Goal: Task Accomplishment & Management: Complete application form

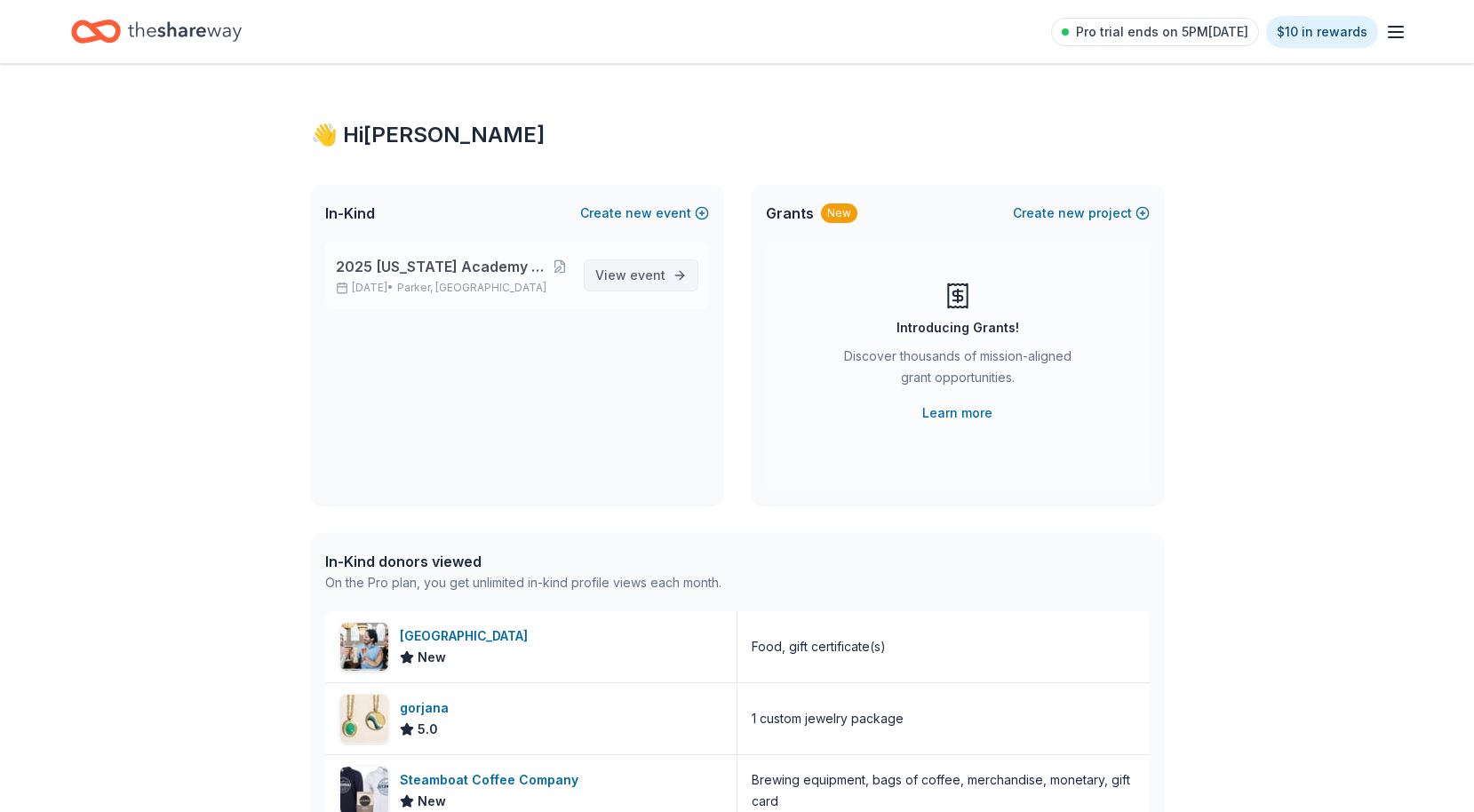
click at [629, 276] on span "View event" at bounding box center [630, 275] width 71 height 21
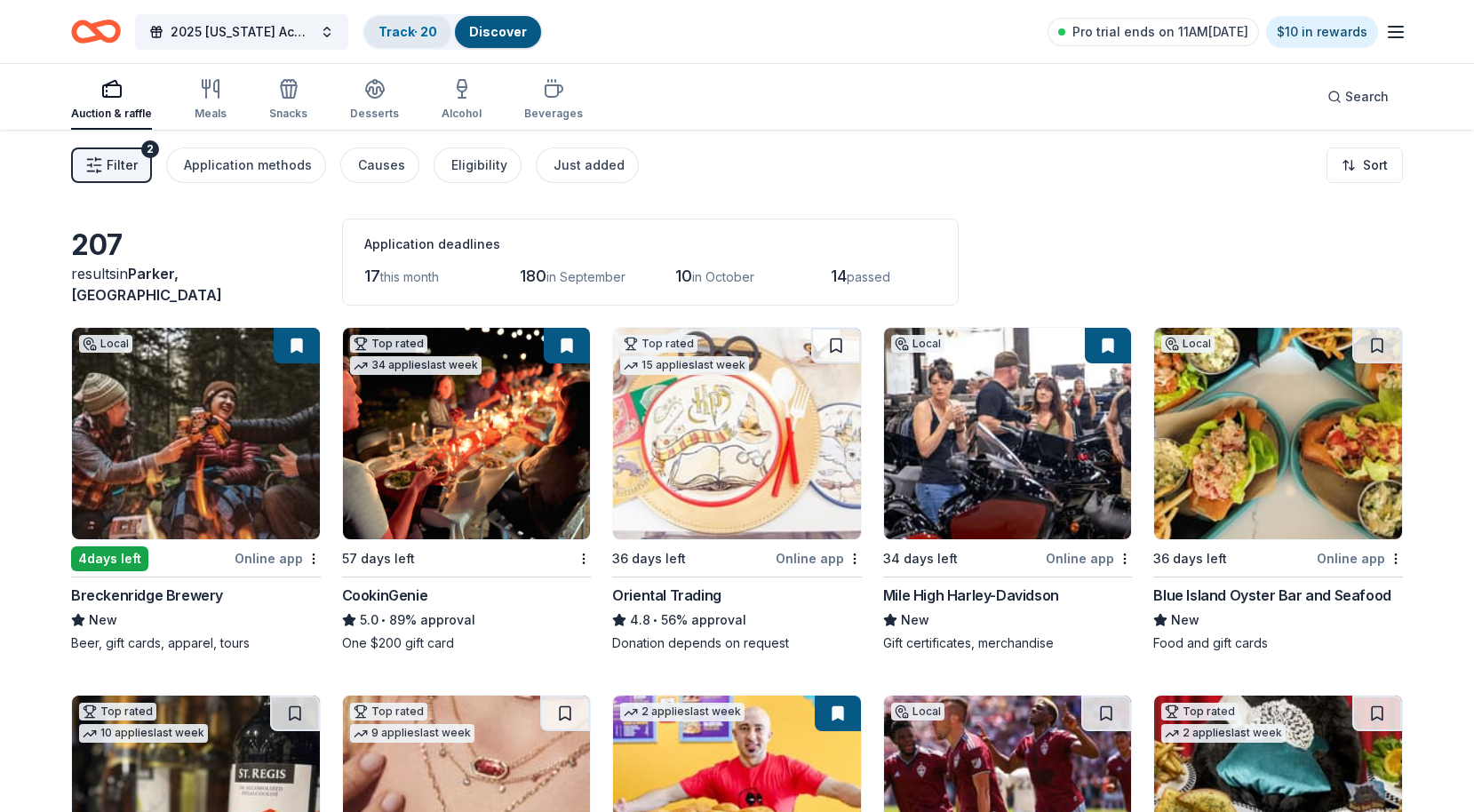
click at [418, 35] on link "Track · 20" at bounding box center [407, 31] width 59 height 15
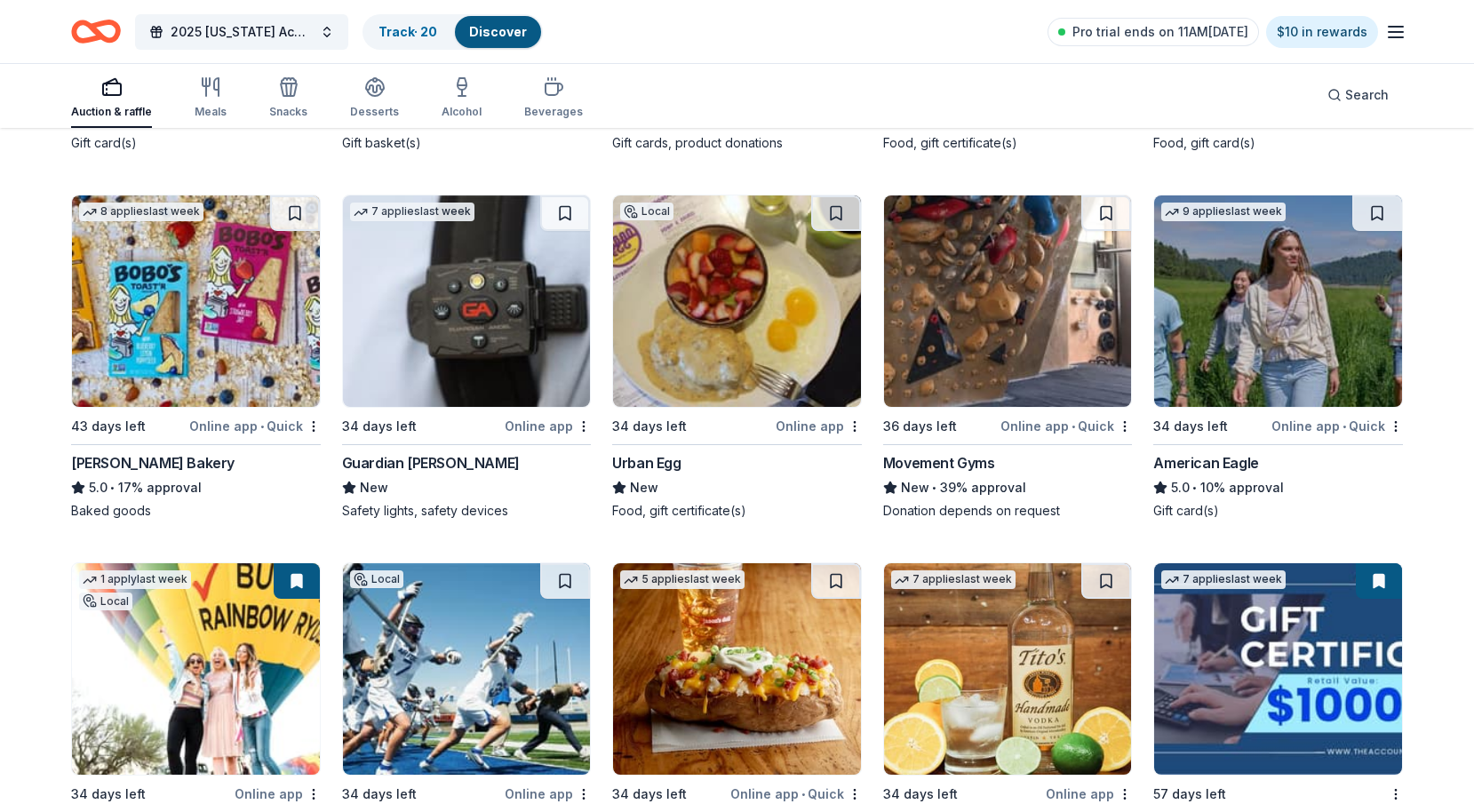
scroll to position [2565, 0]
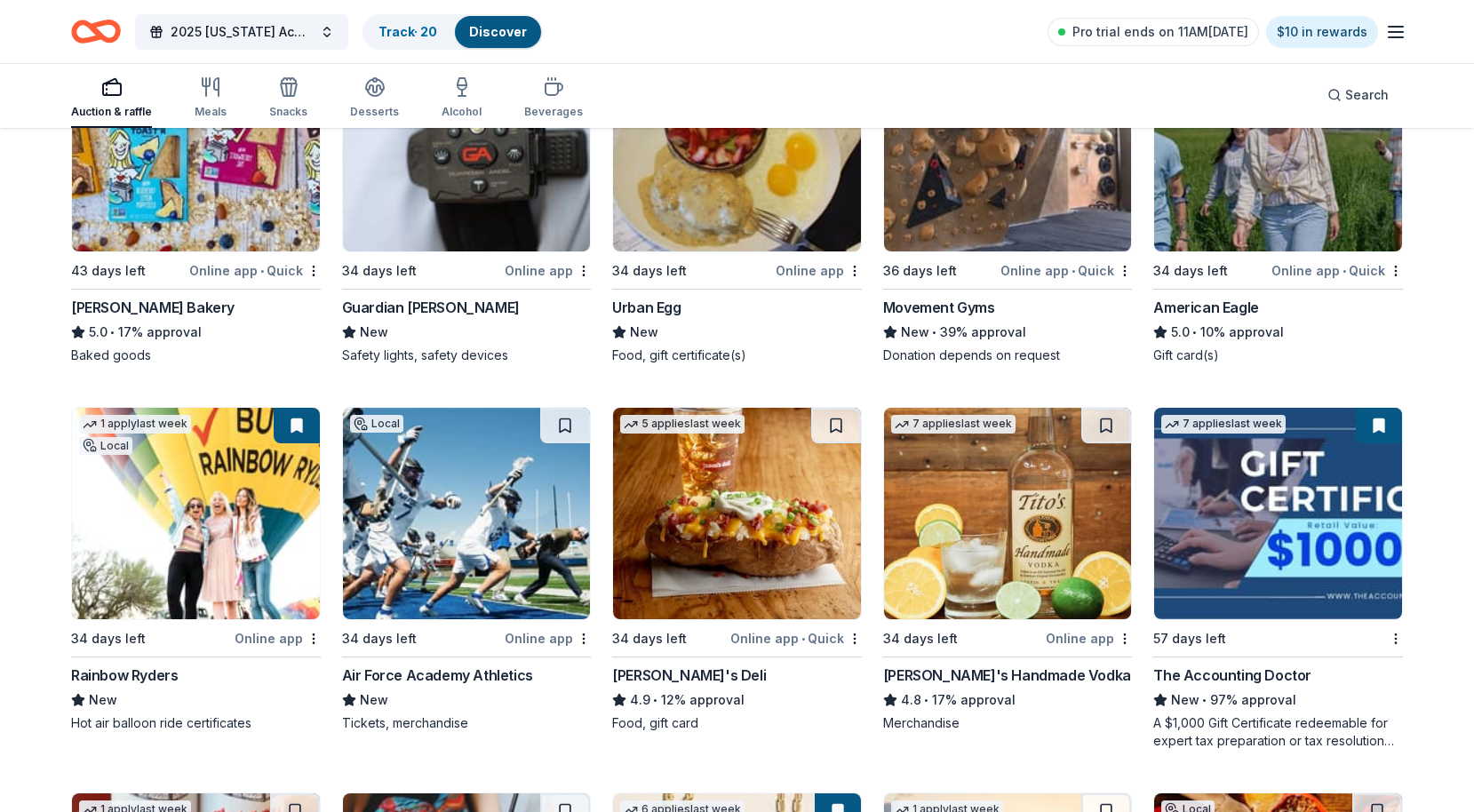
click at [1378, 435] on button at bounding box center [1378, 426] width 46 height 36
click at [1378, 429] on button at bounding box center [1378, 426] width 46 height 36
click at [1377, 427] on button at bounding box center [1378, 426] width 46 height 36
click at [420, 33] on link "Track · 20" at bounding box center [407, 31] width 59 height 15
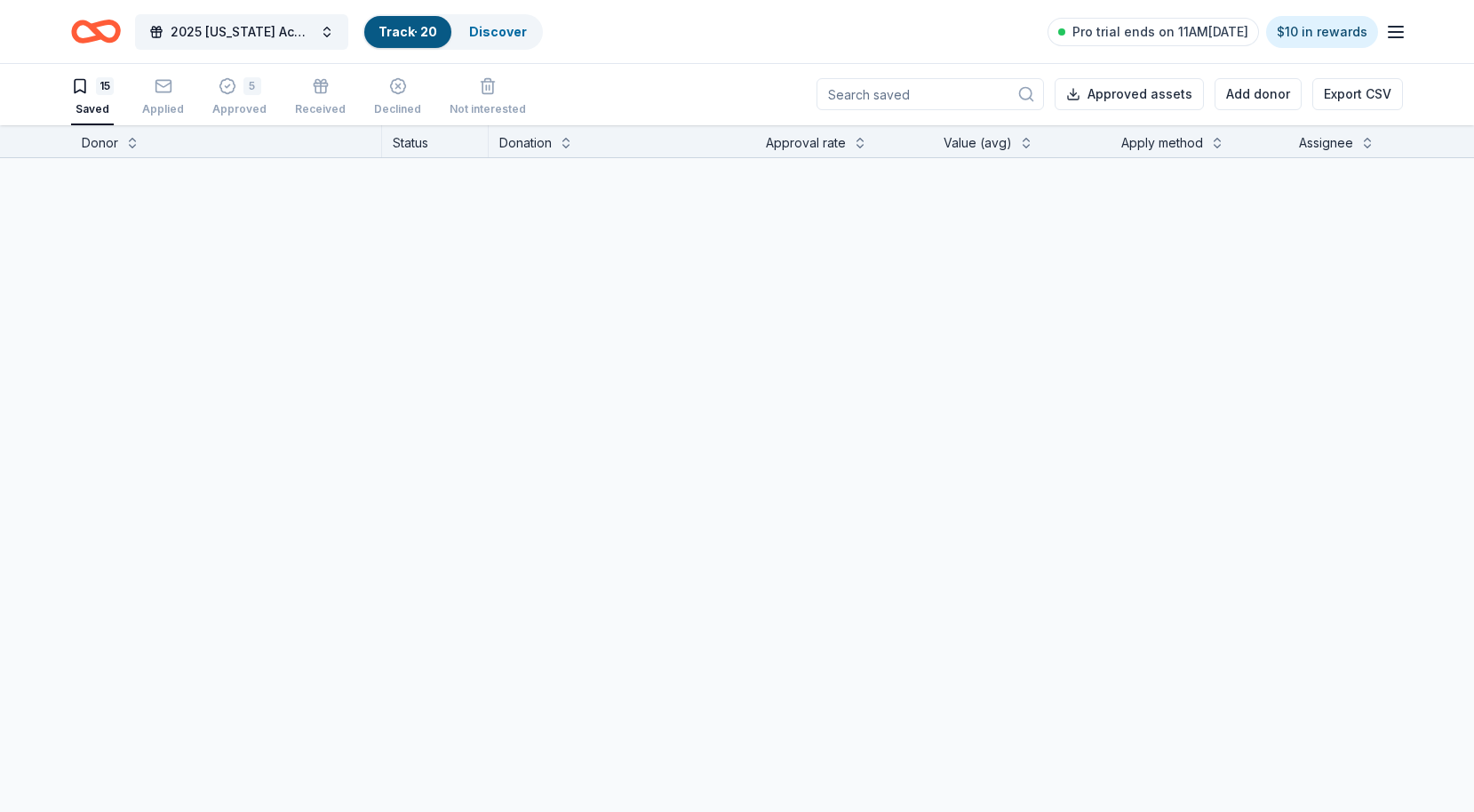
scroll to position [1, 0]
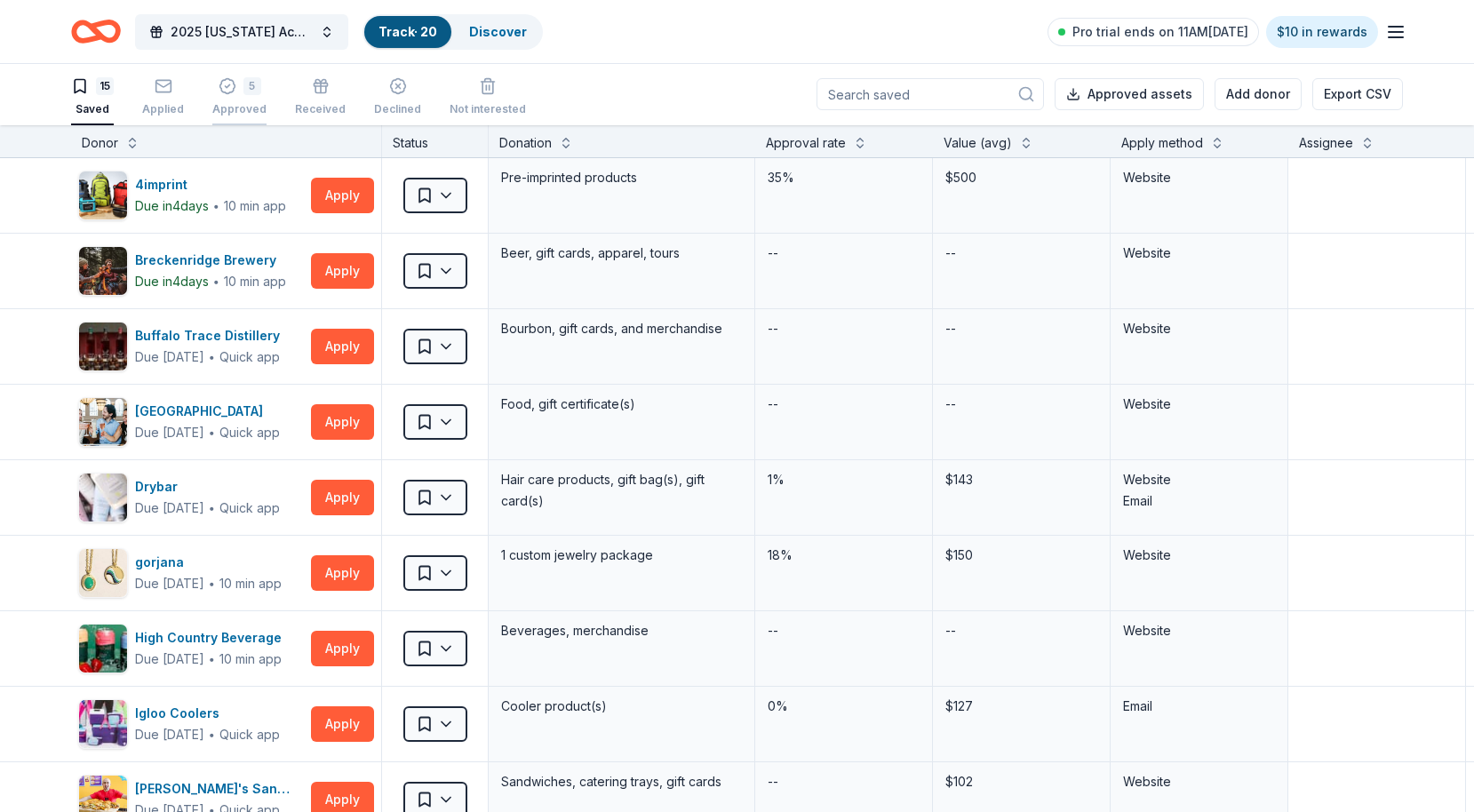
click at [228, 90] on icon "button" at bounding box center [228, 87] width 18 height 18
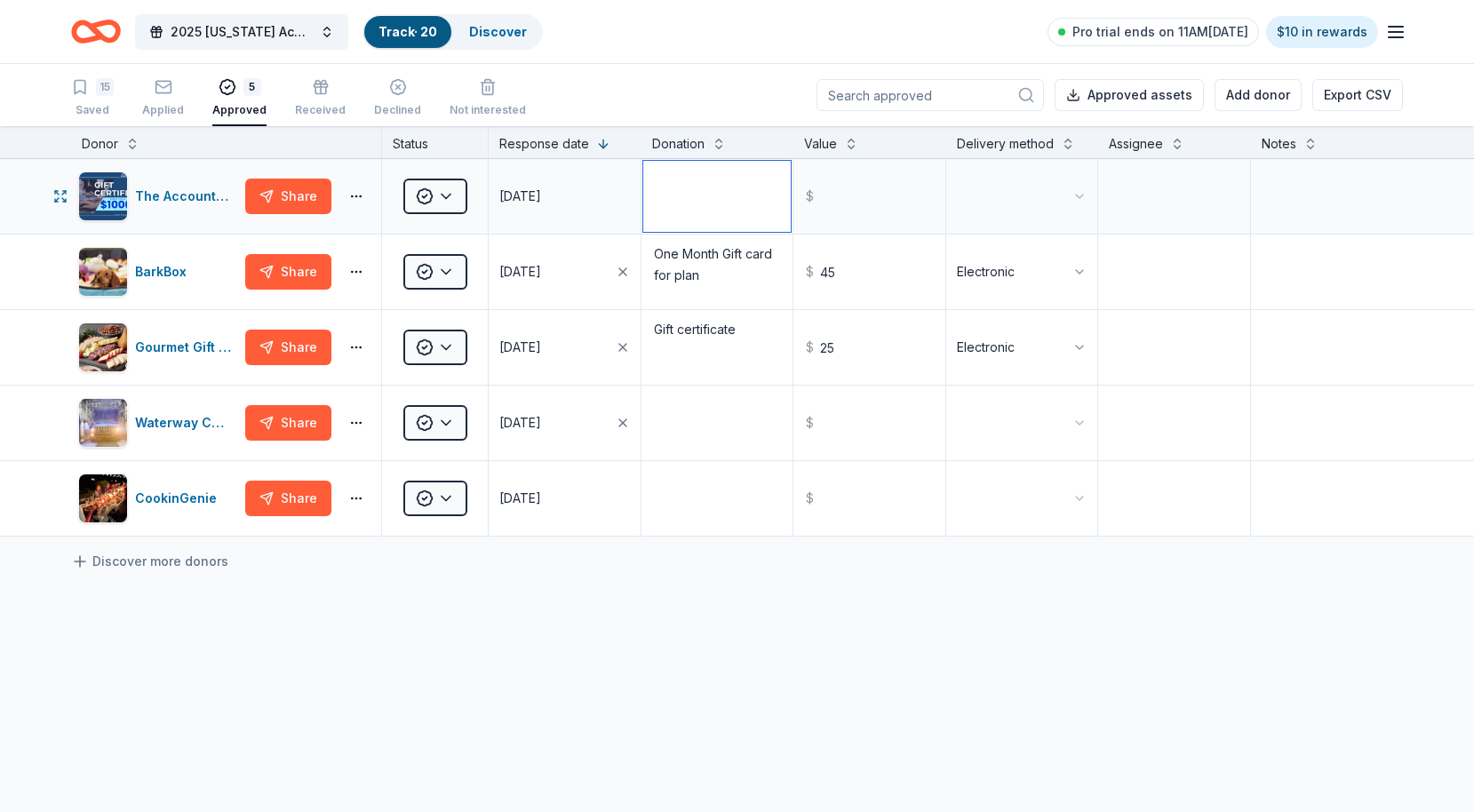
click at [717, 192] on textarea at bounding box center [717, 196] width 148 height 71
click at [182, 197] on div "The Accounting Doctor" at bounding box center [187, 196] width 104 height 21
click at [715, 196] on textarea at bounding box center [717, 196] width 148 height 71
type textarea "$1000 Tax Service Certificate"
type input "1000.00"
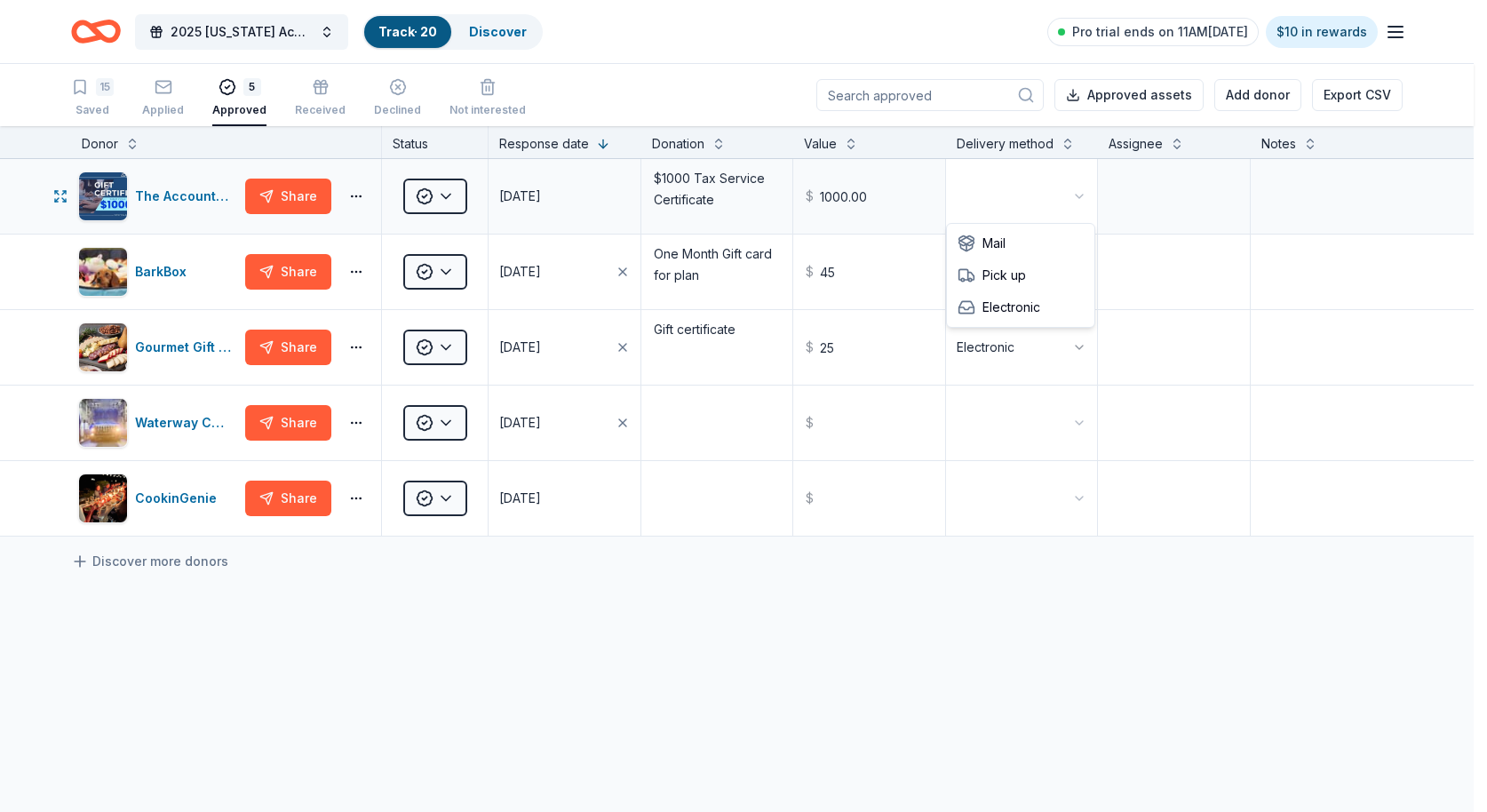
click at [1067, 195] on html "2025 Colorado Academy of Audiology Convention Track · 20 Discover Pro trial end…" at bounding box center [744, 406] width 1487 height 812
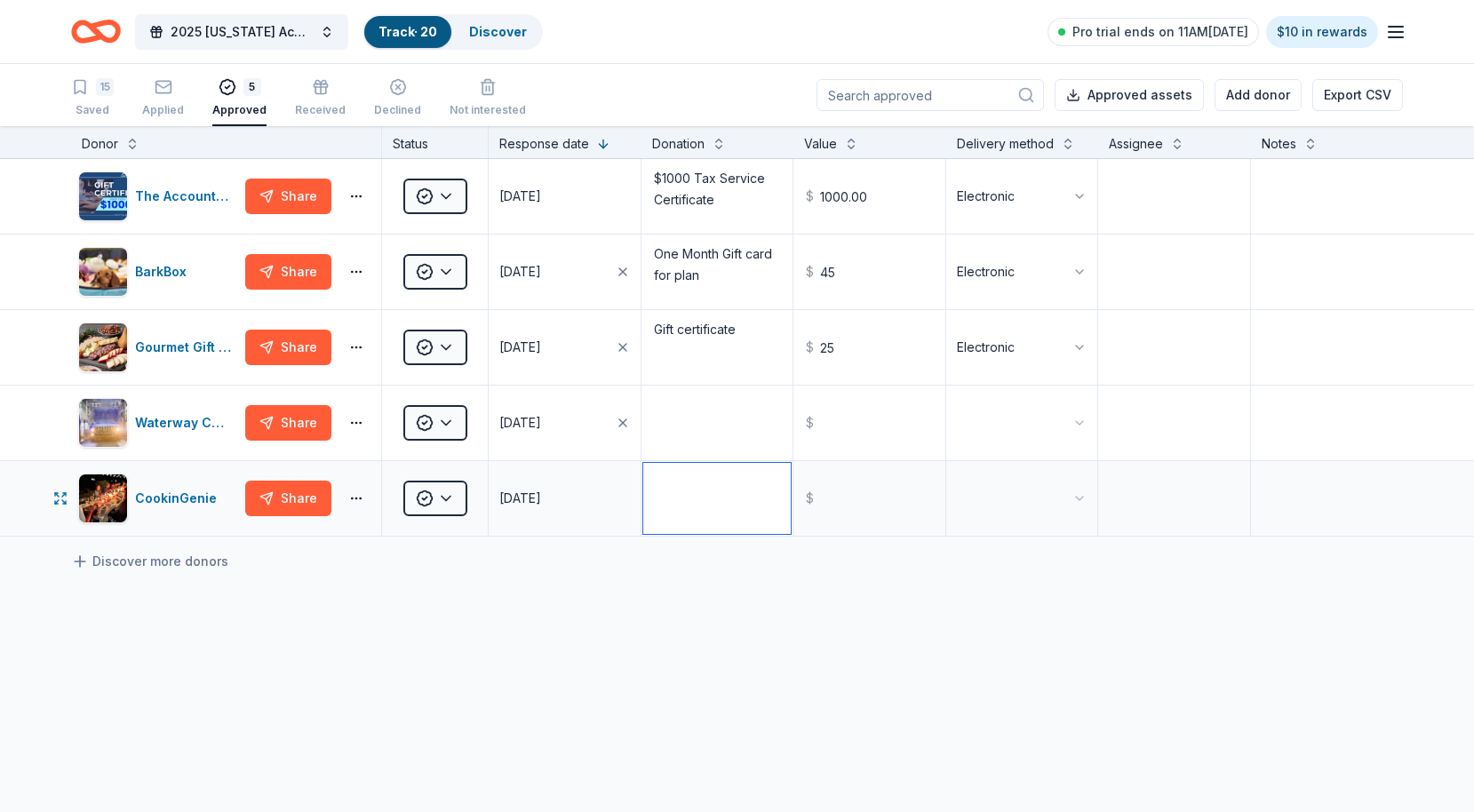
click at [699, 493] on textarea at bounding box center [717, 498] width 148 height 71
type textarea "Gift Certificate"
type input "200.00"
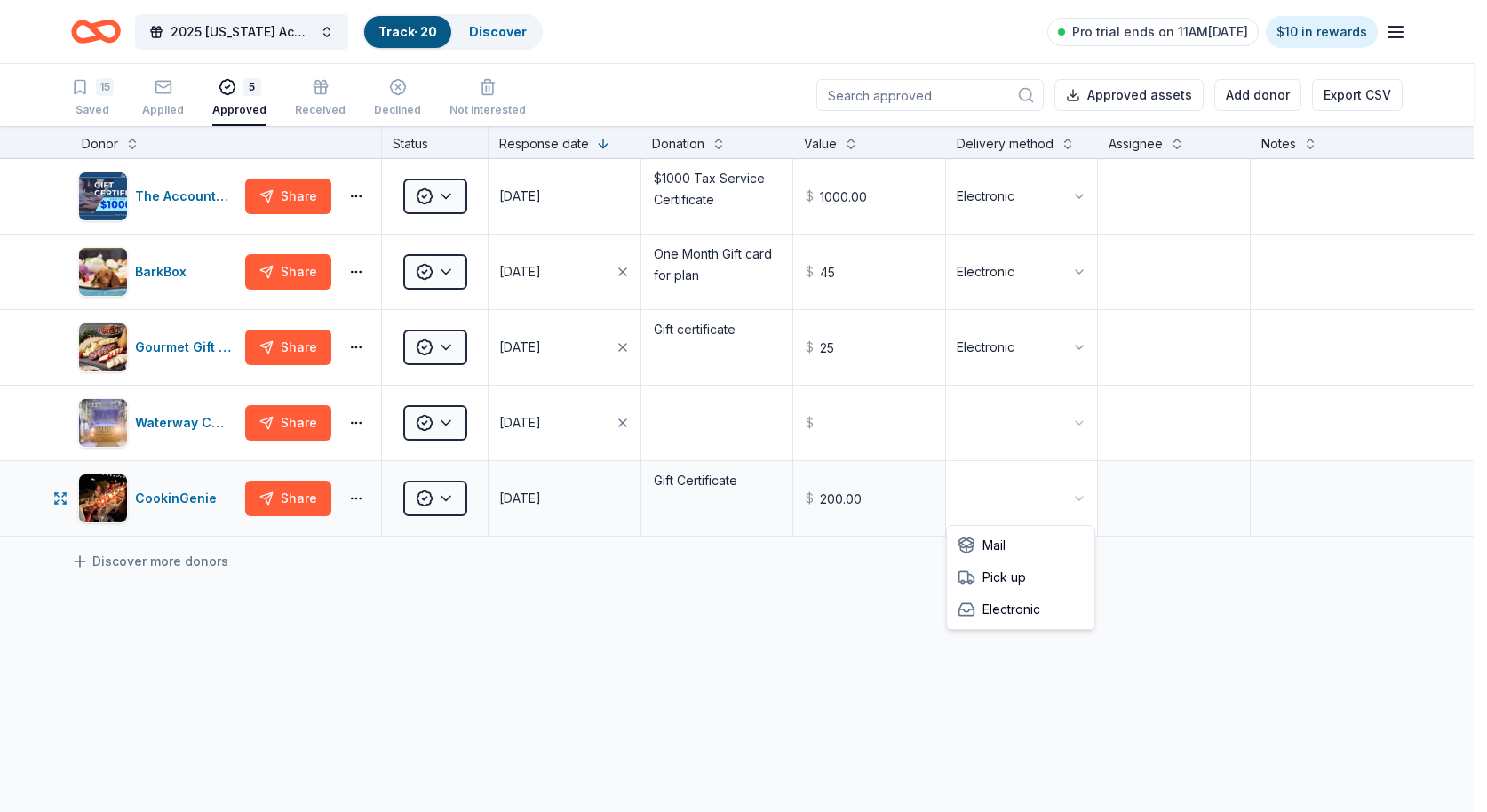
click at [1061, 495] on html "2025 Colorado Academy of Audiology Convention Track · 20 Discover Pro trial end…" at bounding box center [744, 406] width 1487 height 812
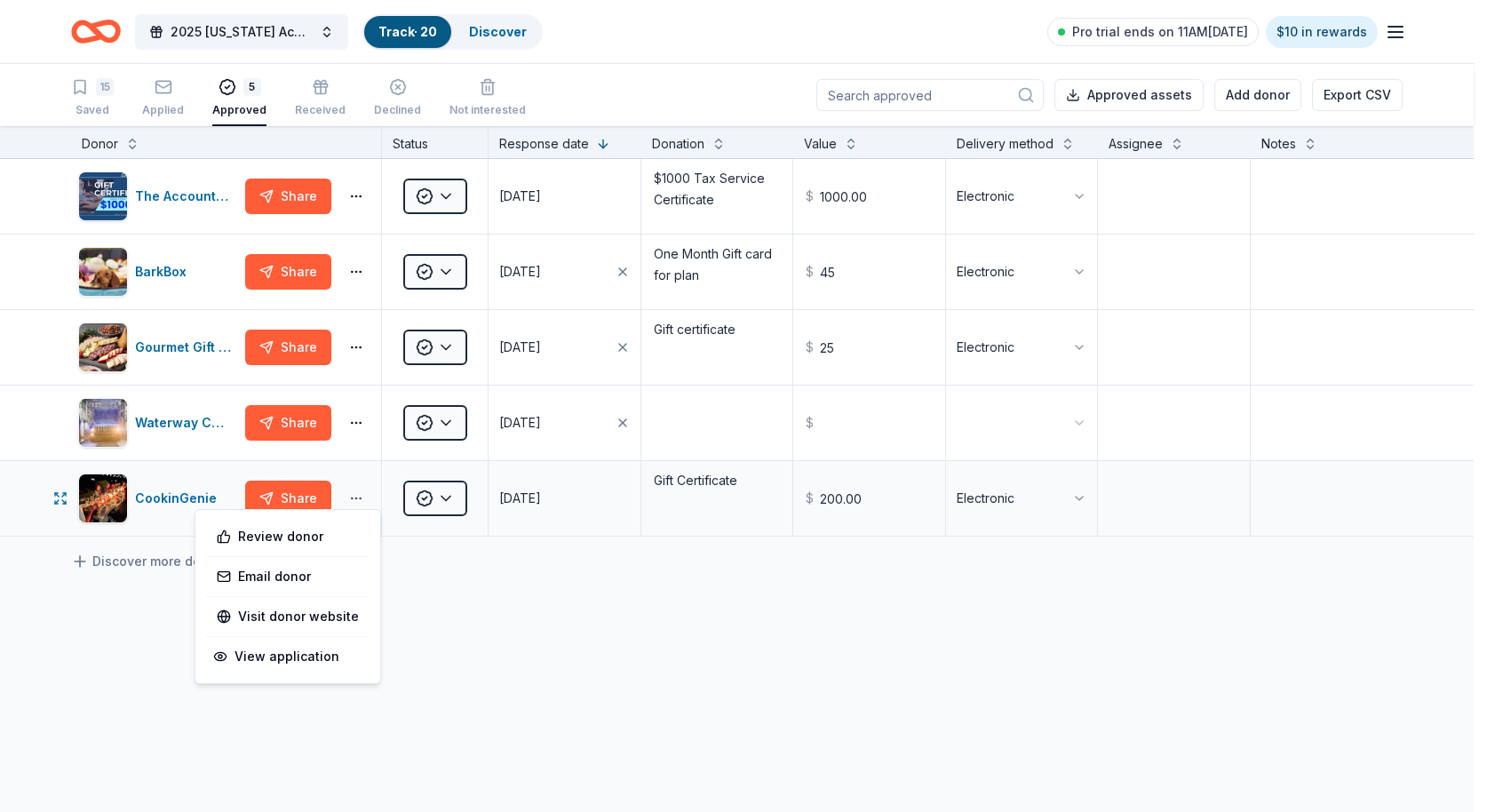
click at [354, 493] on html "2025 Colorado Academy of Audiology Convention Track · 20 Discover Pro trial end…" at bounding box center [744, 406] width 1487 height 812
click at [501, 614] on html "2025 Colorado Academy of Audiology Convention Track · 20 Discover Pro trial end…" at bounding box center [744, 406] width 1487 height 812
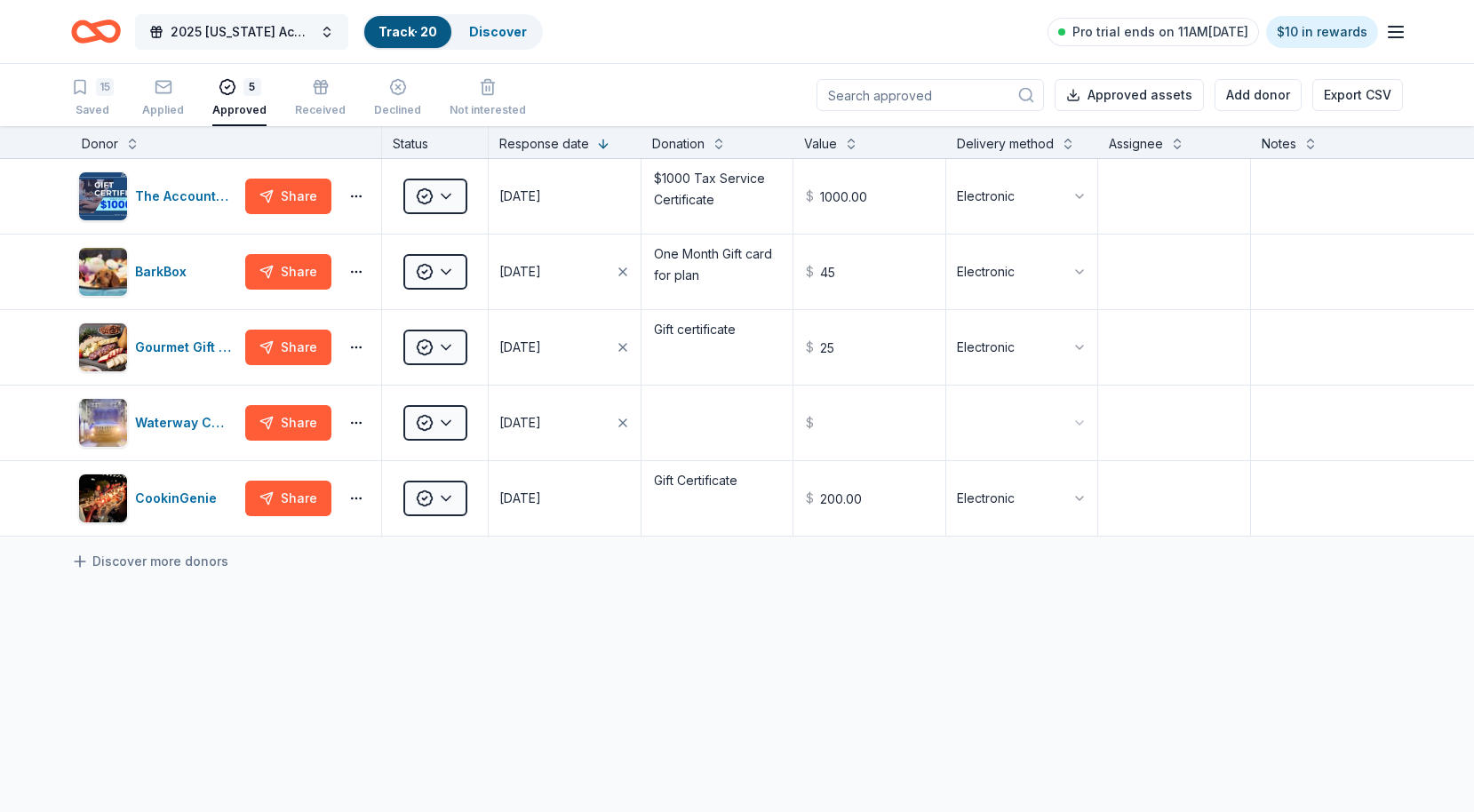
click at [178, 25] on span "2025 [US_STATE] Academy of [MEDICAL_DATA] Convention" at bounding box center [241, 31] width 142 height 21
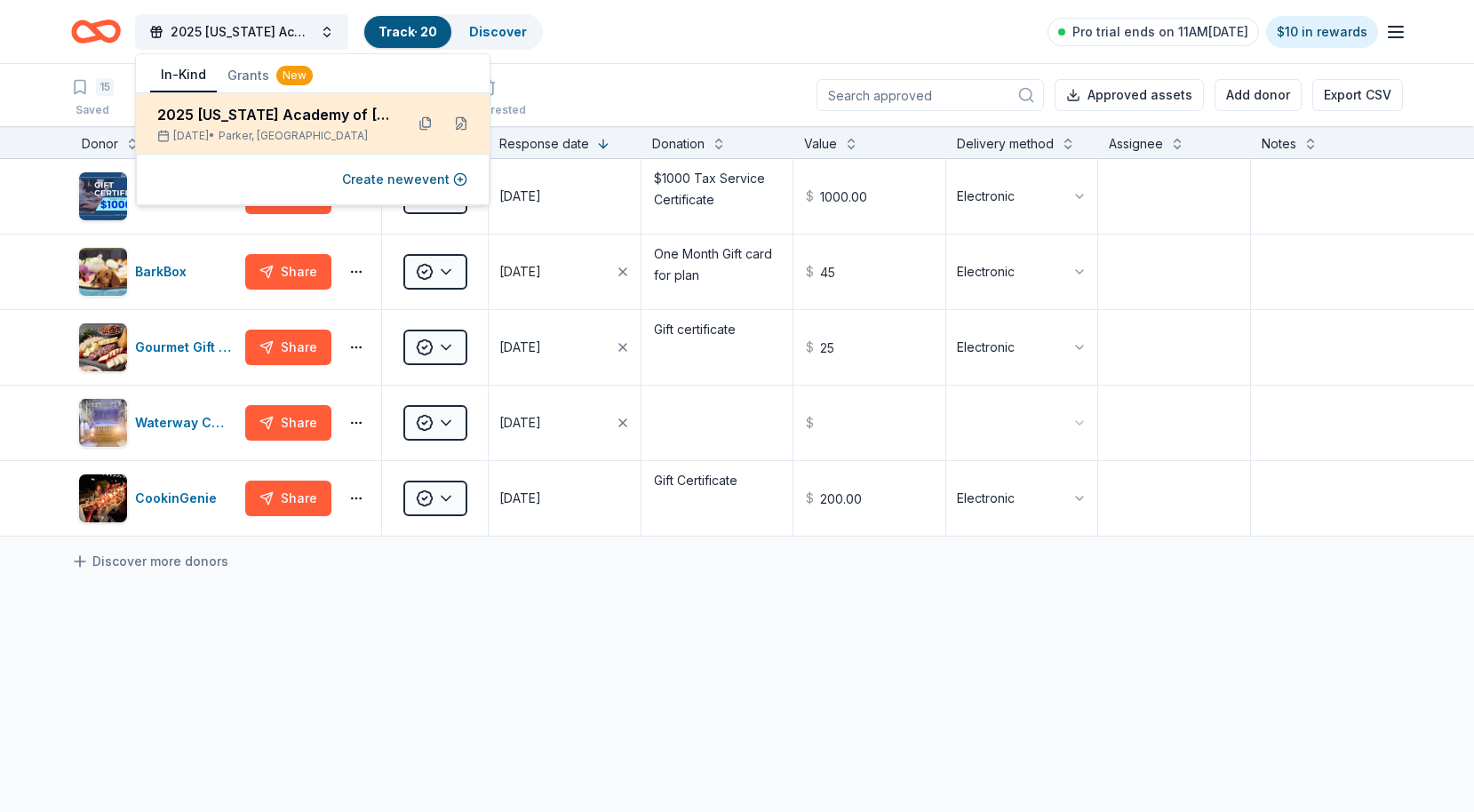
click at [261, 115] on div "2025 [US_STATE] Academy of [MEDICAL_DATA] Convention" at bounding box center [274, 113] width 233 height 21
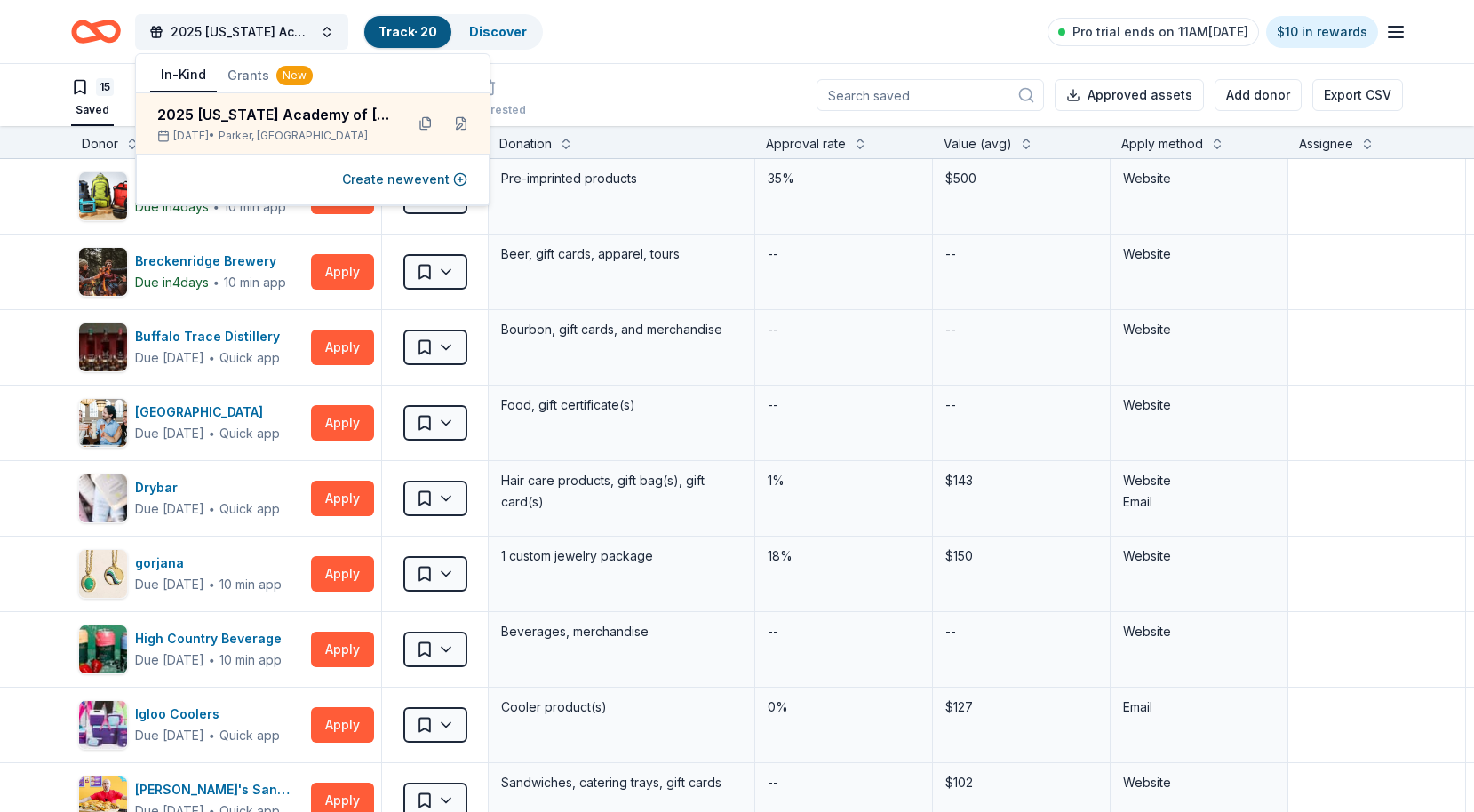
click at [660, 74] on div "15 Saved Applied 5 Approved Received Declined Not interested Approved assets Ad…" at bounding box center [737, 95] width 1332 height 62
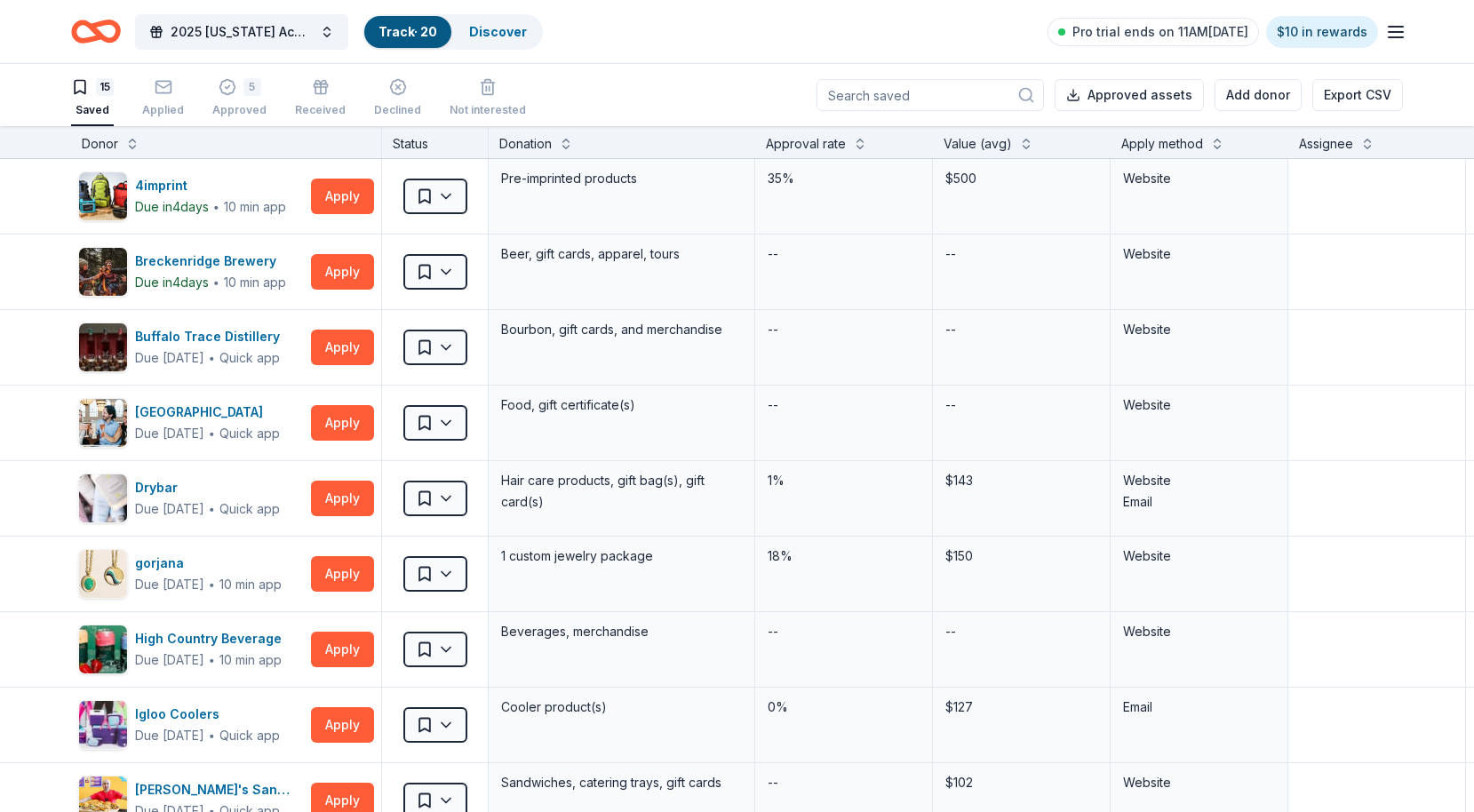
click at [102, 35] on icon "Home" at bounding box center [105, 31] width 28 height 18
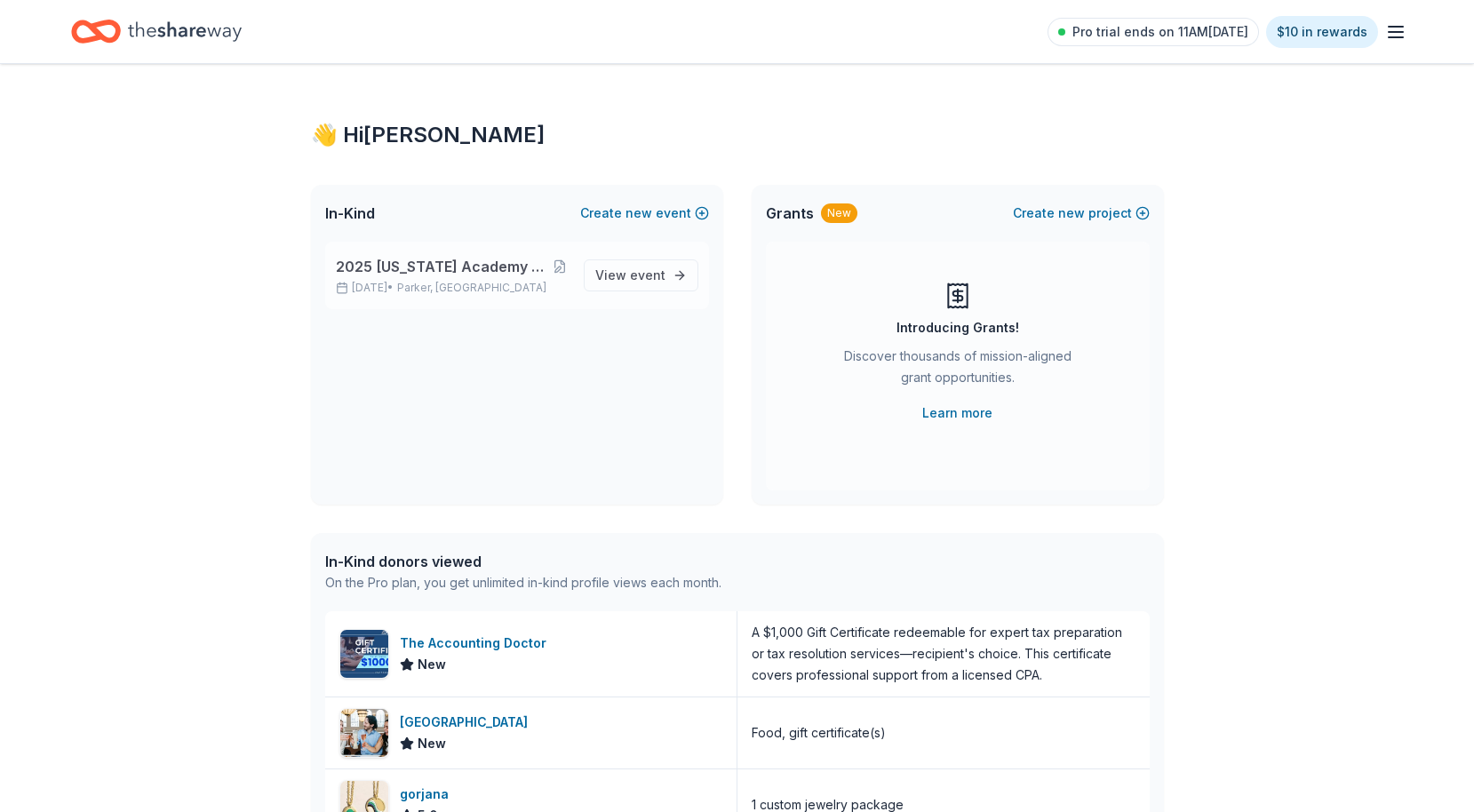
click at [501, 272] on span "2025 [US_STATE] Academy of [MEDICAL_DATA] Convention" at bounding box center [443, 266] width 216 height 21
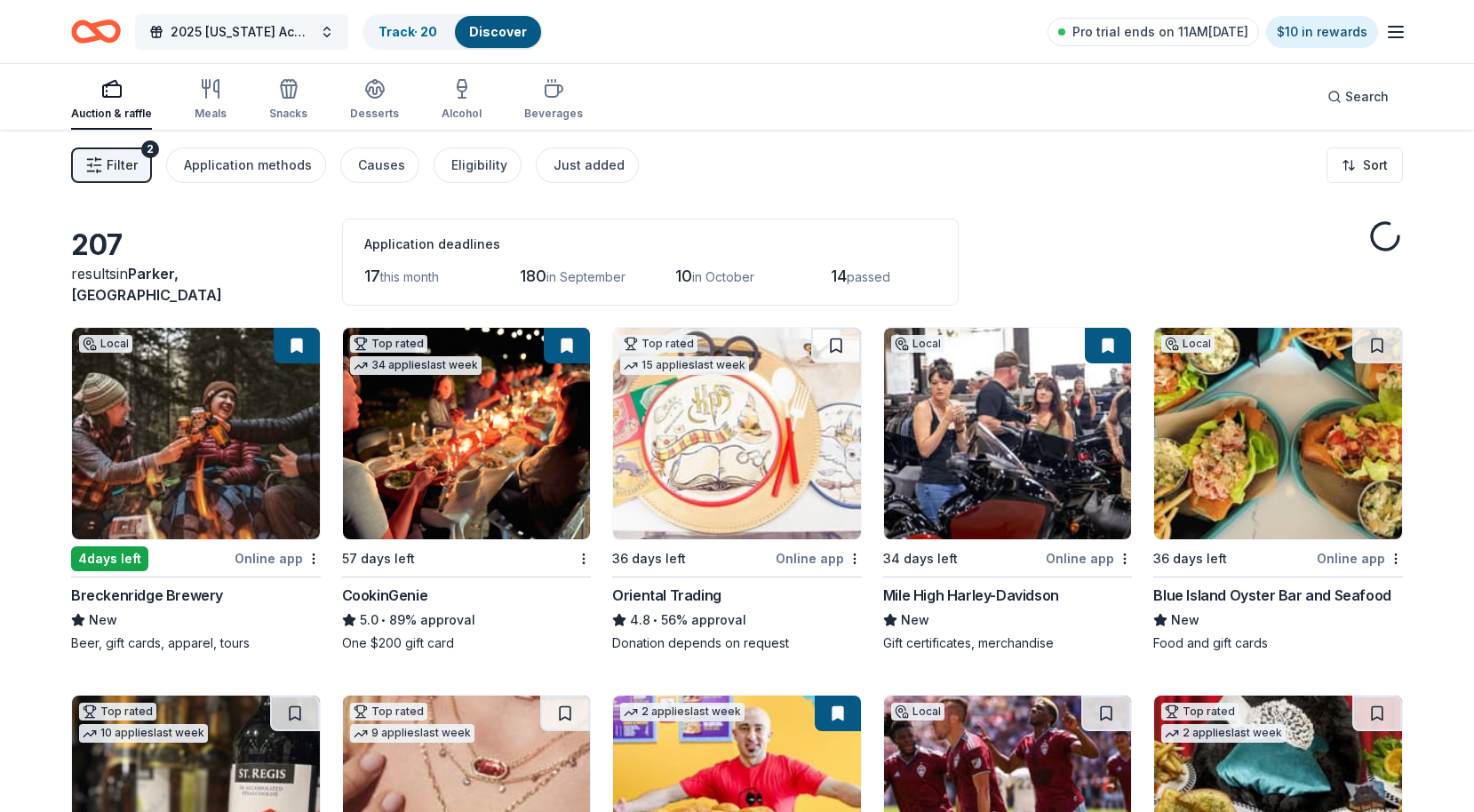
click at [229, 28] on span "2025 [US_STATE] Academy of [MEDICAL_DATA] Convention" at bounding box center [241, 31] width 142 height 21
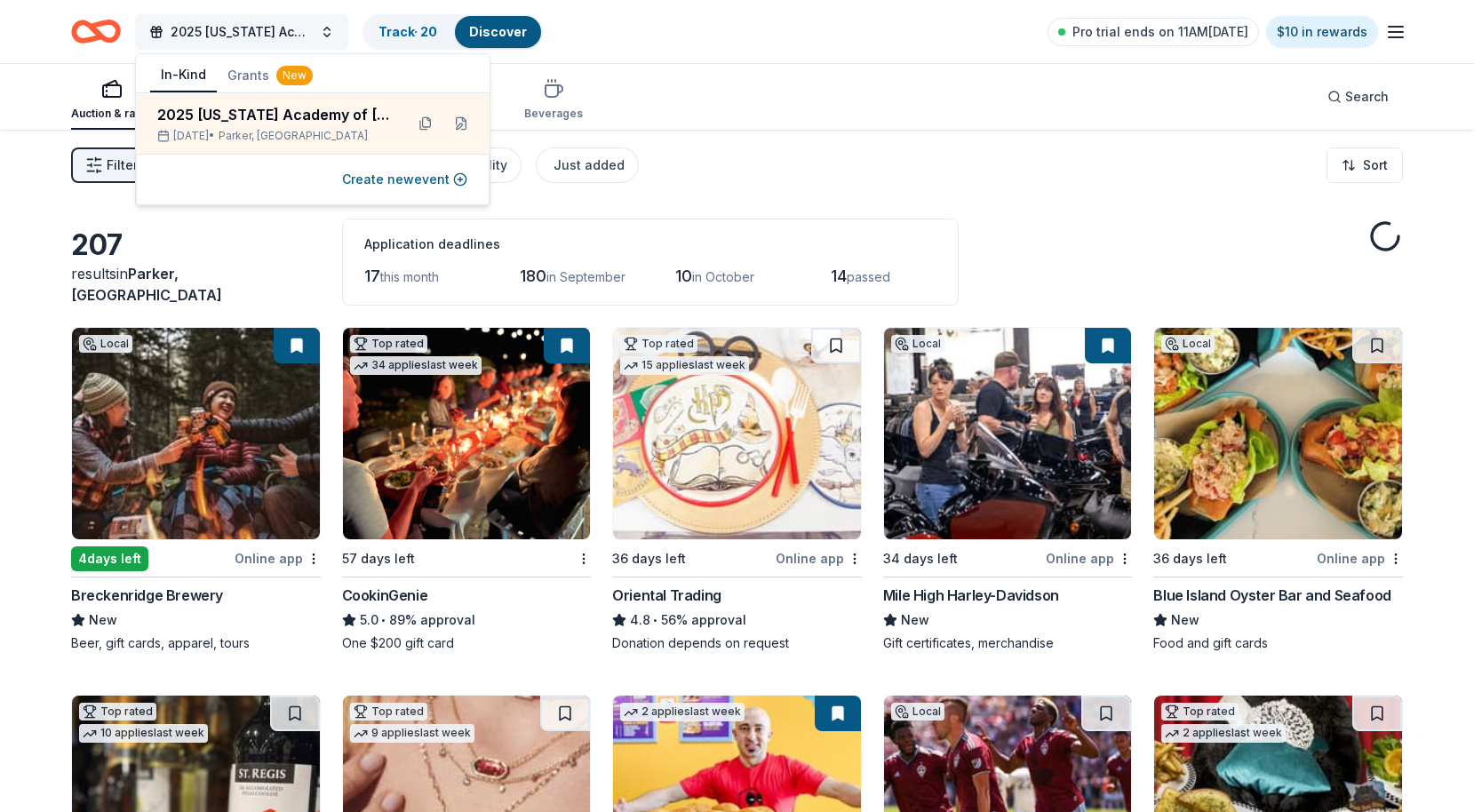
click at [232, 31] on span "2025 [US_STATE] Academy of [MEDICAL_DATA] Convention" at bounding box center [241, 31] width 142 height 21
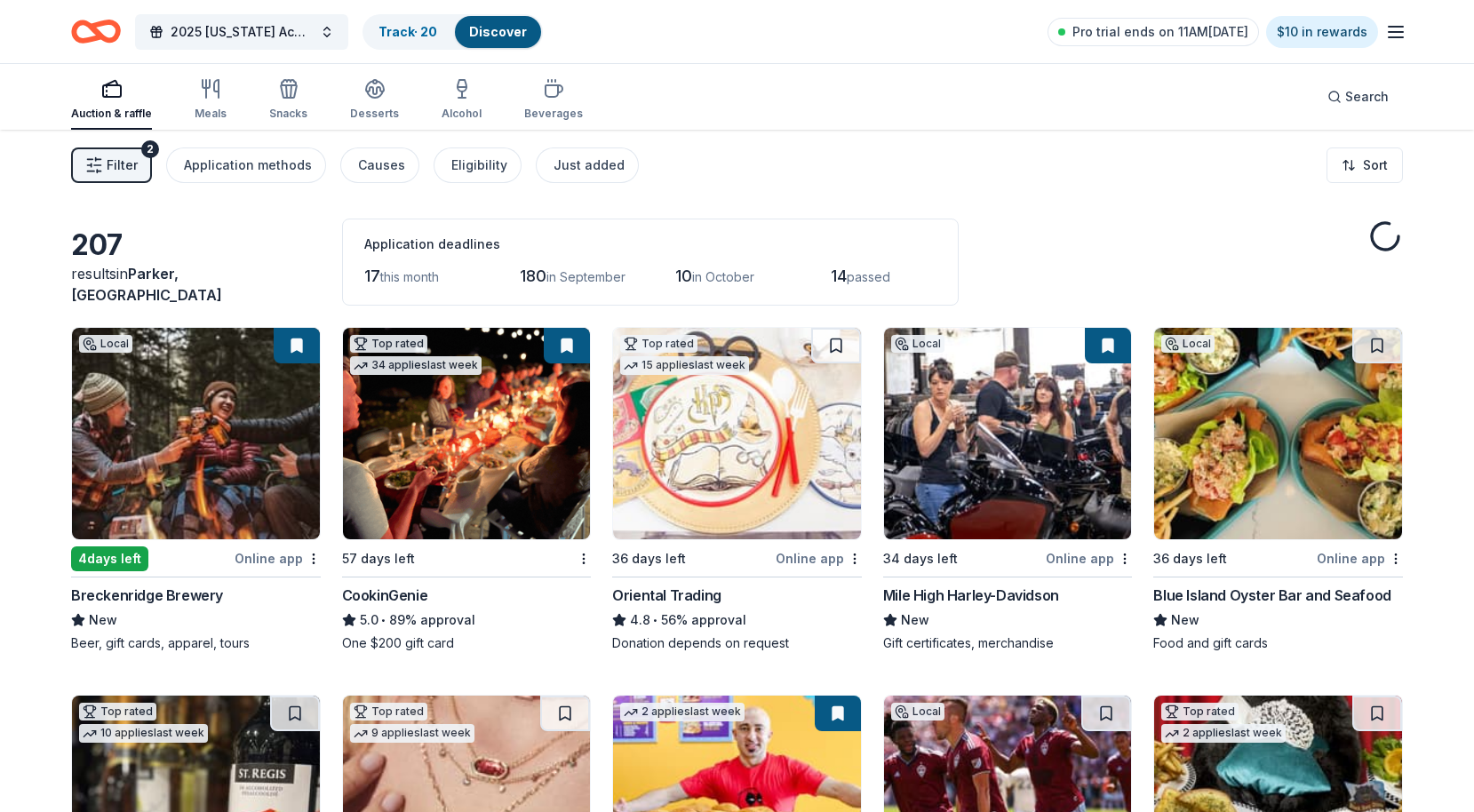
click at [110, 32] on icon "Home" at bounding box center [96, 32] width 50 height 42
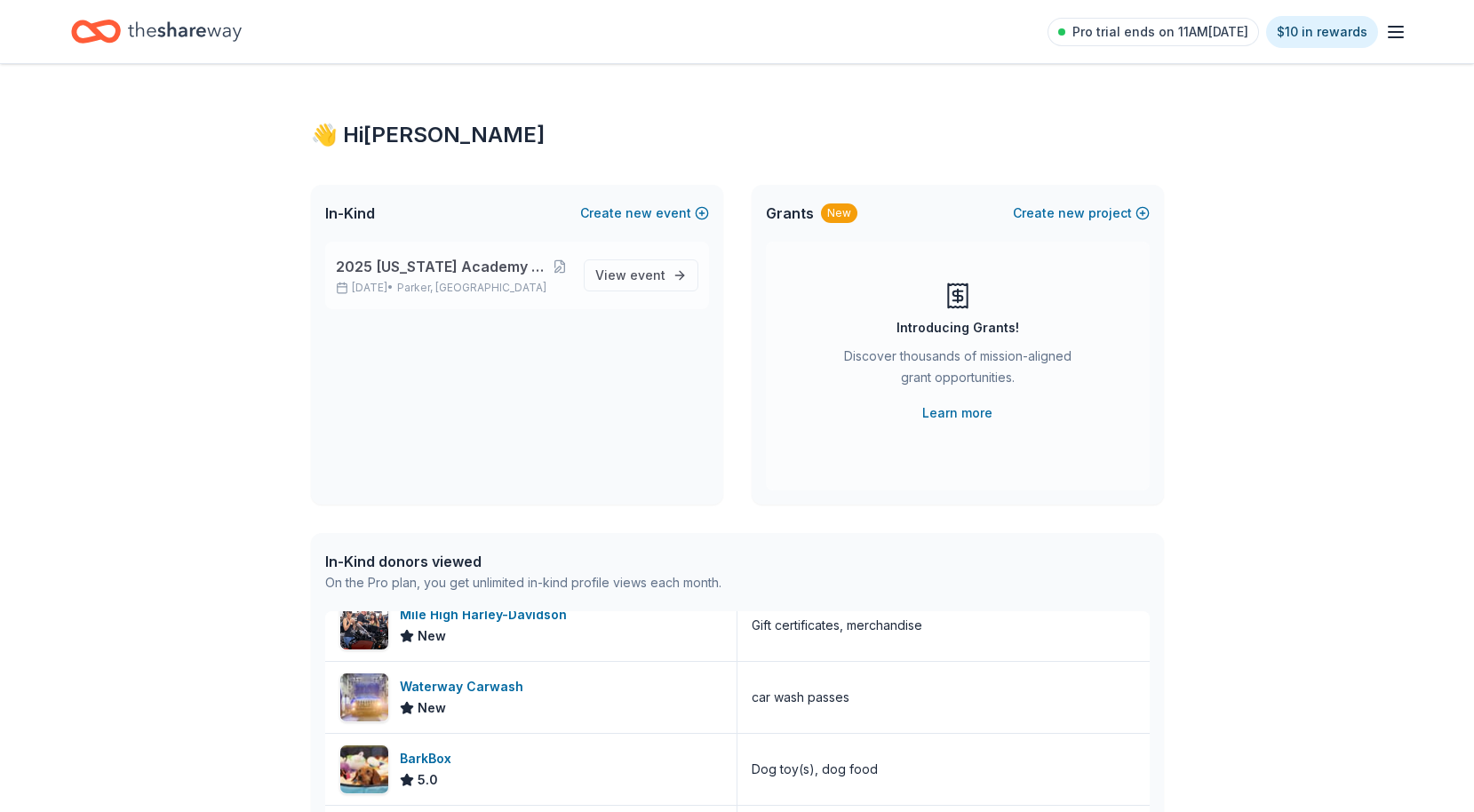
click at [501, 263] on span "2025 [US_STATE] Academy of [MEDICAL_DATA] Convention" at bounding box center [443, 266] width 216 height 21
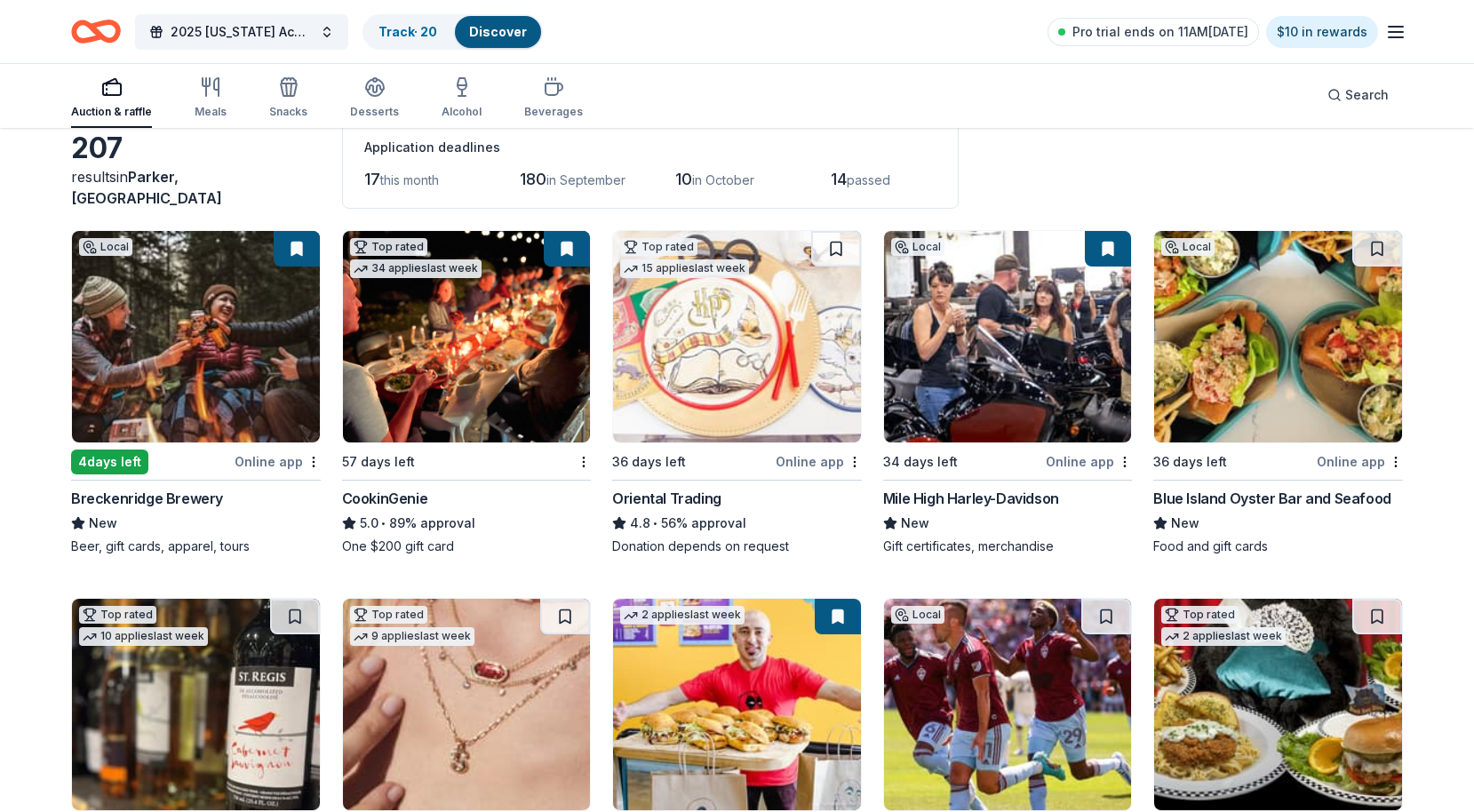
scroll to position [299, 0]
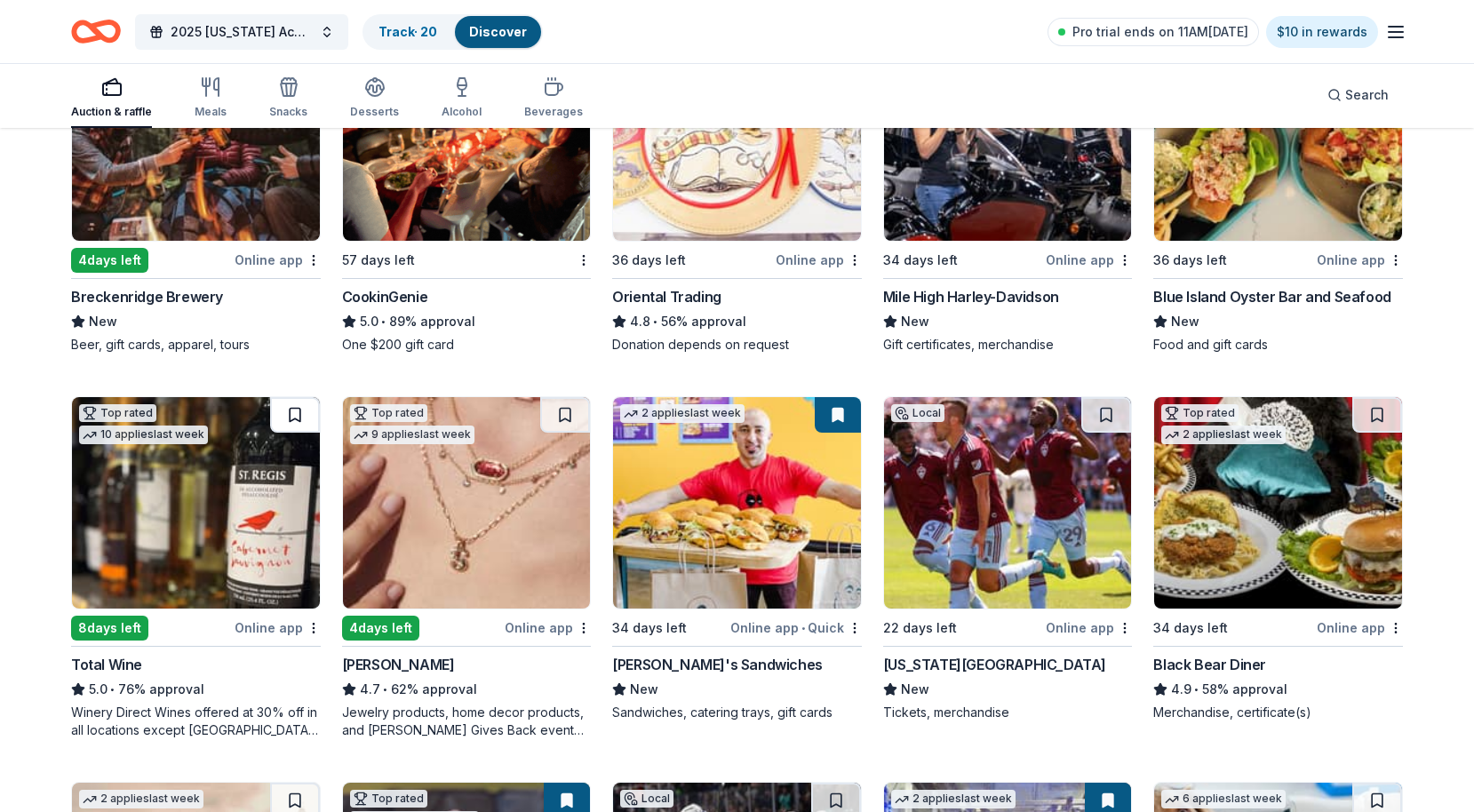
click at [288, 418] on button at bounding box center [295, 415] width 50 height 36
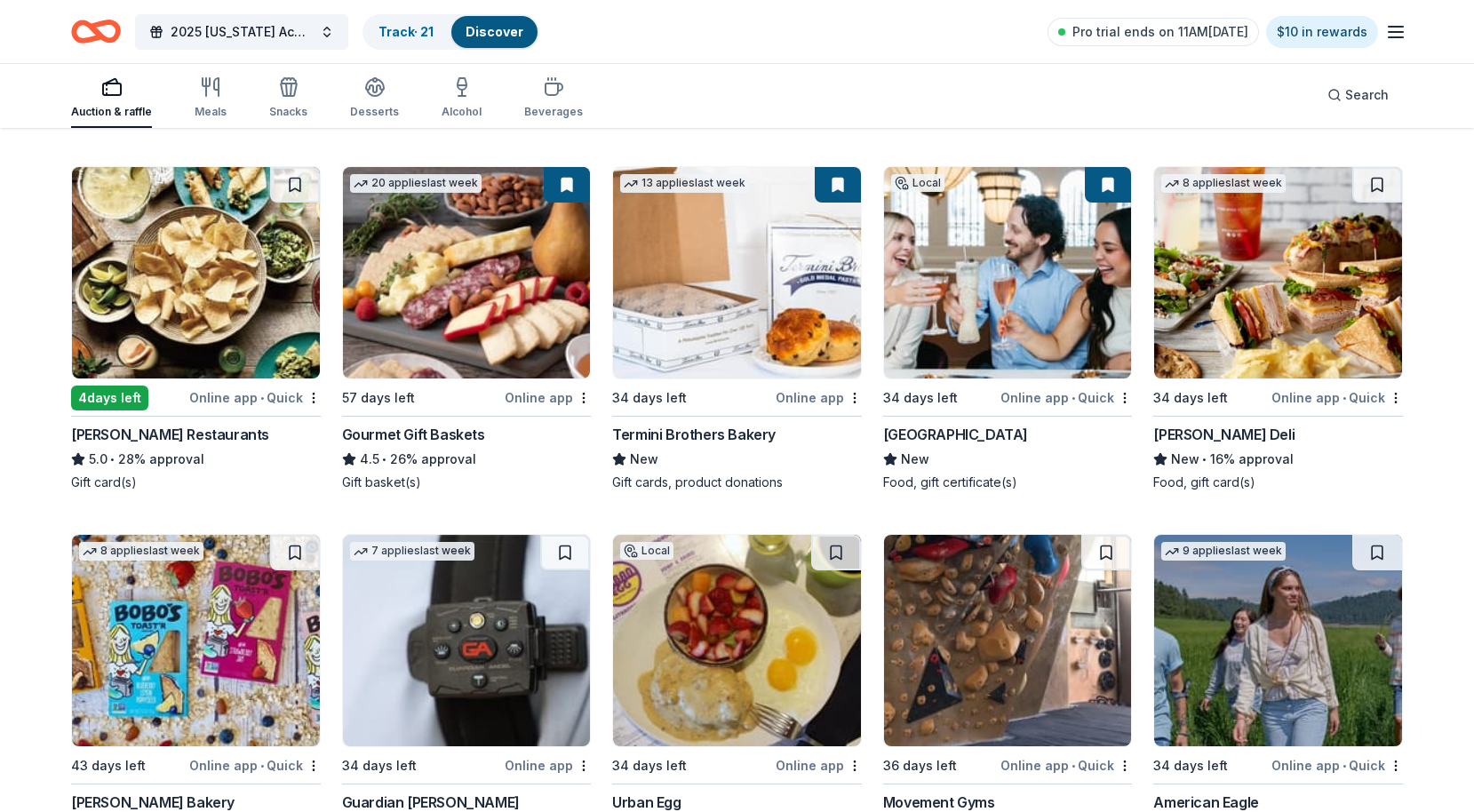
scroll to position [2198, 0]
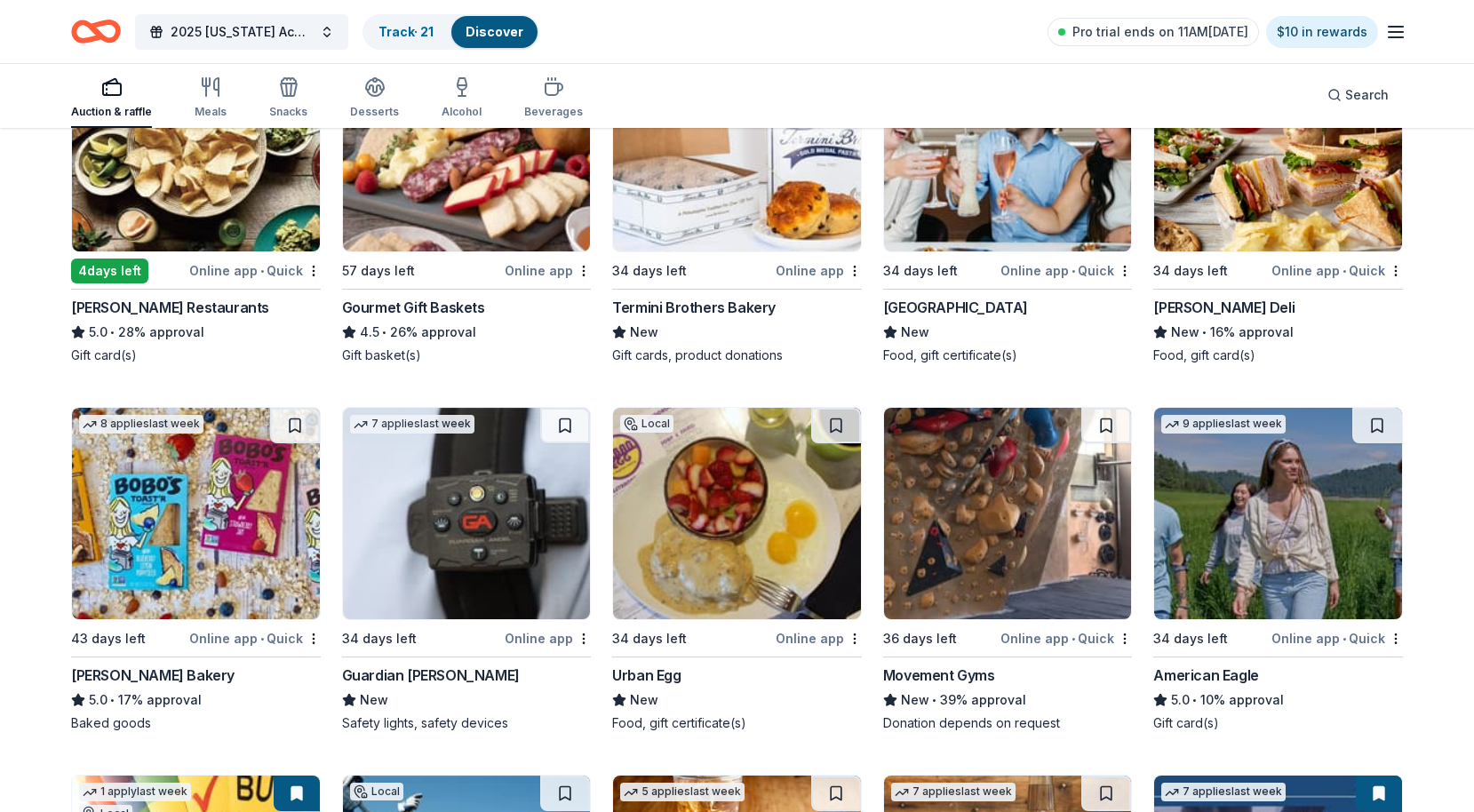
click at [458, 680] on div "Guardian Angel Device" at bounding box center [431, 675] width 178 height 21
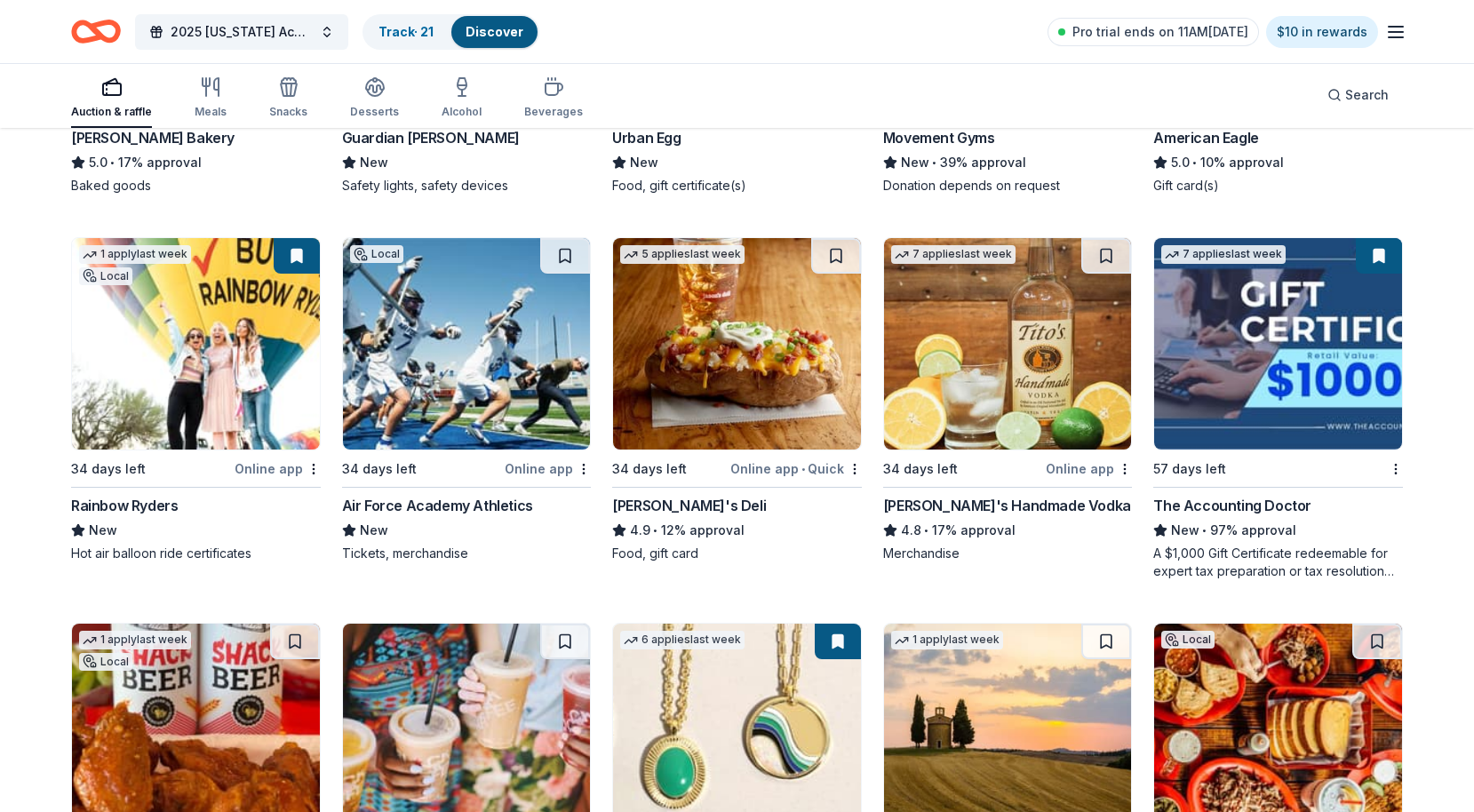
scroll to position [2947, 0]
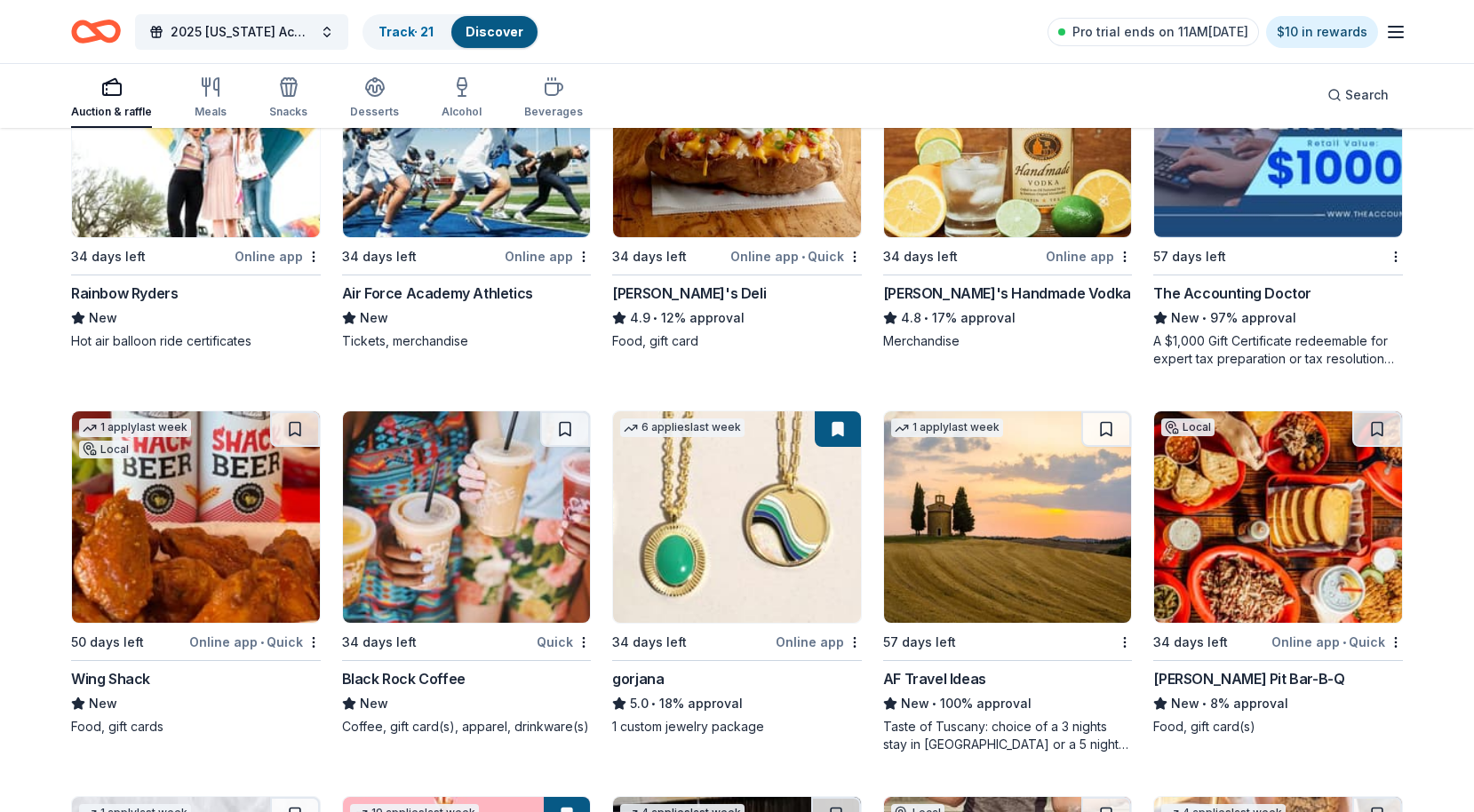
click at [940, 680] on div "AF Travel Ideas" at bounding box center [935, 678] width 104 height 21
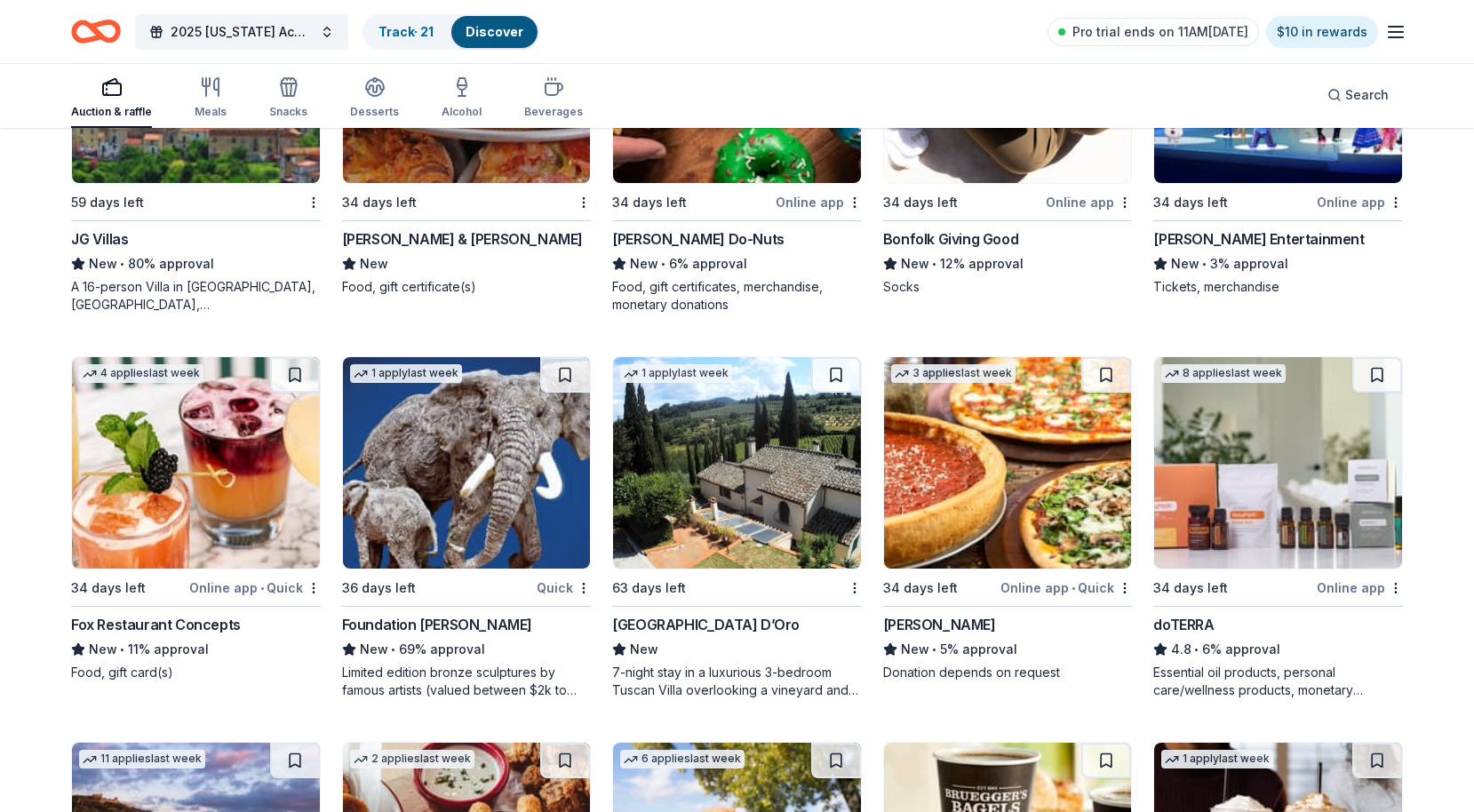
scroll to position [4548, 0]
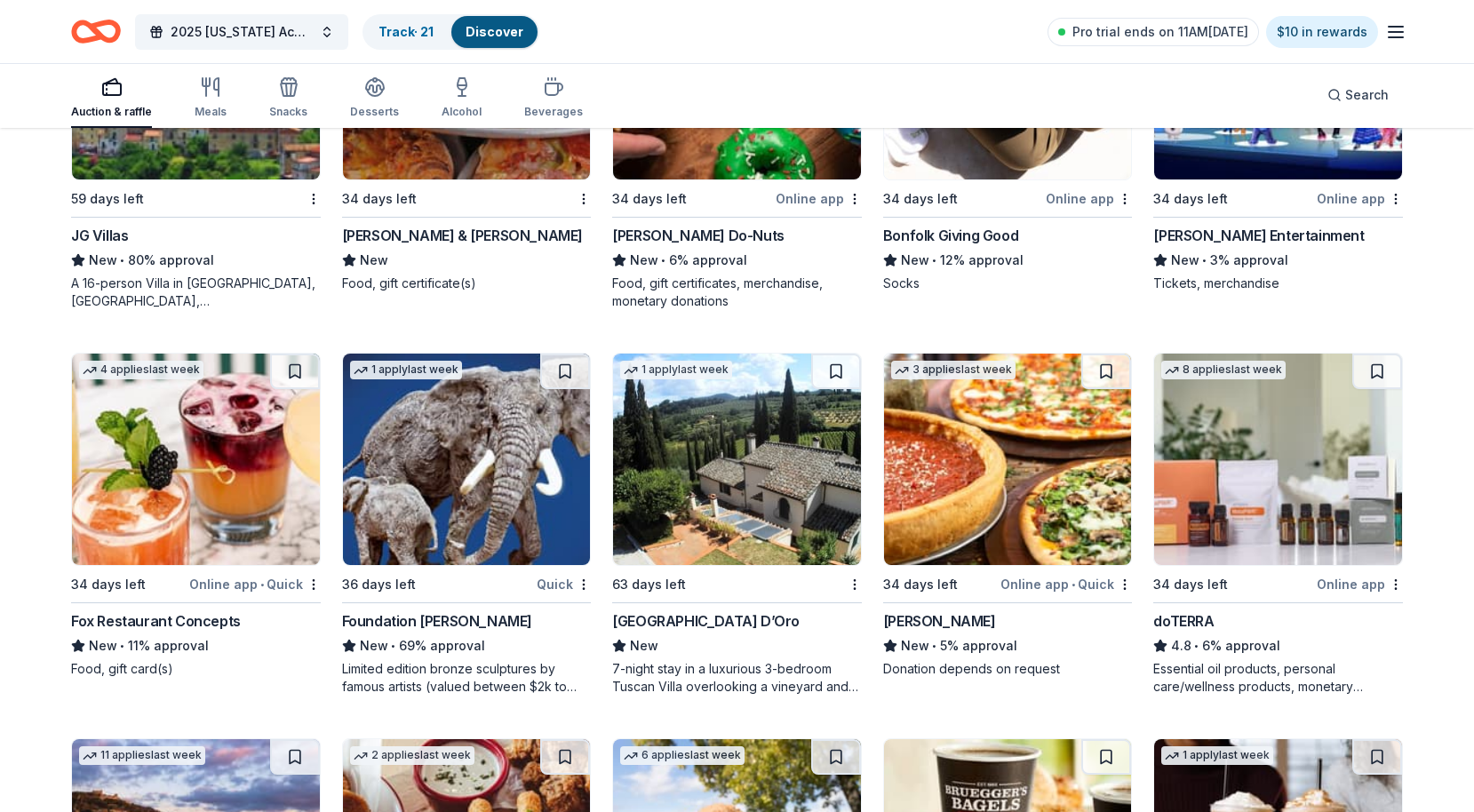
click at [460, 620] on div "Foundation Michelangelo" at bounding box center [437, 620] width 190 height 21
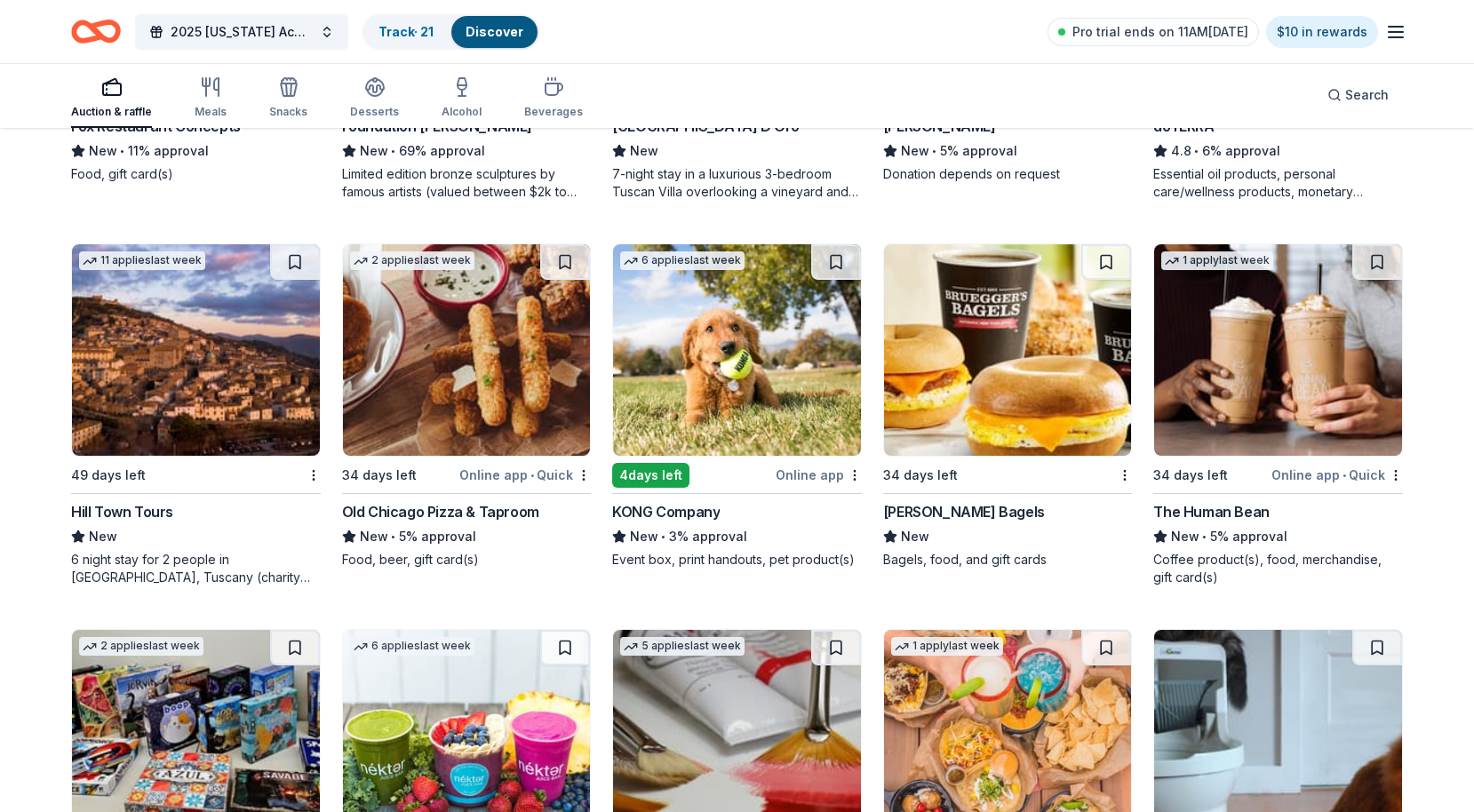
scroll to position [5338, 0]
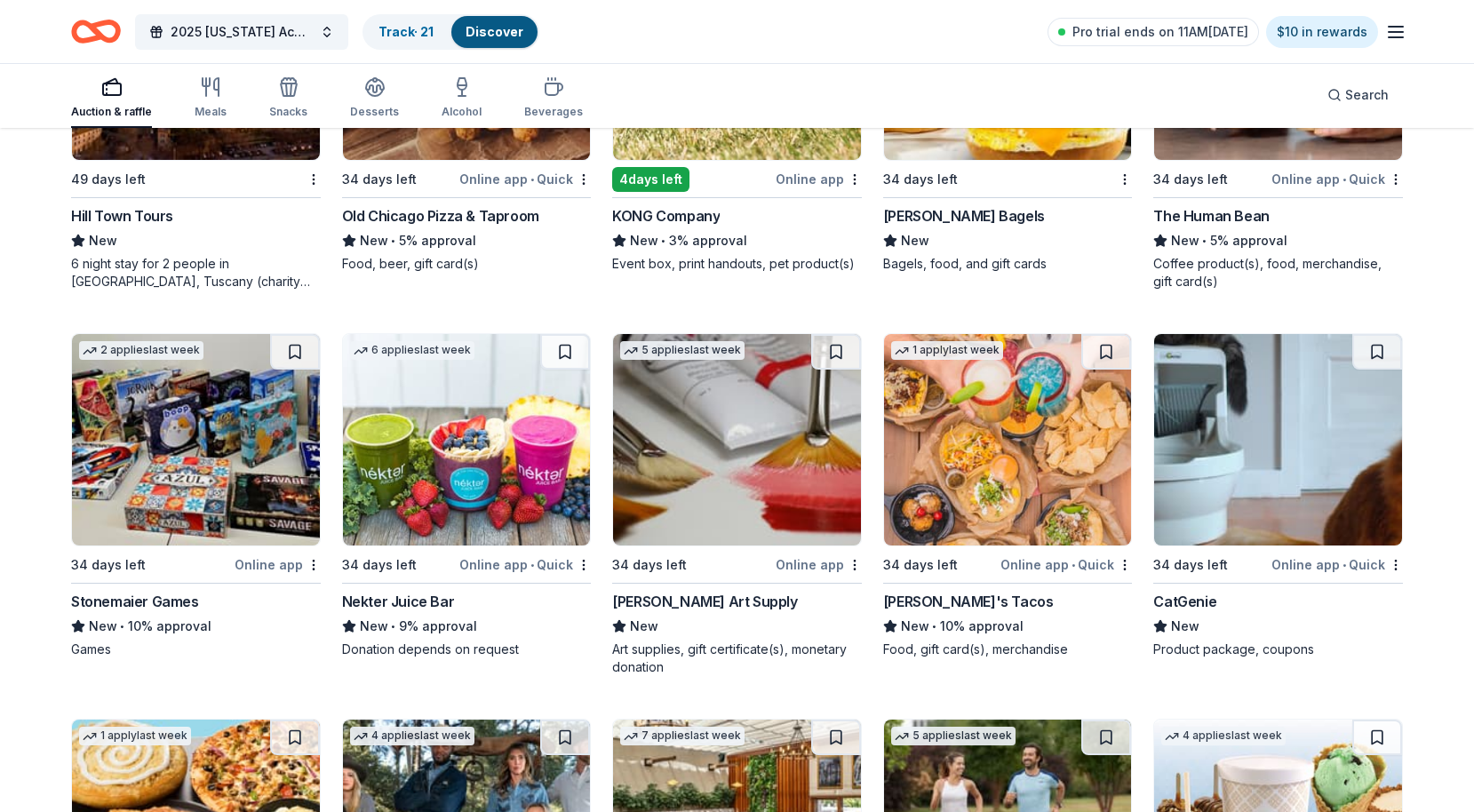
click at [1192, 601] on div "CatGenie" at bounding box center [1184, 601] width 63 height 21
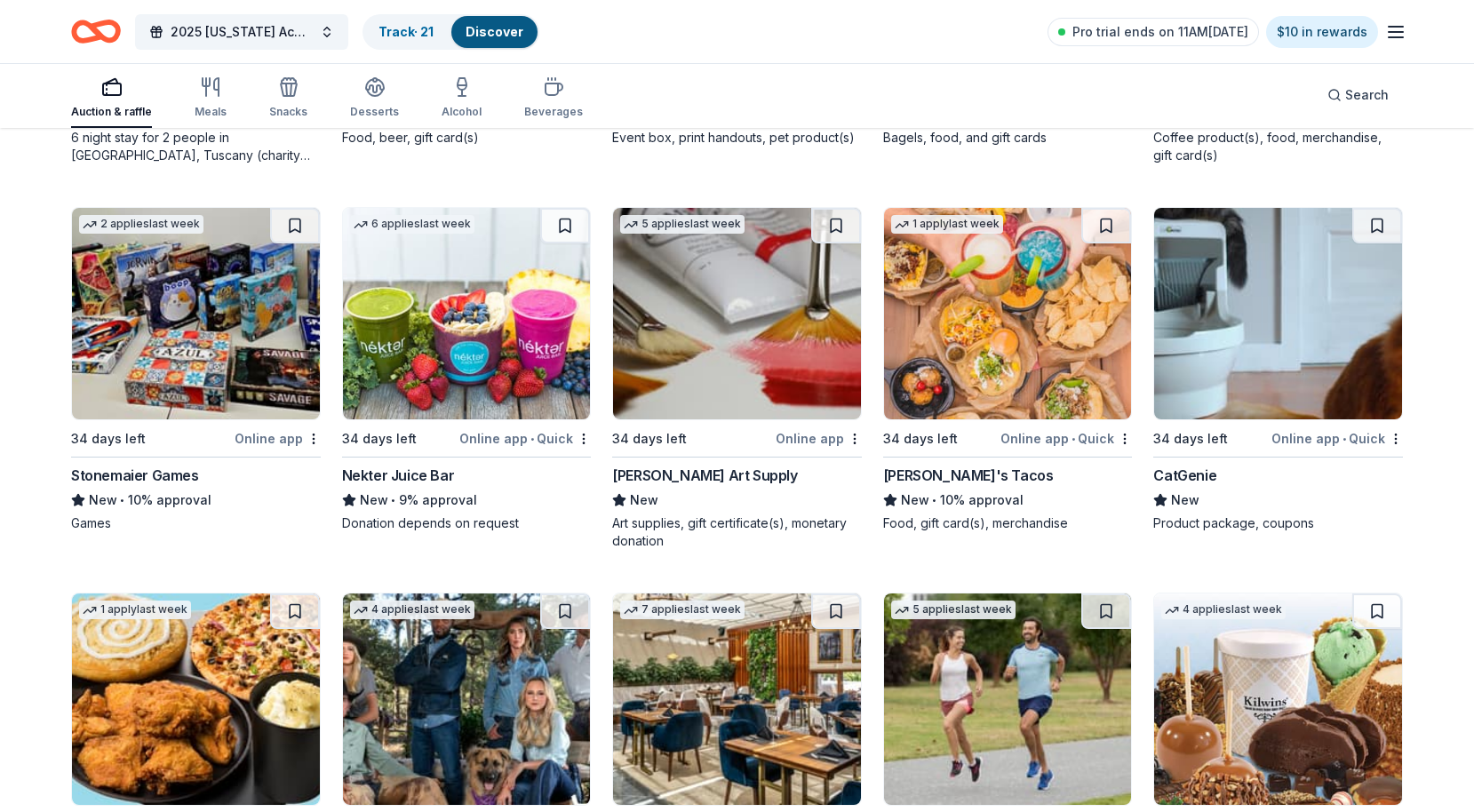
scroll to position [5657, 0]
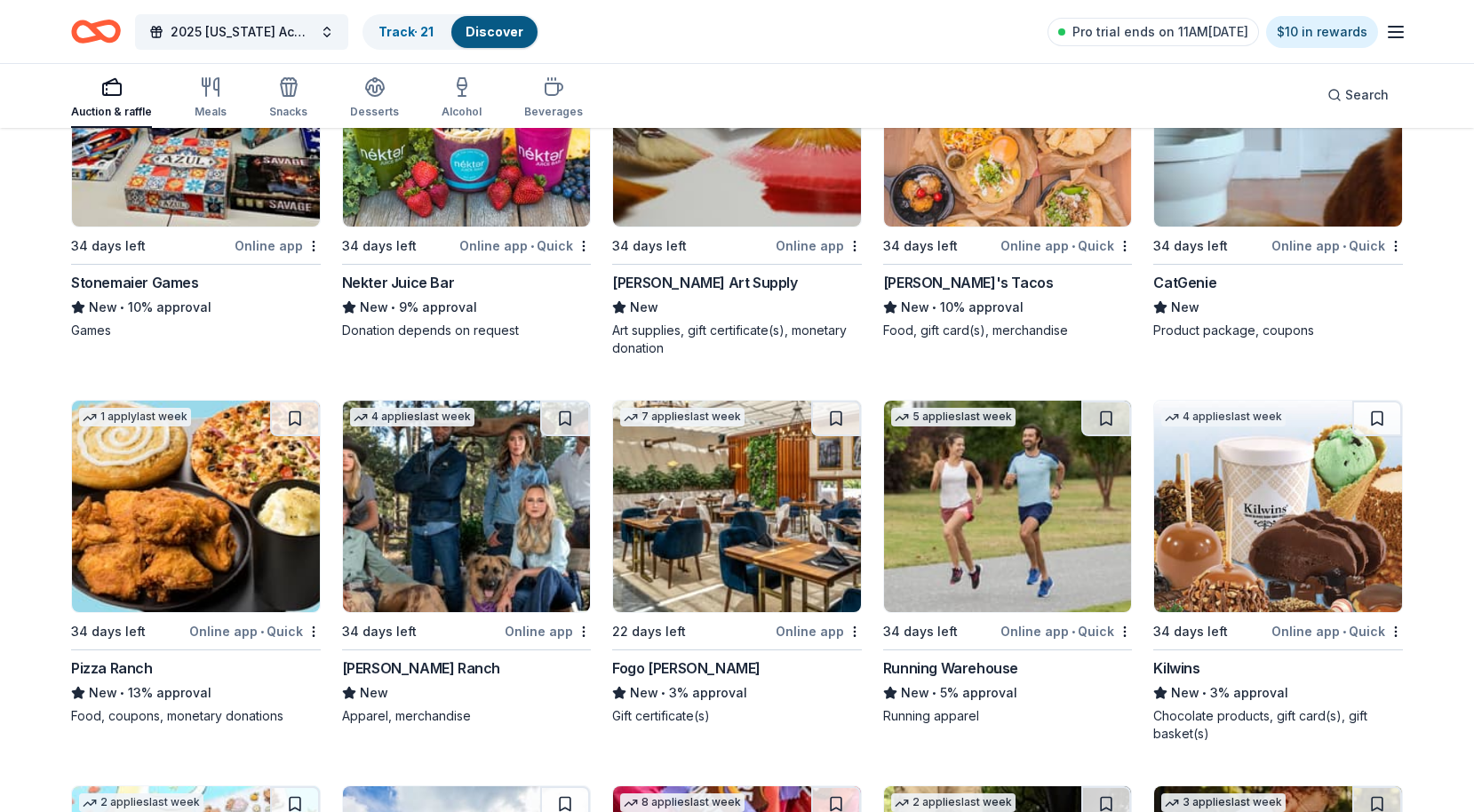
click at [796, 632] on div "Online app" at bounding box center [818, 631] width 87 height 22
click at [447, 542] on img at bounding box center [467, 507] width 248 height 211
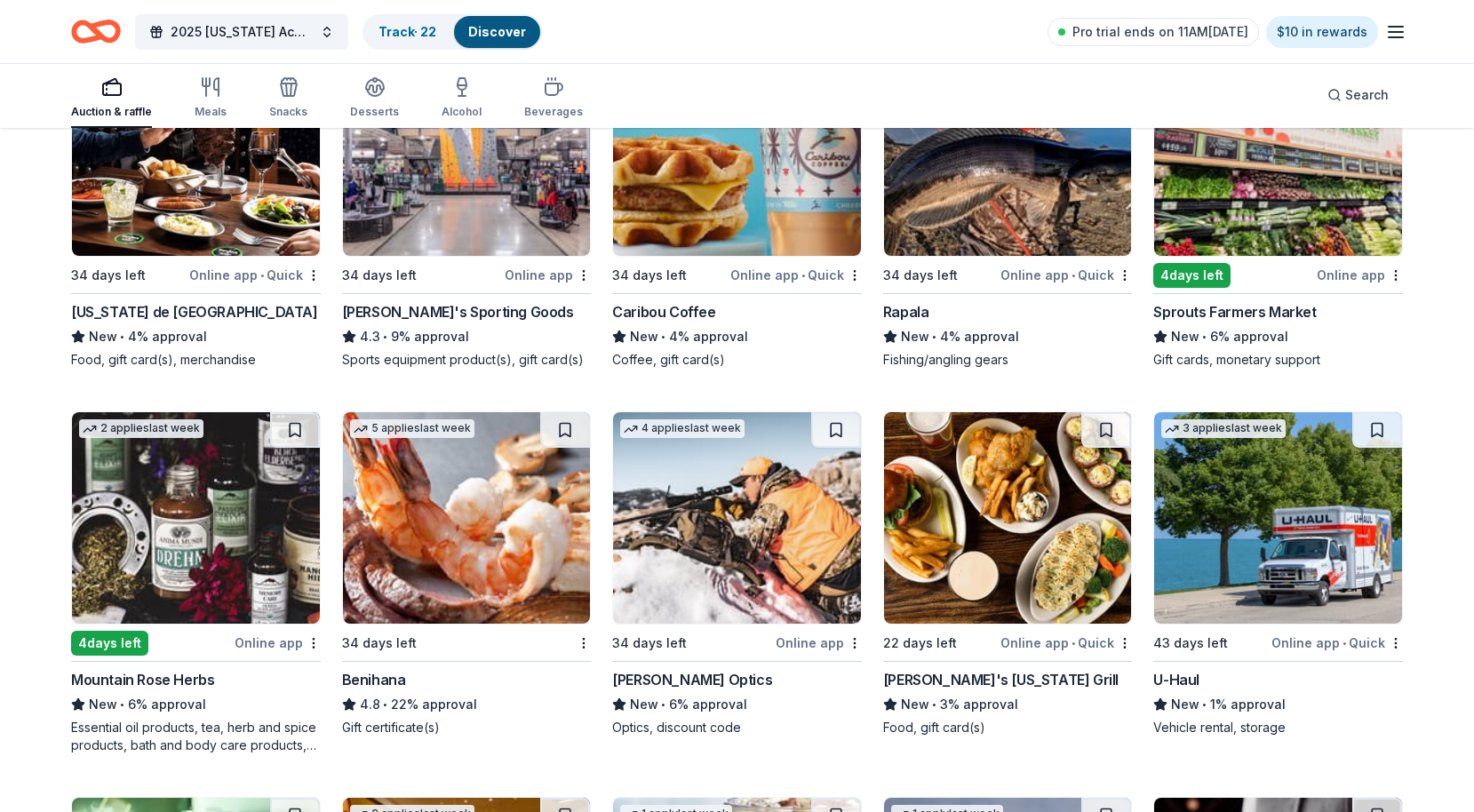
scroll to position [6788, 0]
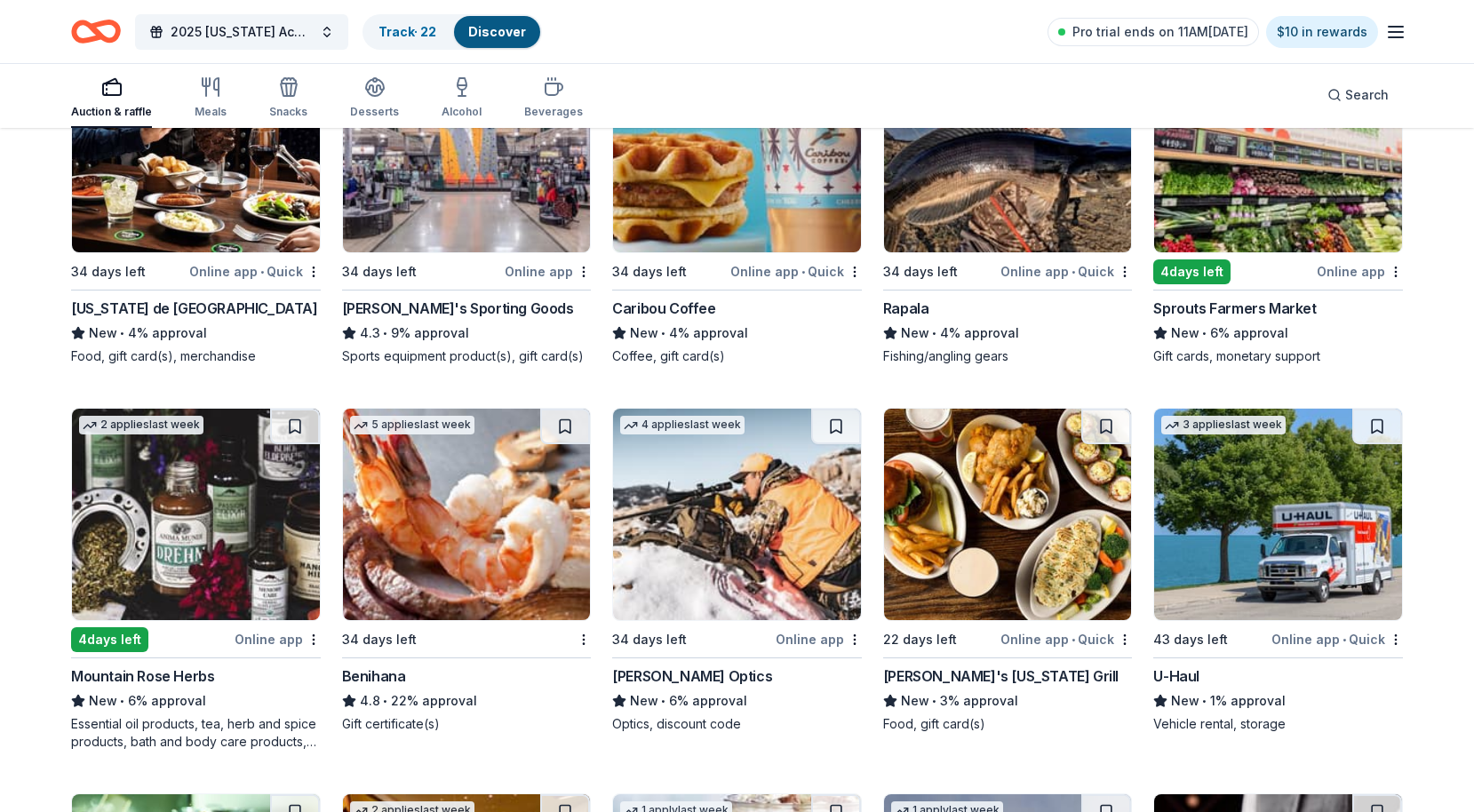
click at [502, 542] on img at bounding box center [467, 514] width 248 height 211
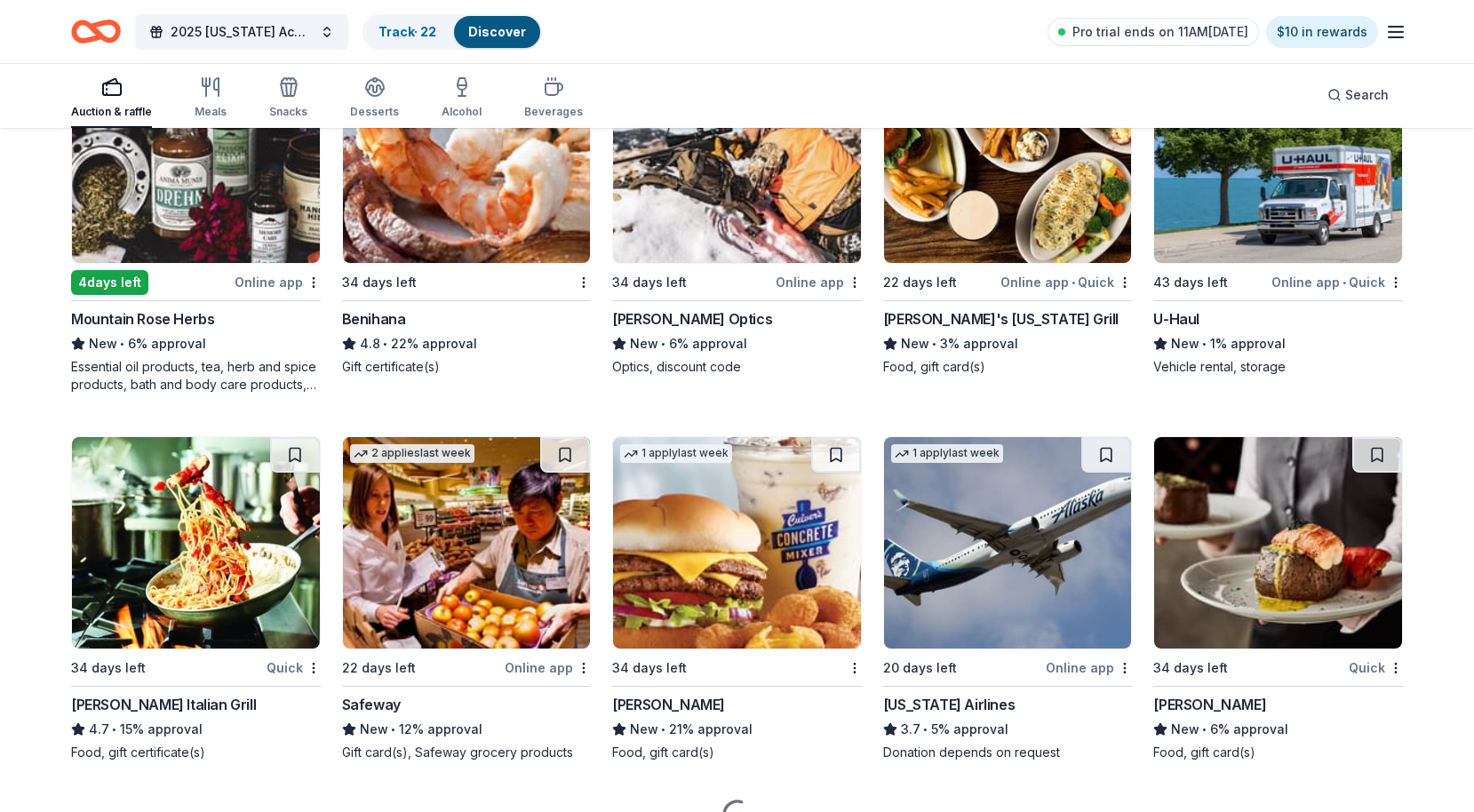
scroll to position [7236, 0]
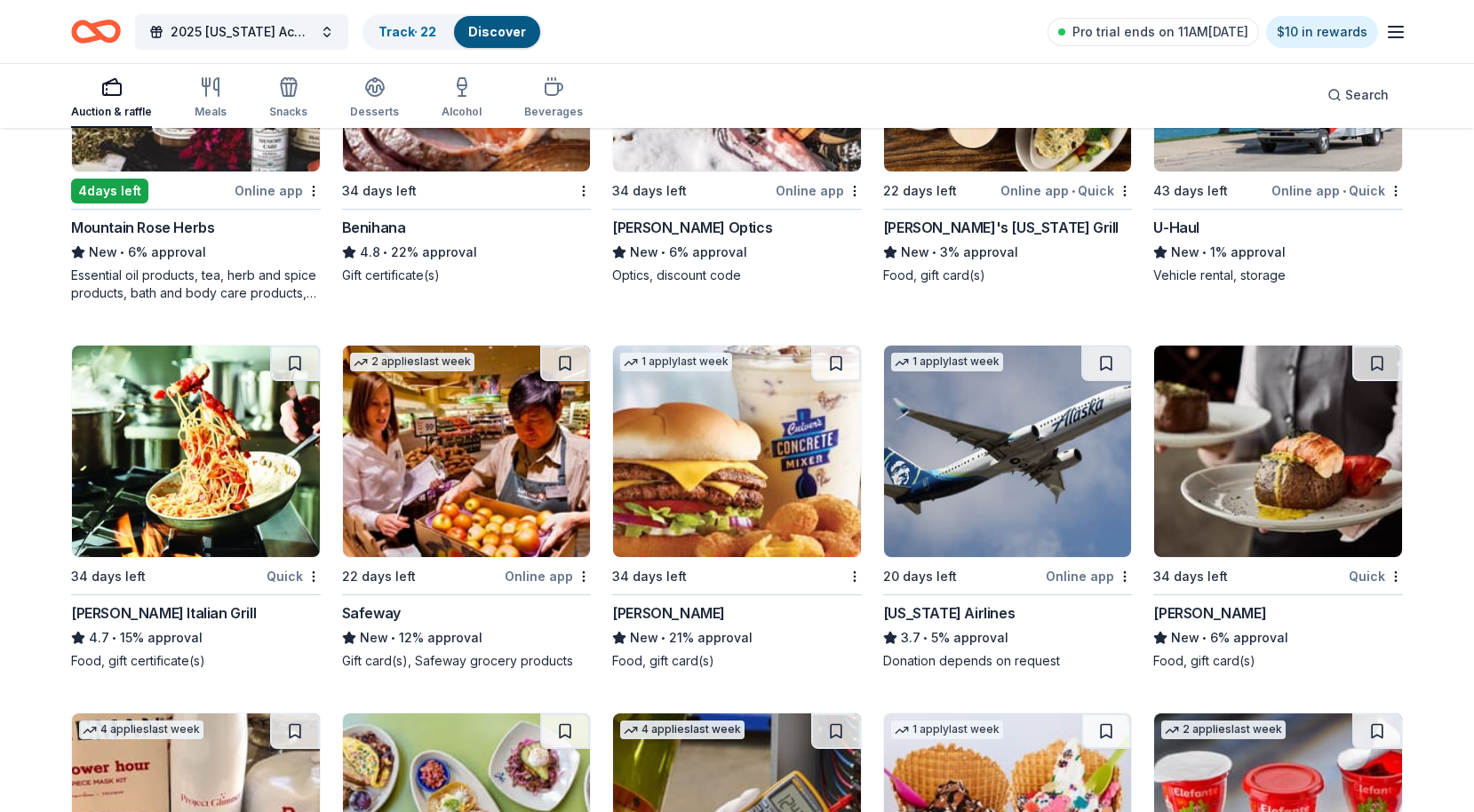
click at [749, 428] on img at bounding box center [737, 451] width 248 height 211
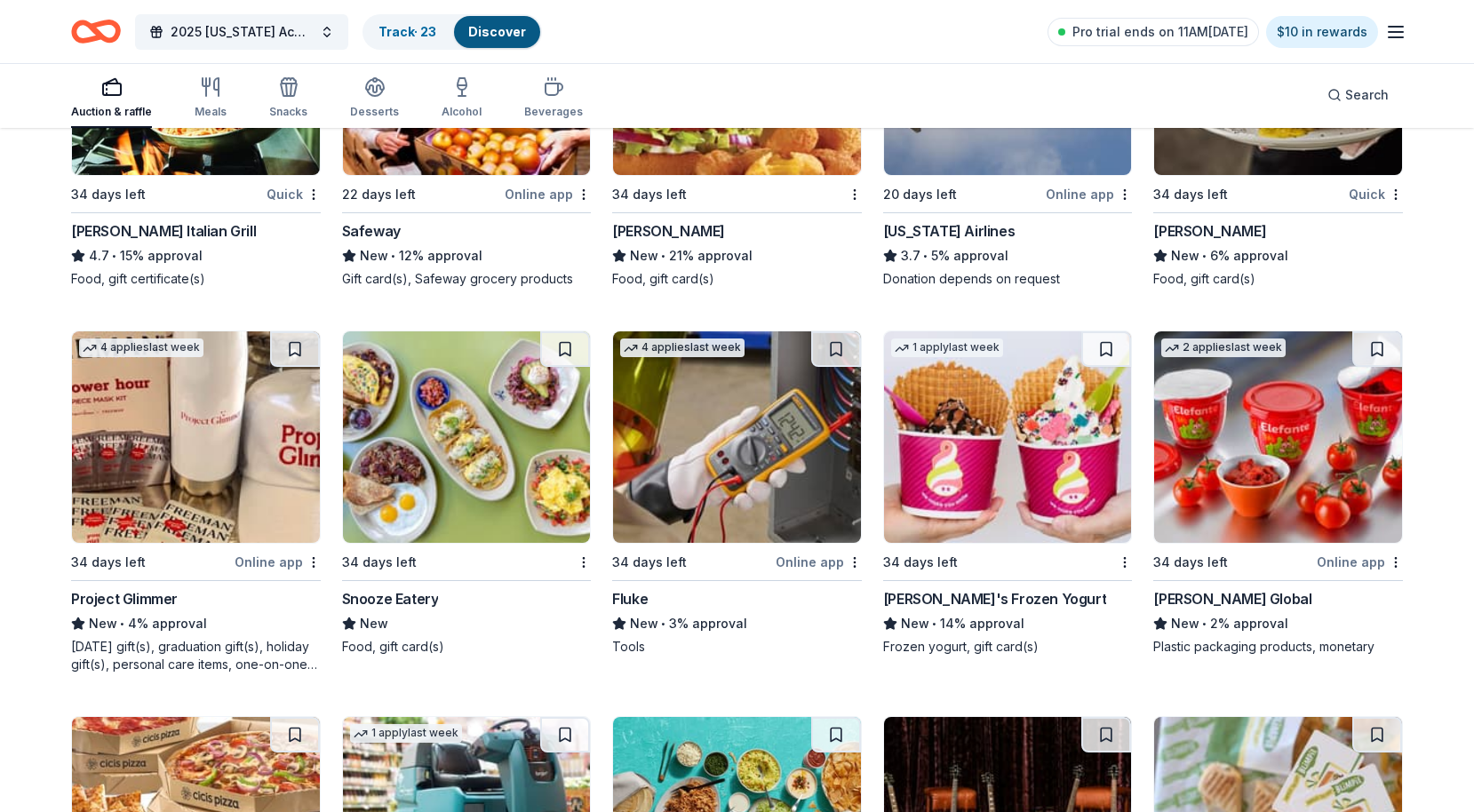
scroll to position [7587, 0]
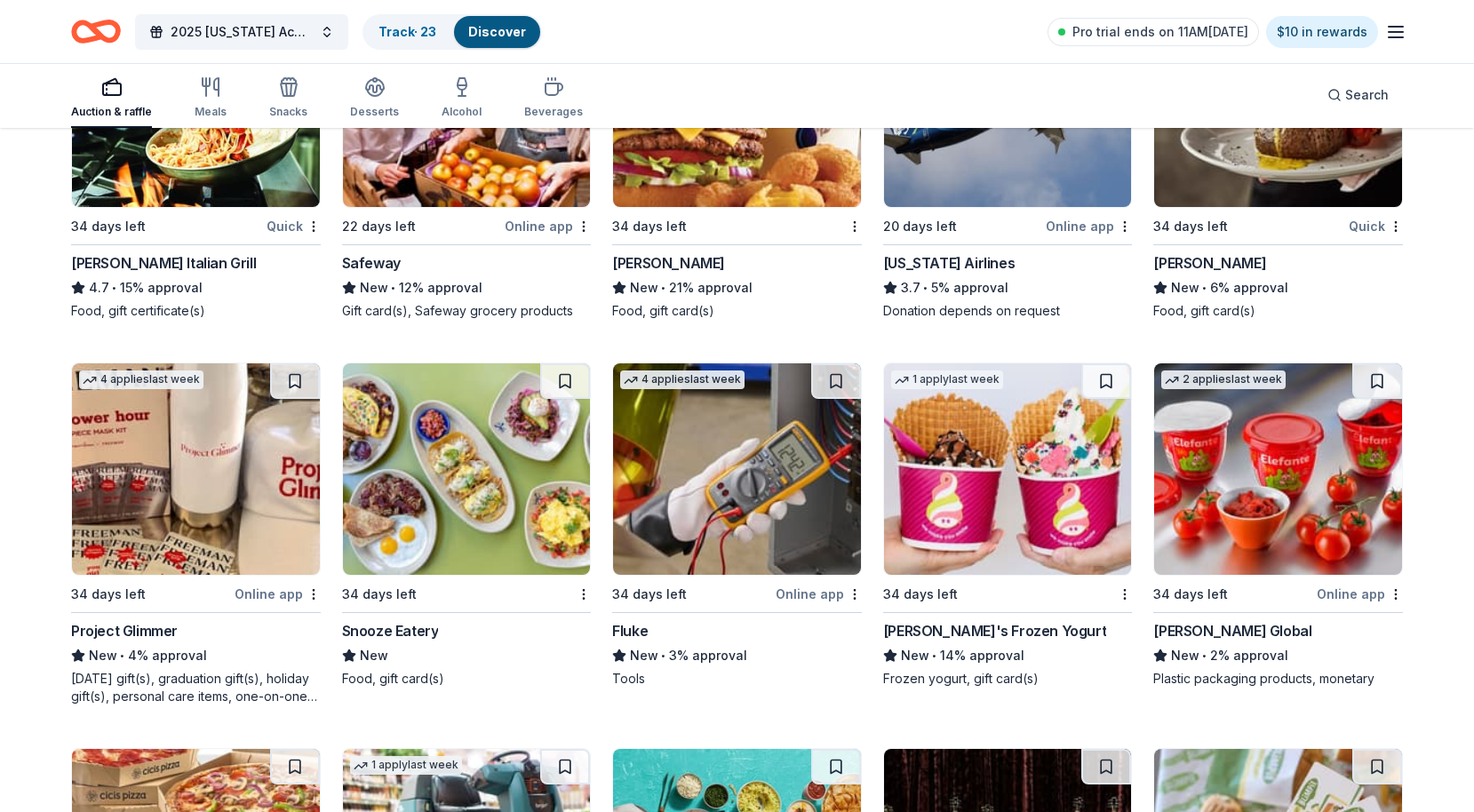
click at [210, 495] on img at bounding box center [195, 469] width 248 height 211
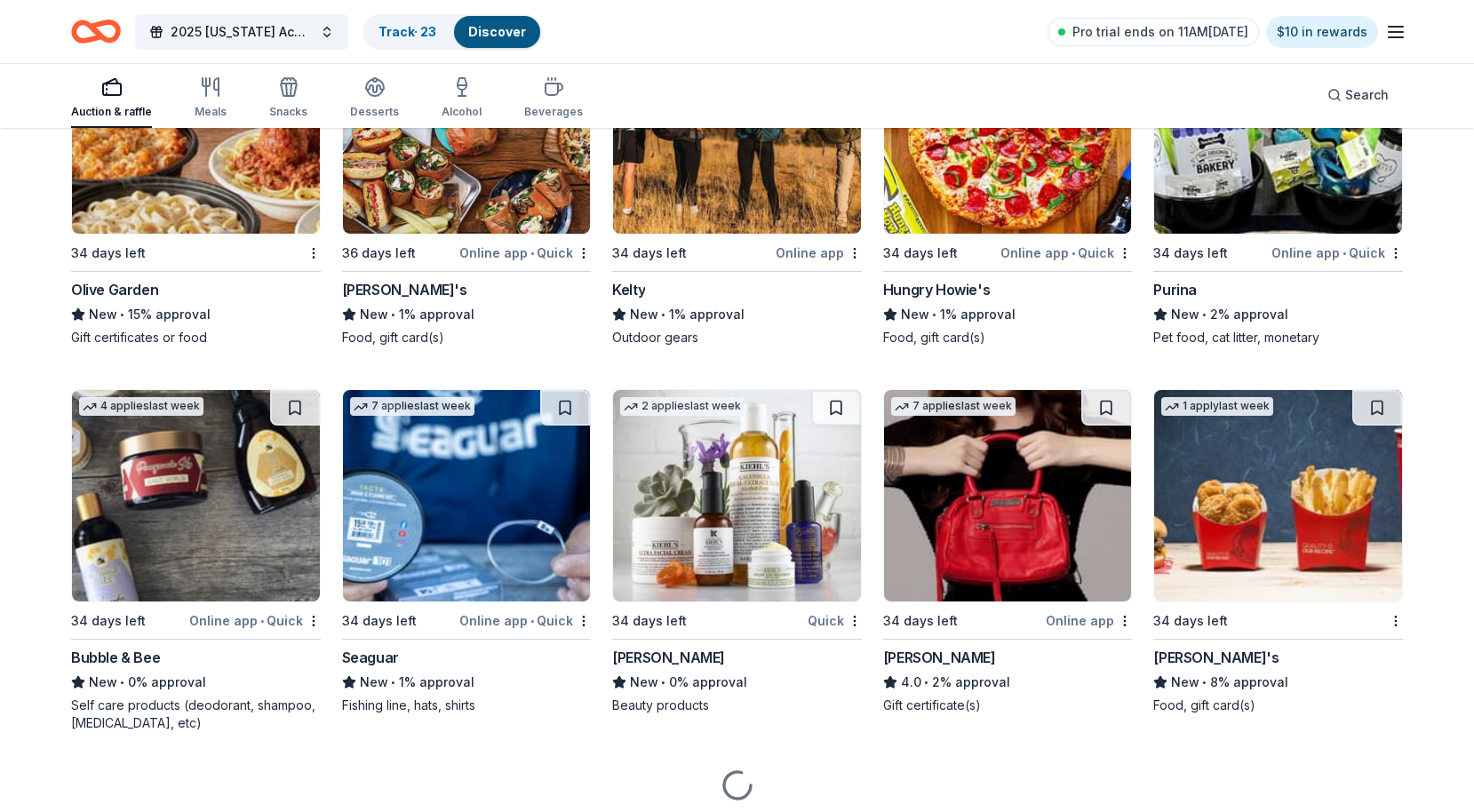
scroll to position [10267, 0]
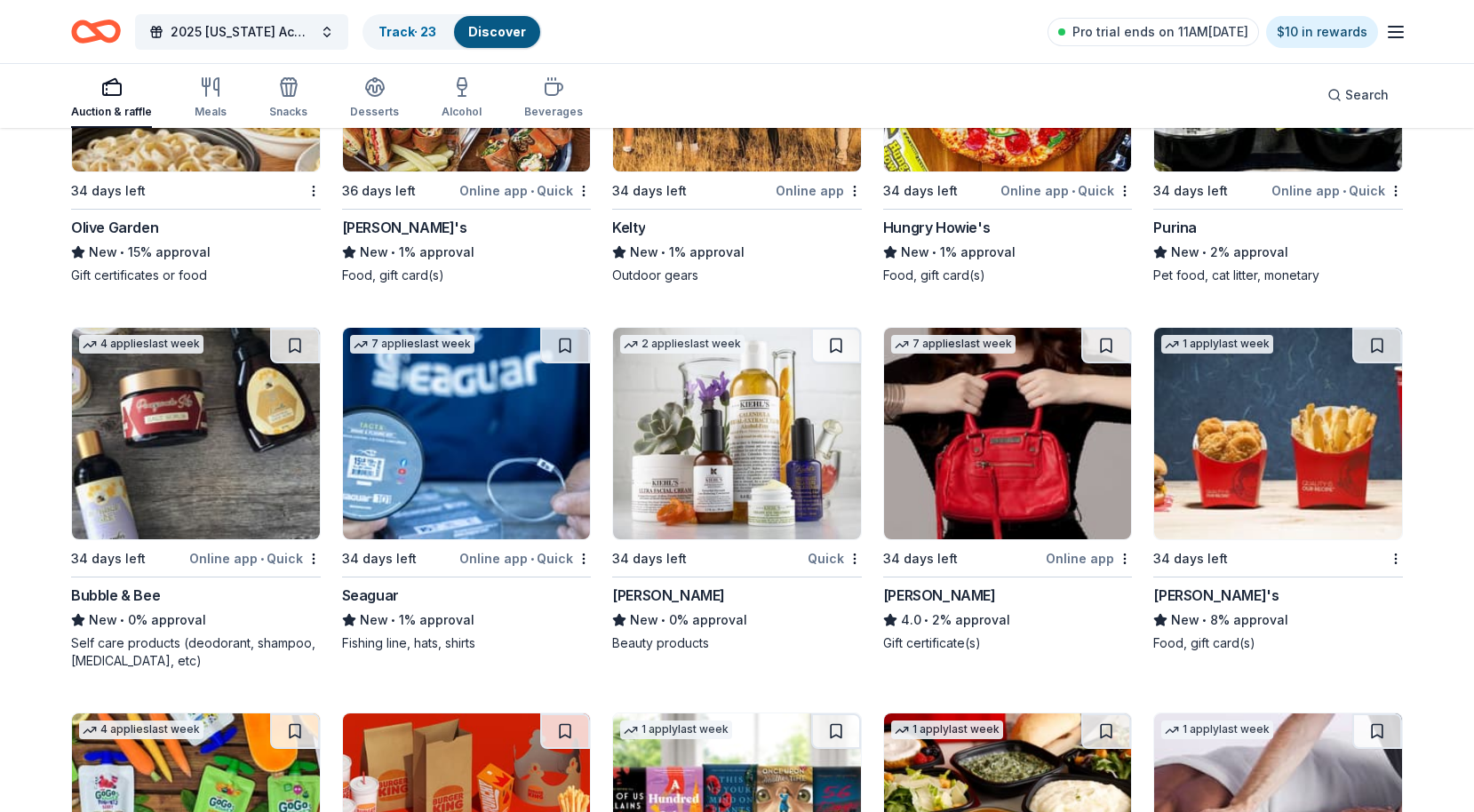
click at [1040, 500] on img at bounding box center [1007, 433] width 248 height 211
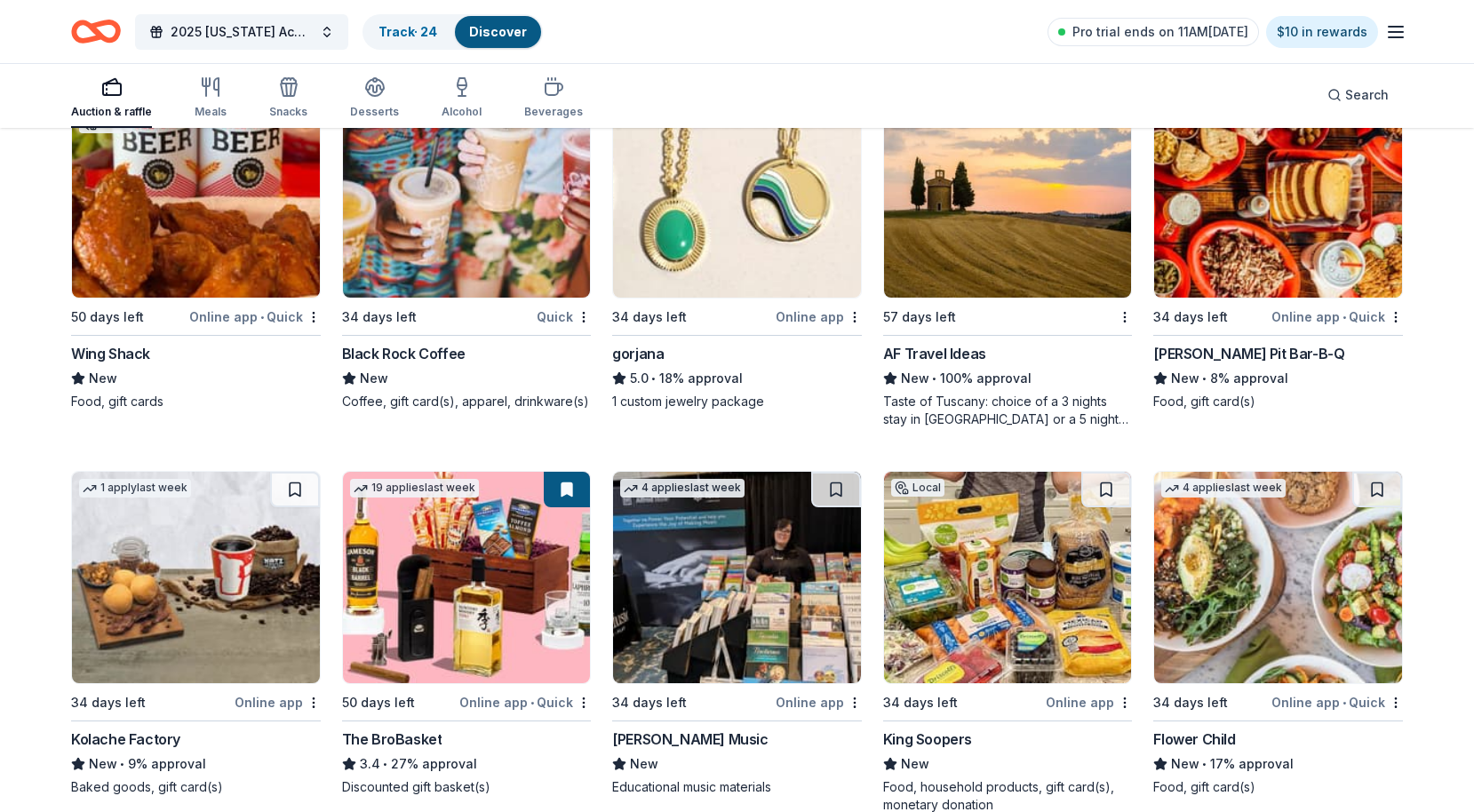
scroll to position [3386, 0]
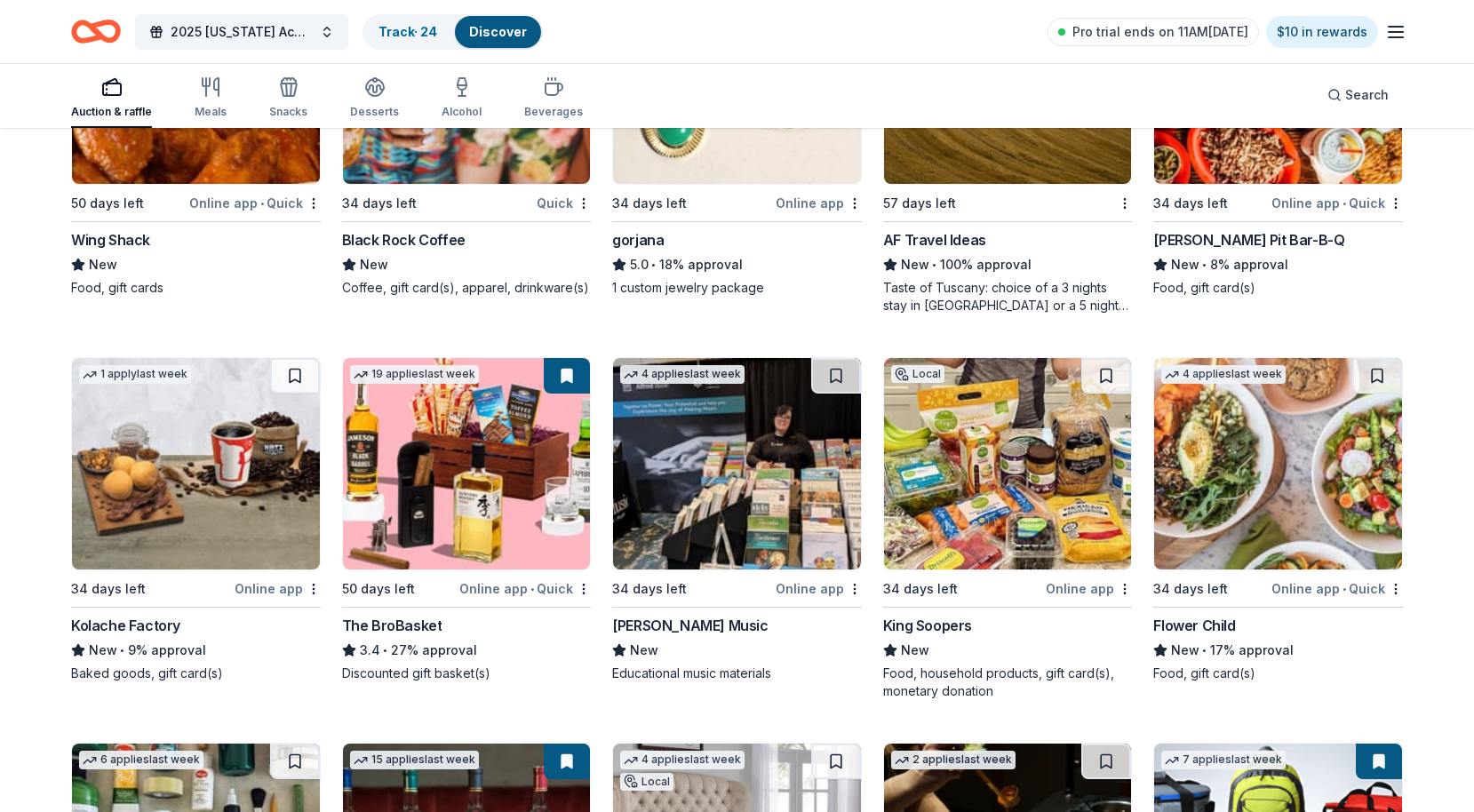
click at [245, 473] on img at bounding box center [195, 464] width 248 height 211
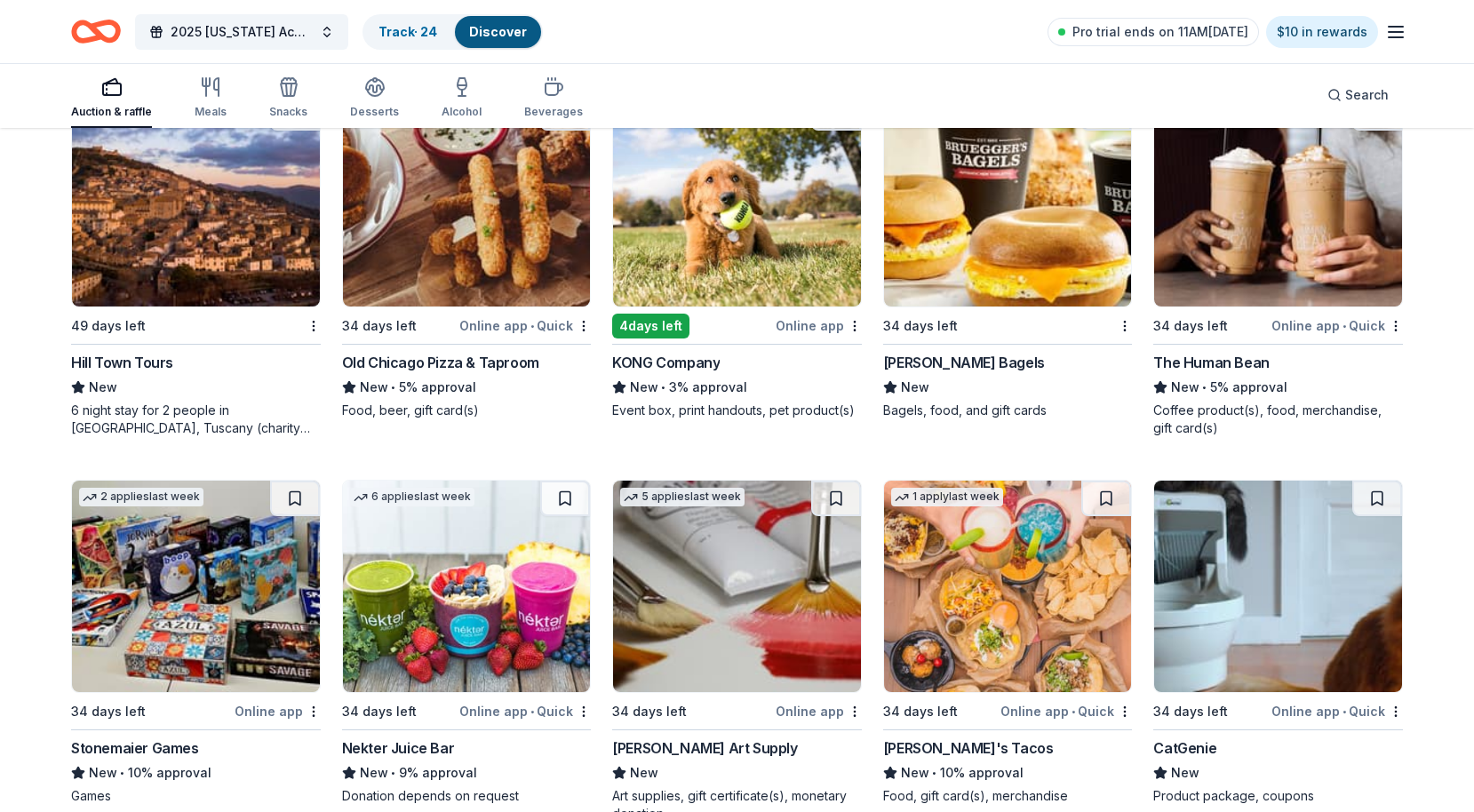
scroll to position [5267, 0]
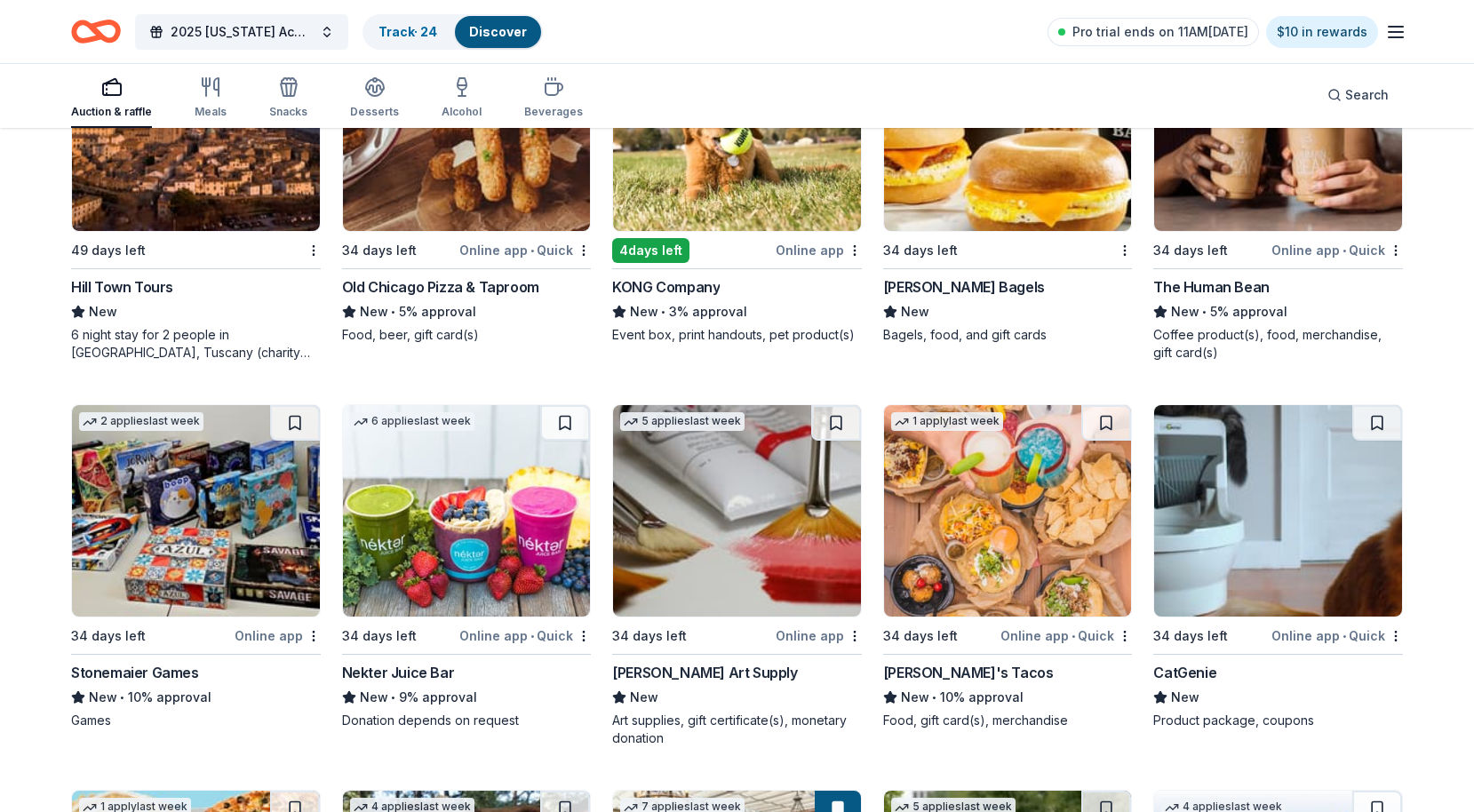
click at [195, 514] on img at bounding box center [195, 510] width 248 height 211
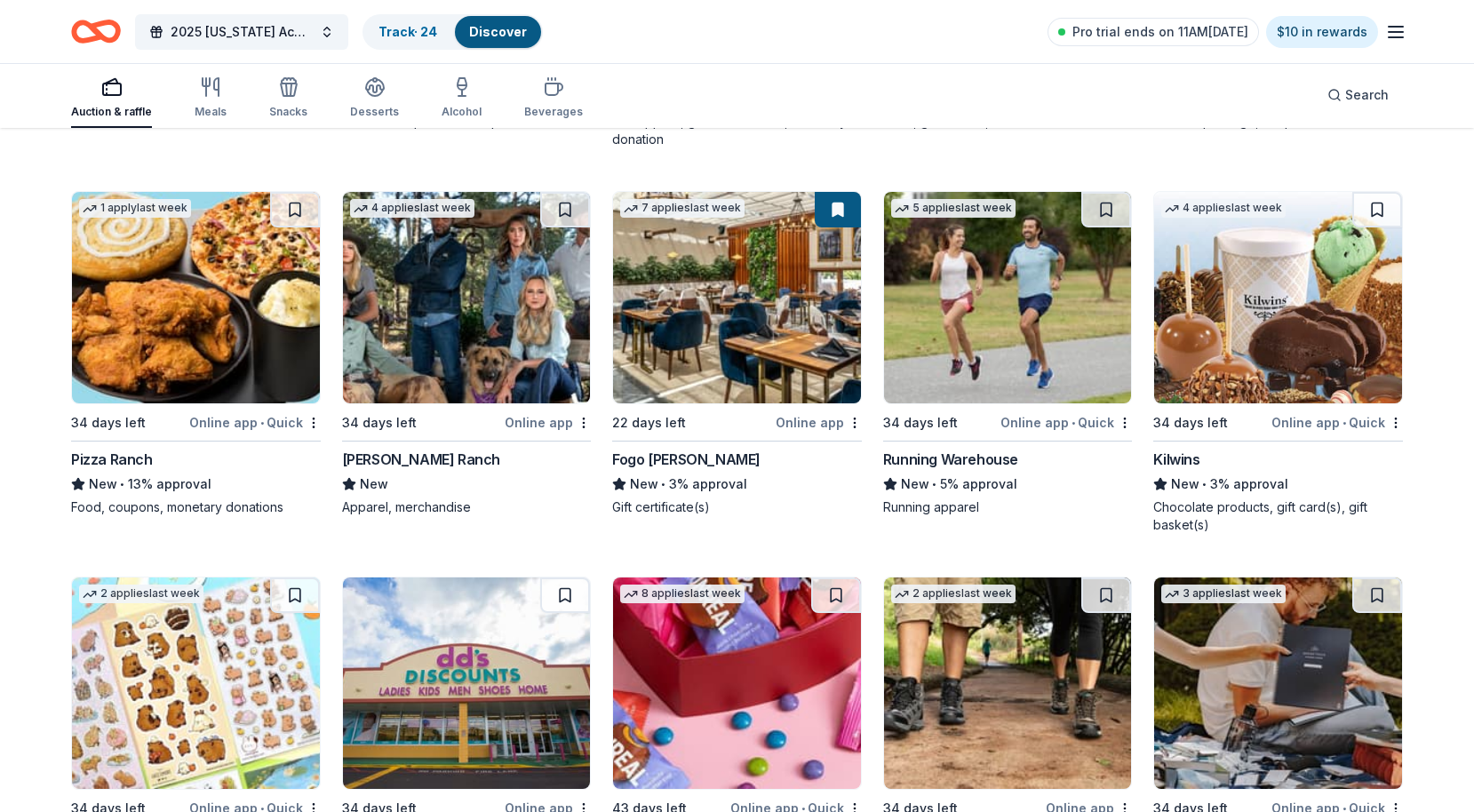
scroll to position [5997, 0]
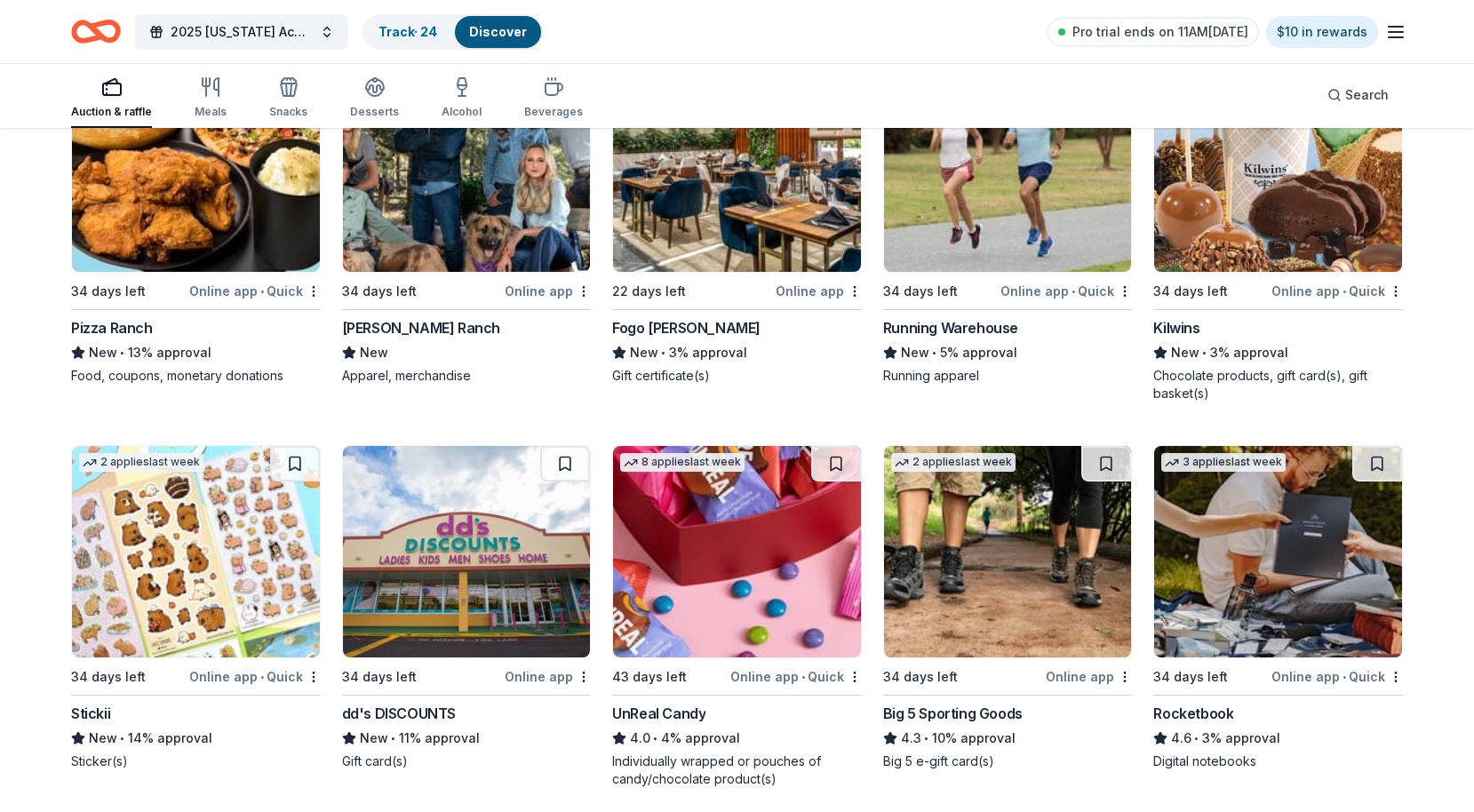
click at [236, 557] on img at bounding box center [195, 551] width 248 height 211
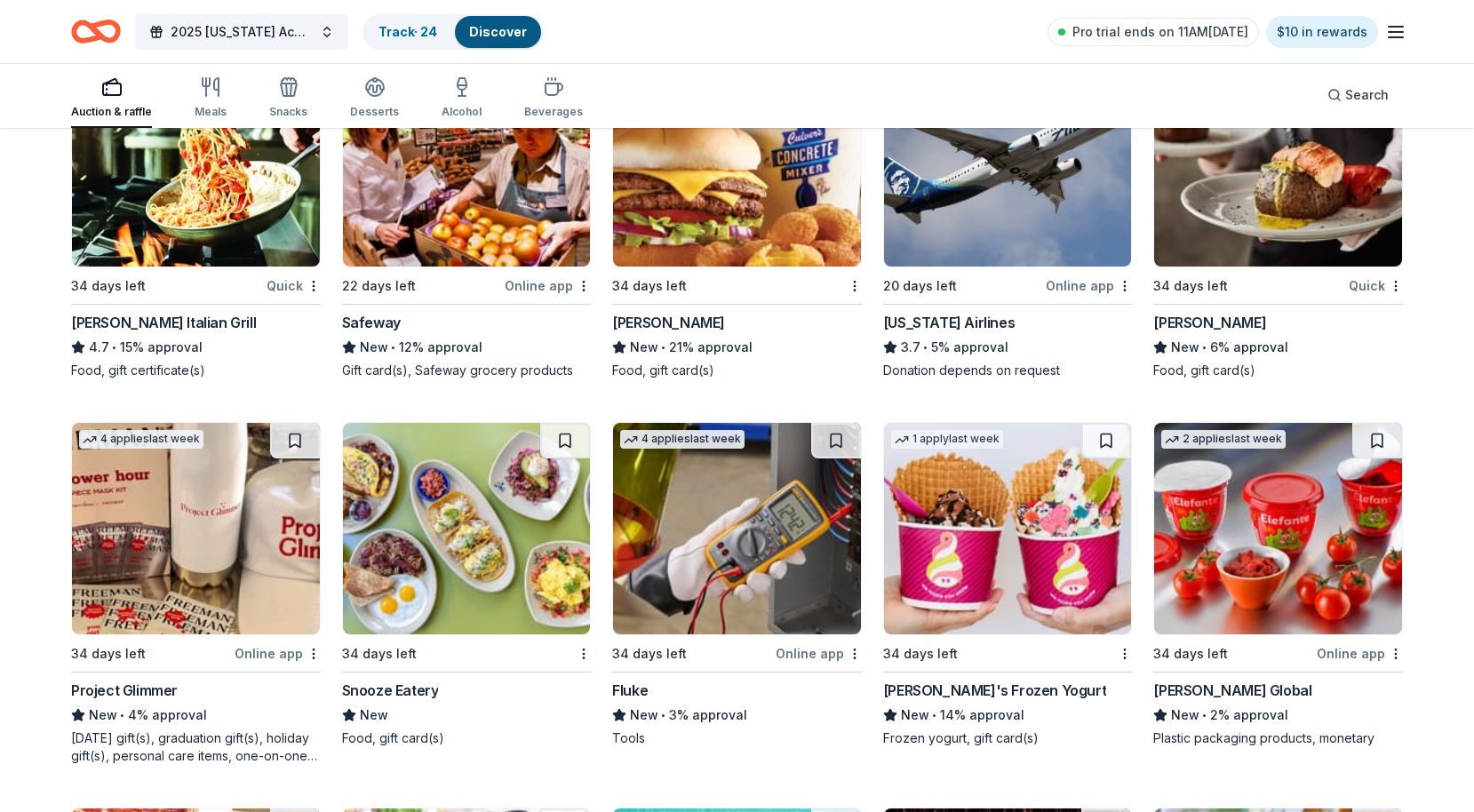
scroll to position [7530, 0]
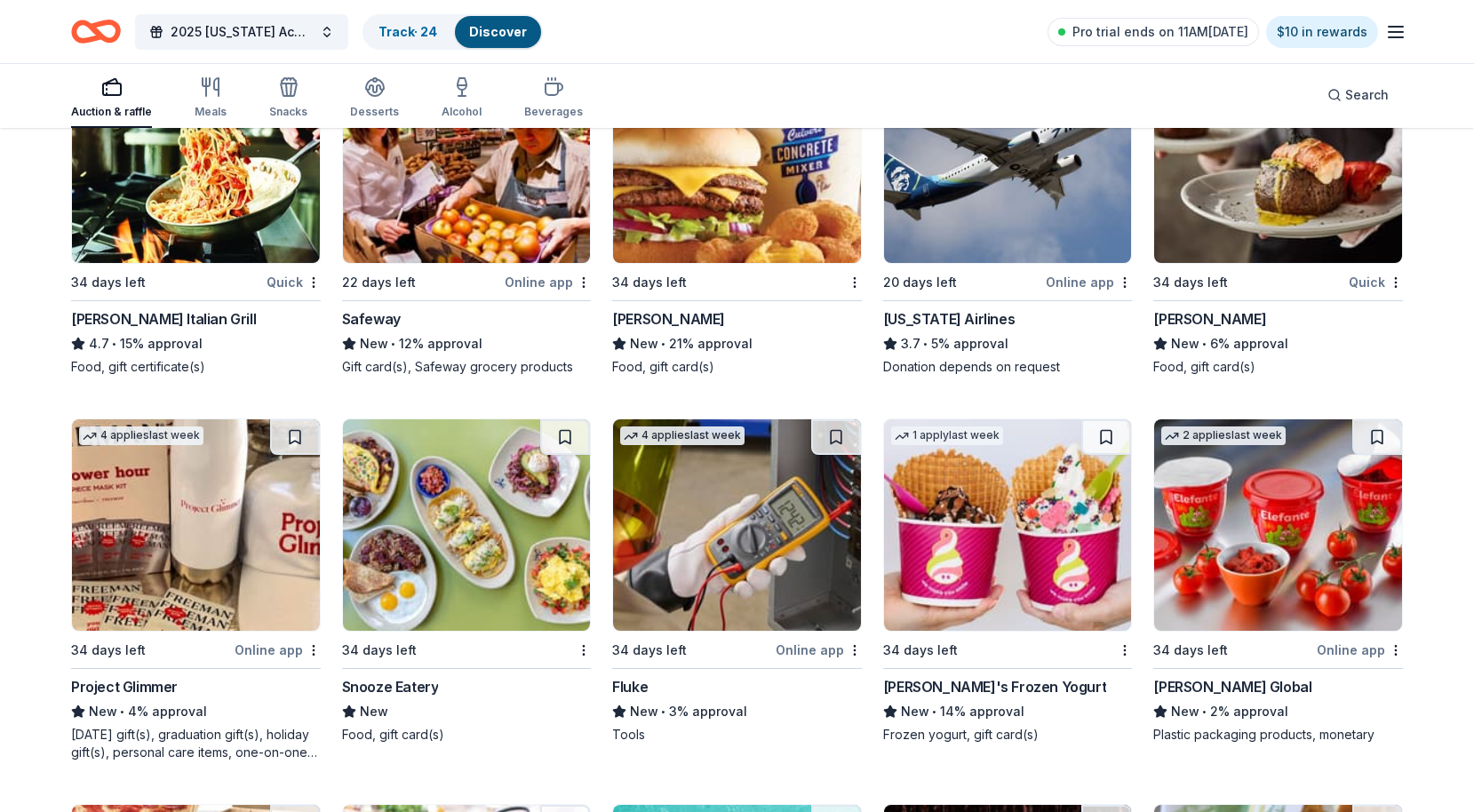
click at [1221, 686] on div "Berry Global" at bounding box center [1232, 686] width 158 height 21
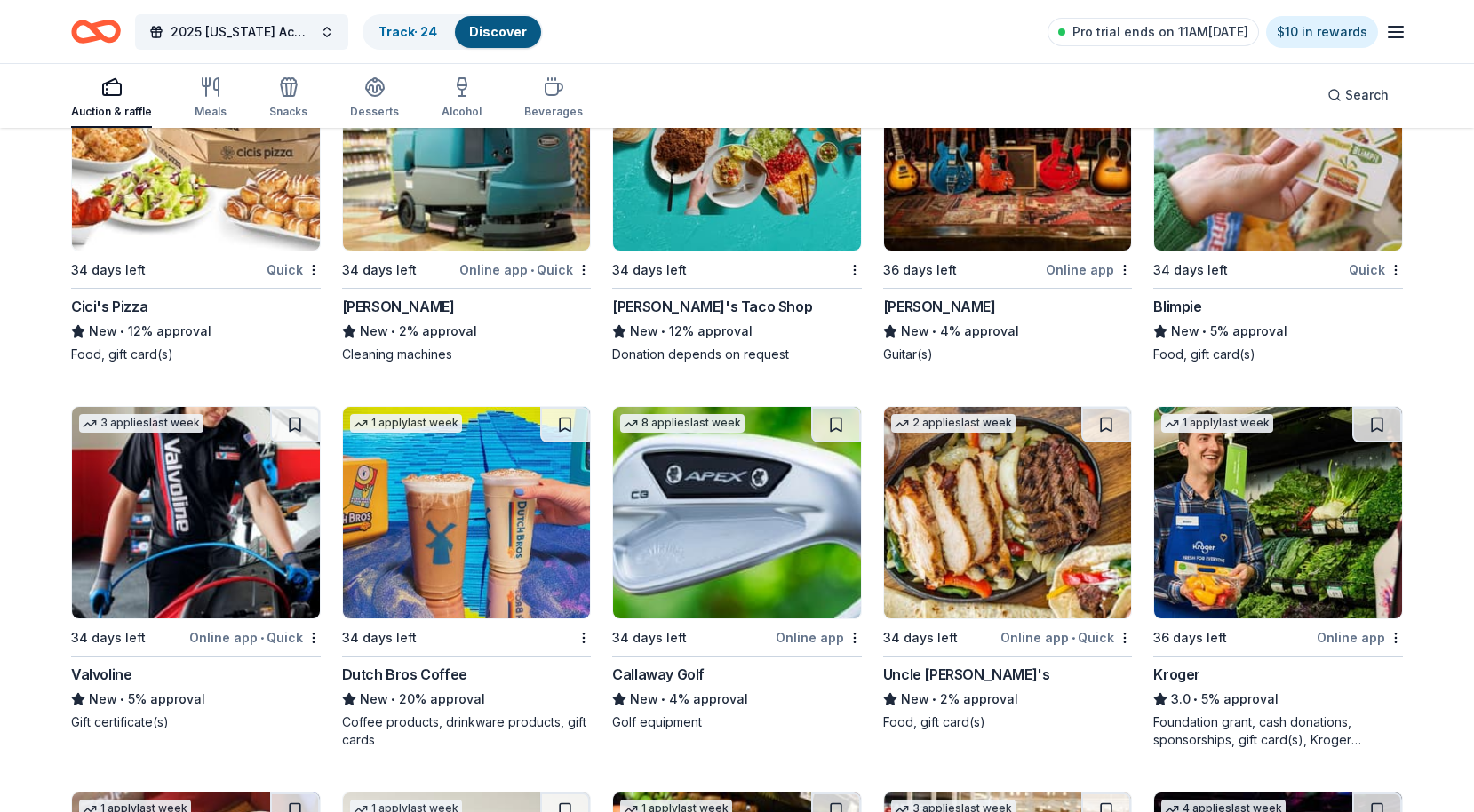
scroll to position [8327, 0]
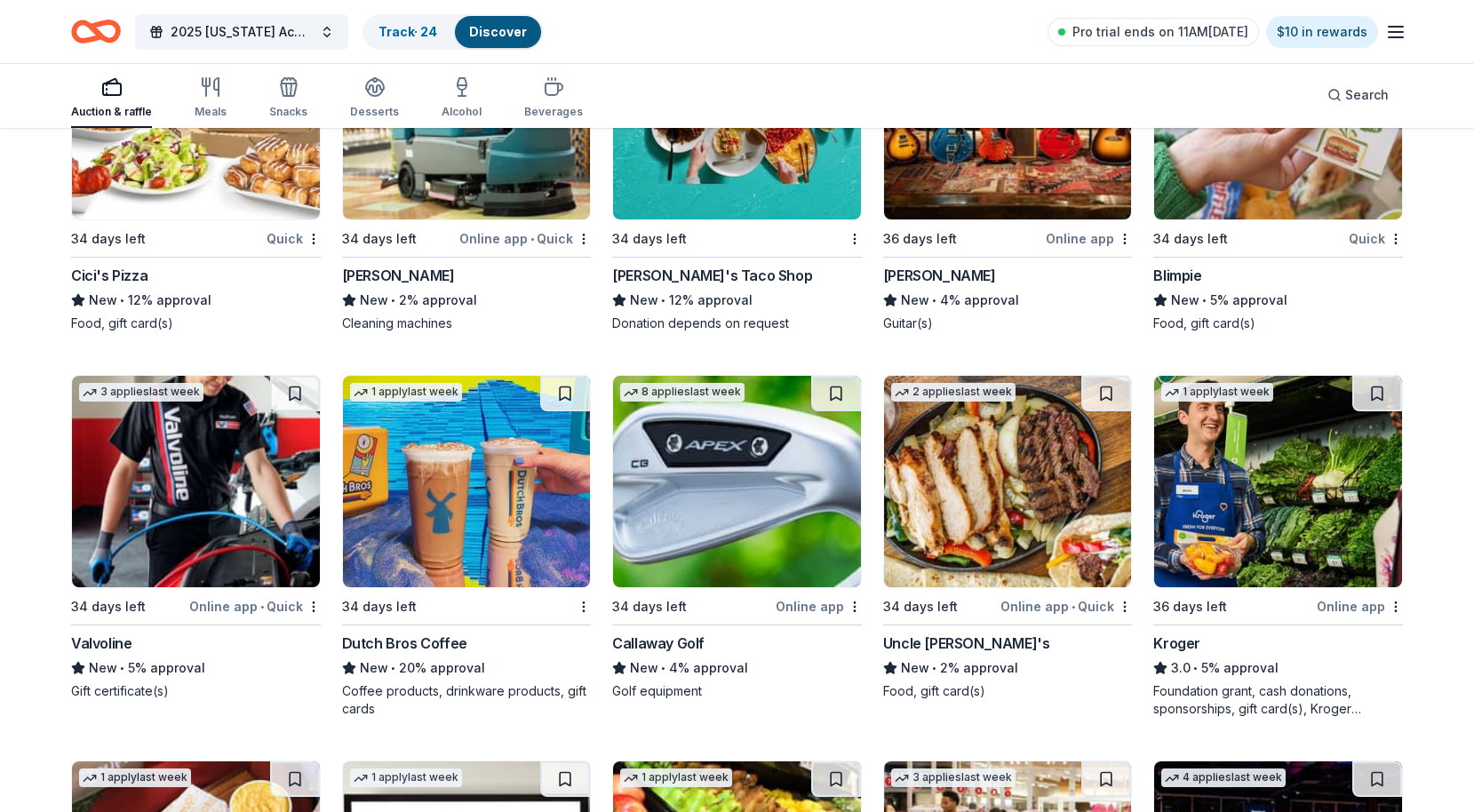
click at [445, 524] on img at bounding box center [467, 482] width 248 height 211
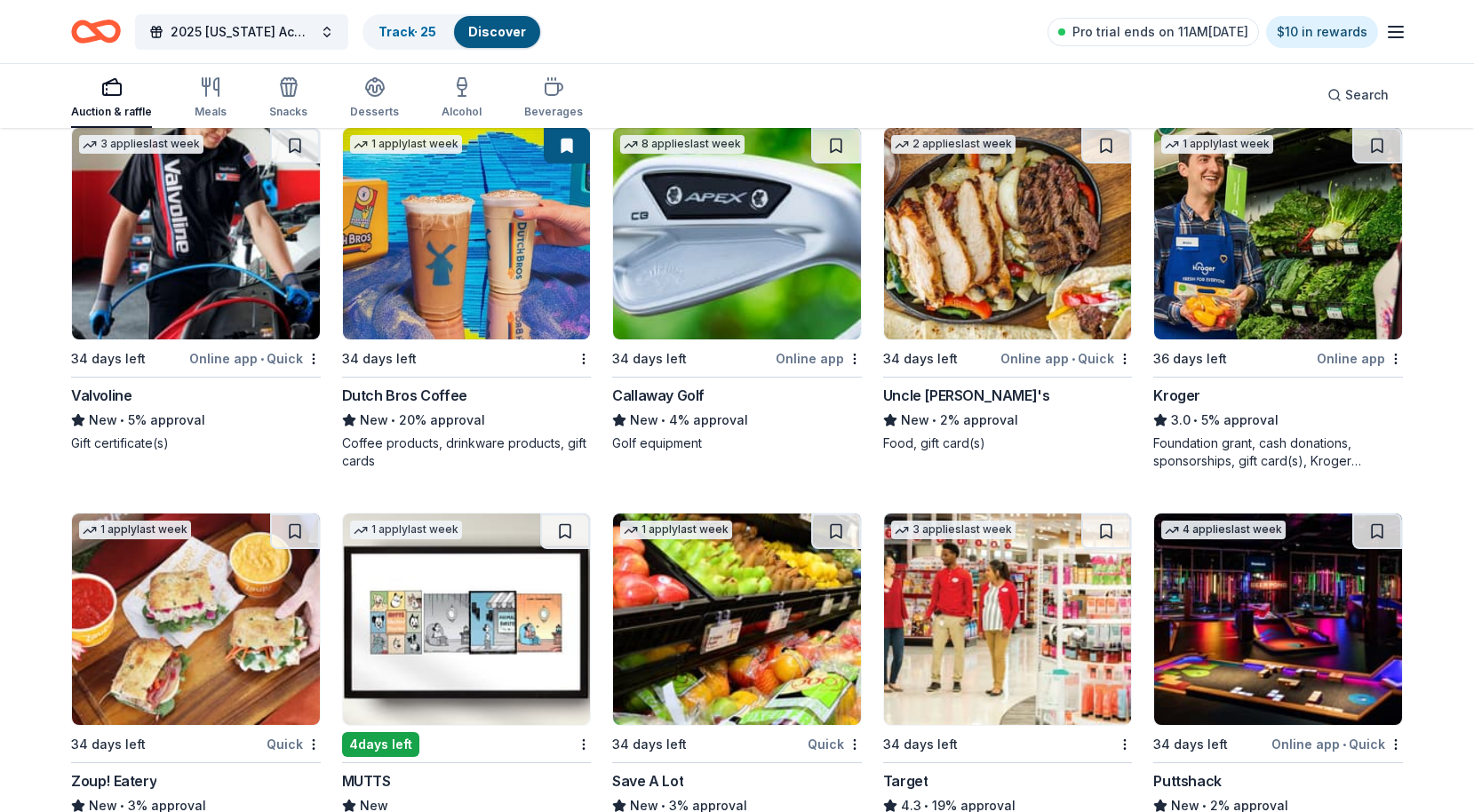
scroll to position [8654, 0]
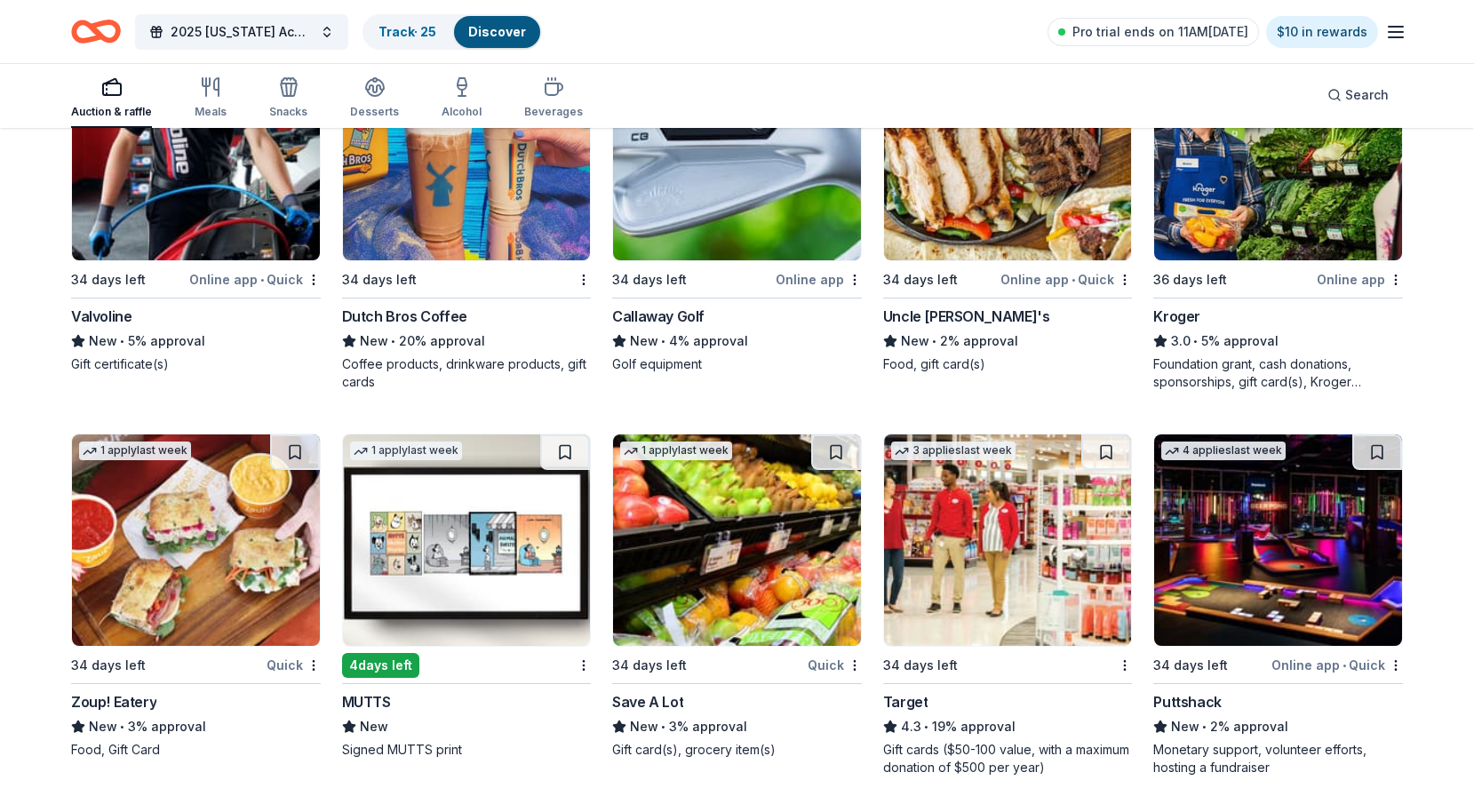
click at [481, 542] on img at bounding box center [467, 540] width 248 height 211
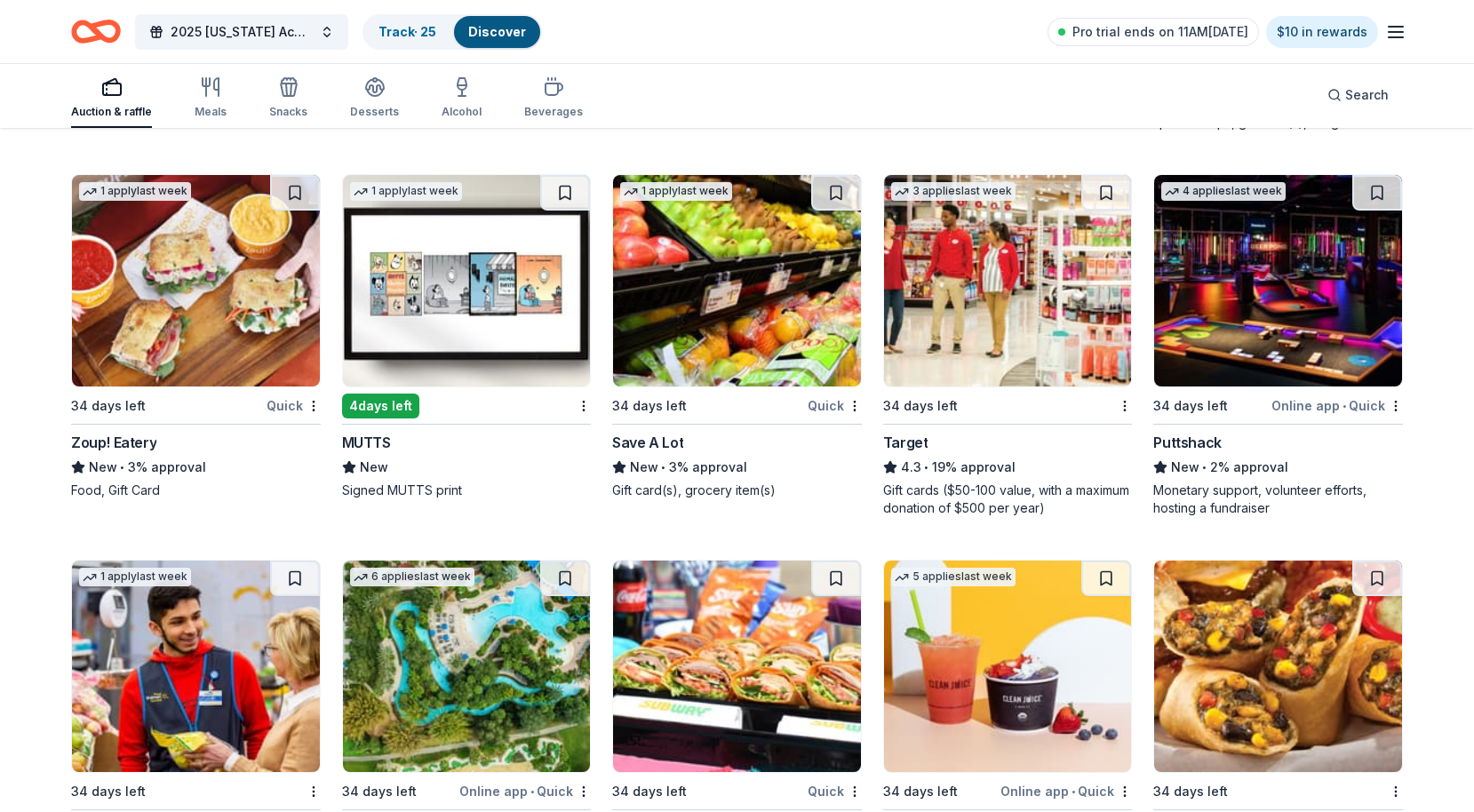
scroll to position [9050, 0]
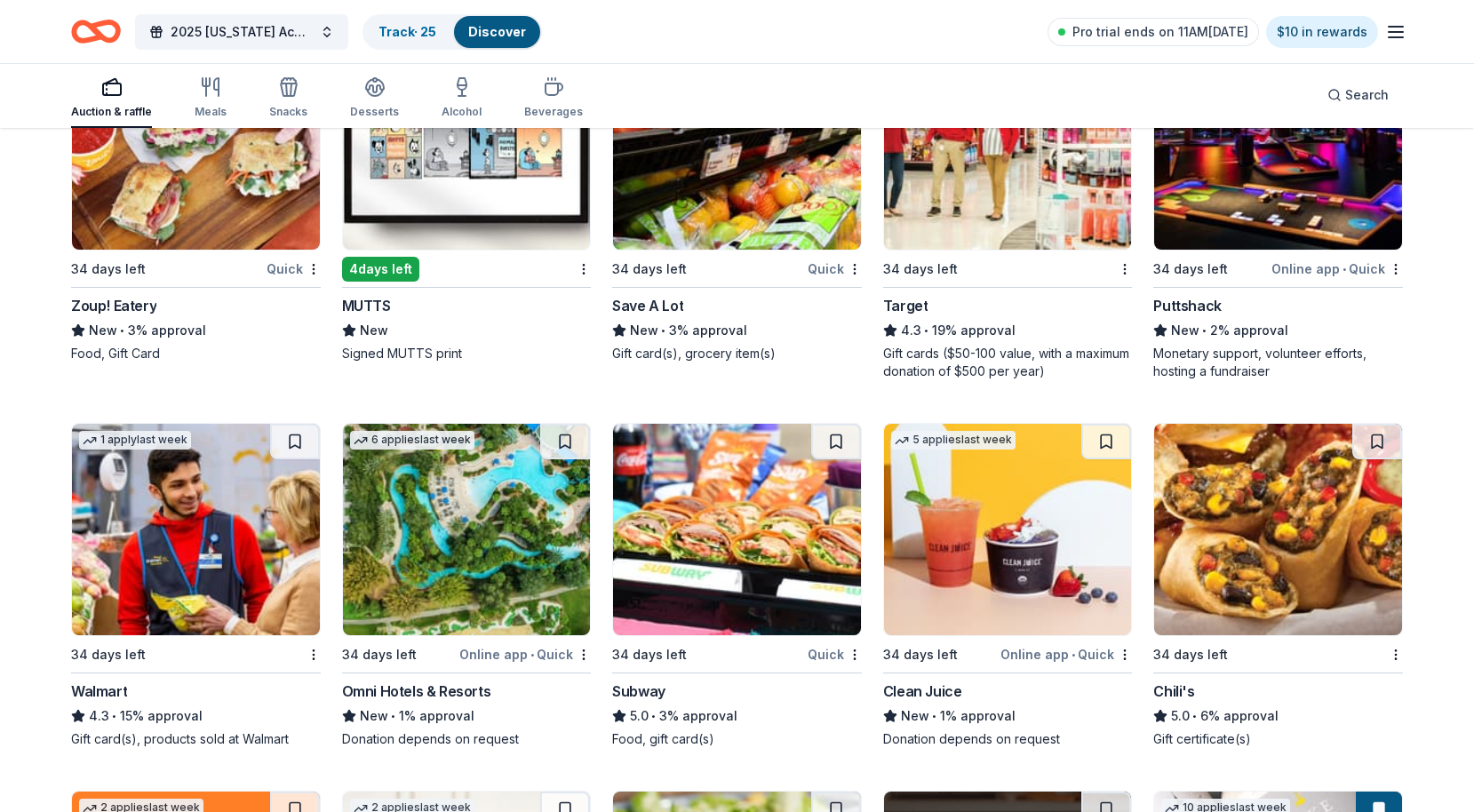
click at [444, 689] on div "Omni Hotels & Resorts" at bounding box center [417, 691] width 149 height 21
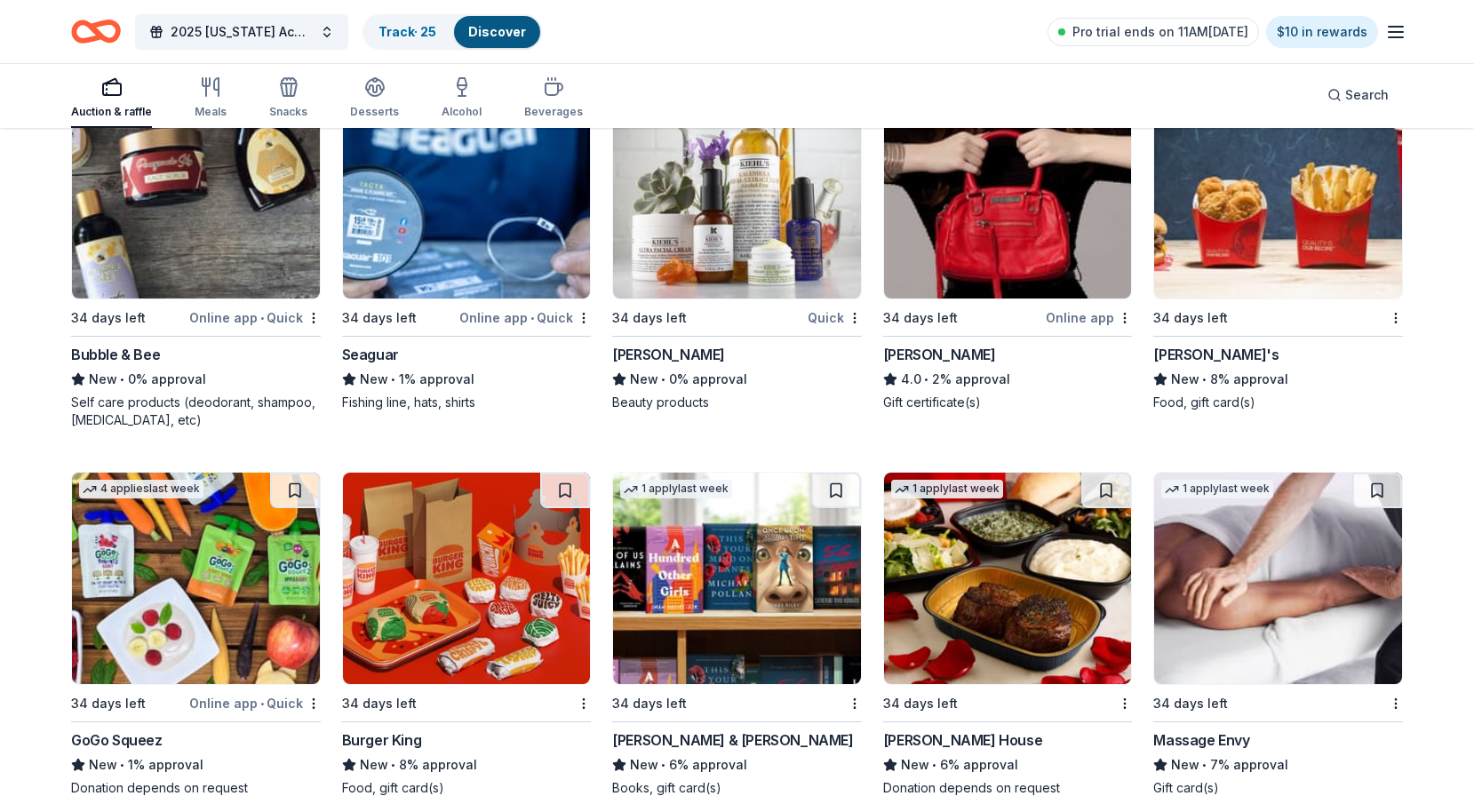
scroll to position [10594, 0]
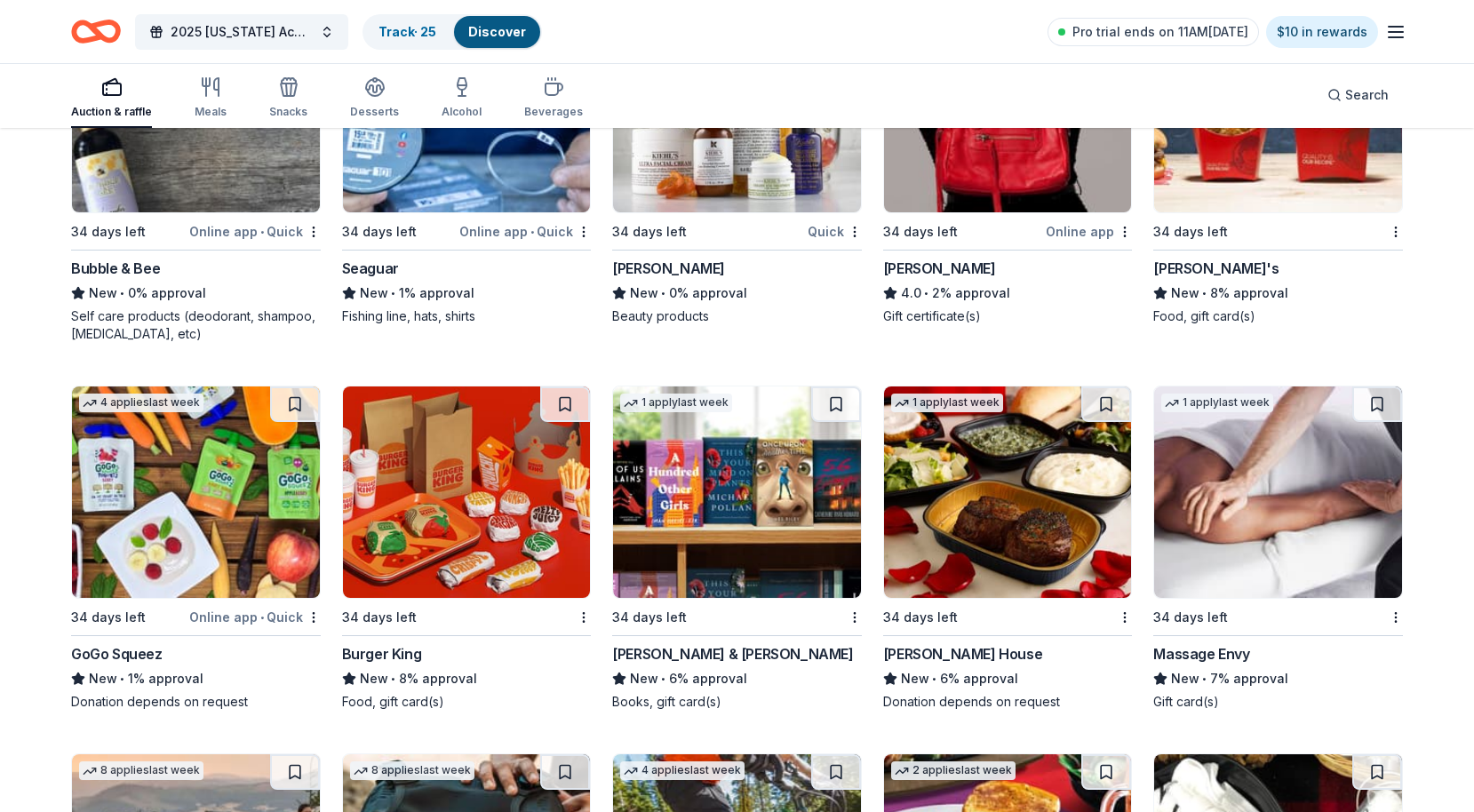
click at [1221, 655] on div "Massage Envy" at bounding box center [1201, 653] width 96 height 21
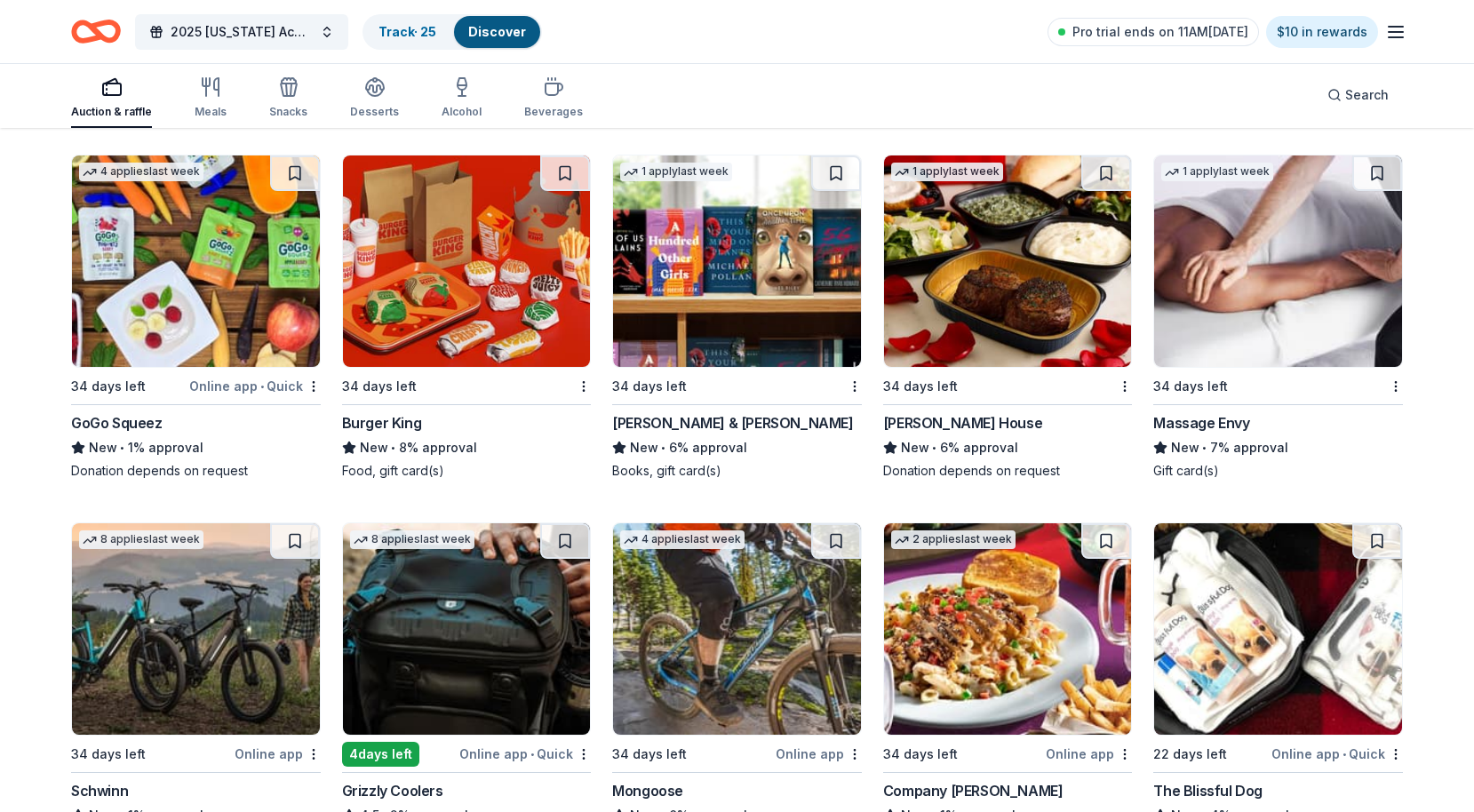
scroll to position [10952, 0]
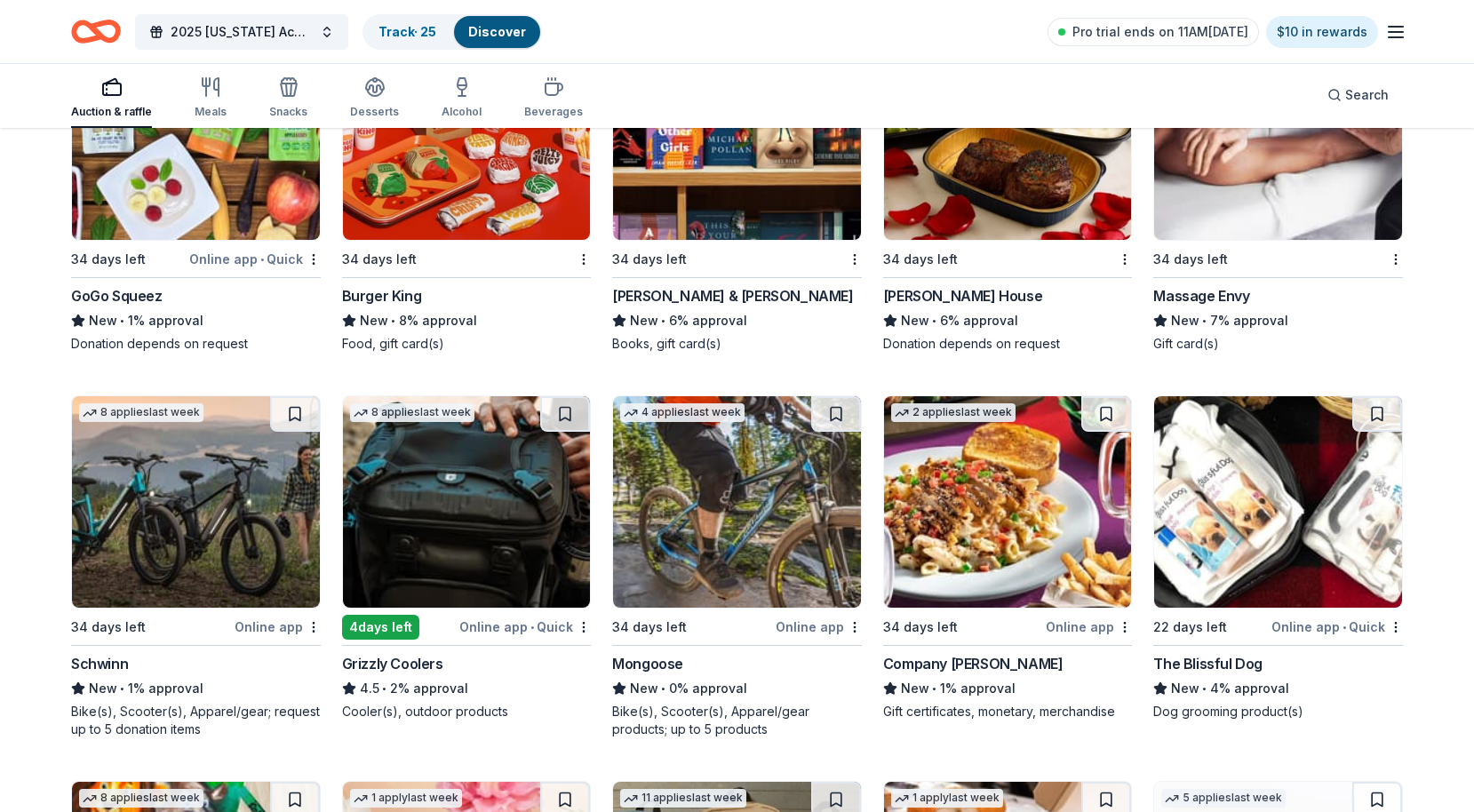
click at [471, 517] on img at bounding box center [467, 502] width 248 height 211
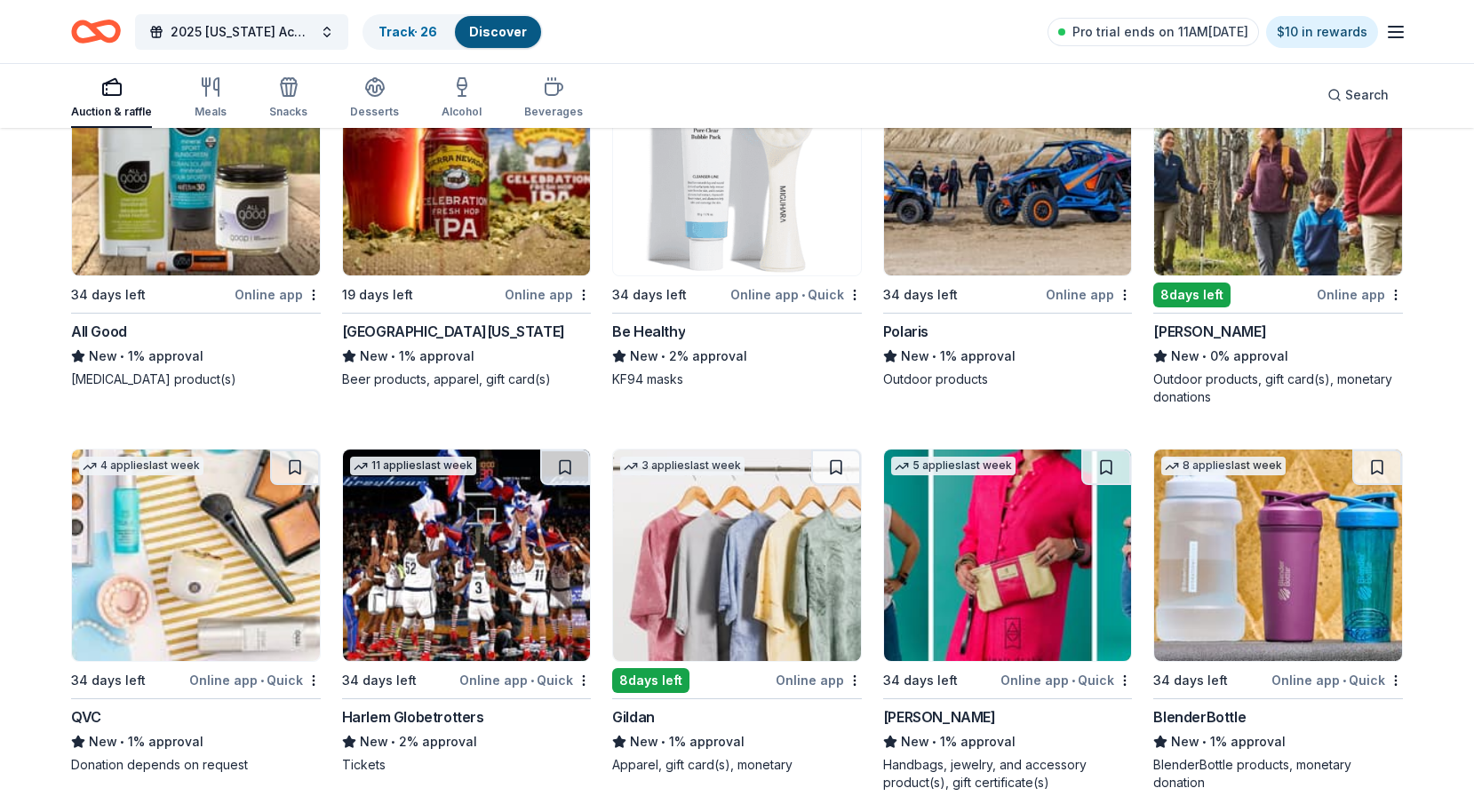
scroll to position [12168, 0]
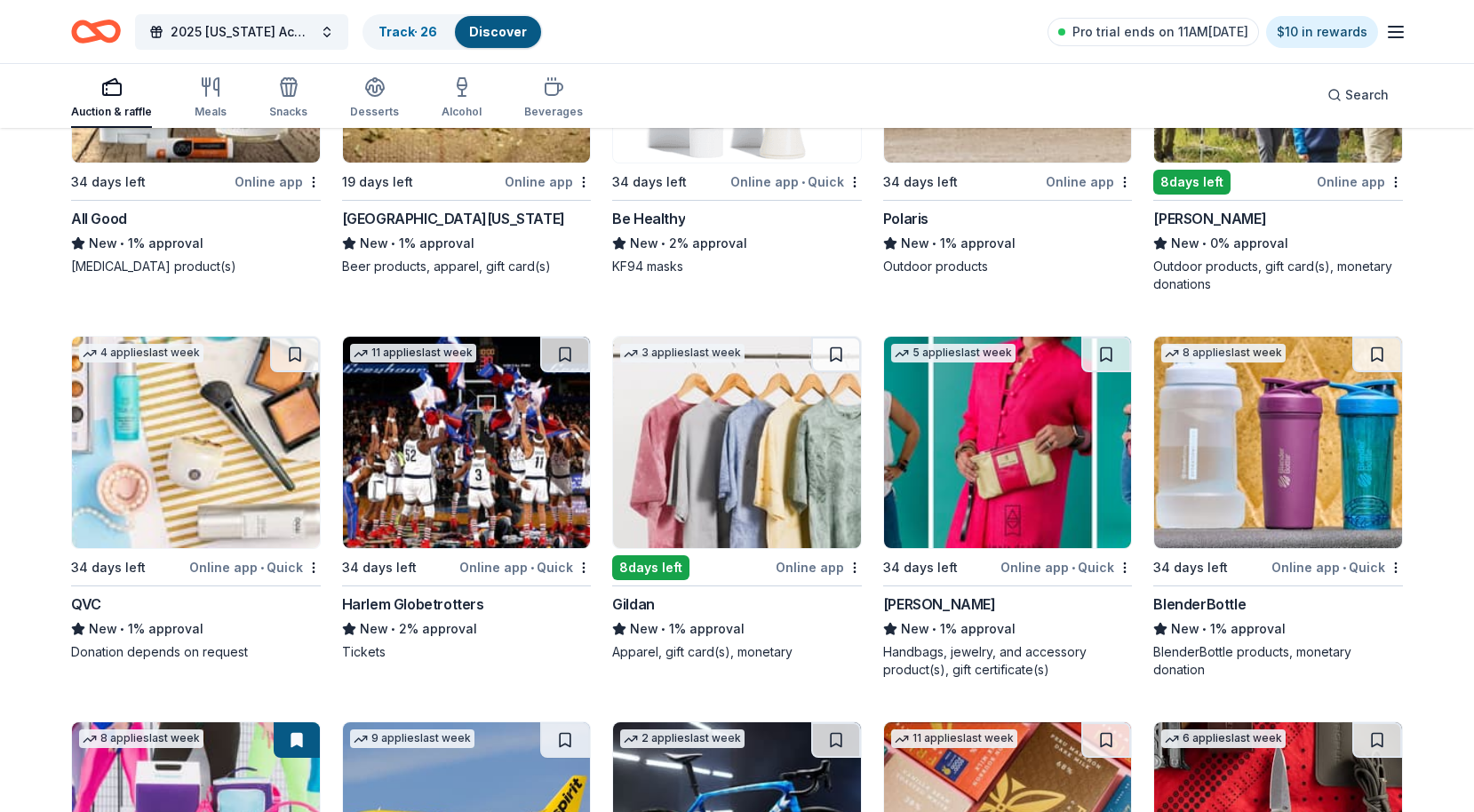
click at [997, 462] on img at bounding box center [1007, 442] width 248 height 211
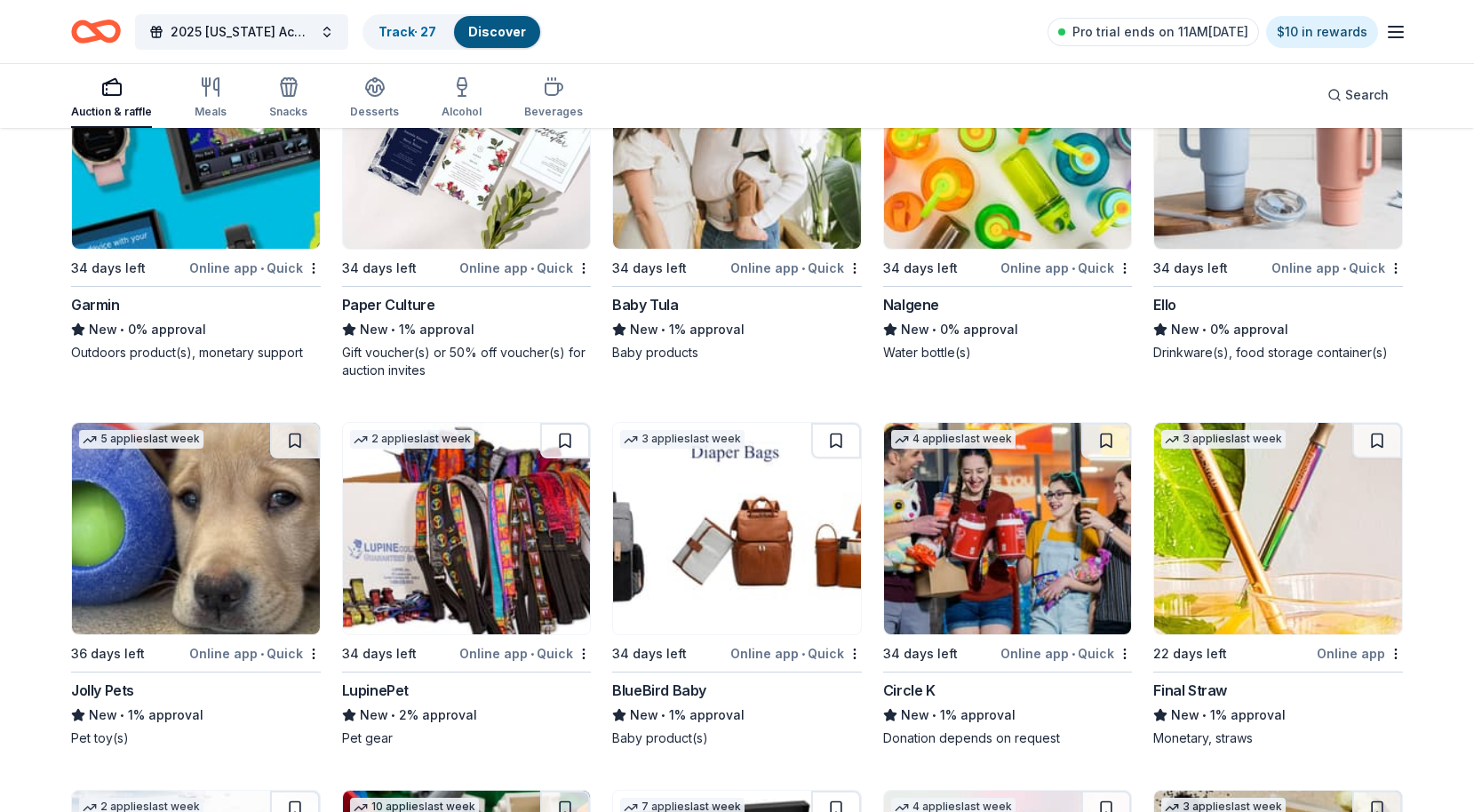
scroll to position [13731, 0]
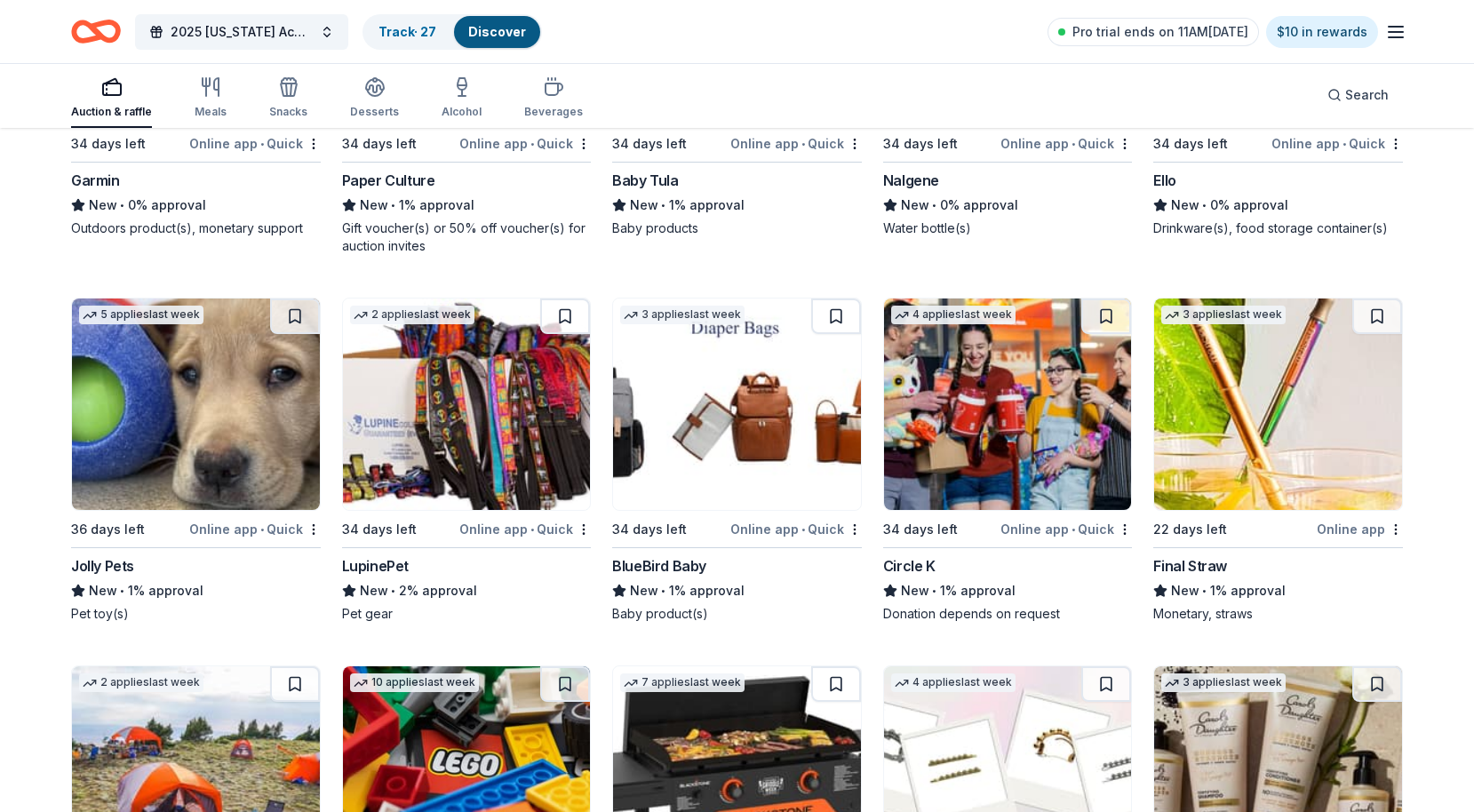
click at [745, 418] on img at bounding box center [737, 404] width 248 height 211
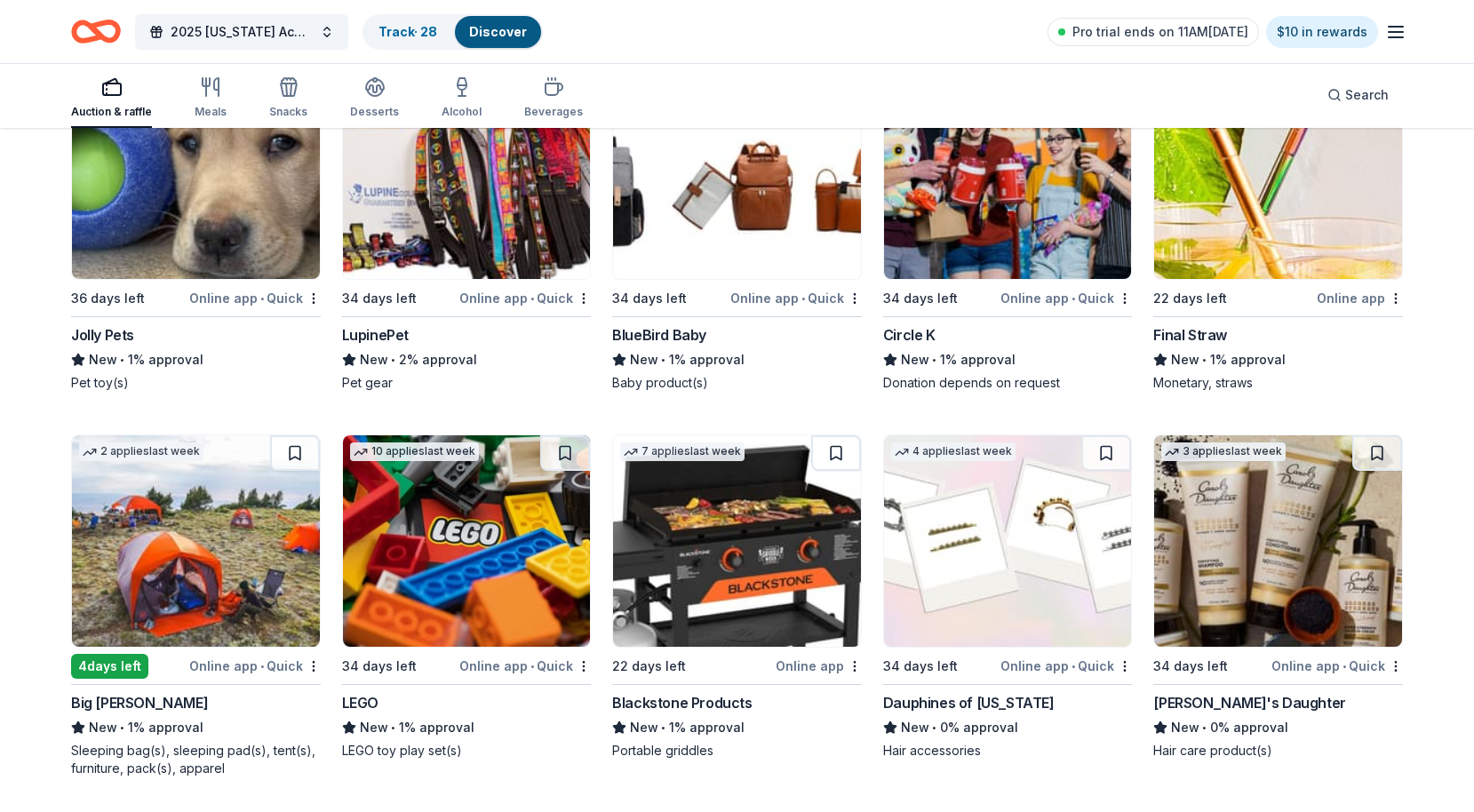
scroll to position [14001, 0]
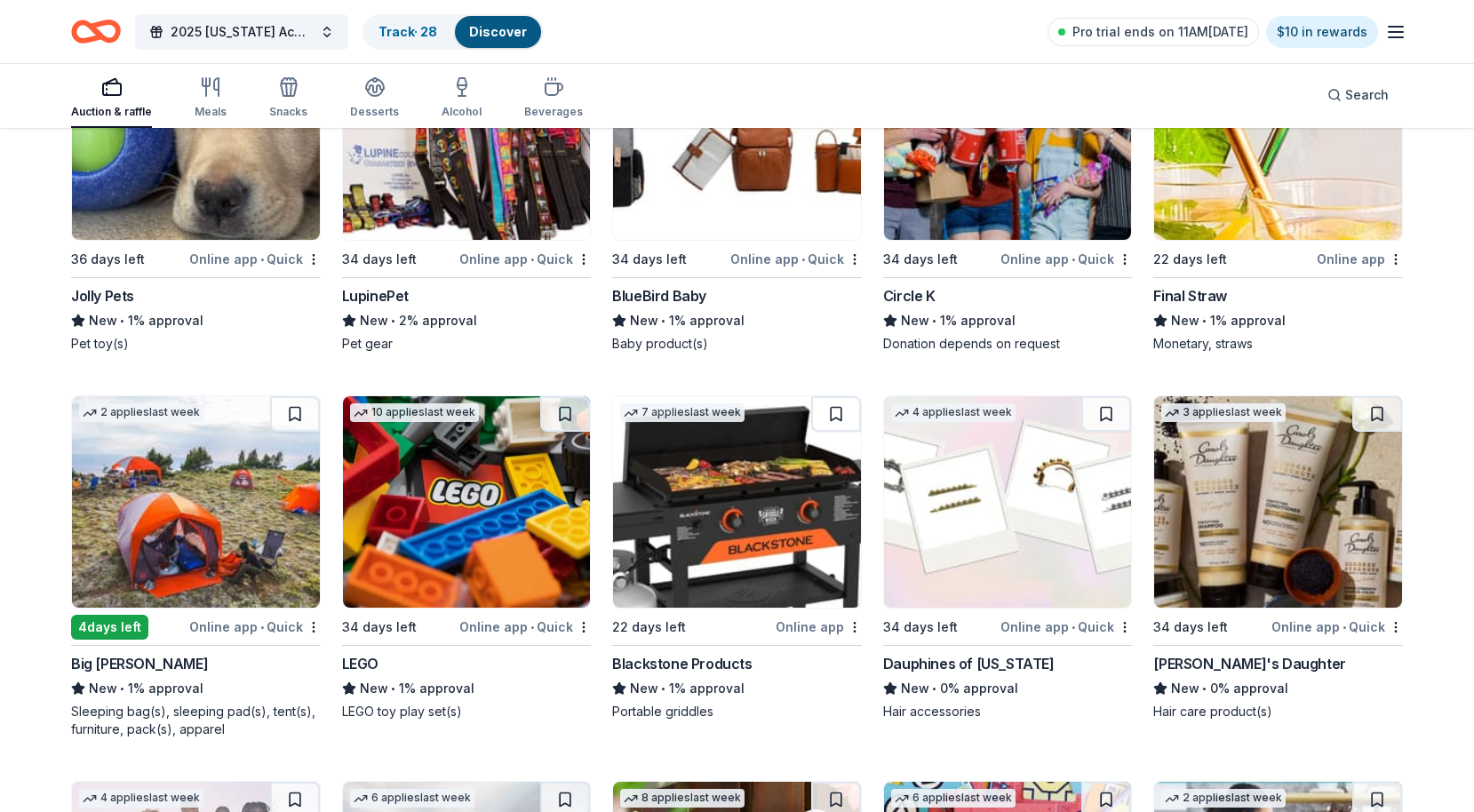
click at [717, 538] on img at bounding box center [737, 502] width 248 height 211
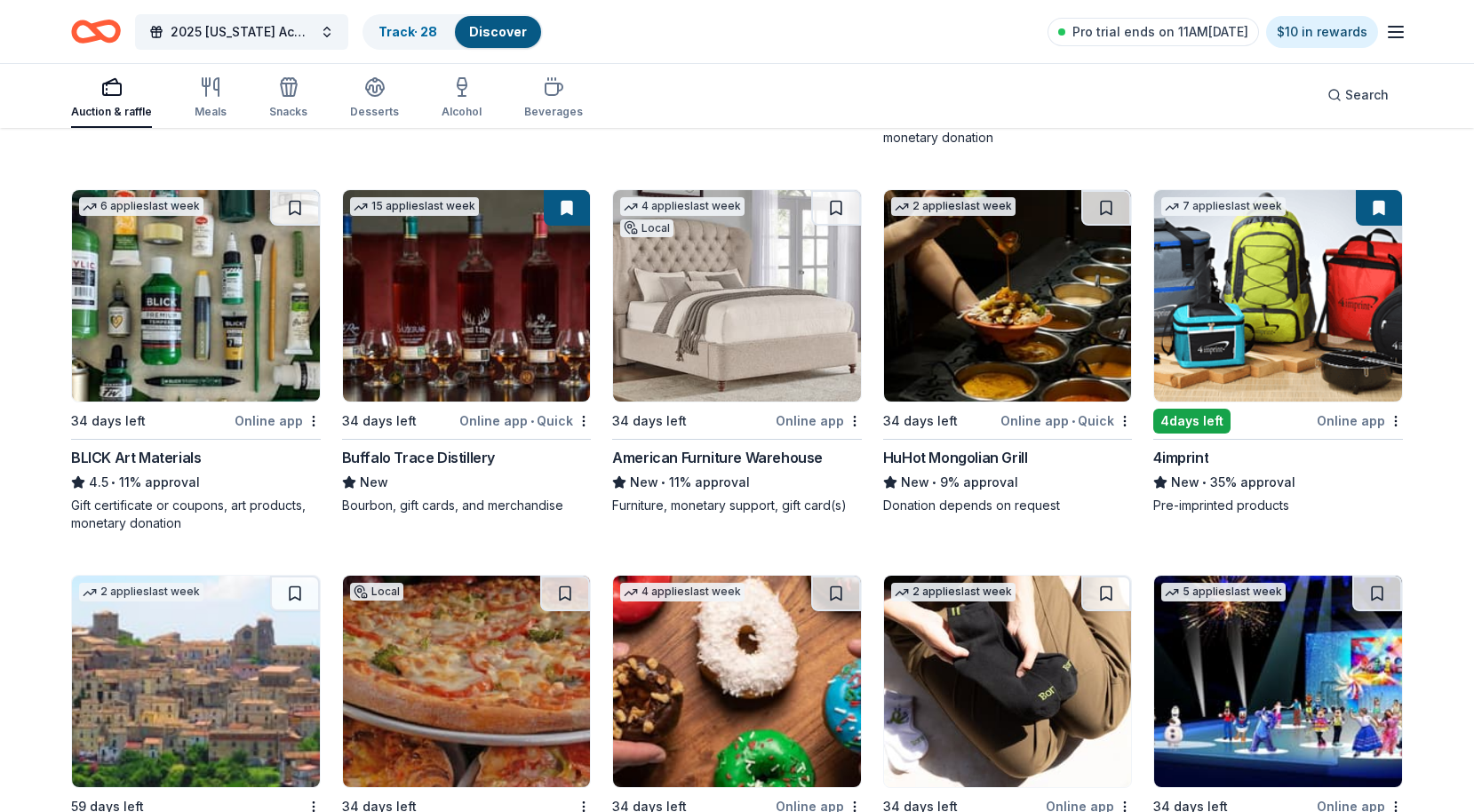
scroll to position [3787, 0]
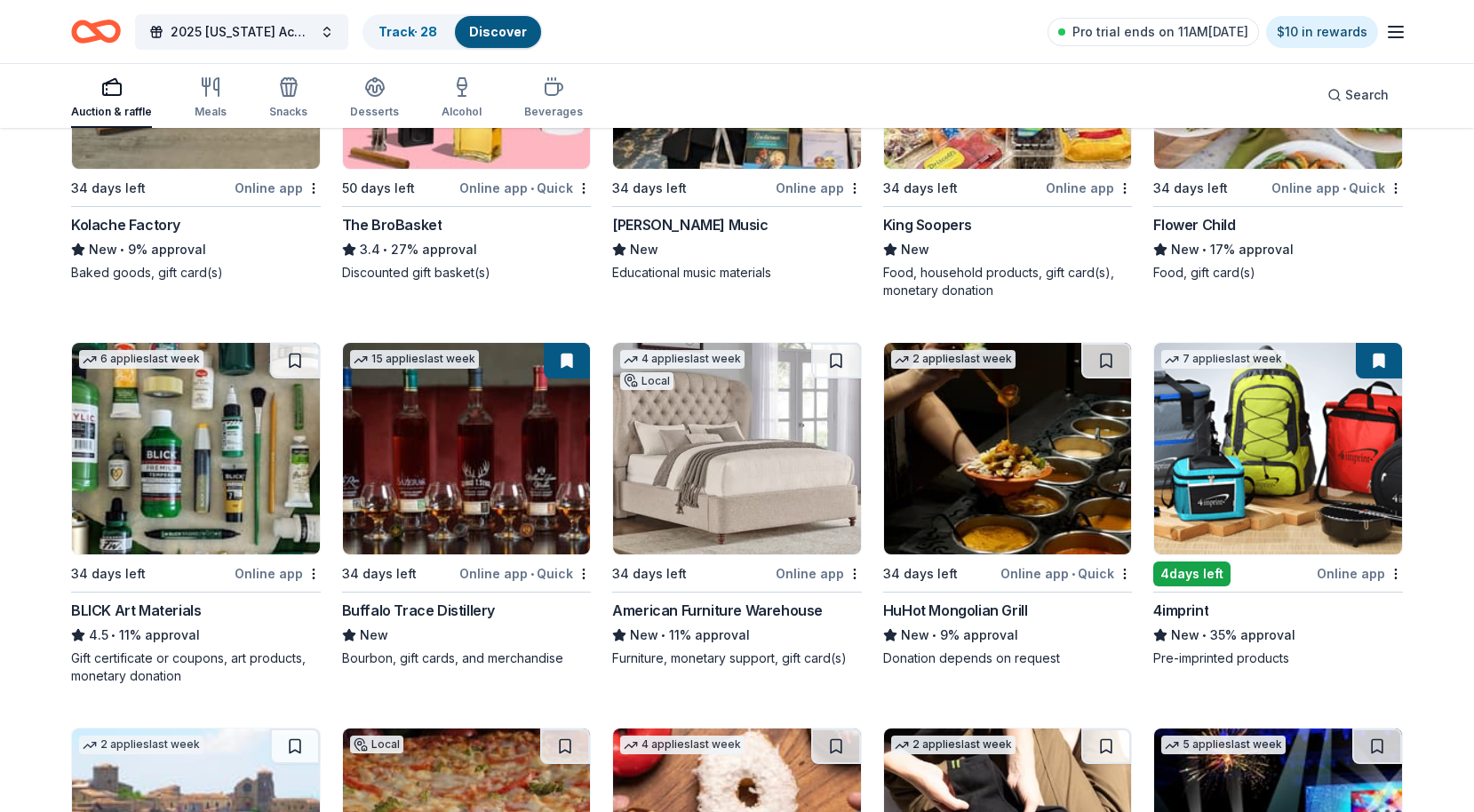
click at [184, 476] on img at bounding box center [195, 449] width 248 height 211
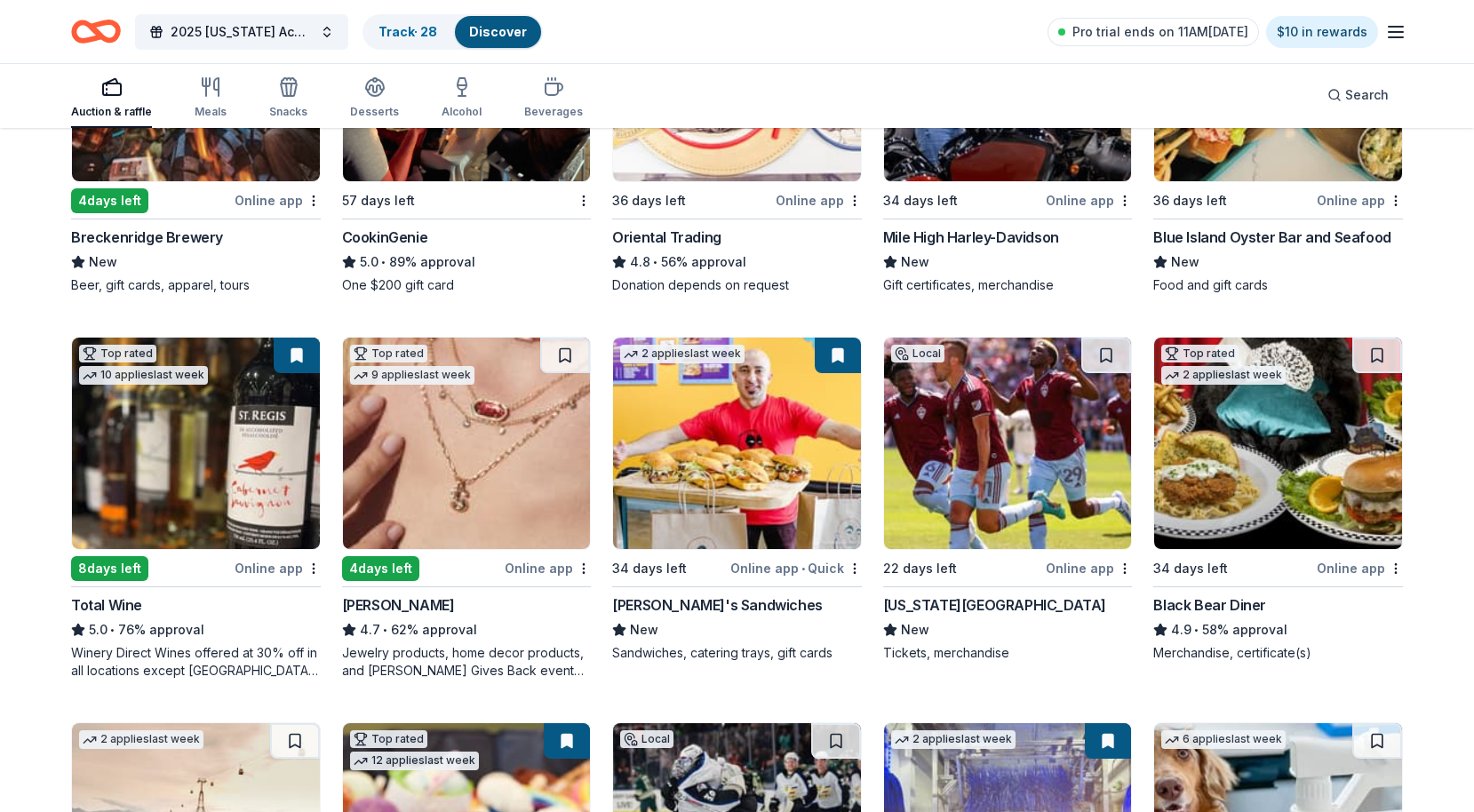
scroll to position [0, 0]
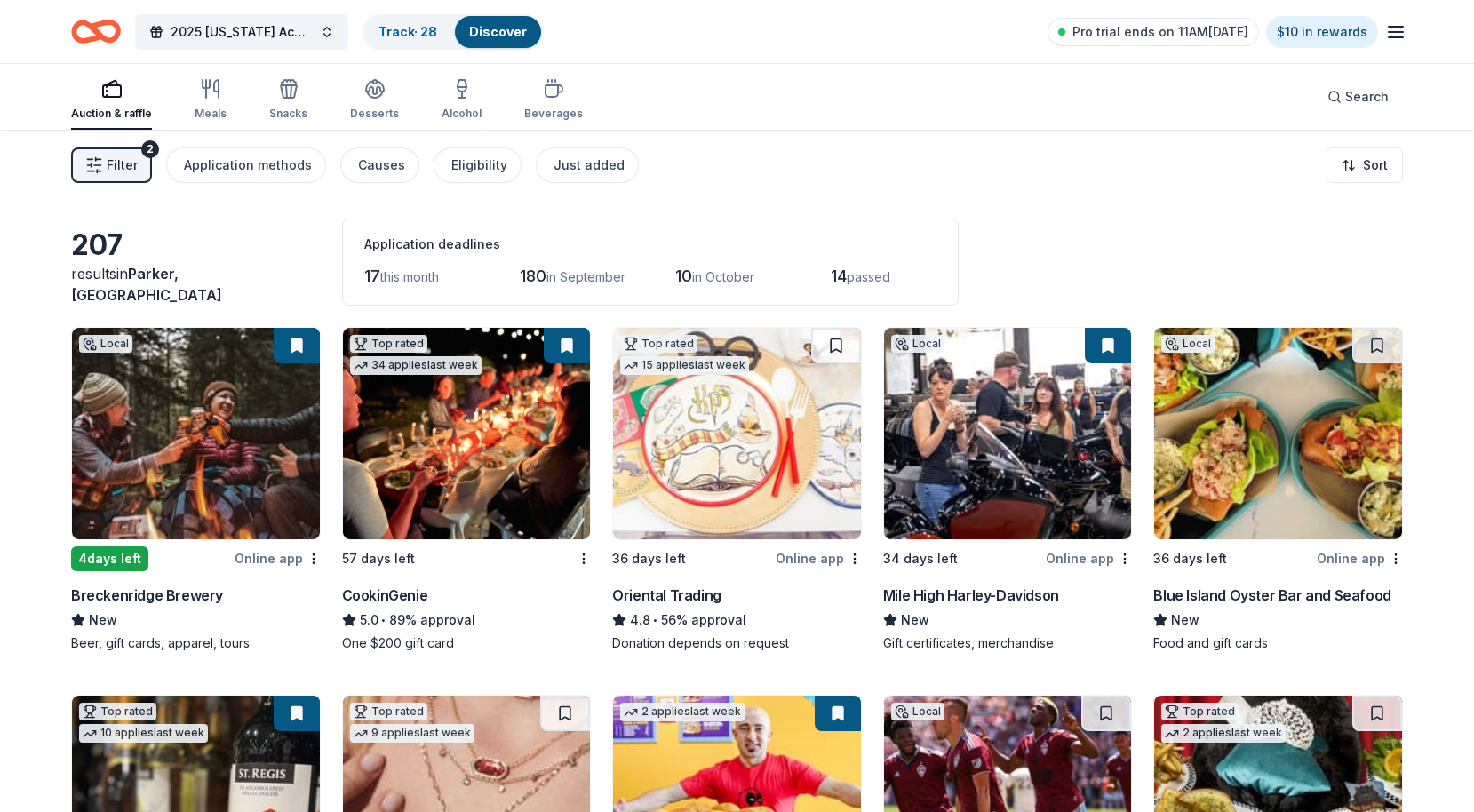
click at [831, 560] on div "Online app" at bounding box center [818, 558] width 87 height 22
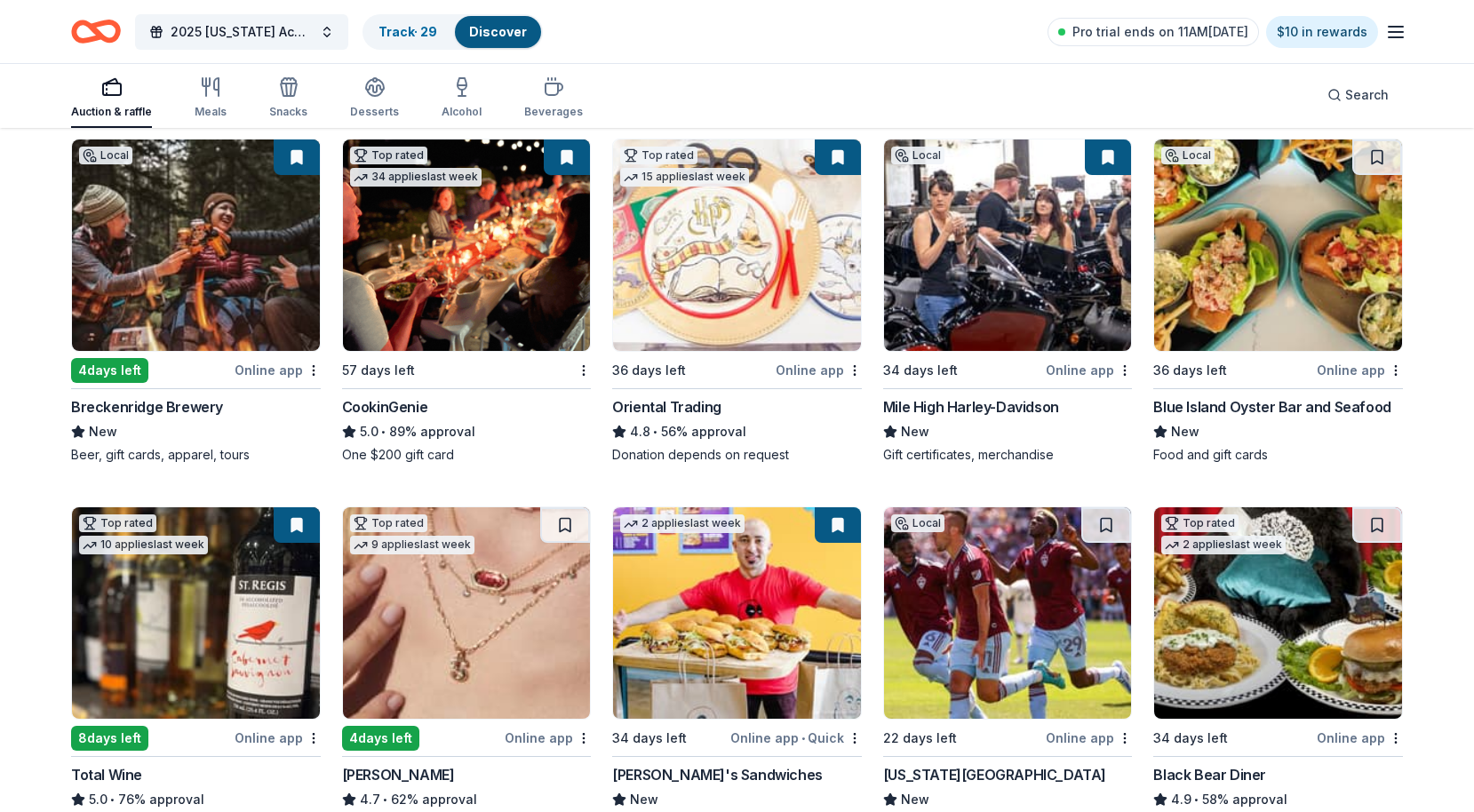
scroll to position [288, 0]
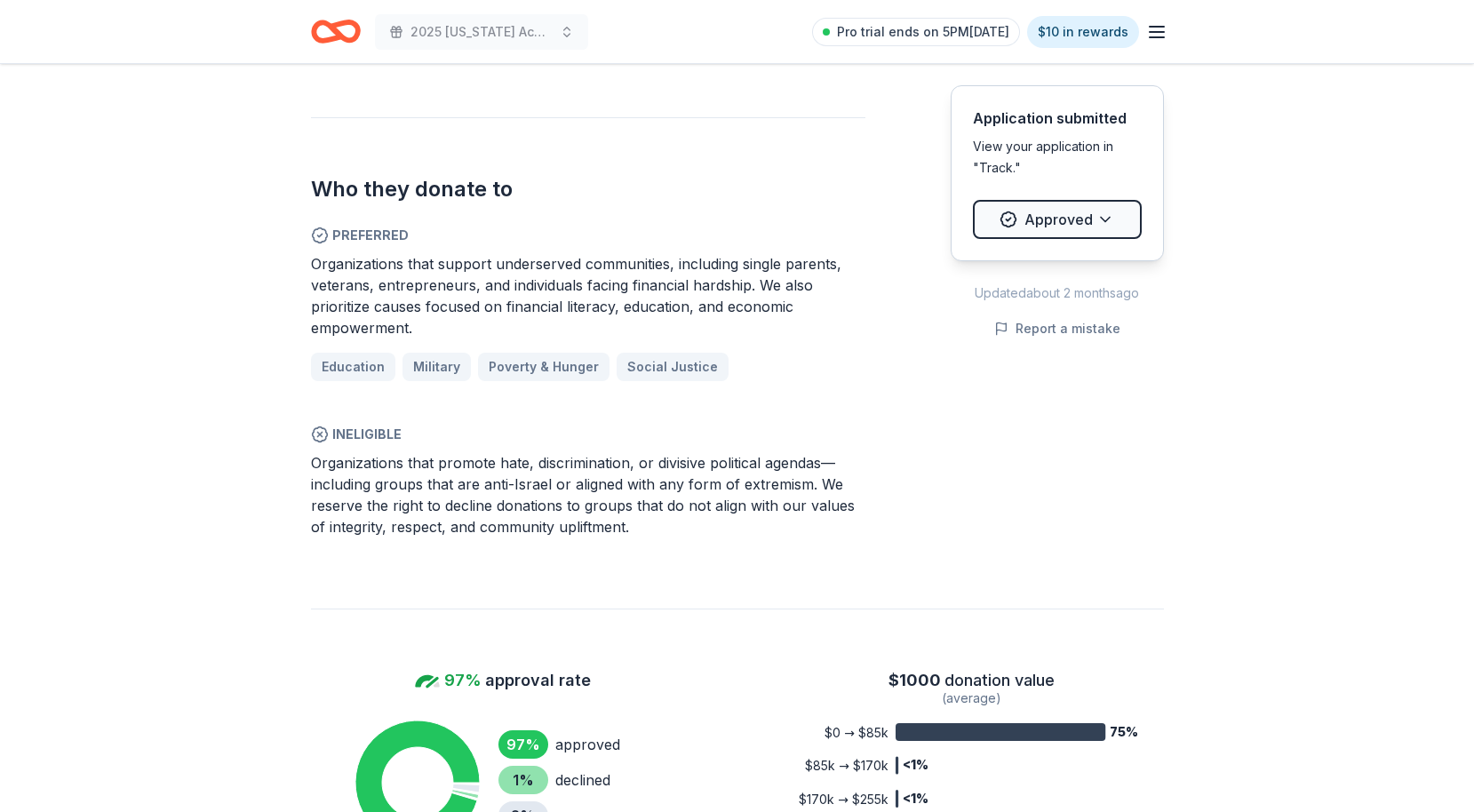
scroll to position [1314, 0]
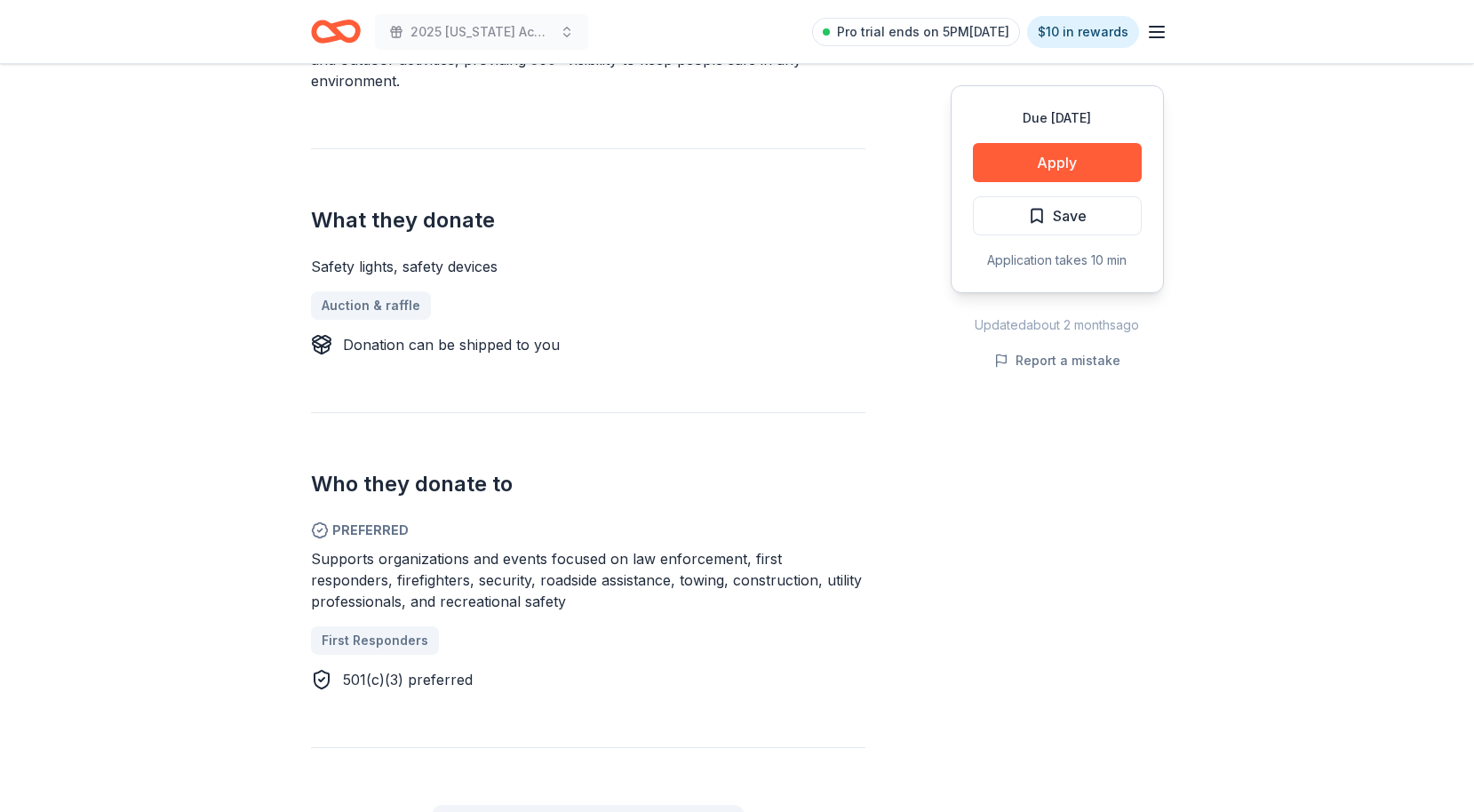
scroll to position [472, 0]
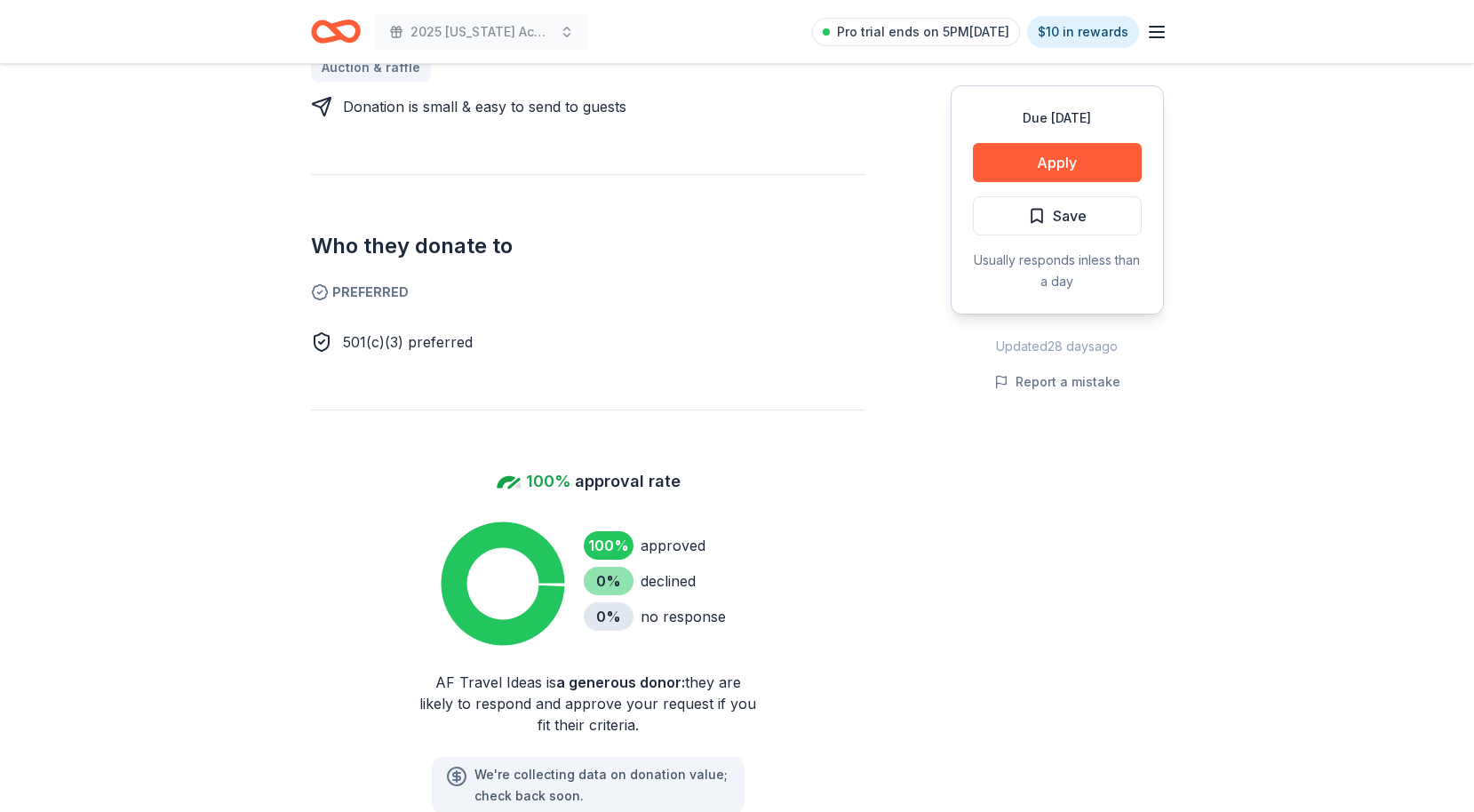
scroll to position [1122, 0]
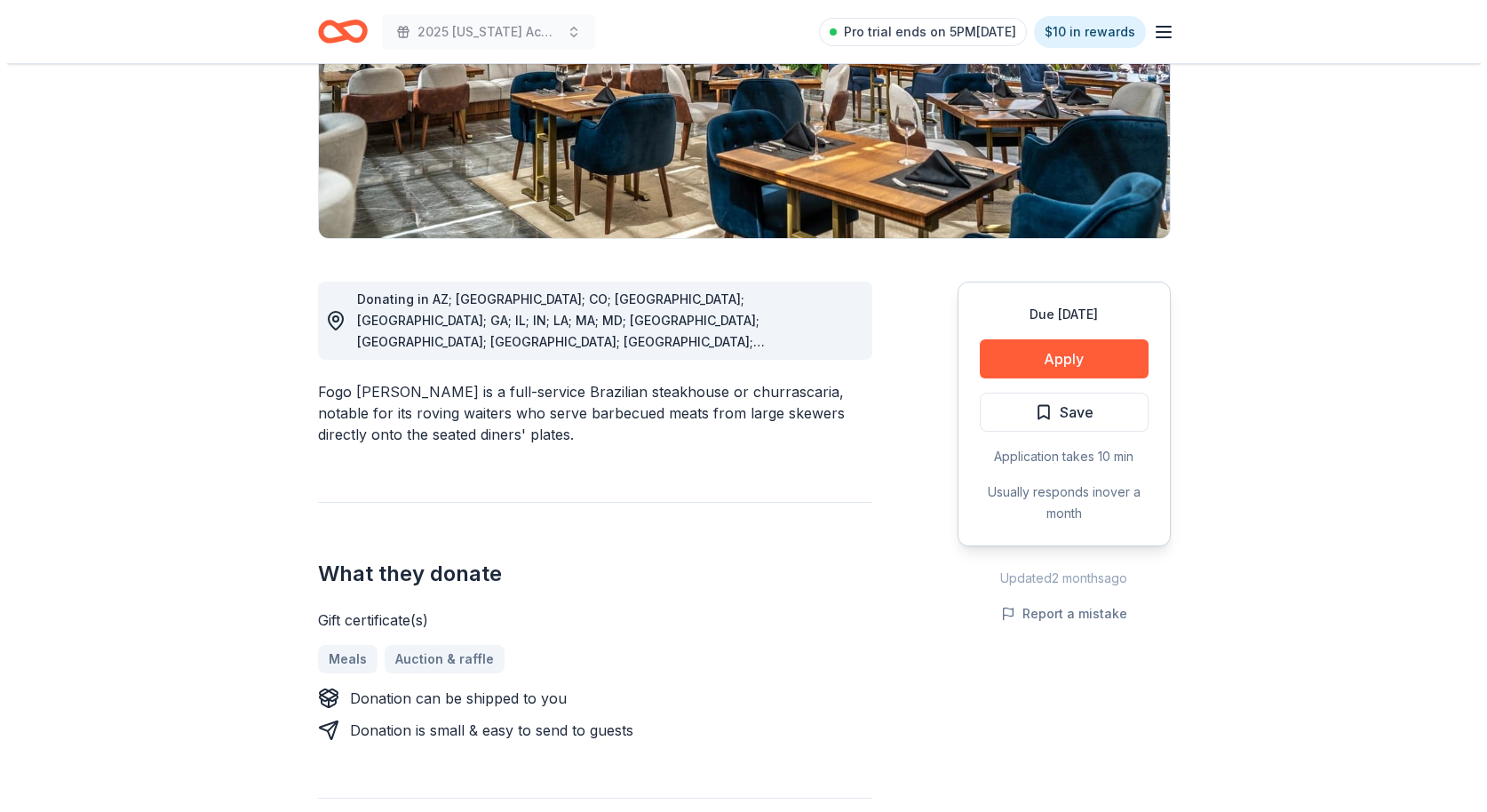
scroll to position [174, 0]
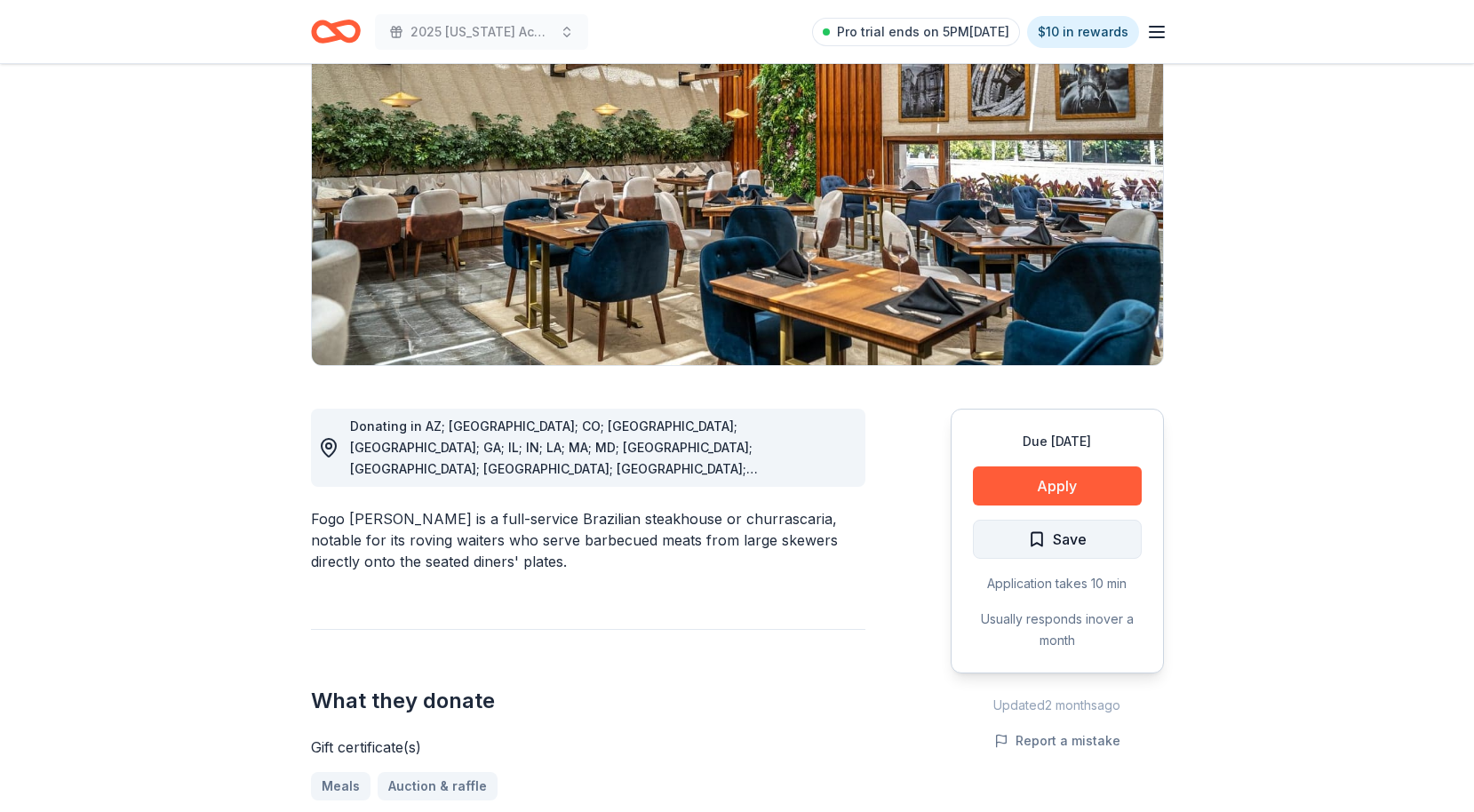
click at [1020, 548] on button "Save" at bounding box center [1058, 538] width 169 height 39
click at [1021, 488] on button "Apply" at bounding box center [1058, 486] width 169 height 39
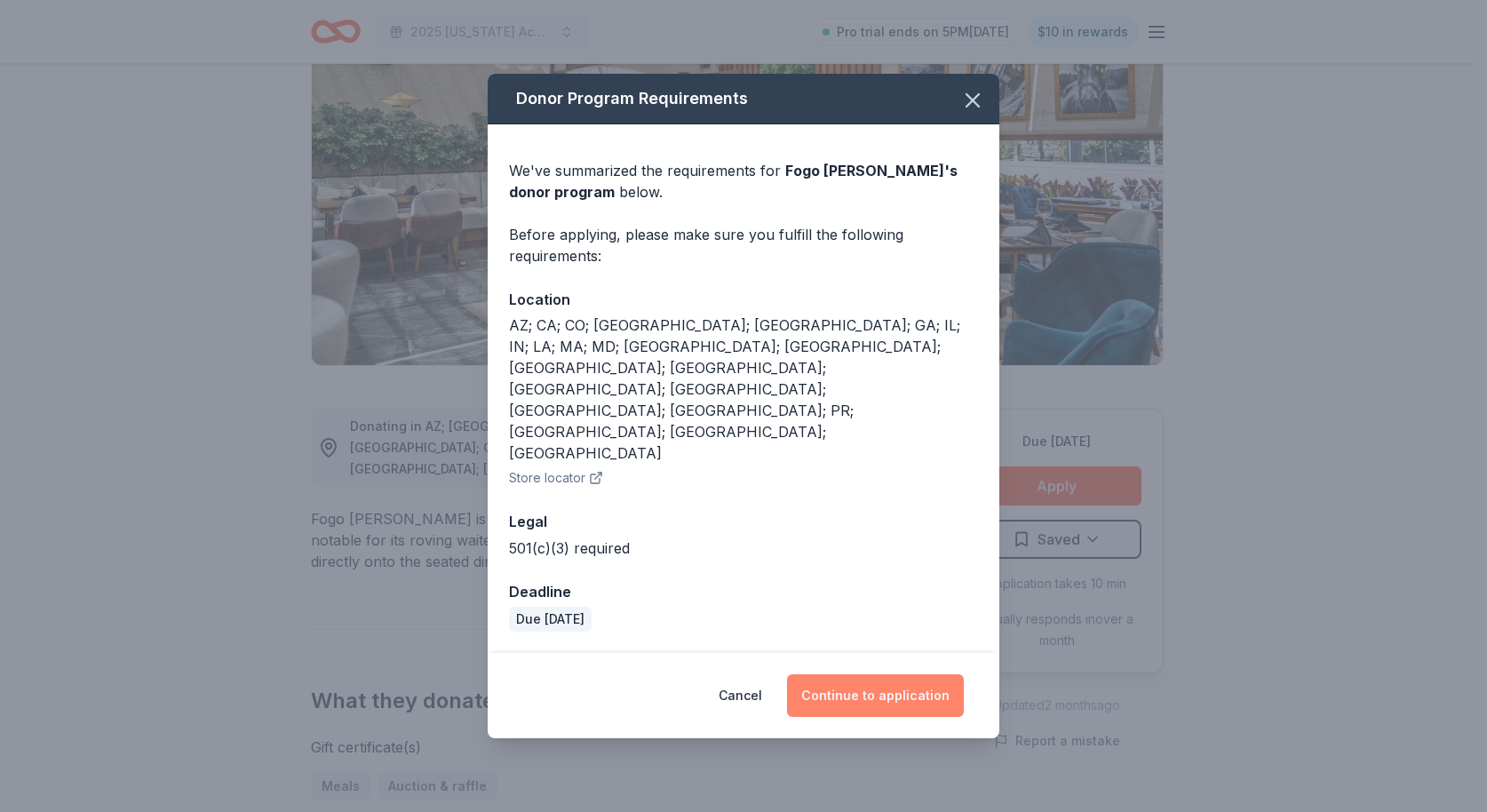
click at [879, 675] on button "Continue to application" at bounding box center [876, 696] width 177 height 43
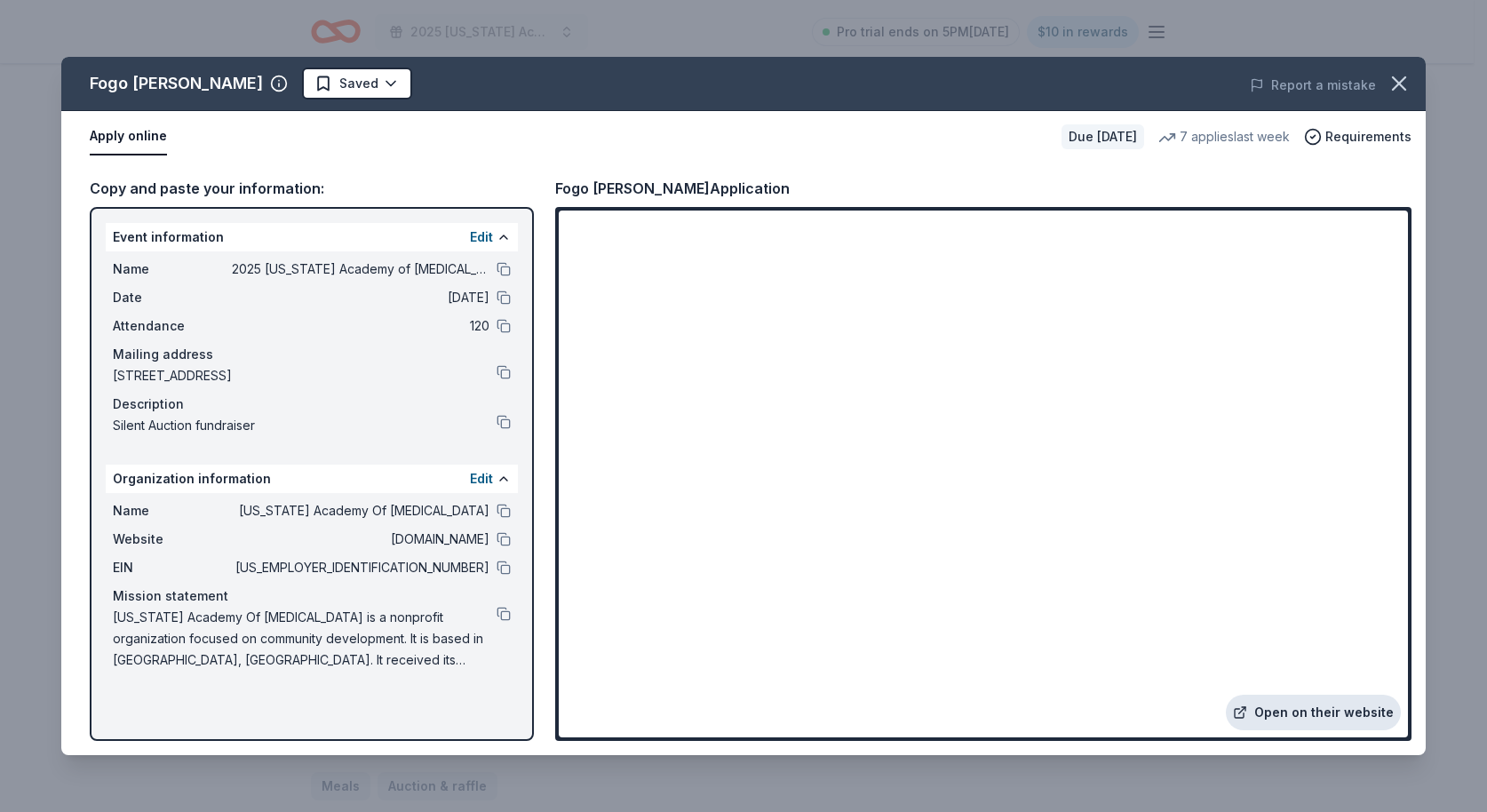
click at [1300, 709] on link "Open on their website" at bounding box center [1314, 712] width 175 height 36
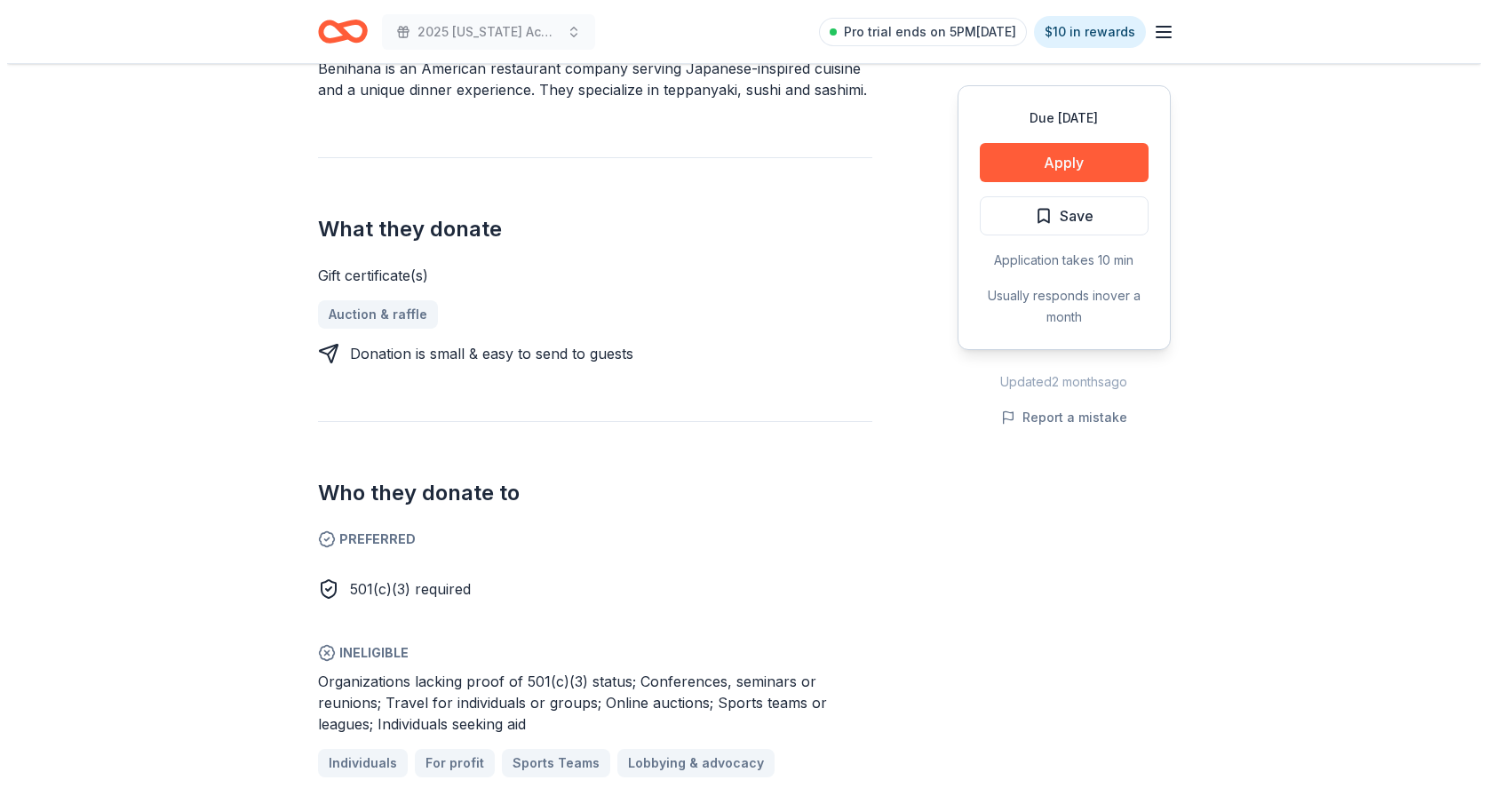
scroll to position [277, 0]
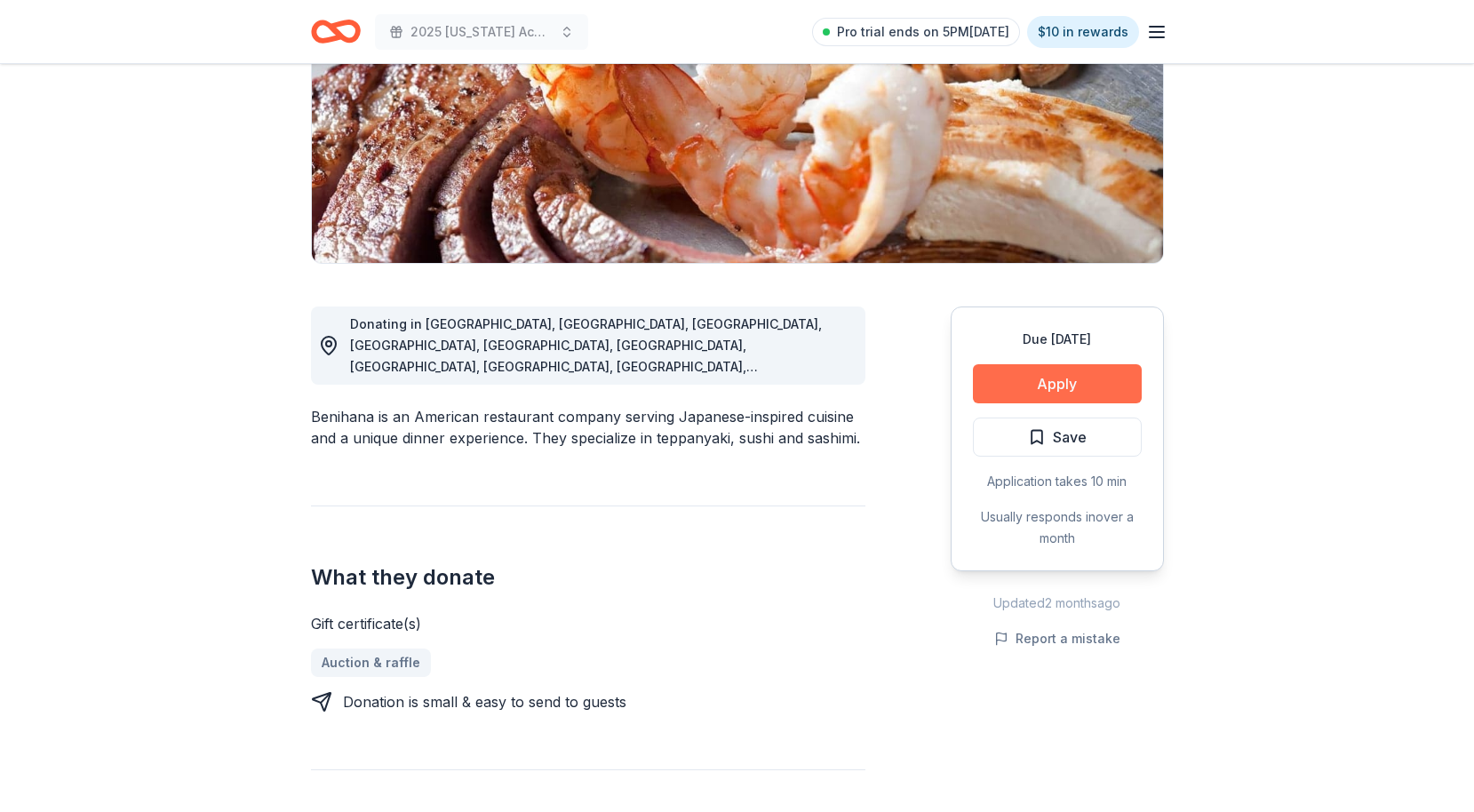
click at [1067, 385] on button "Apply" at bounding box center [1058, 383] width 169 height 39
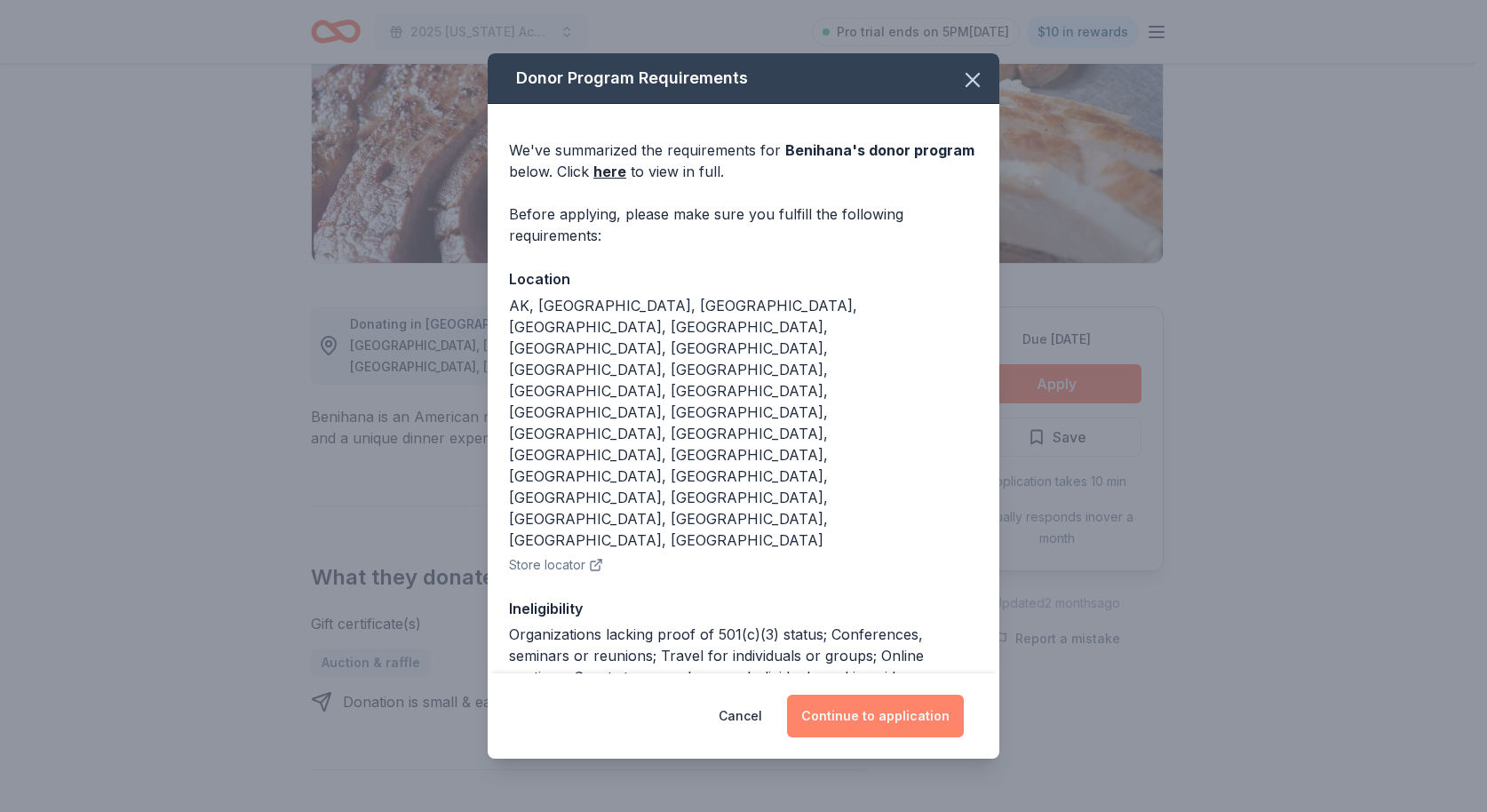
click at [882, 703] on button "Continue to application" at bounding box center [876, 715] width 177 height 43
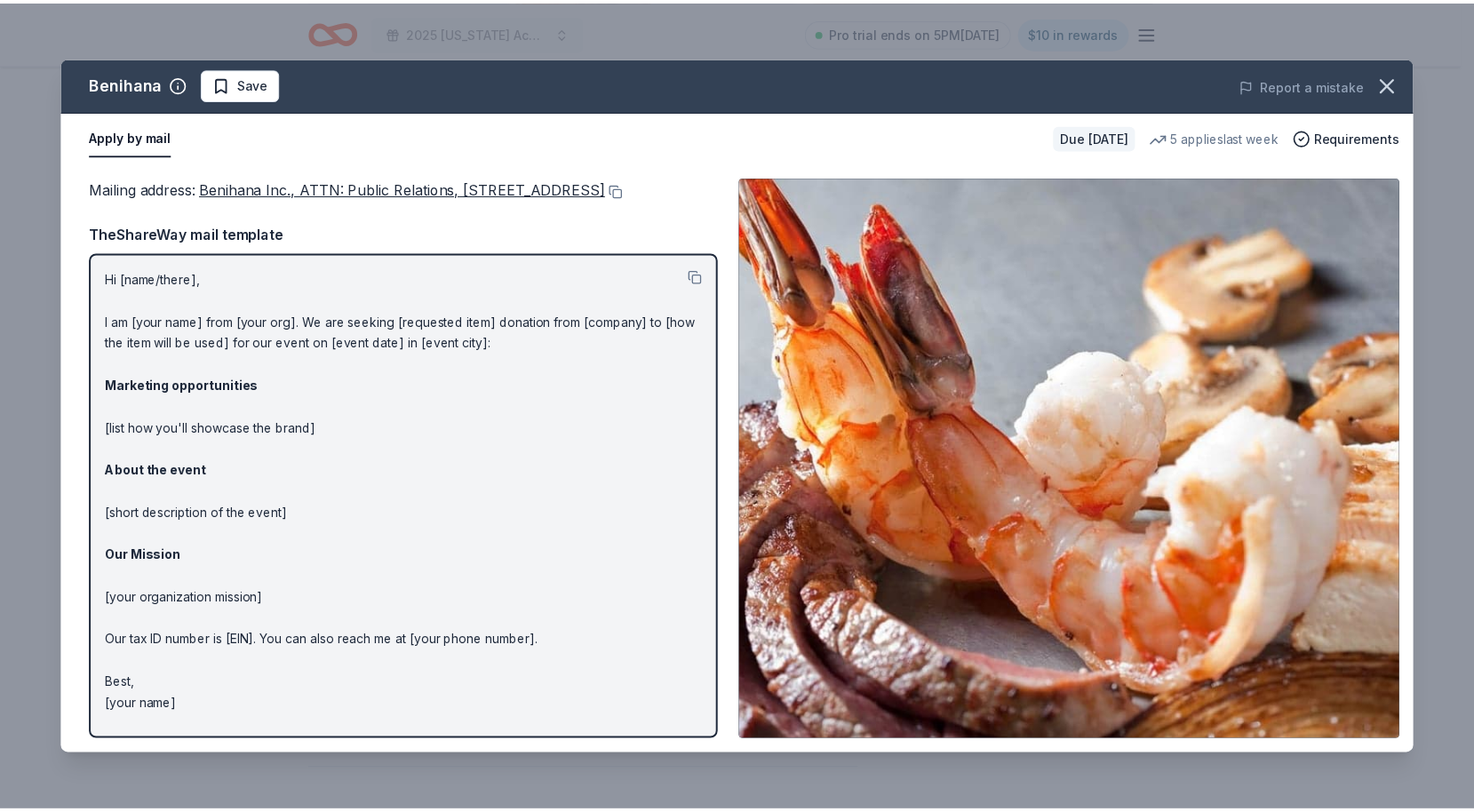
scroll to position [0, 0]
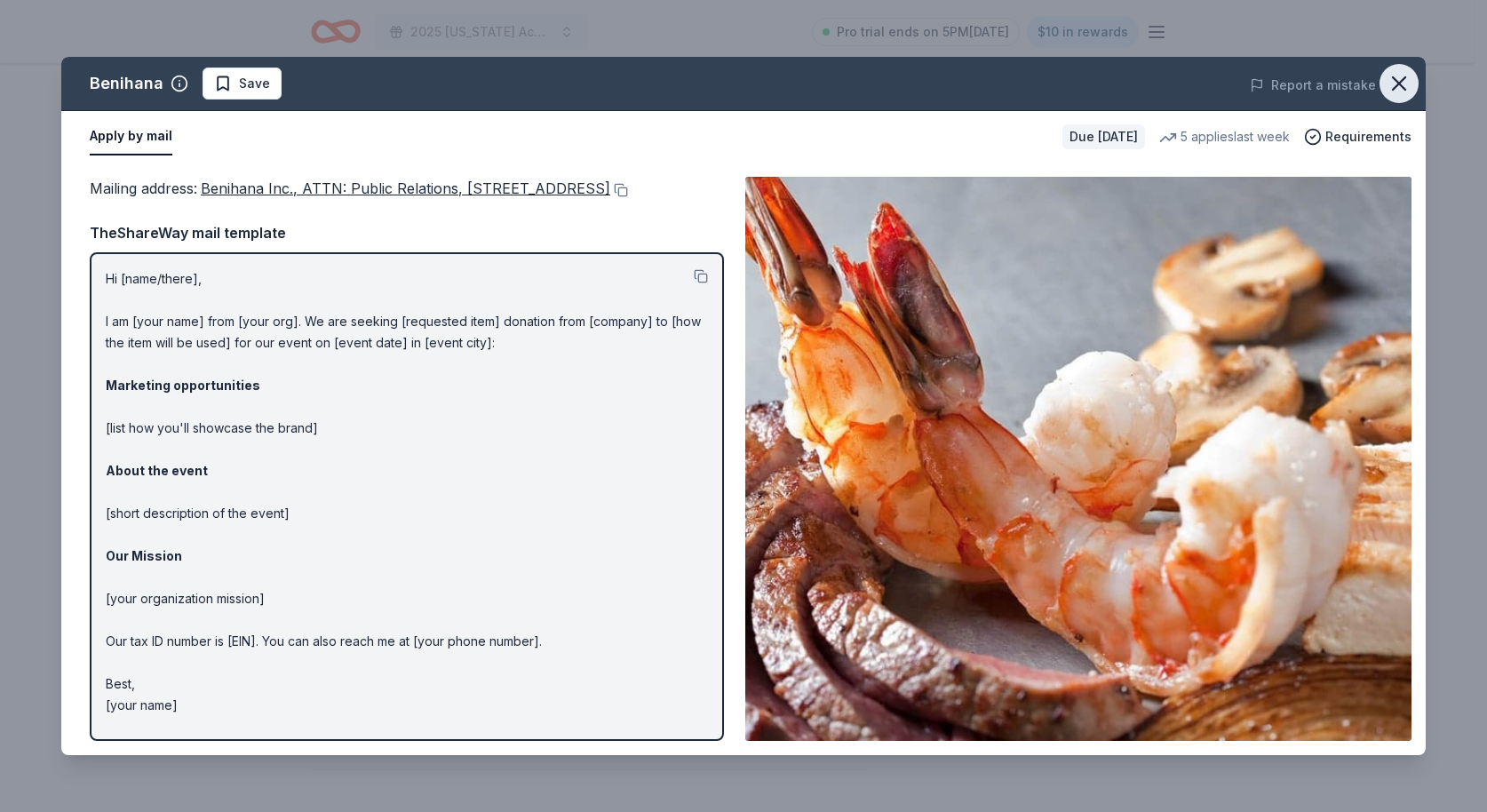
click at [1403, 78] on icon "button" at bounding box center [1399, 83] width 25 height 25
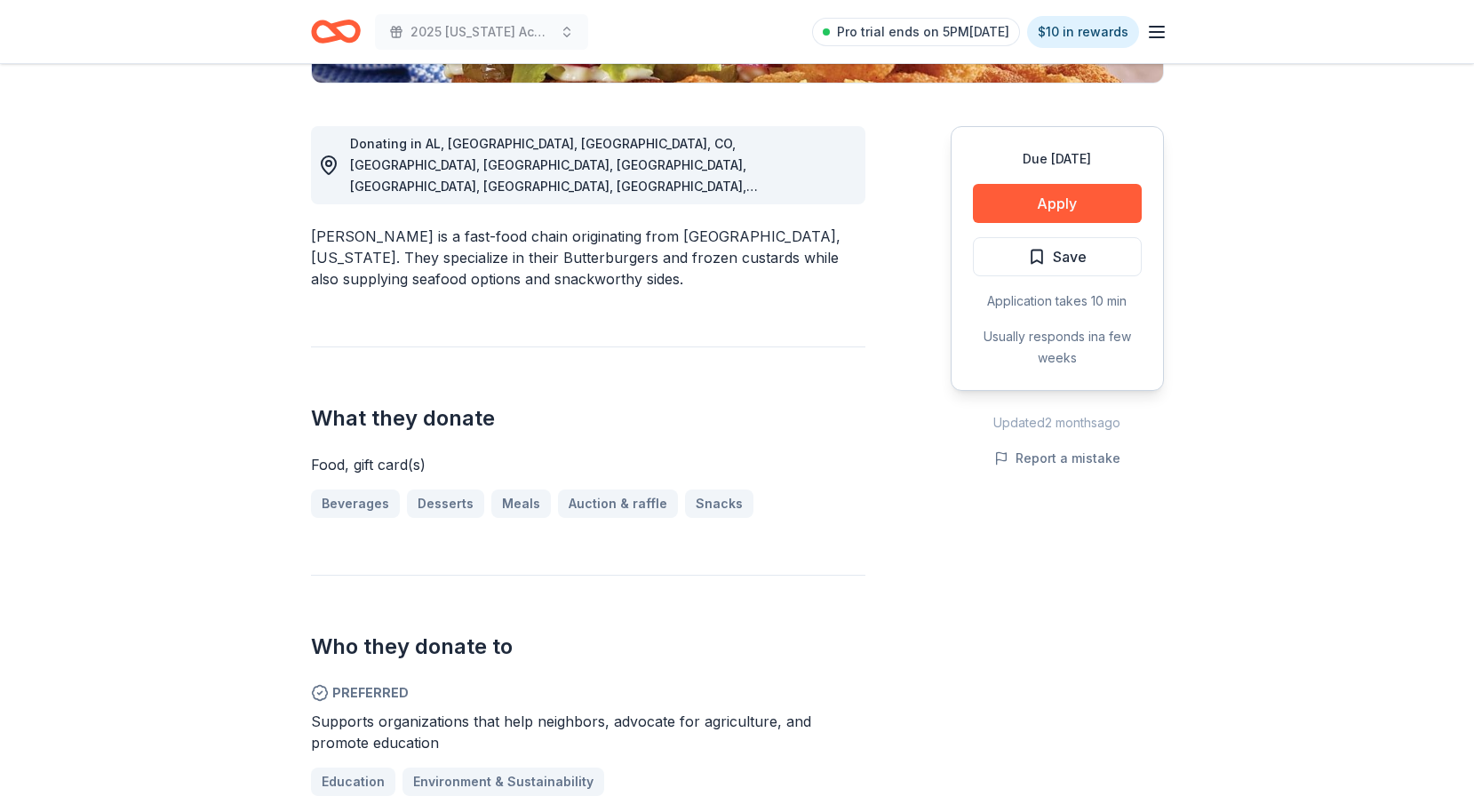
scroll to position [453, 0]
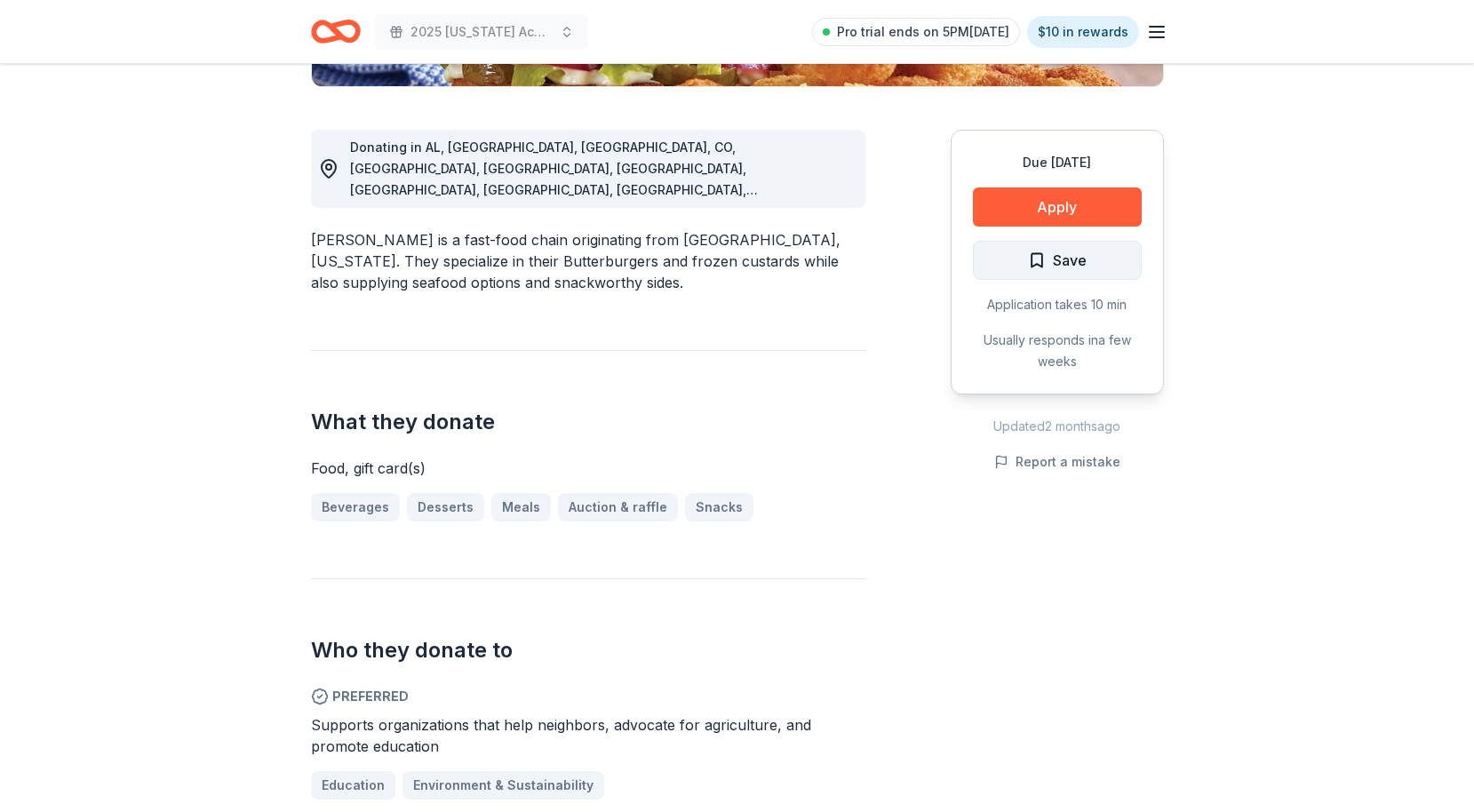
click at [1066, 261] on span "Save" at bounding box center [1070, 260] width 34 height 23
click at [1097, 205] on button "Apply" at bounding box center [1058, 206] width 169 height 39
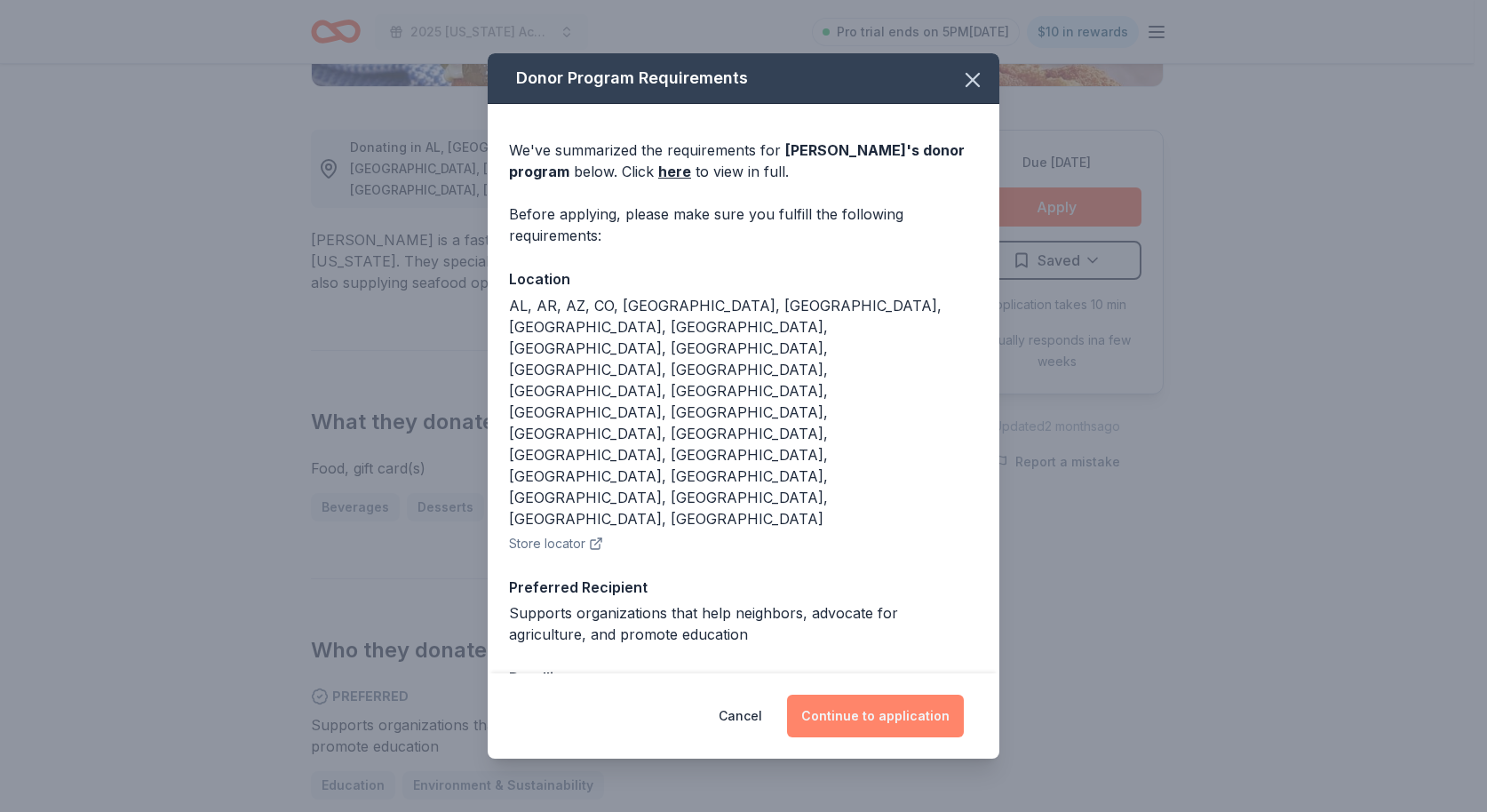
click at [872, 695] on button "Continue to application" at bounding box center [876, 715] width 177 height 43
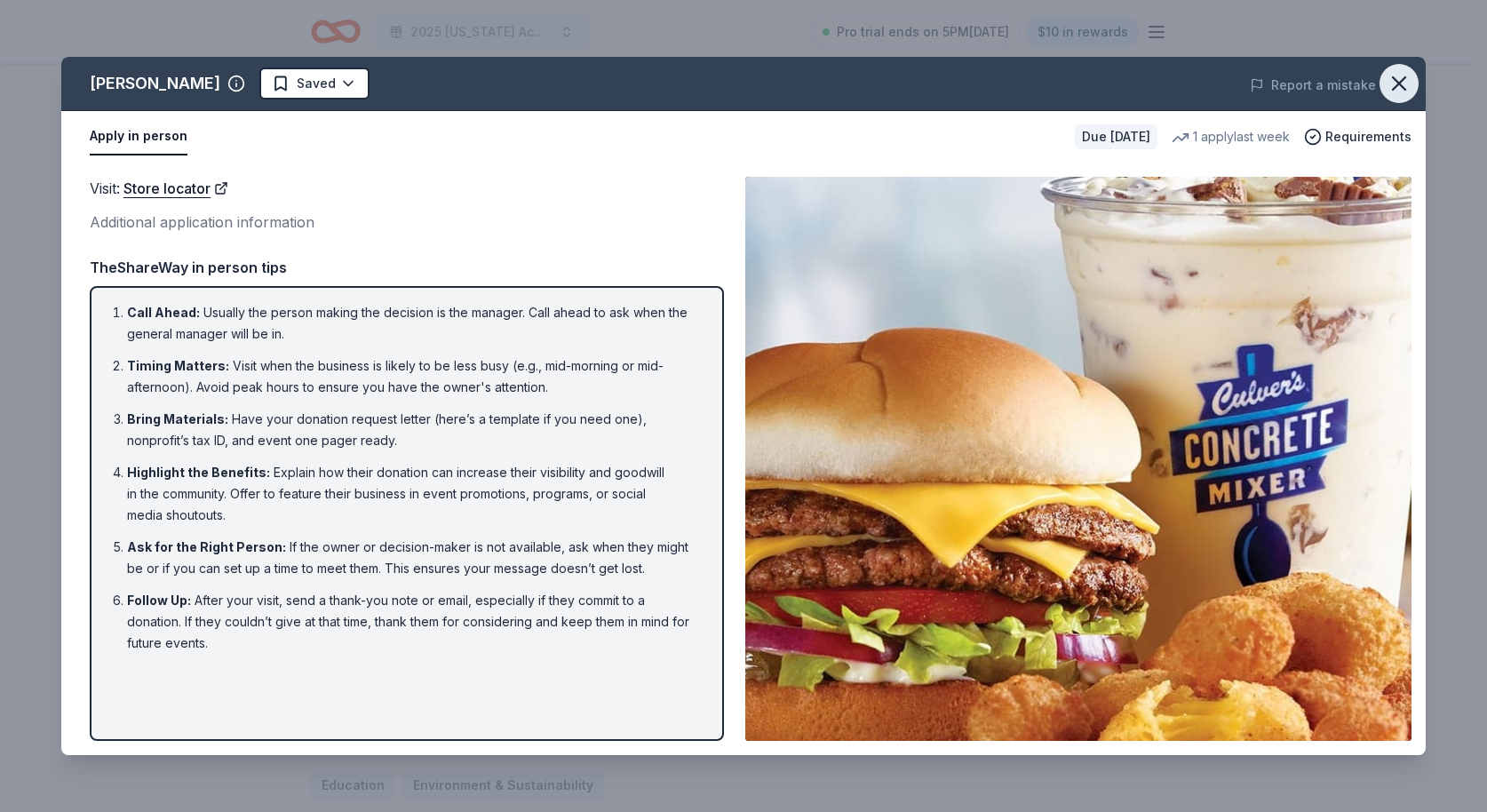
click at [1393, 83] on icon "button" at bounding box center [1399, 83] width 25 height 25
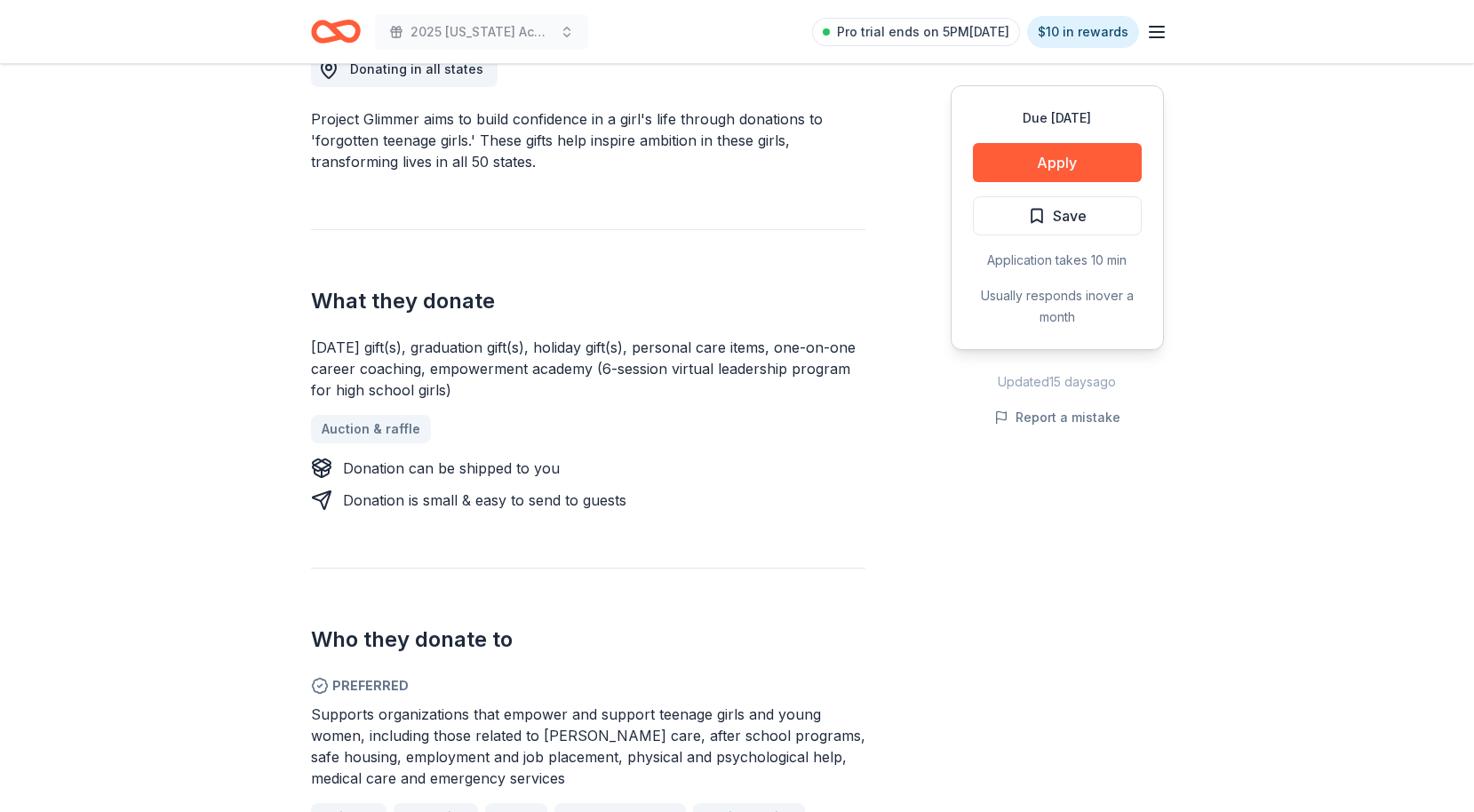
scroll to position [639, 0]
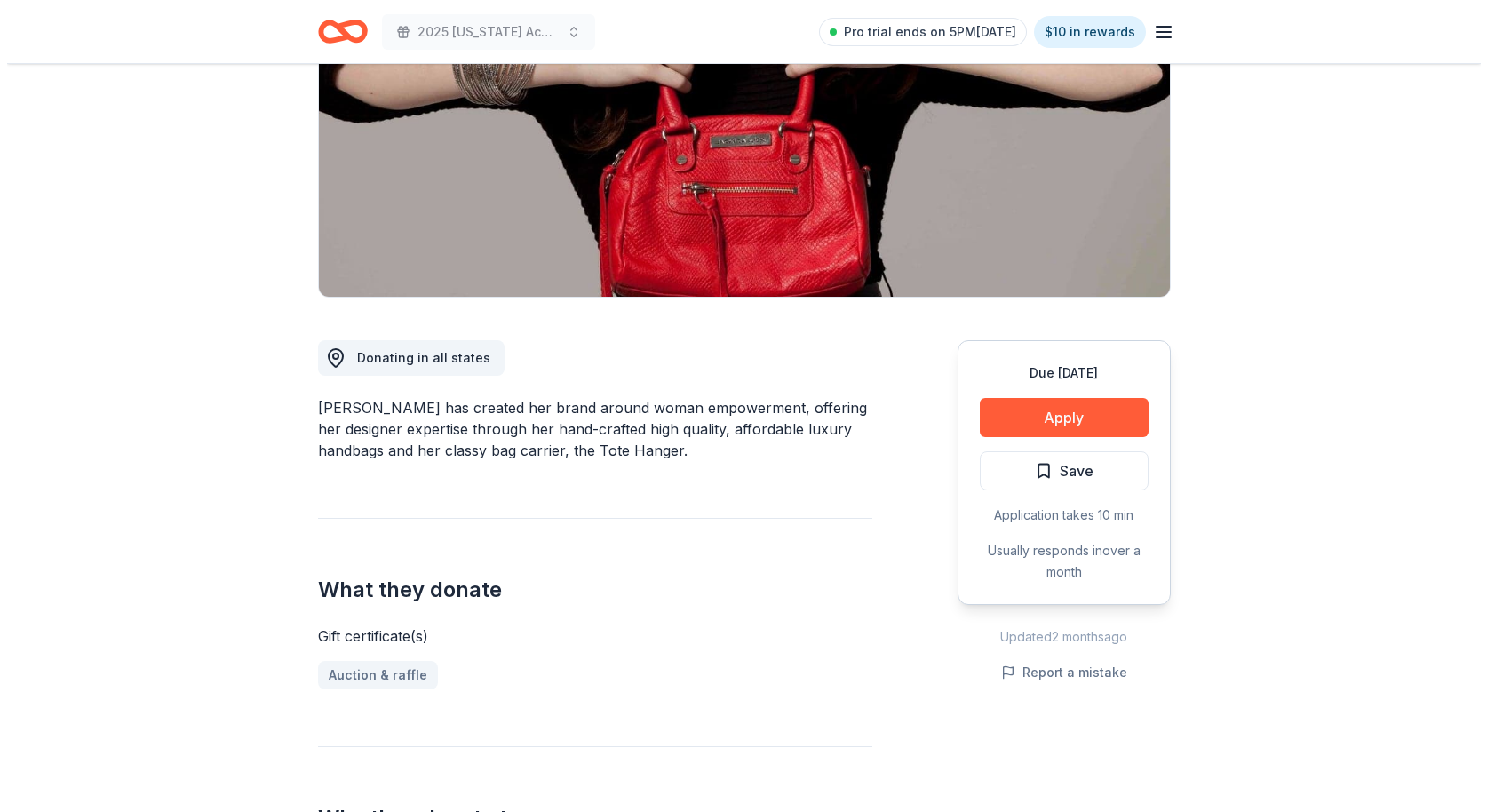
scroll to position [161, 0]
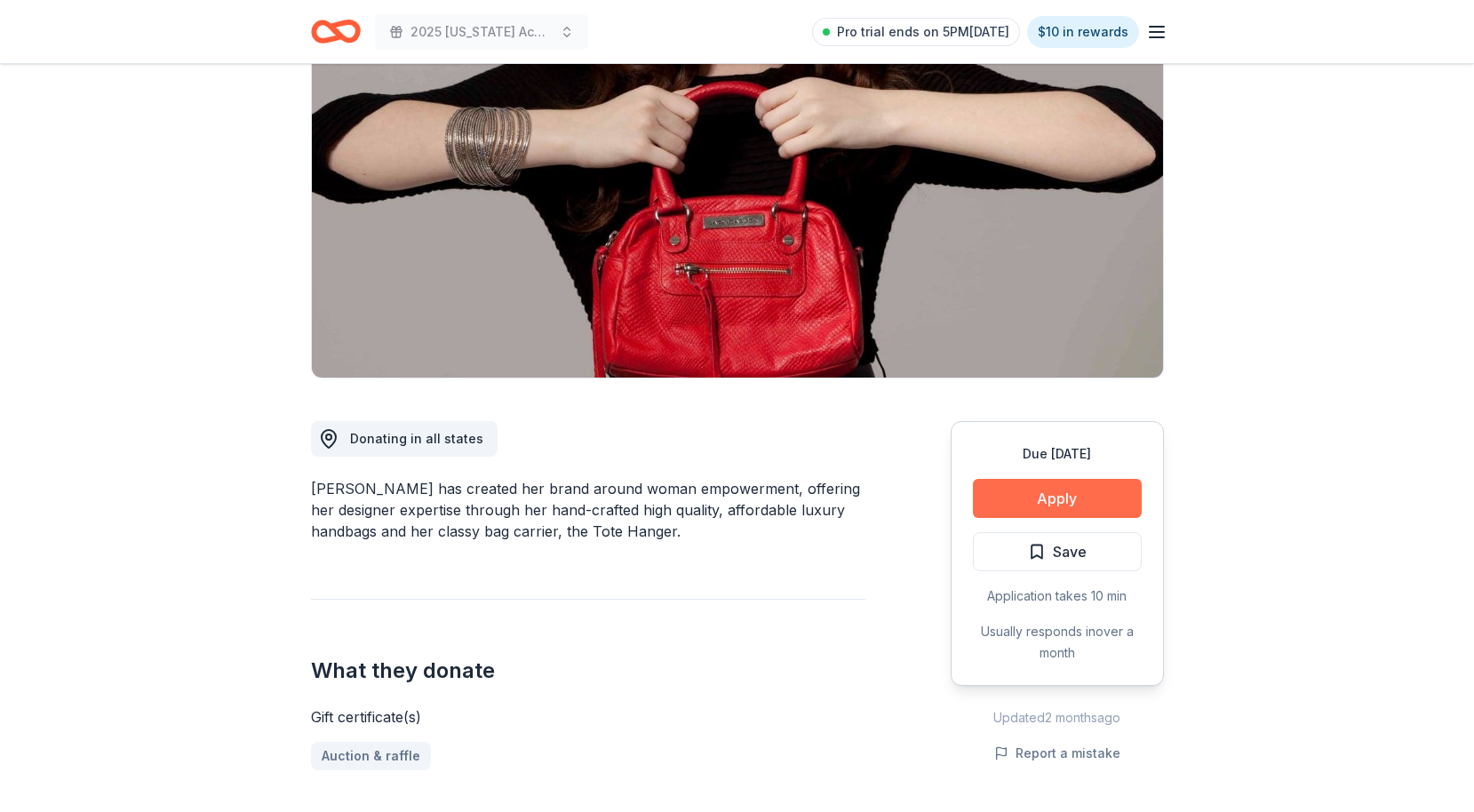
click at [1088, 495] on button "Apply" at bounding box center [1058, 498] width 169 height 39
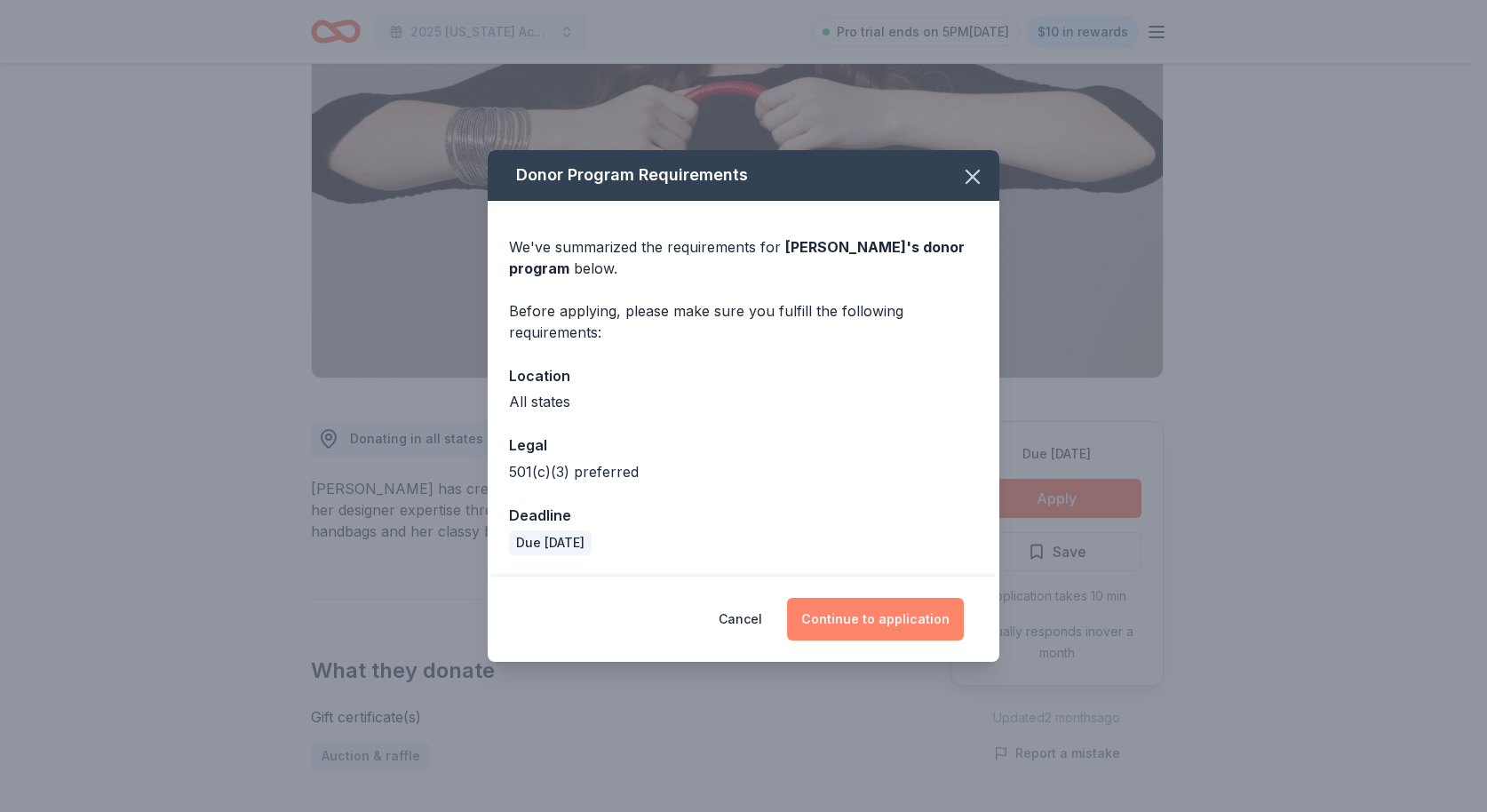
click at [904, 603] on button "Continue to application" at bounding box center [876, 619] width 177 height 43
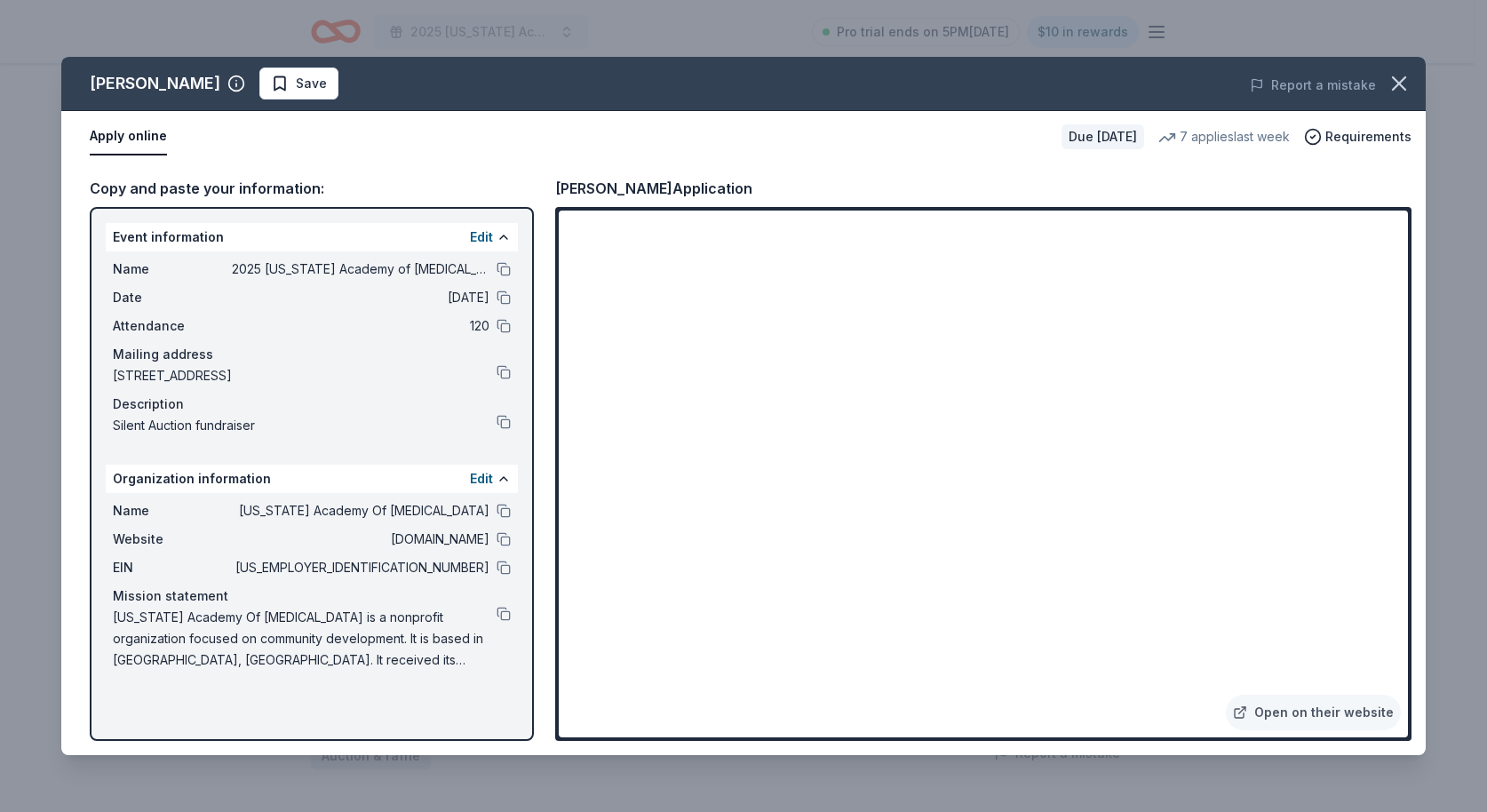
click at [307, 83] on div "Jacki Easlick Save" at bounding box center [471, 84] width 819 height 32
click at [294, 86] on button "Save" at bounding box center [299, 84] width 79 height 32
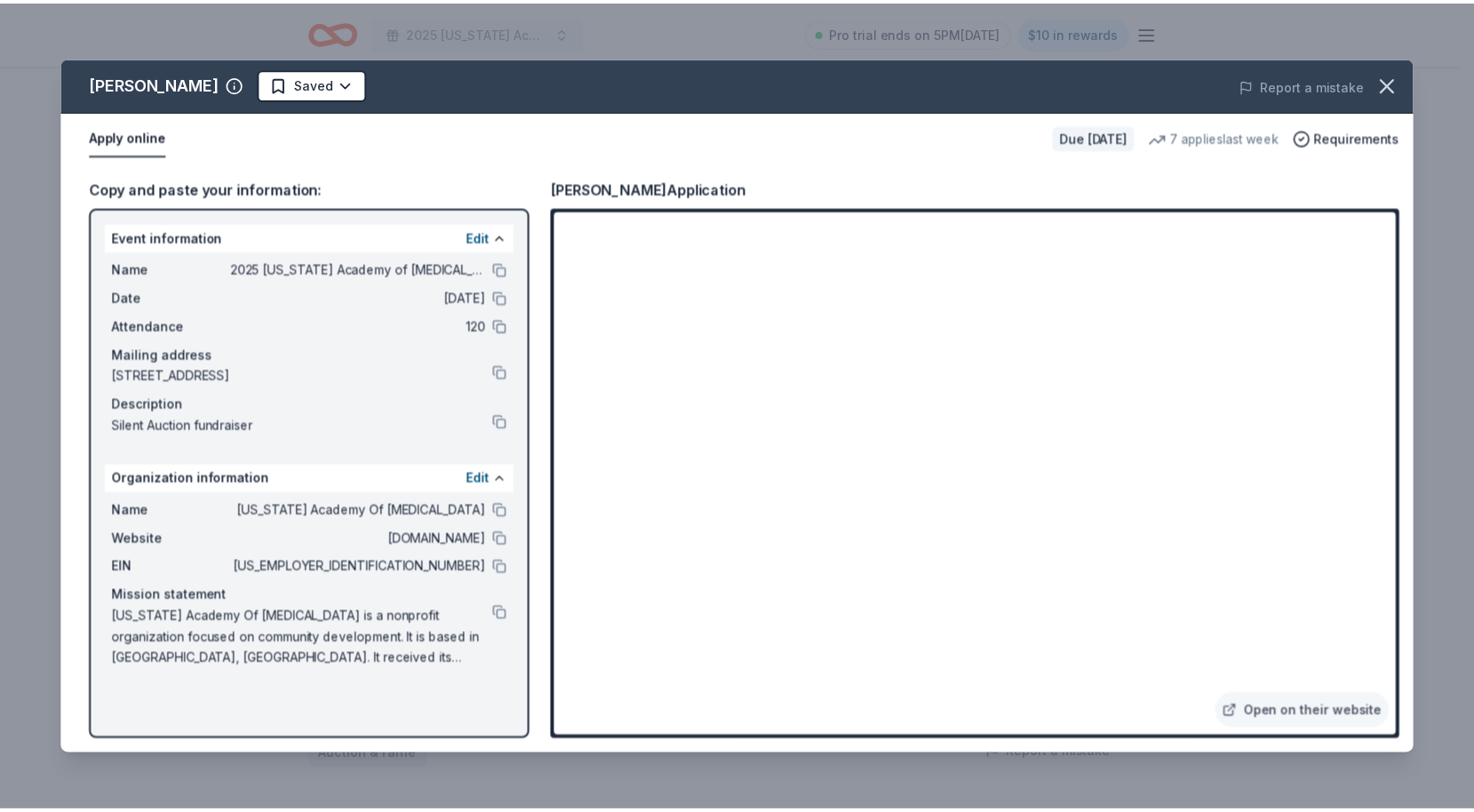
scroll to position [2067, 0]
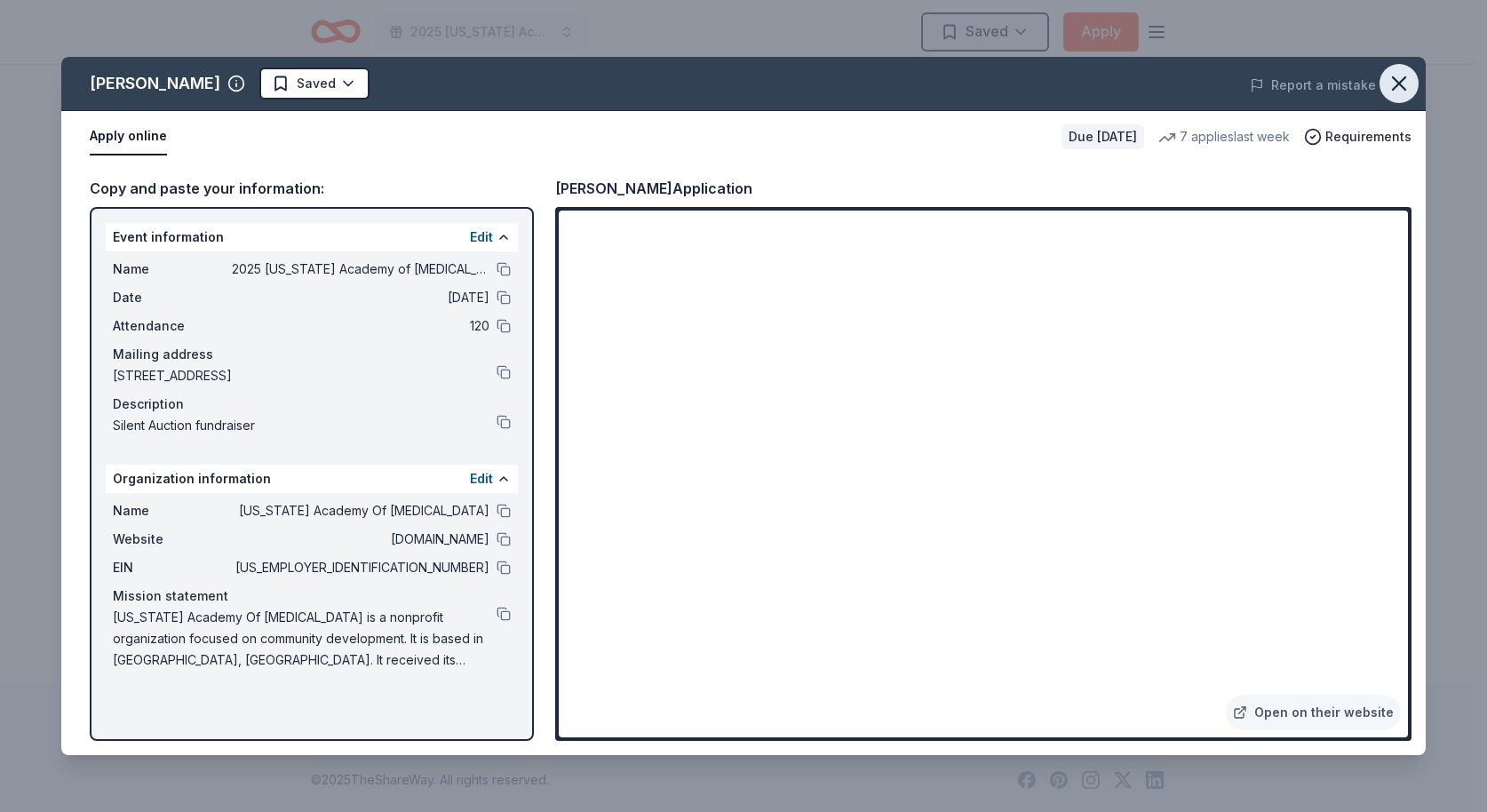
click at [1402, 88] on icon "button" at bounding box center [1399, 83] width 25 height 25
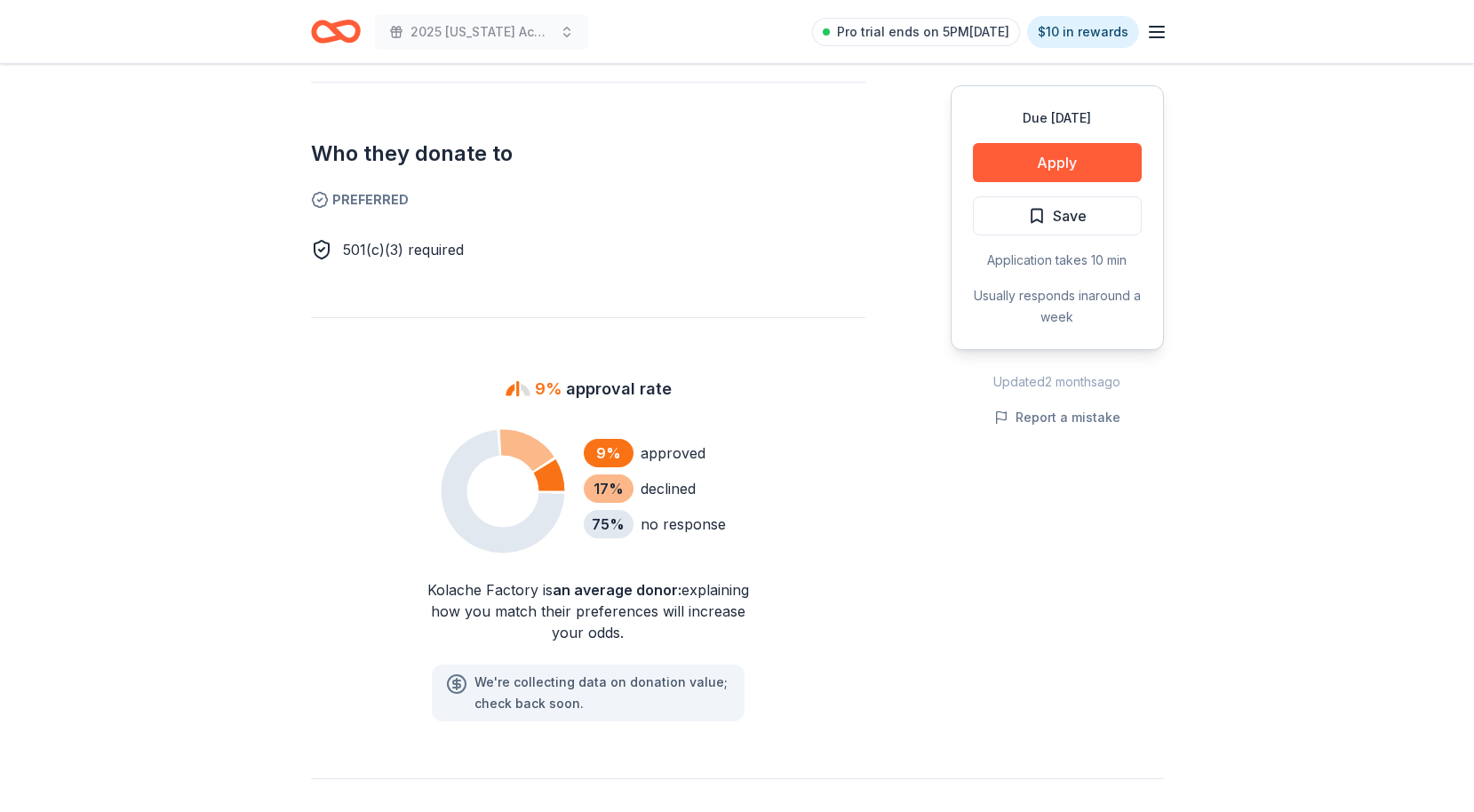
scroll to position [466, 0]
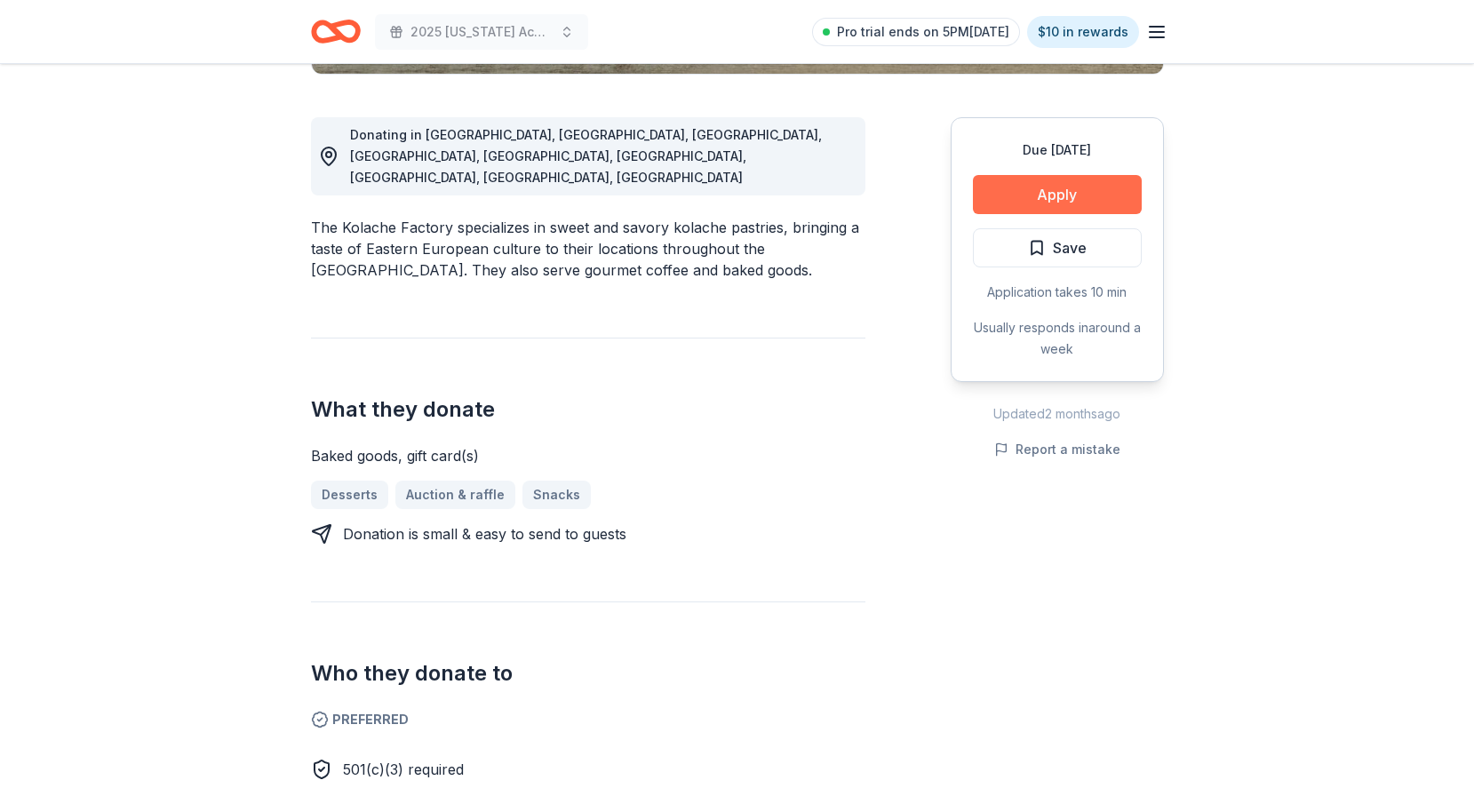
click at [1067, 184] on button "Apply" at bounding box center [1058, 194] width 169 height 39
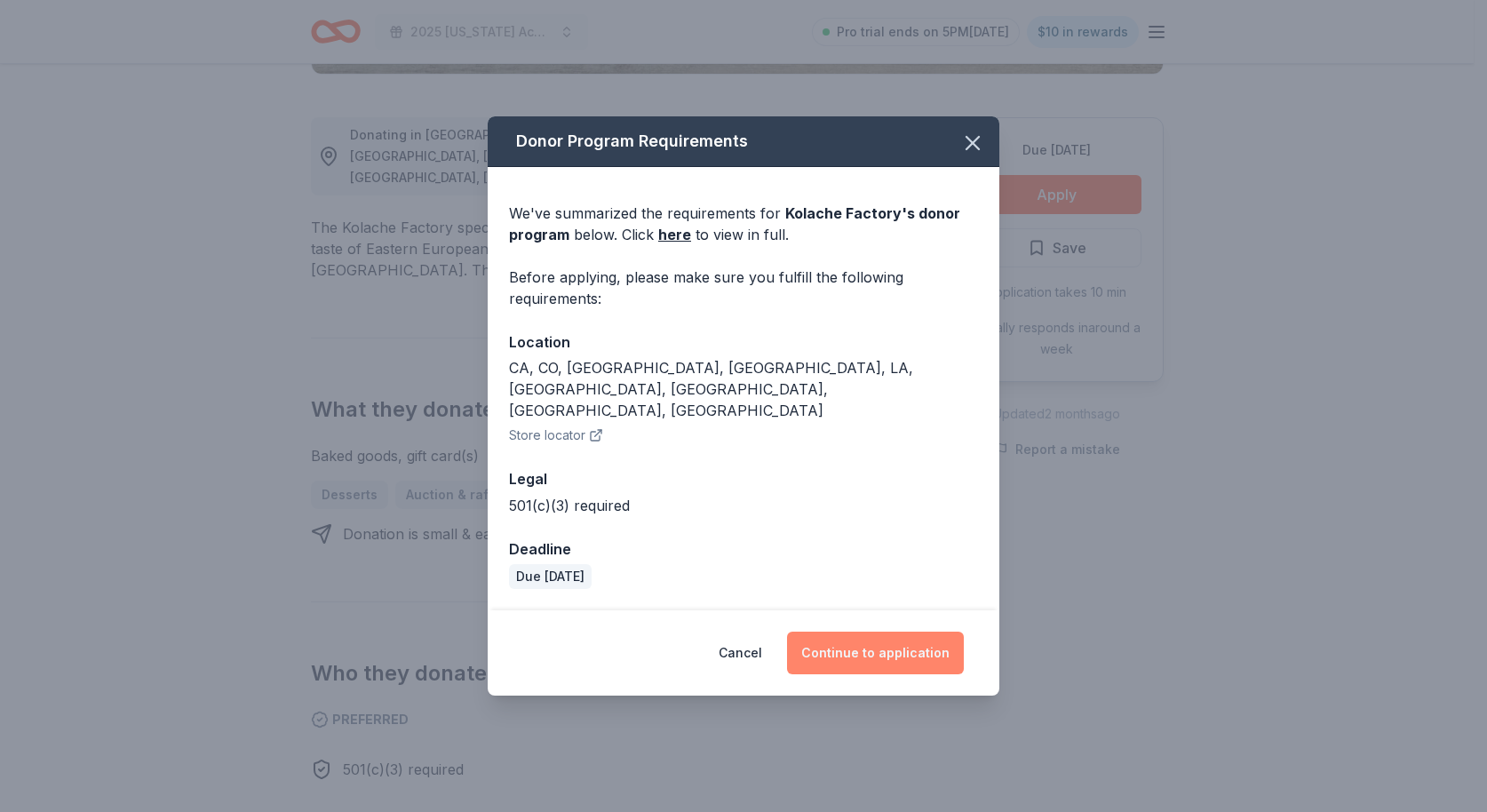
click at [909, 633] on button "Continue to application" at bounding box center [876, 653] width 177 height 43
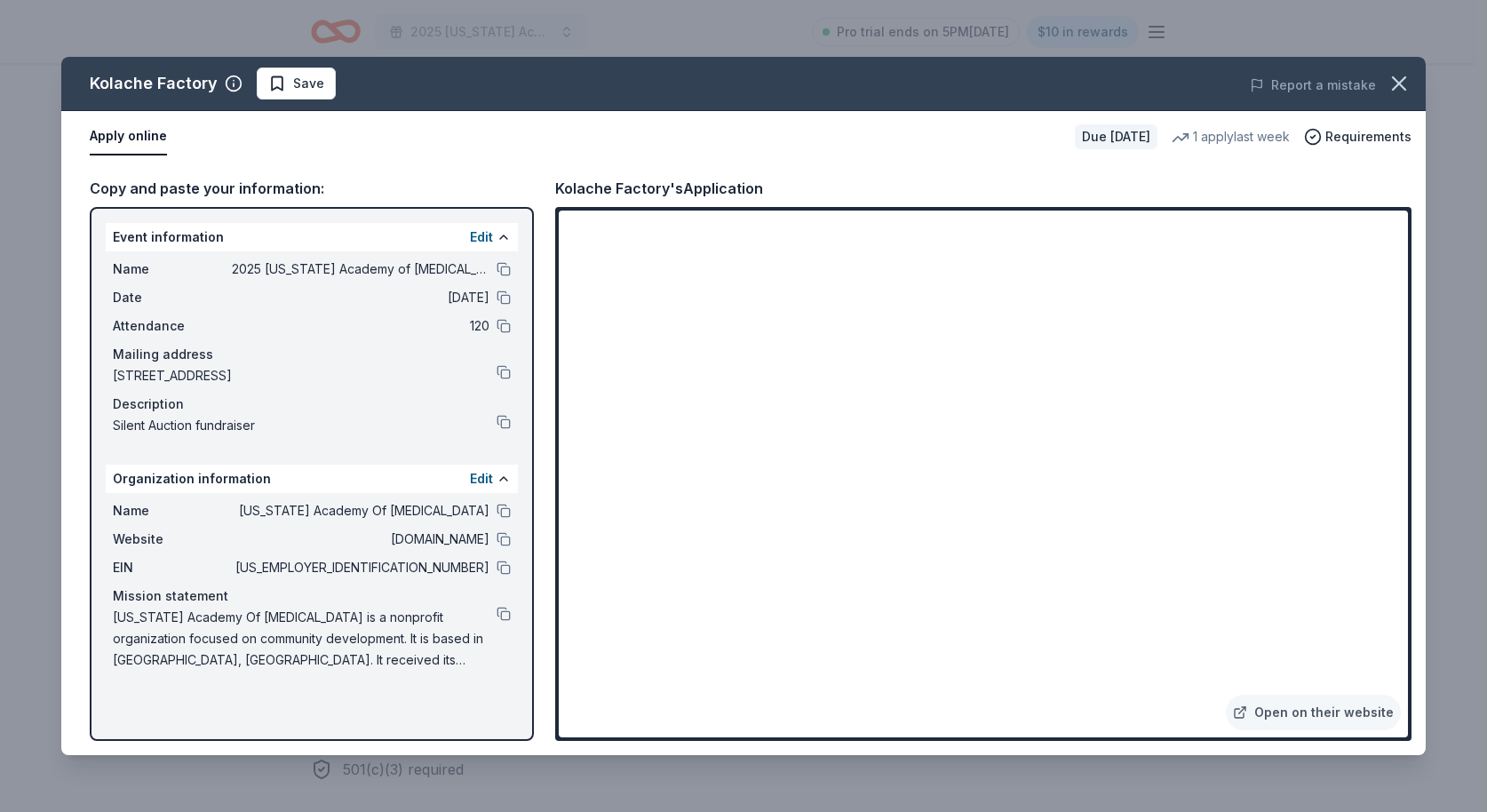
click at [1403, 84] on icon "button" at bounding box center [1399, 83] width 25 height 25
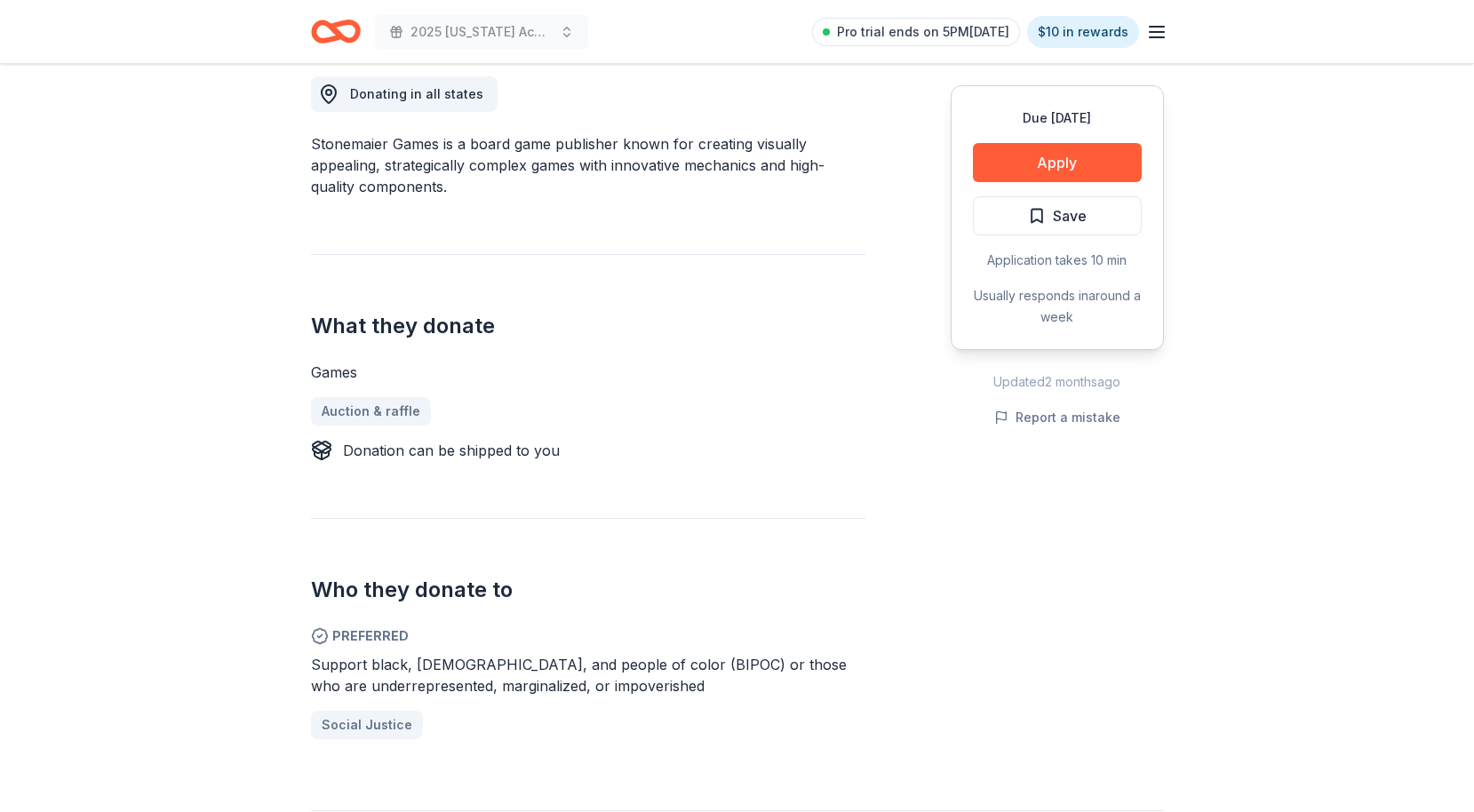
scroll to position [567, 0]
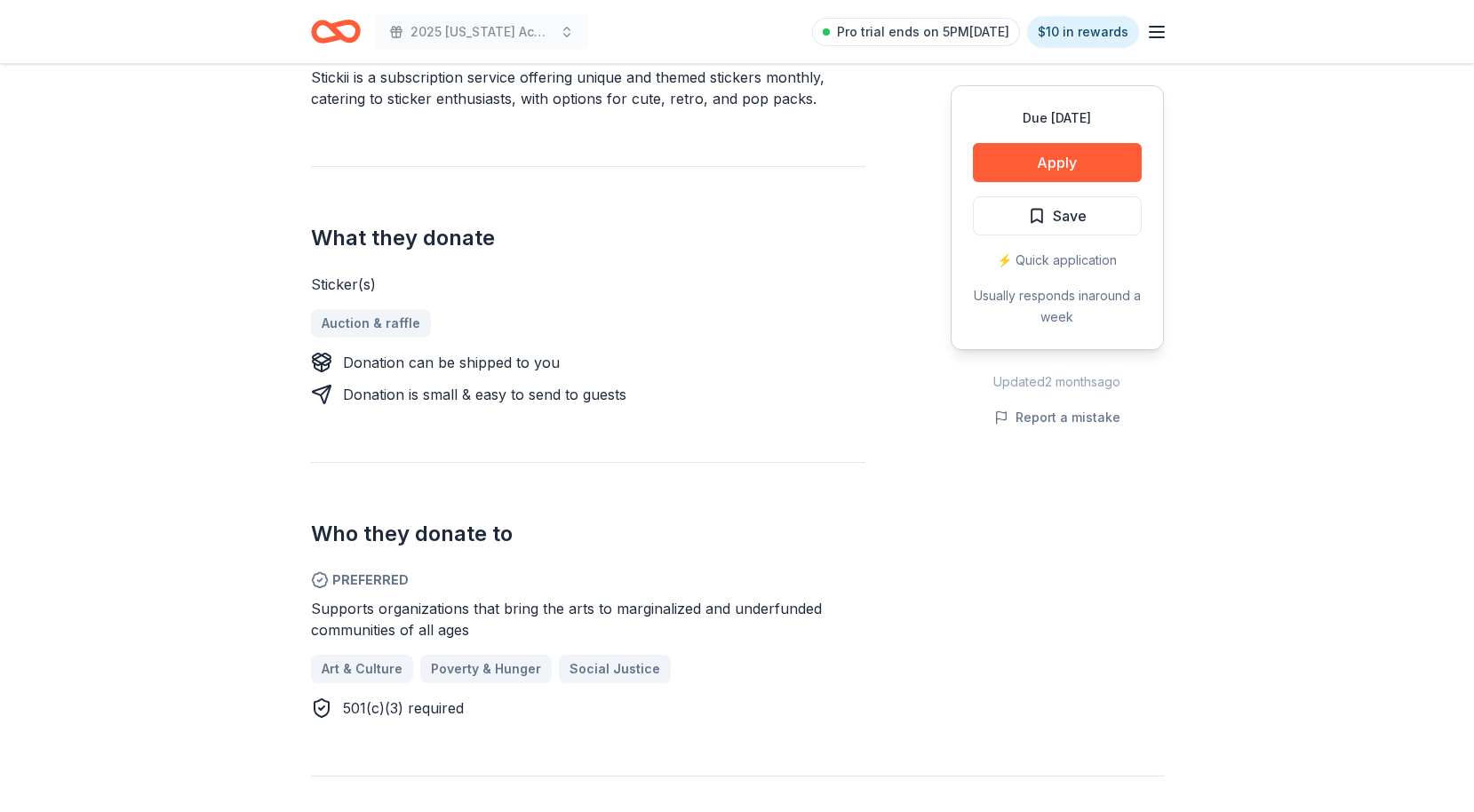
scroll to position [619, 0]
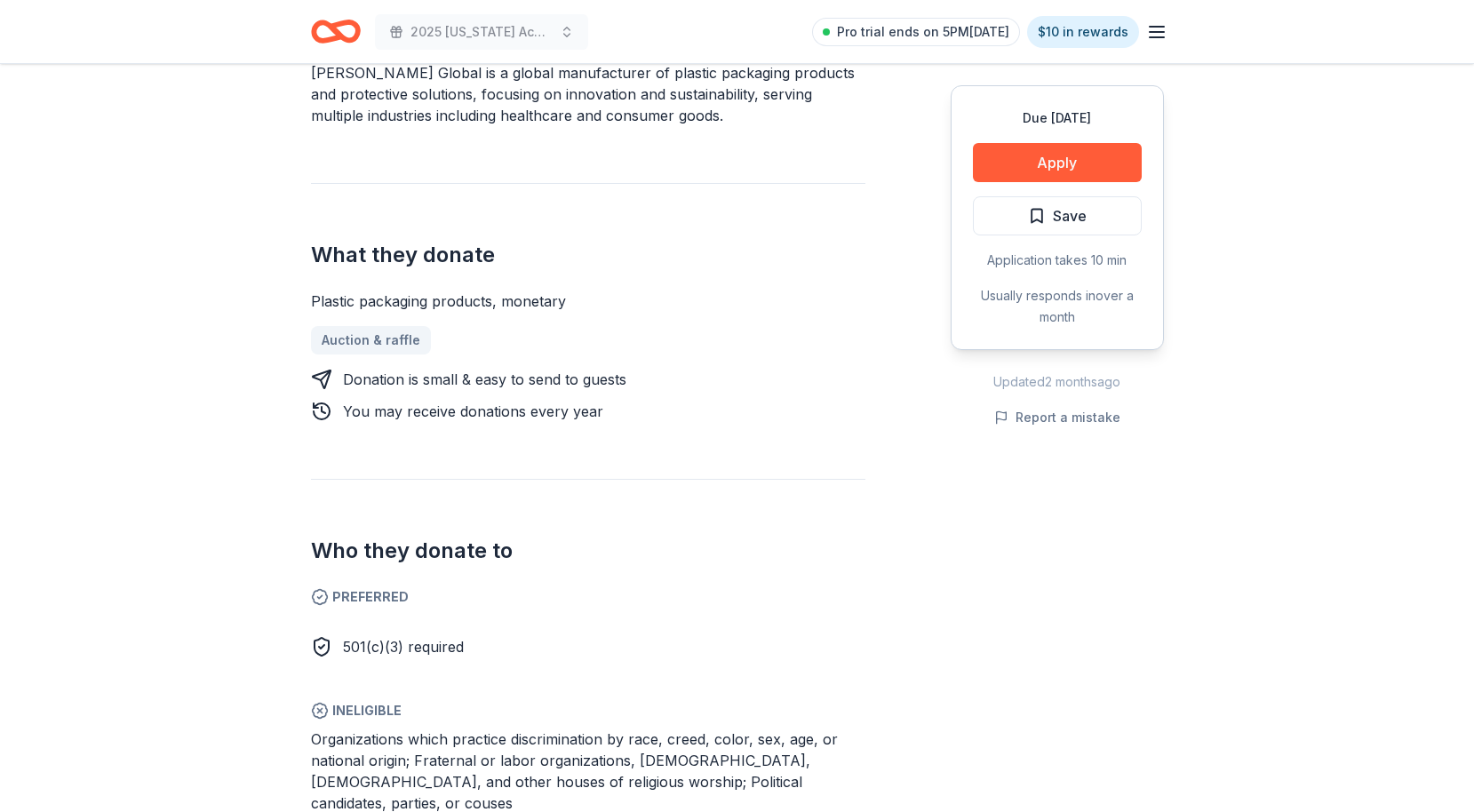
scroll to position [772, 0]
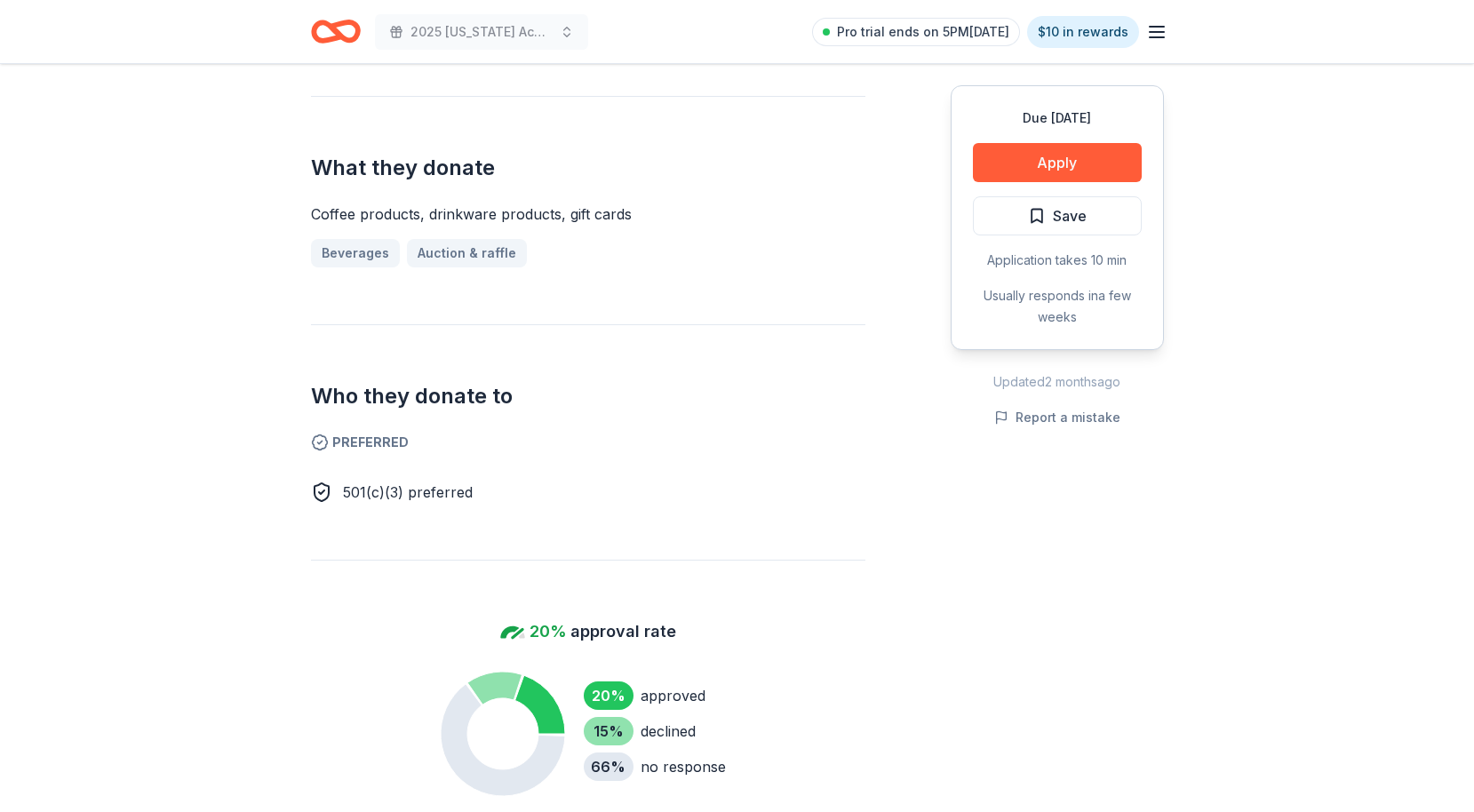
scroll to position [846, 0]
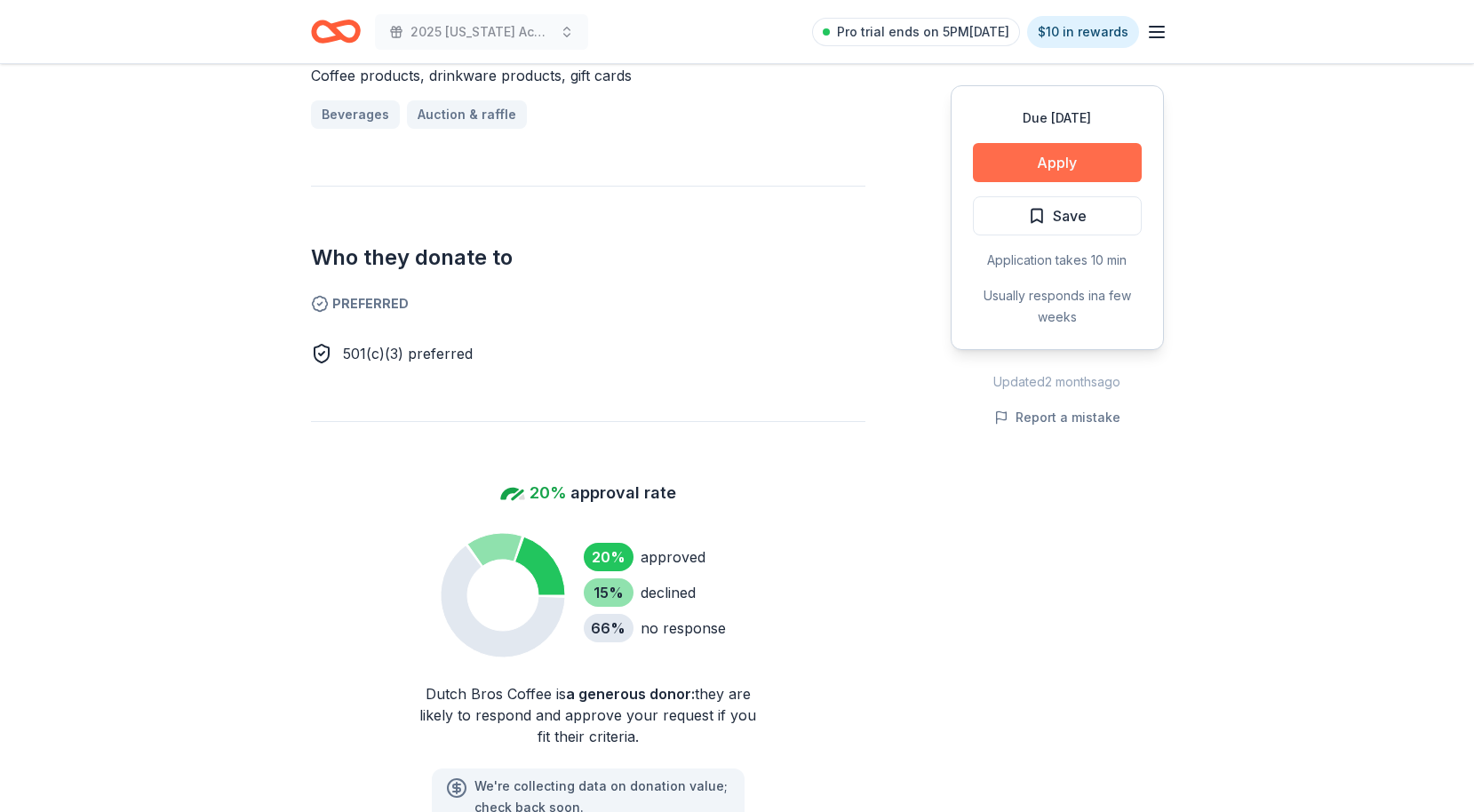
click at [1048, 157] on button "Apply" at bounding box center [1058, 162] width 169 height 39
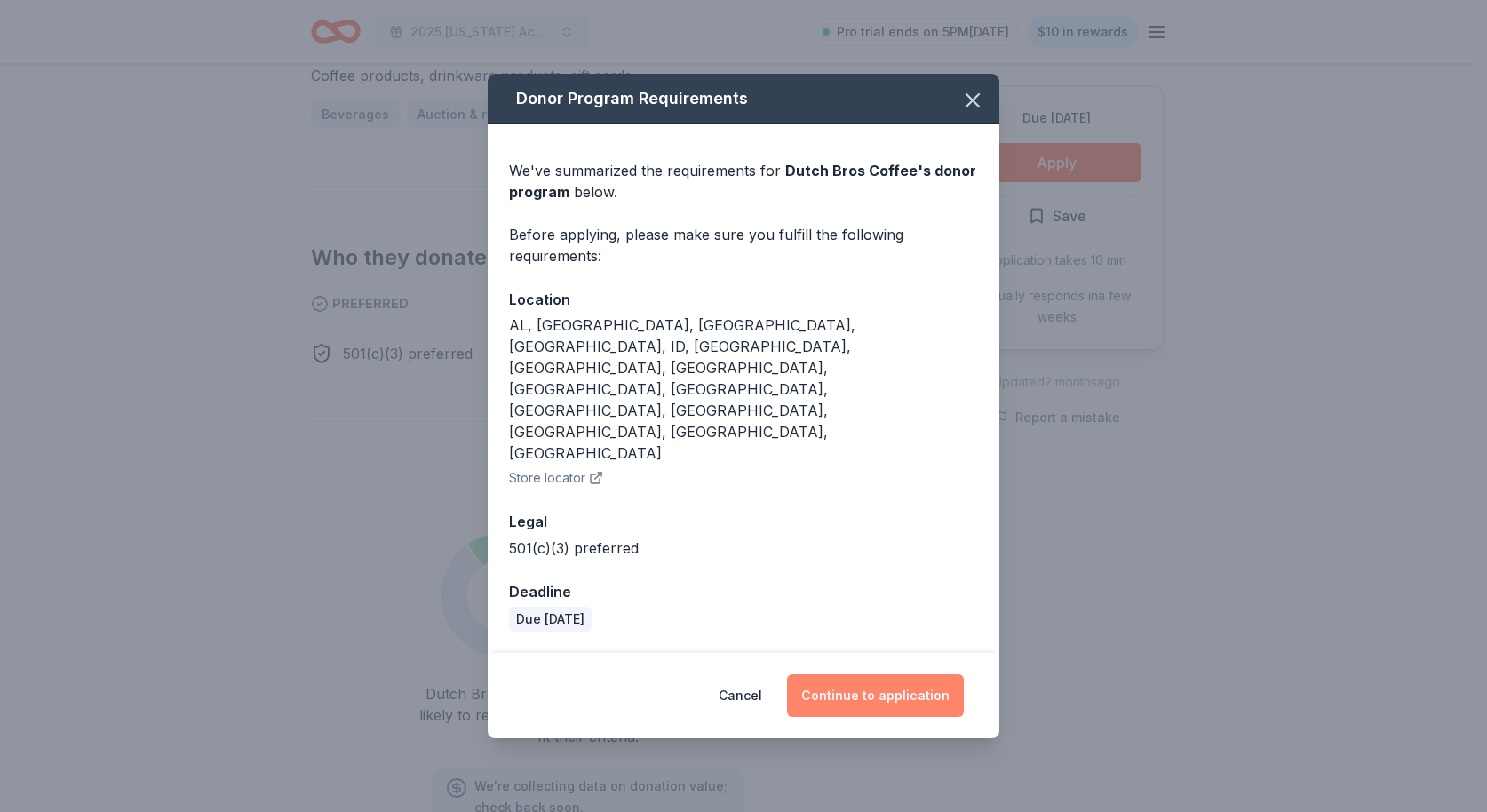
click at [896, 675] on button "Continue to application" at bounding box center [876, 696] width 177 height 43
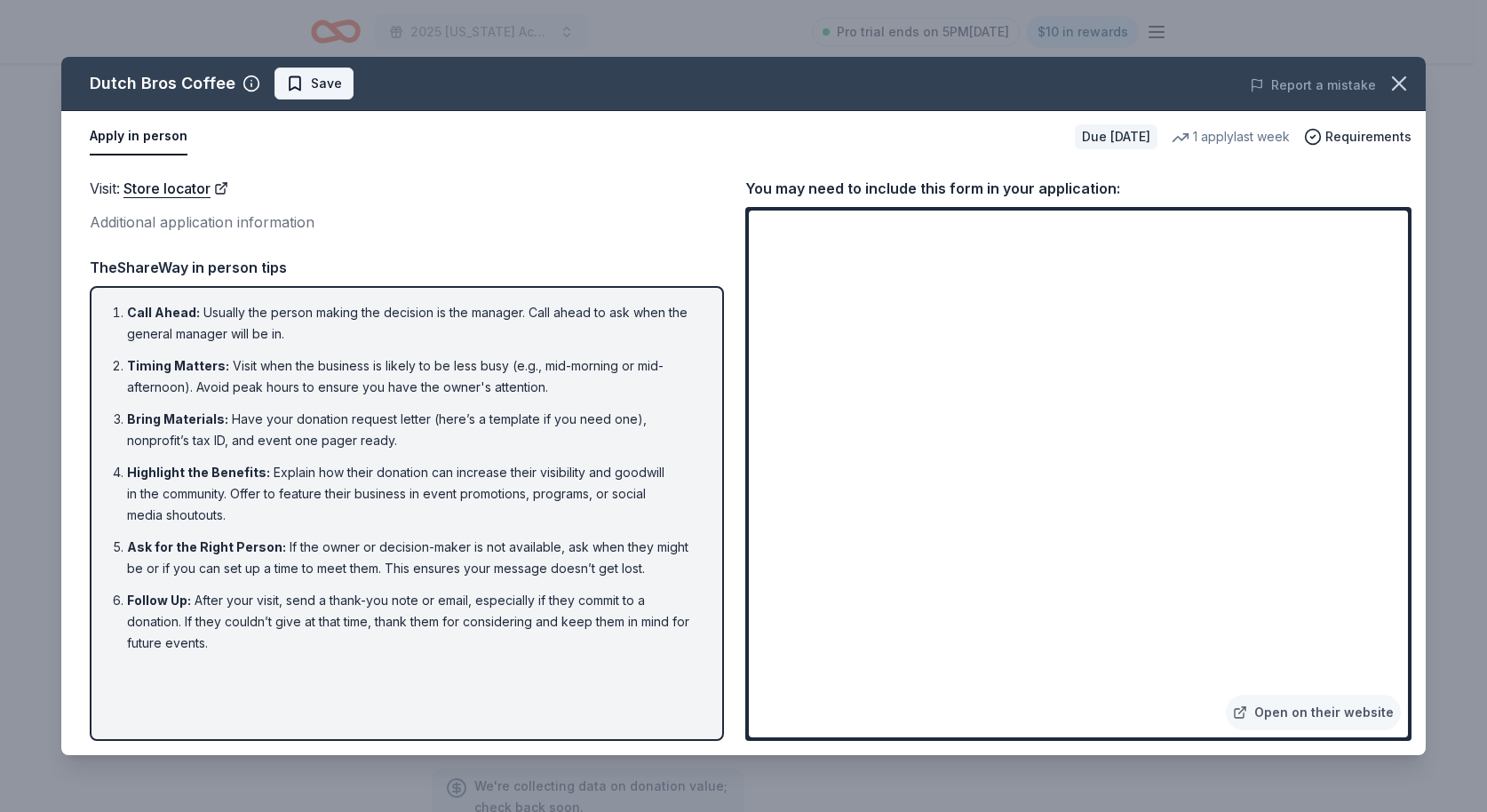
click at [313, 80] on span "Save" at bounding box center [325, 83] width 31 height 21
click at [1395, 92] on icon "button" at bounding box center [1399, 83] width 25 height 25
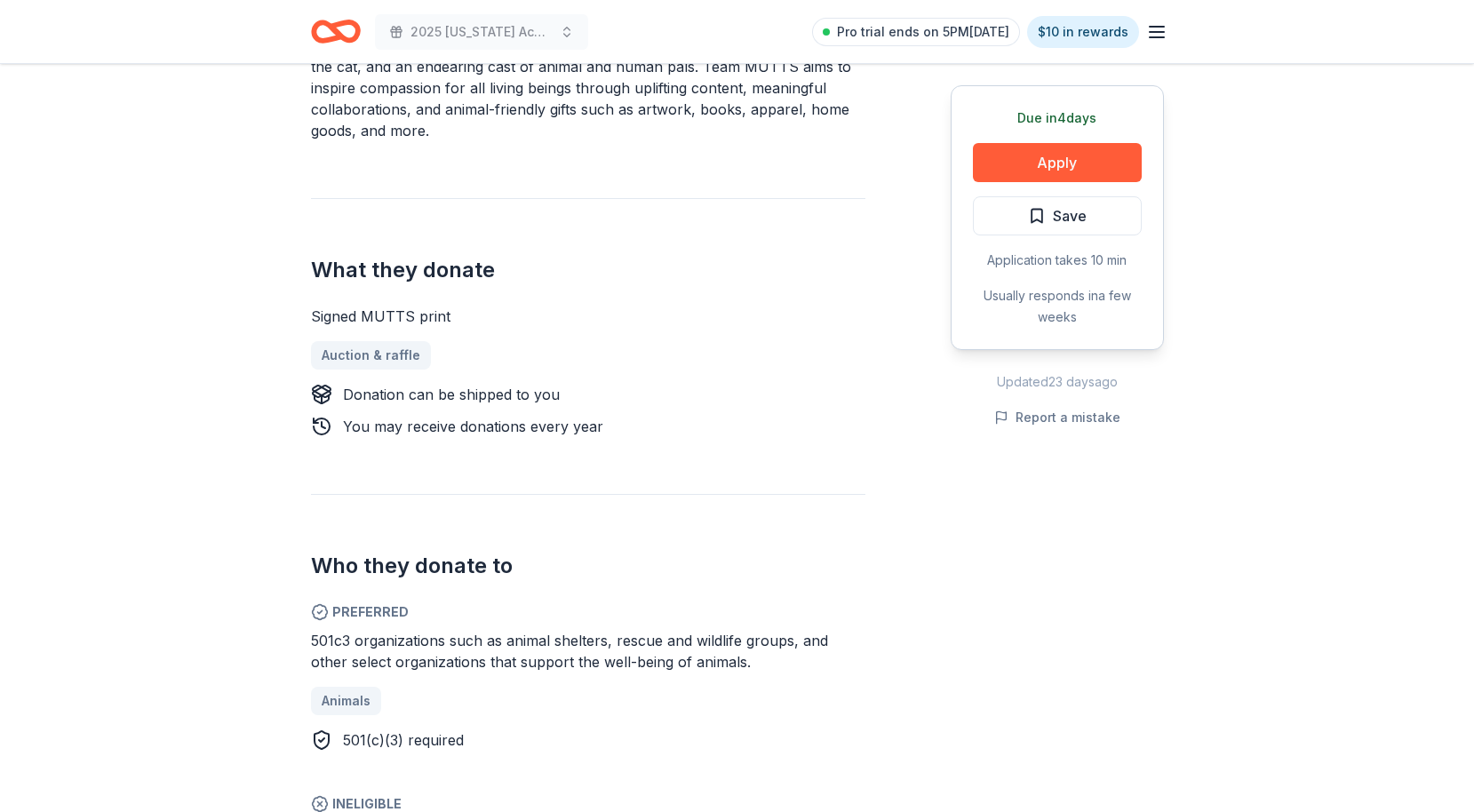
scroll to position [877, 0]
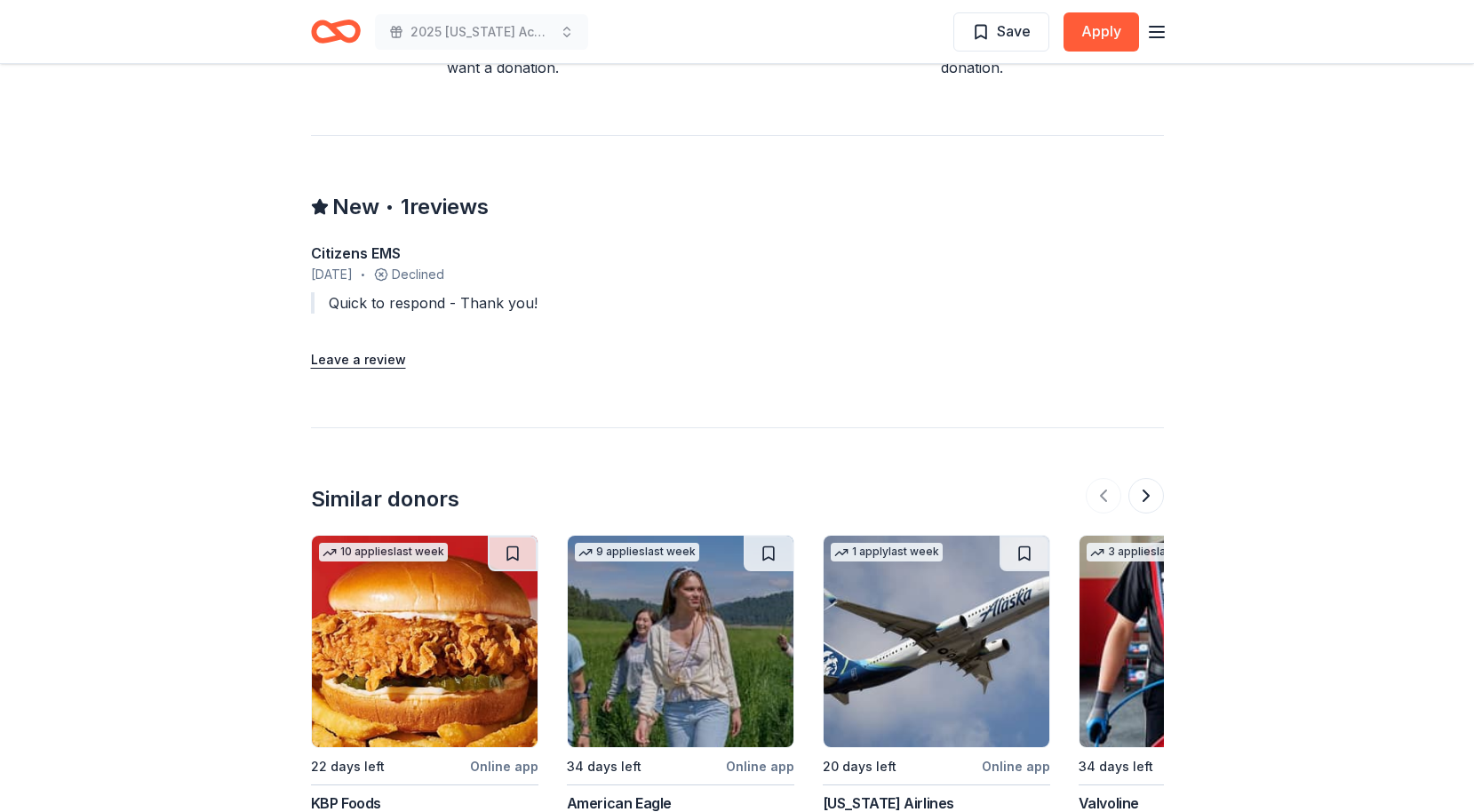
scroll to position [1851, 0]
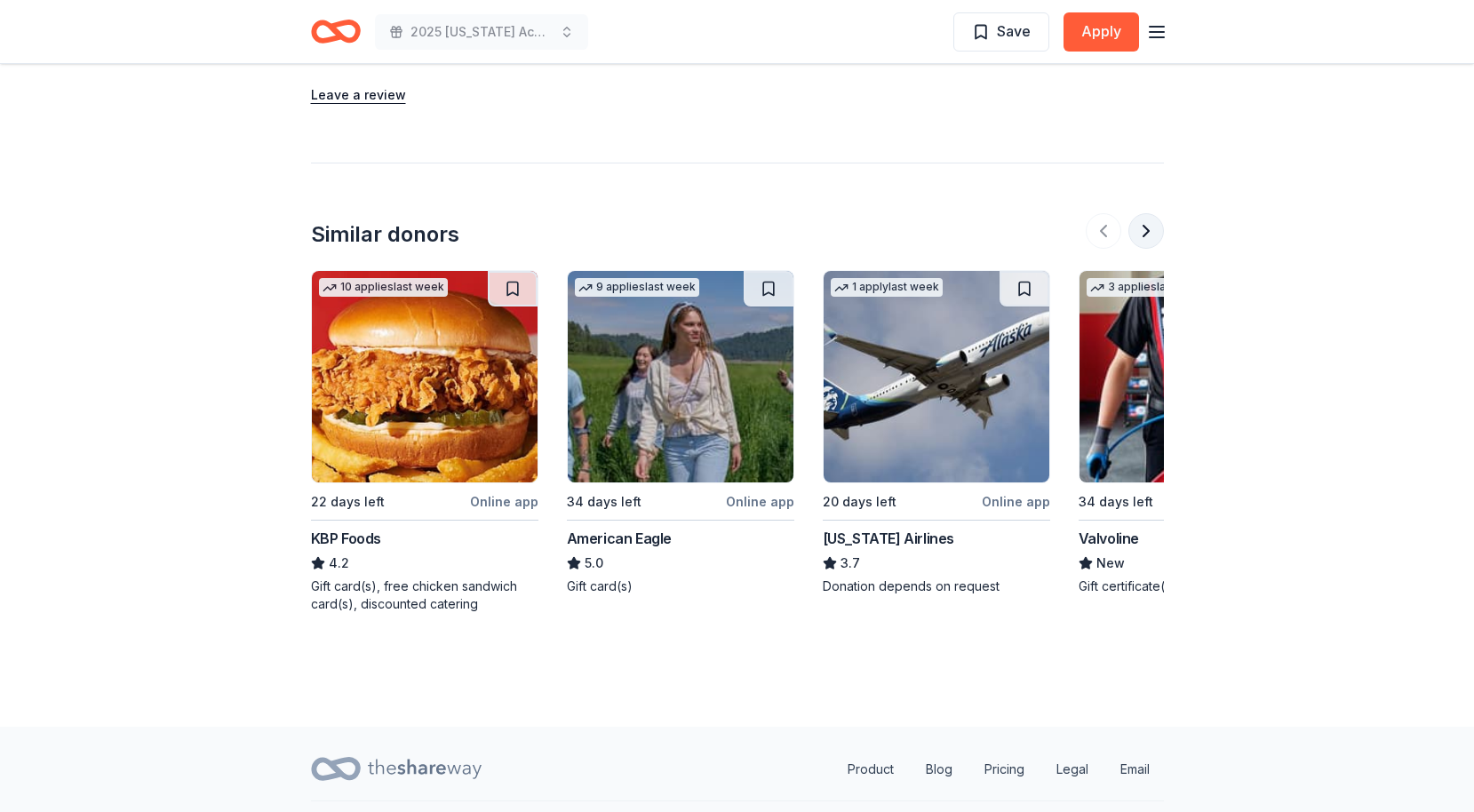
click at [1148, 213] on button at bounding box center [1147, 231] width 36 height 36
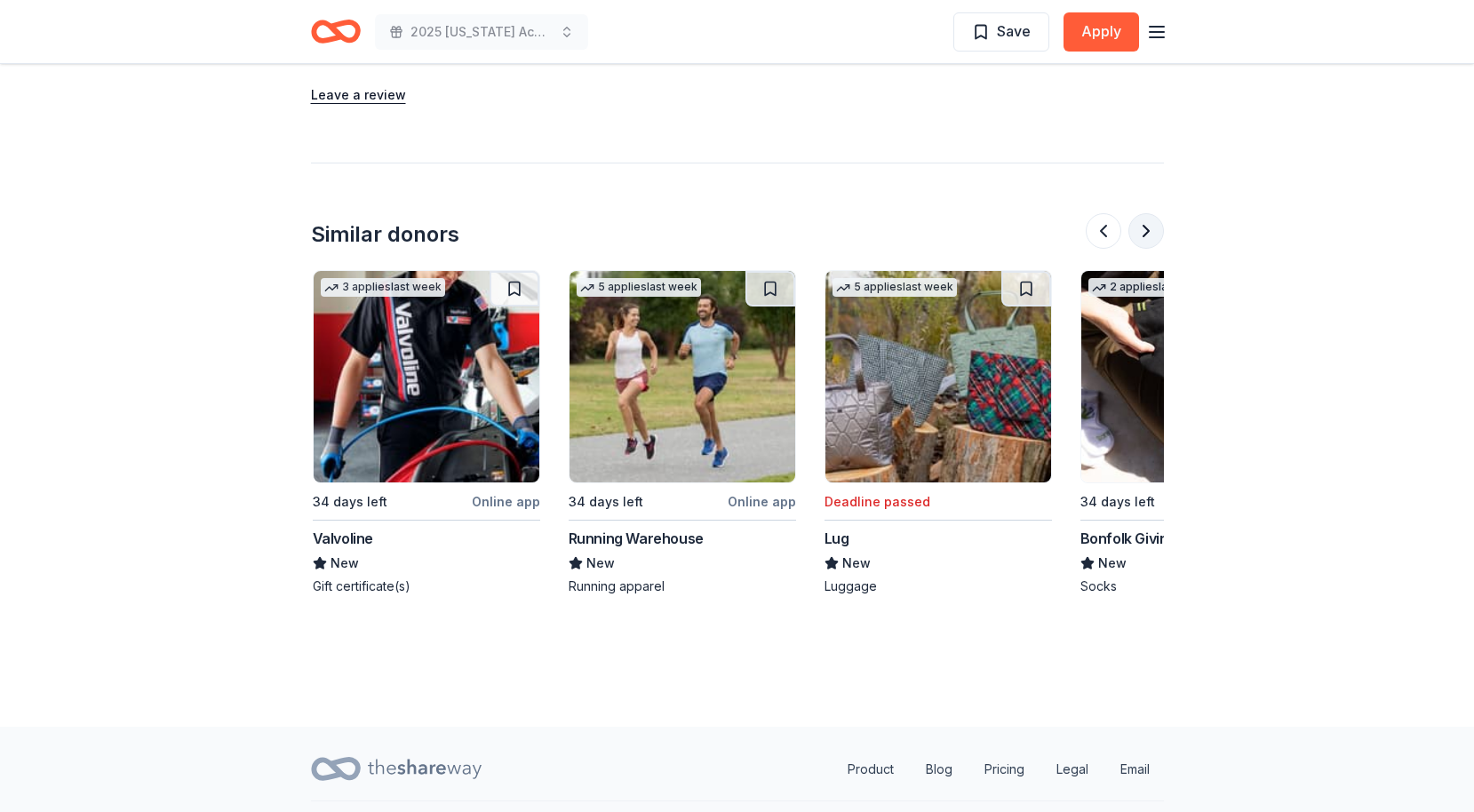
scroll to position [0, 767]
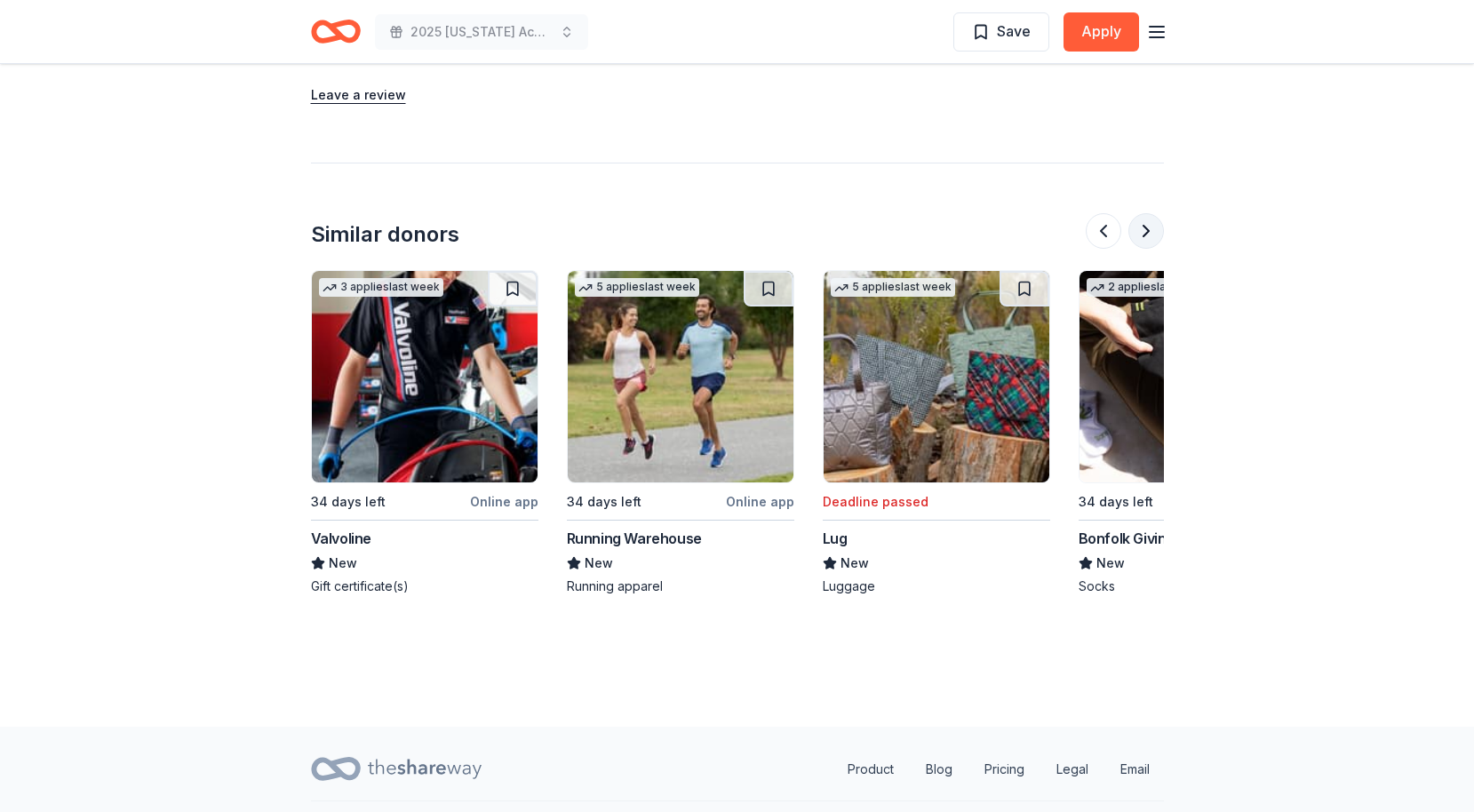
click at [1148, 213] on button at bounding box center [1147, 231] width 36 height 36
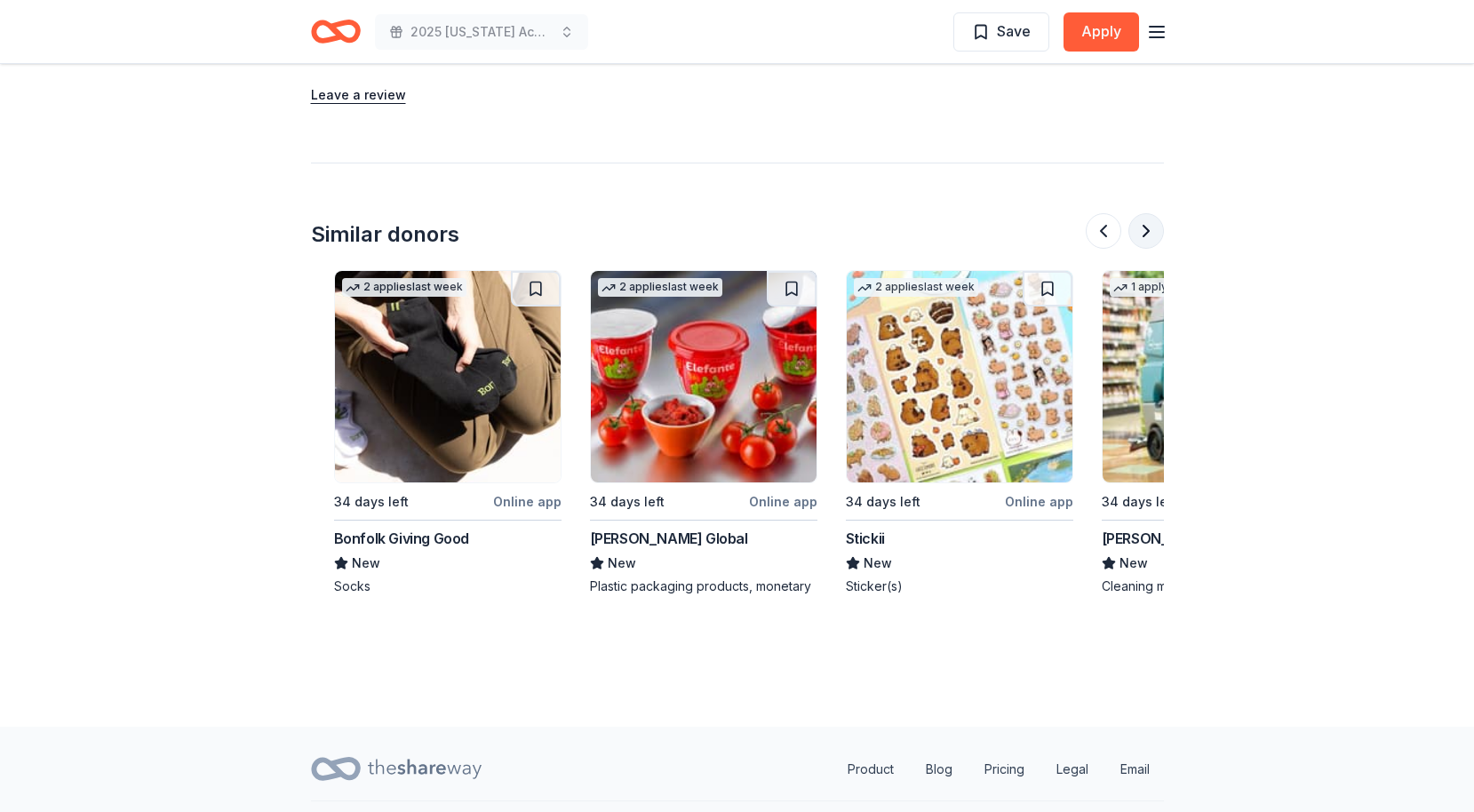
scroll to position [0, 1536]
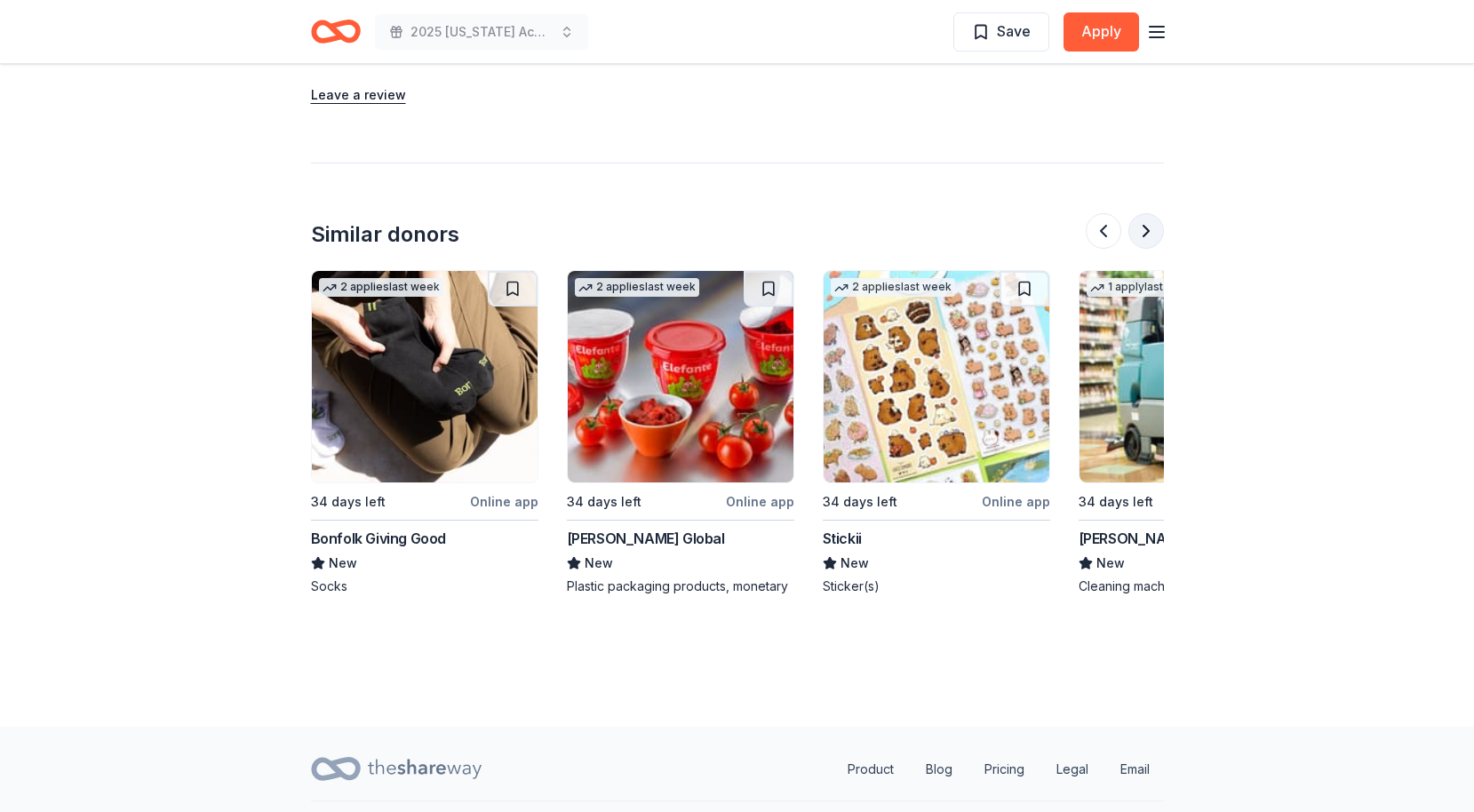
click at [1148, 213] on button at bounding box center [1147, 231] width 36 height 36
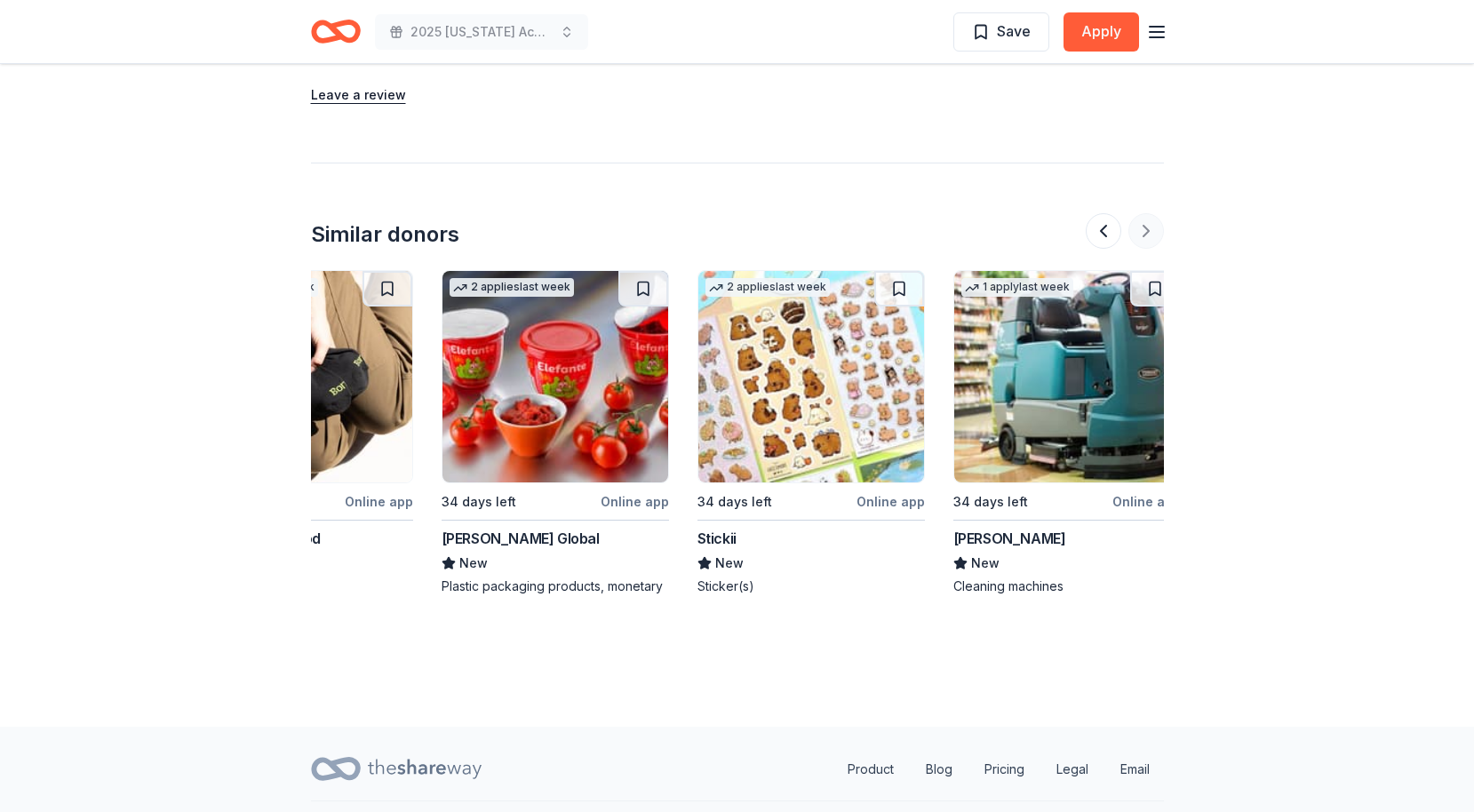
scroll to position [0, 1677]
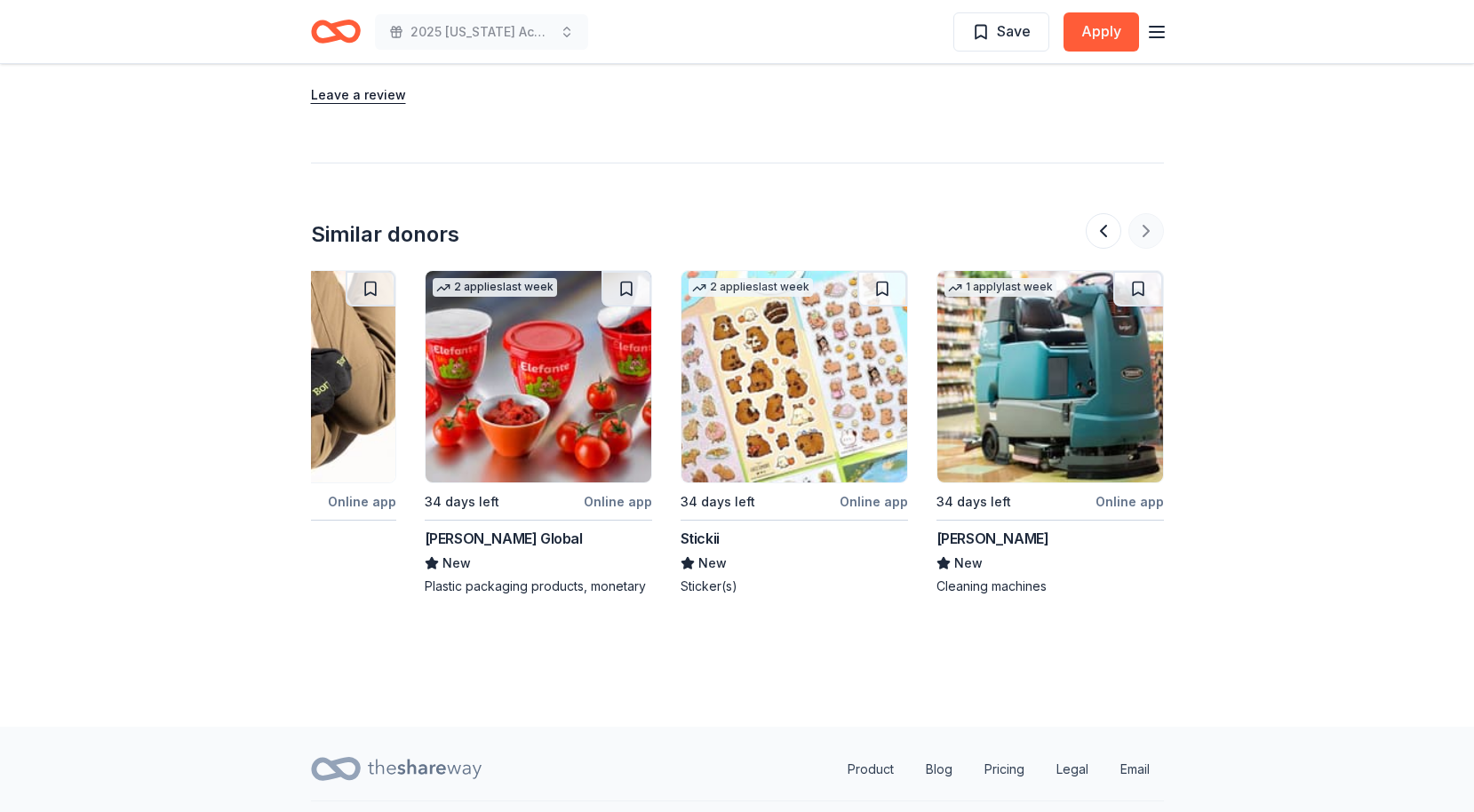
click at [1148, 213] on div at bounding box center [1125, 231] width 79 height 36
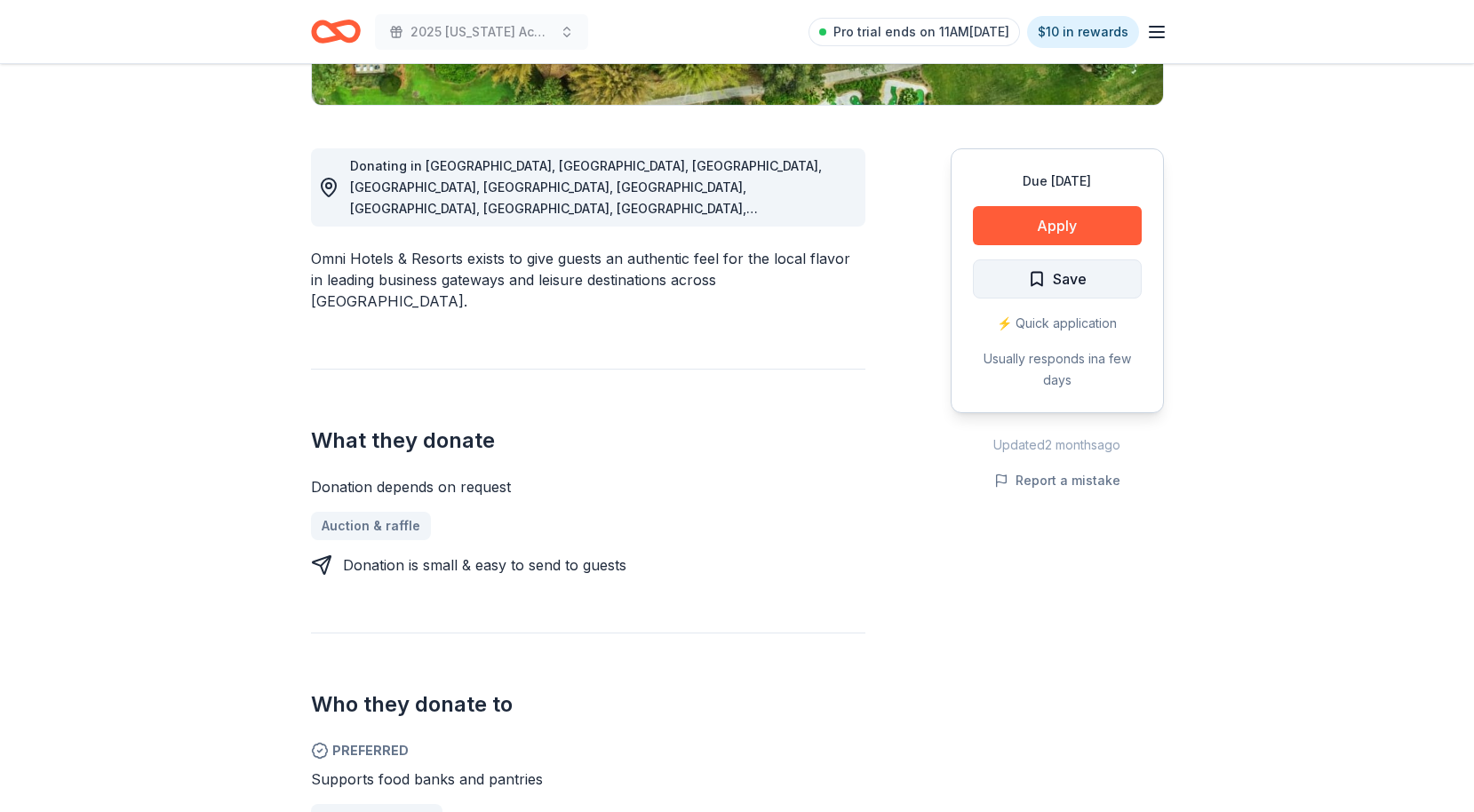
scroll to position [431, 0]
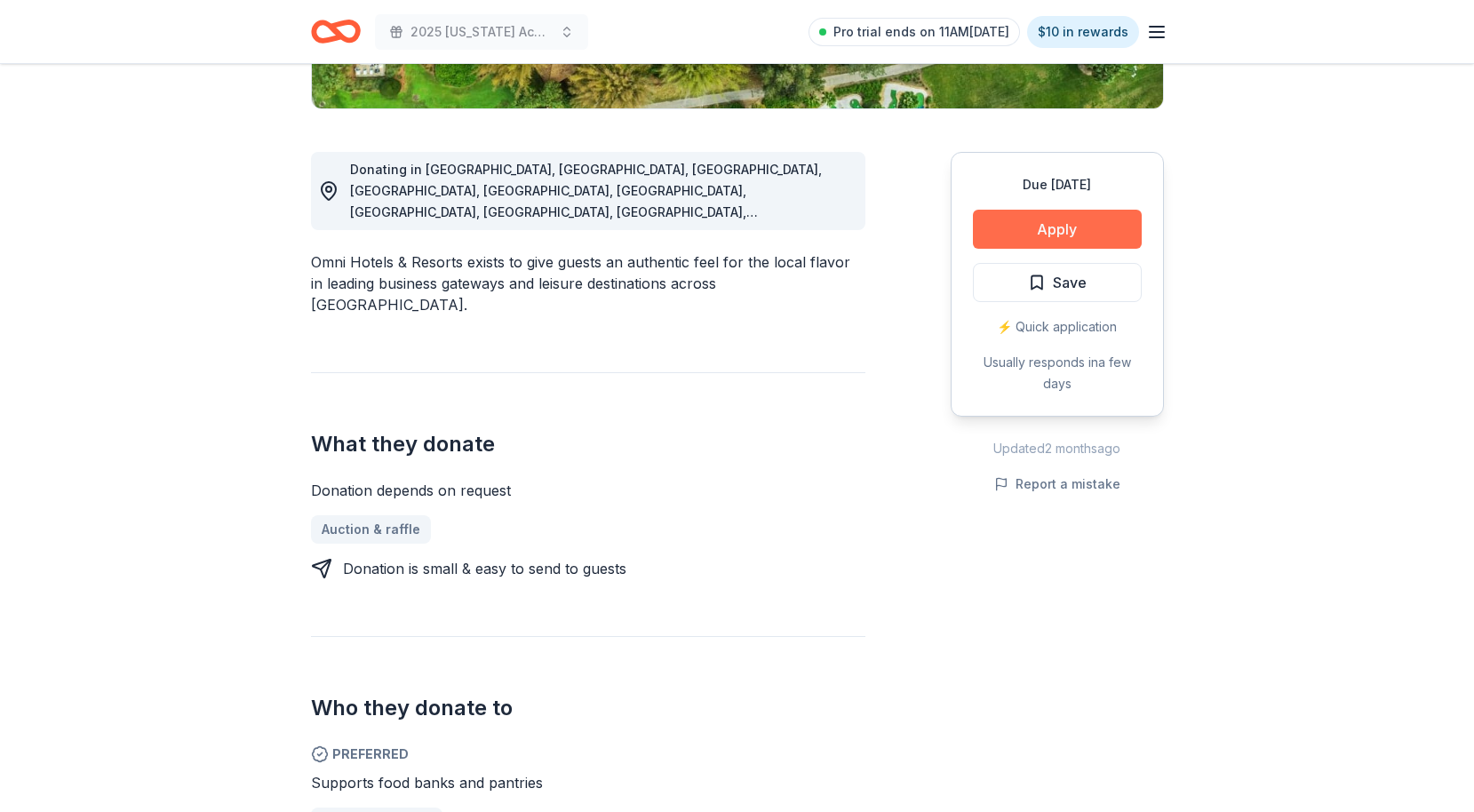
click at [1113, 235] on button "Apply" at bounding box center [1058, 229] width 169 height 39
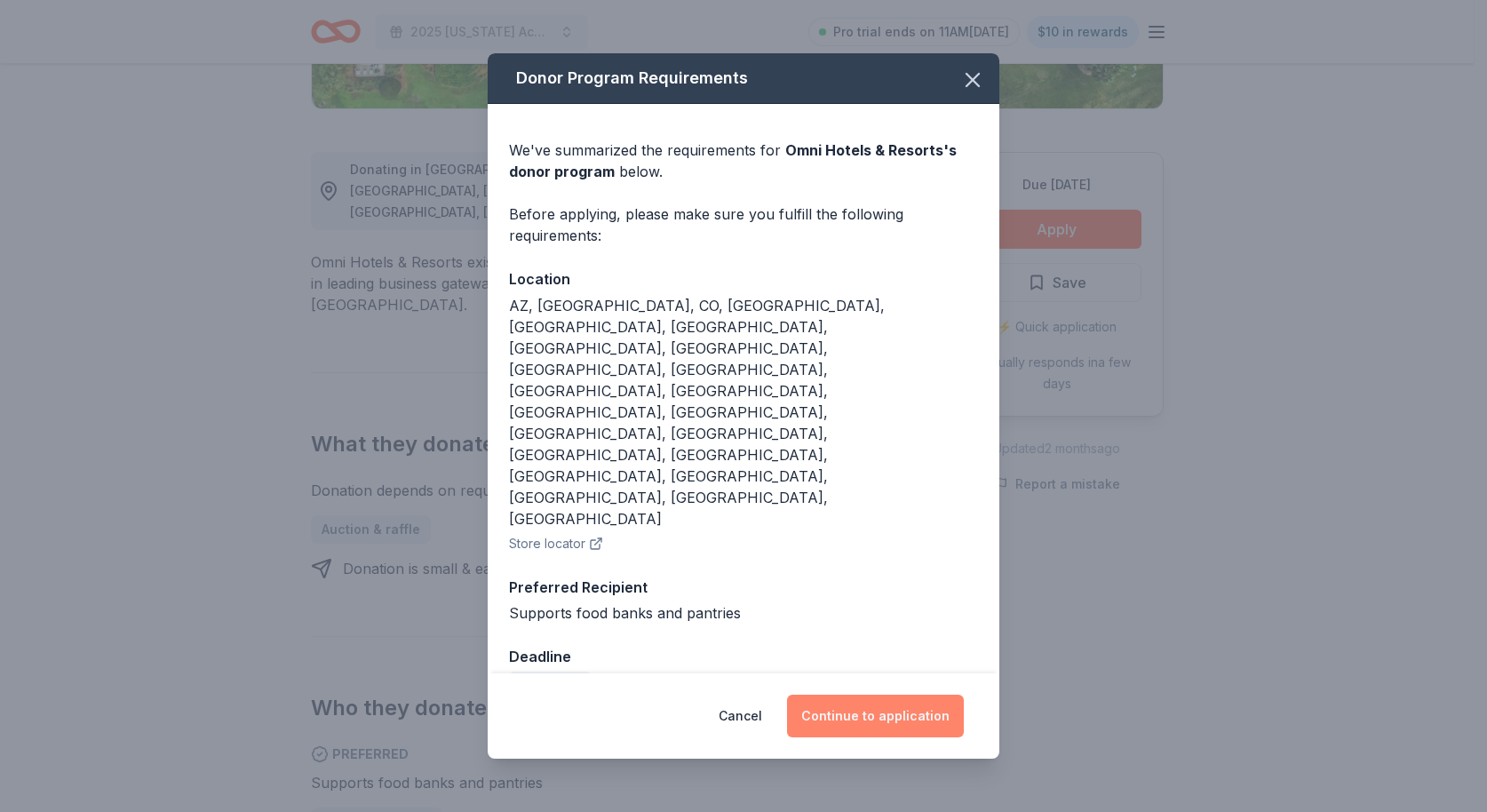
click at [901, 695] on button "Continue to application" at bounding box center [876, 715] width 177 height 43
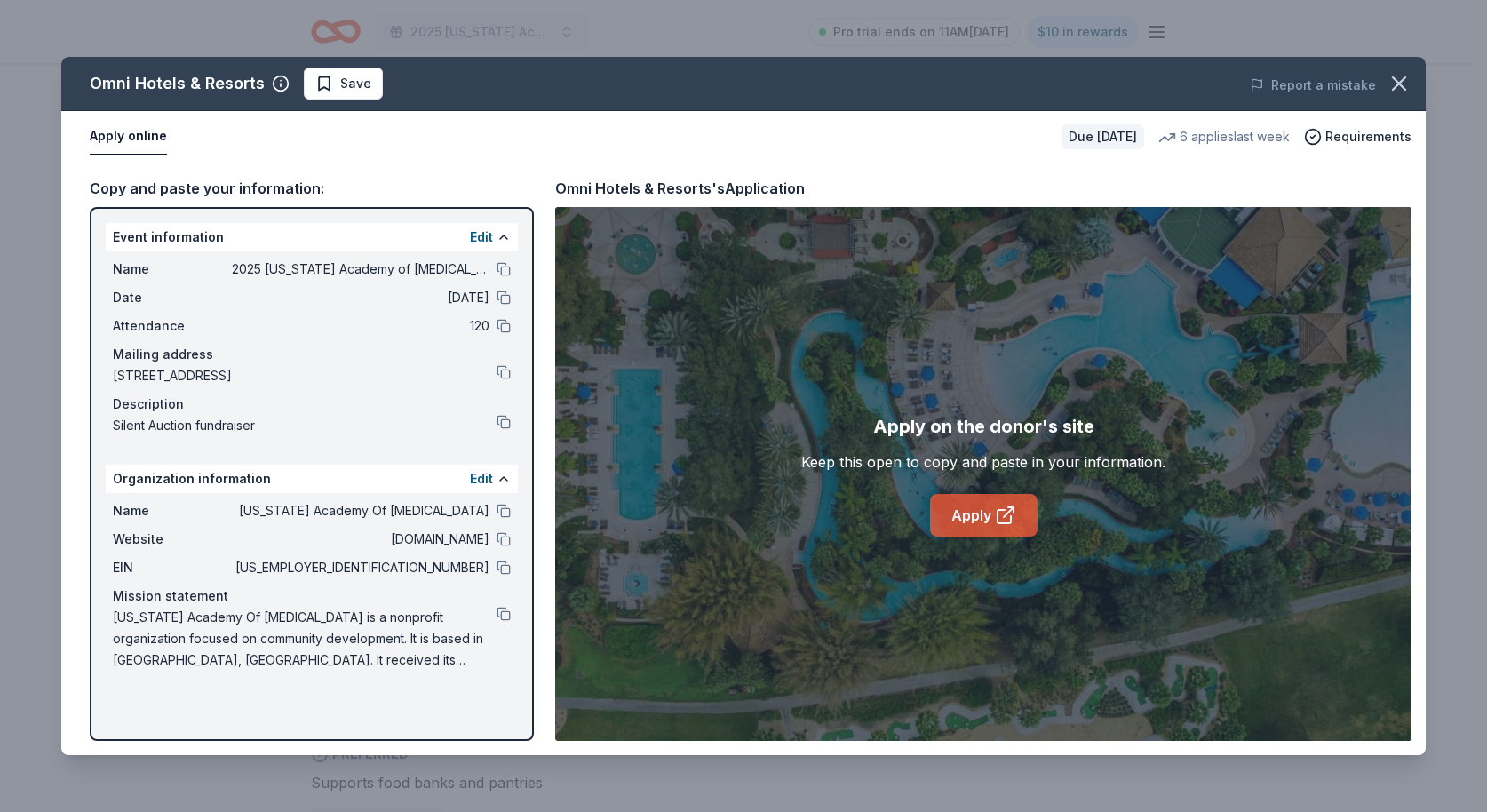
click at [977, 525] on link "Apply" at bounding box center [984, 514] width 107 height 43
click at [1392, 87] on icon "button" at bounding box center [1399, 83] width 25 height 25
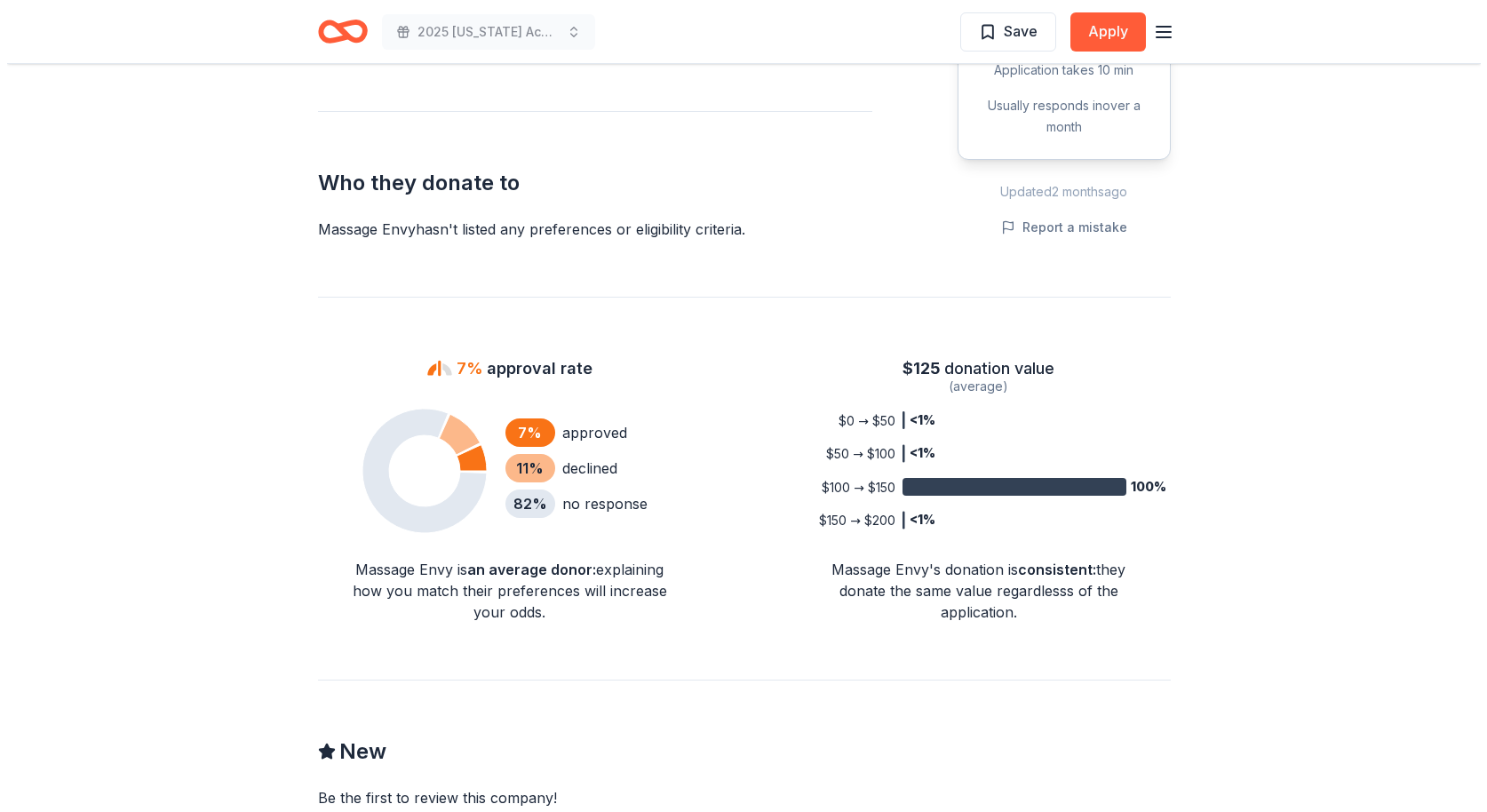
scroll to position [324, 0]
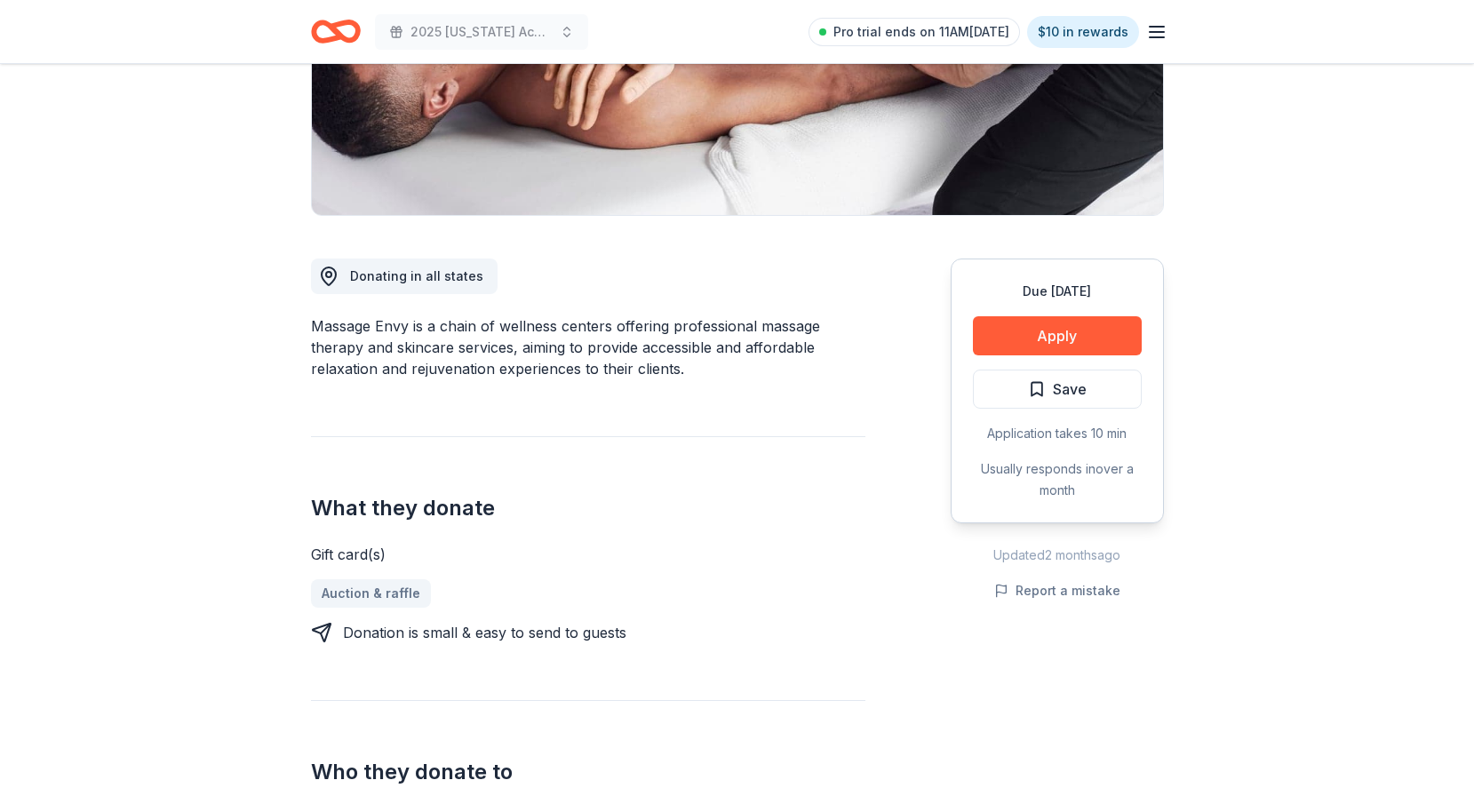
click at [1029, 310] on div "Due in 34 days Apply Save Application takes 10 min Usually responds in over a m…" at bounding box center [1057, 391] width 213 height 265
click at [1039, 326] on button "Apply" at bounding box center [1058, 335] width 169 height 39
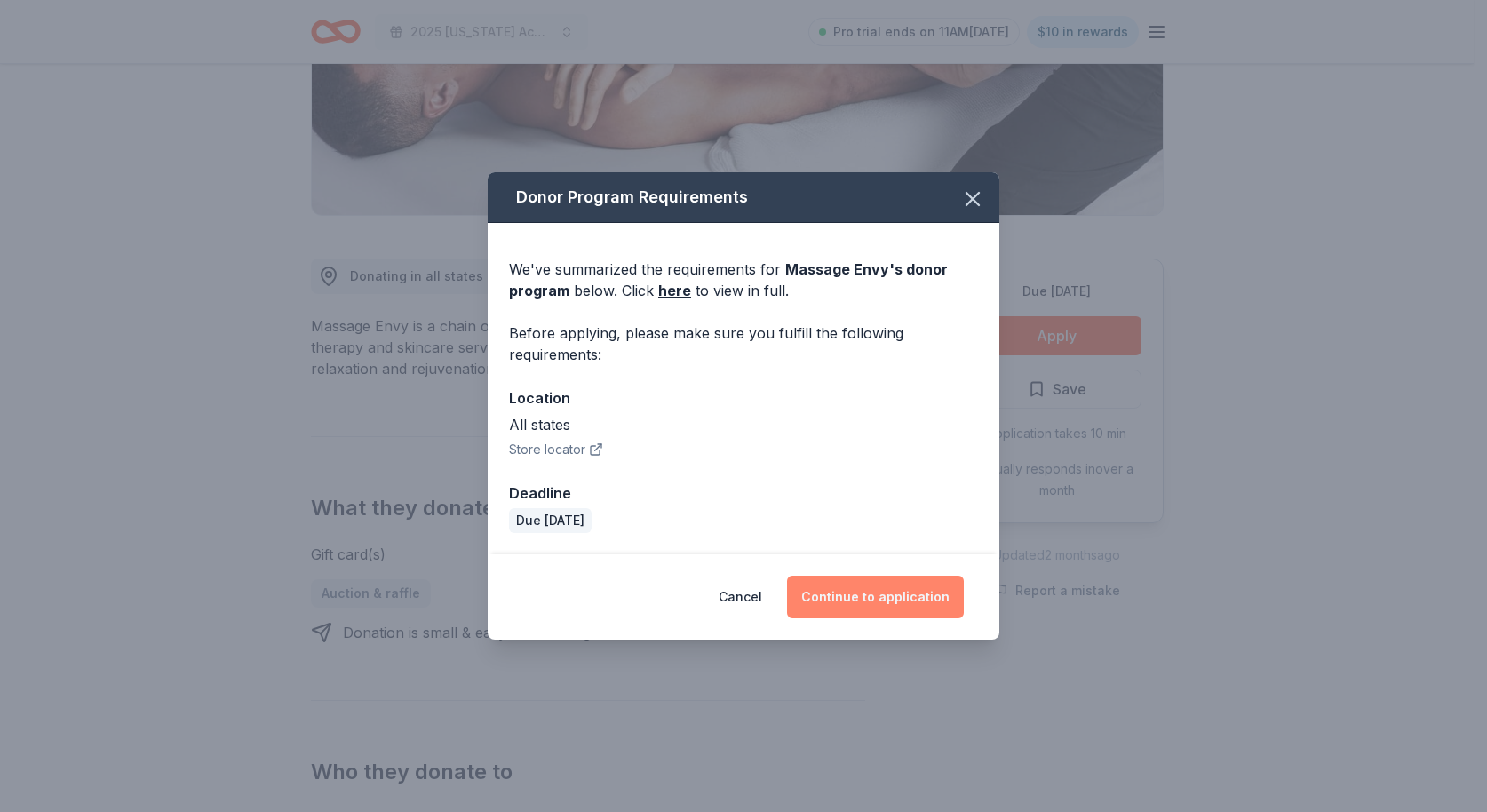
click at [879, 591] on button "Continue to application" at bounding box center [876, 596] width 177 height 43
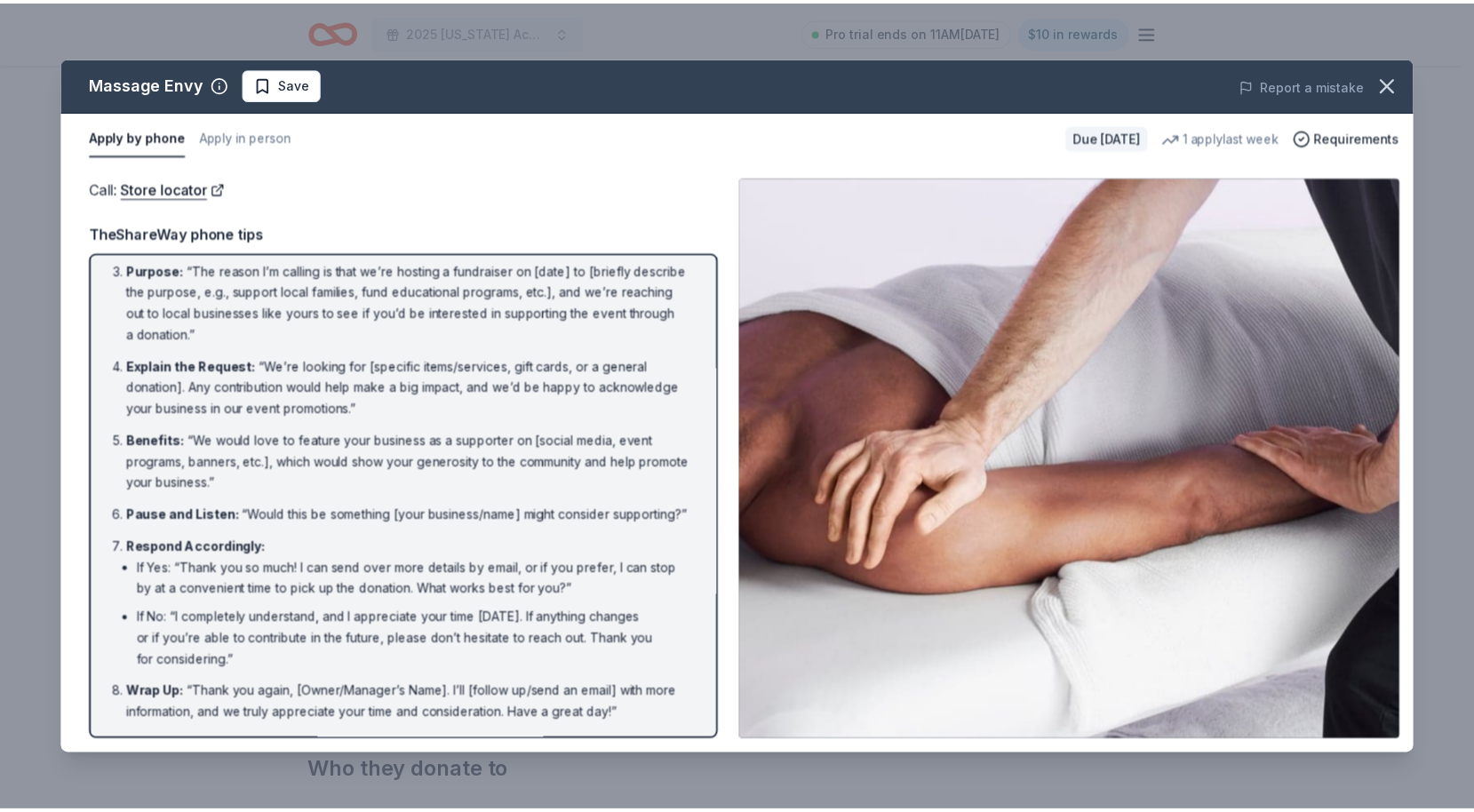
scroll to position [0, 0]
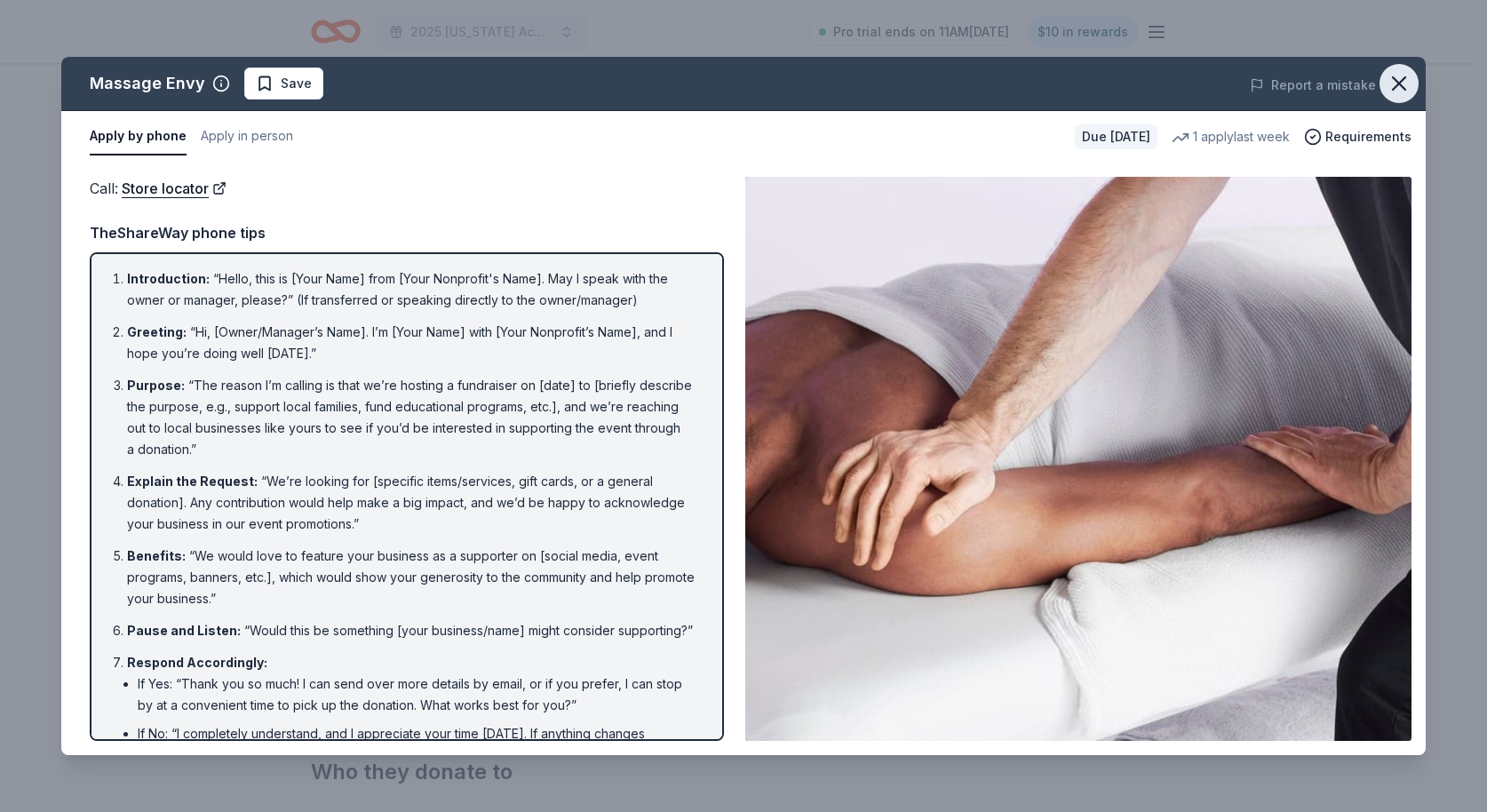
click at [1398, 79] on icon "button" at bounding box center [1399, 83] width 25 height 25
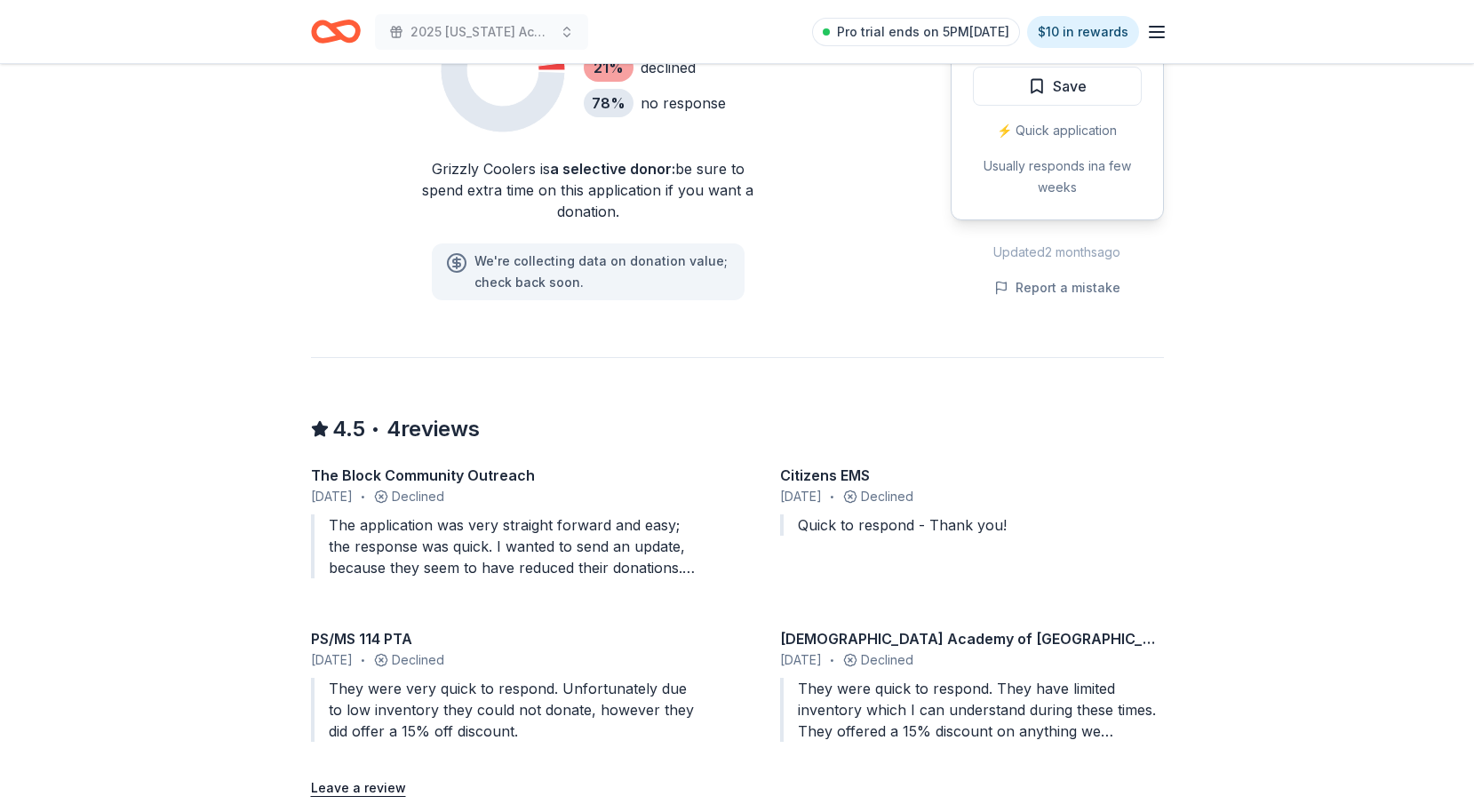
scroll to position [486, 0]
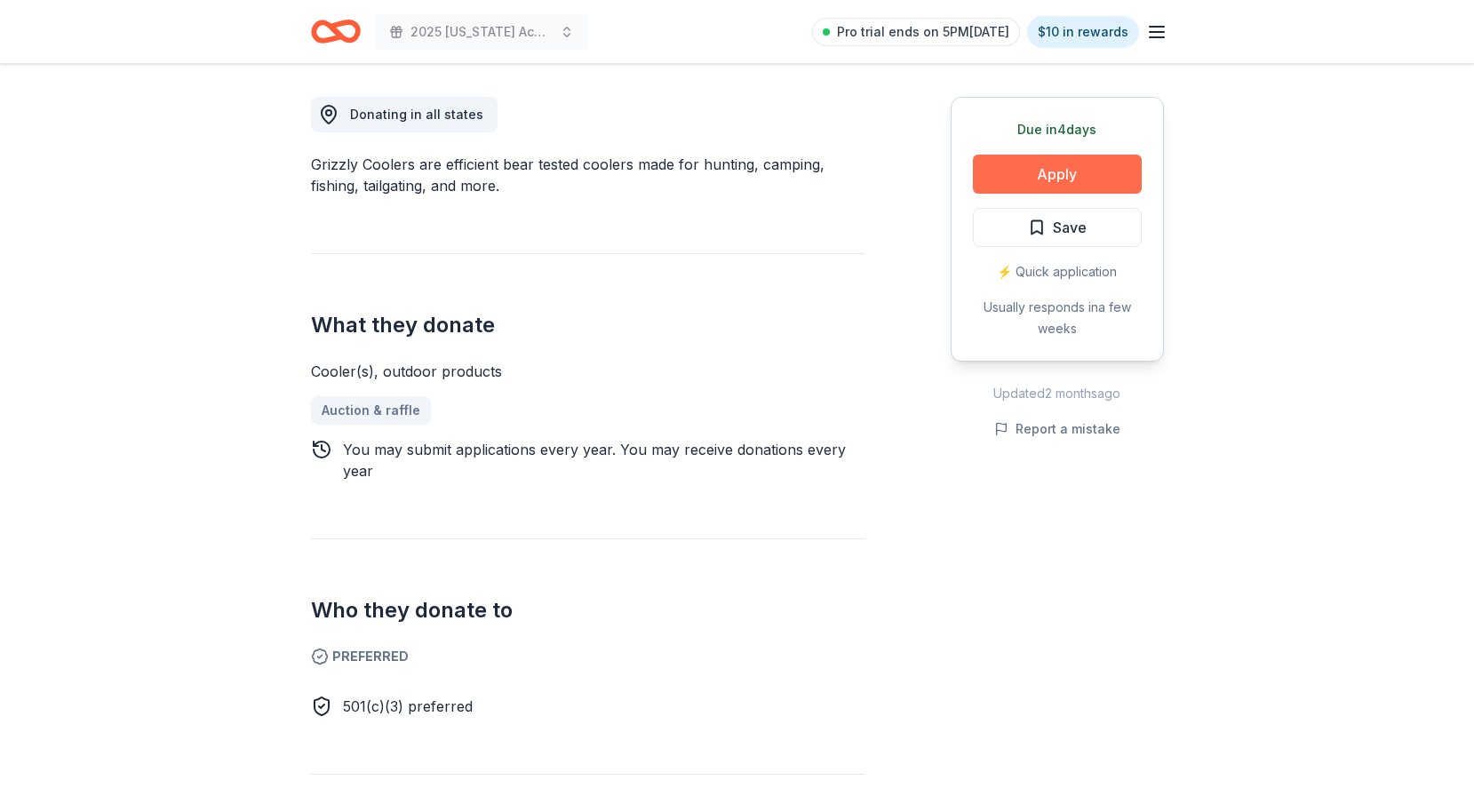
click at [1030, 169] on button "Apply" at bounding box center [1058, 173] width 169 height 39
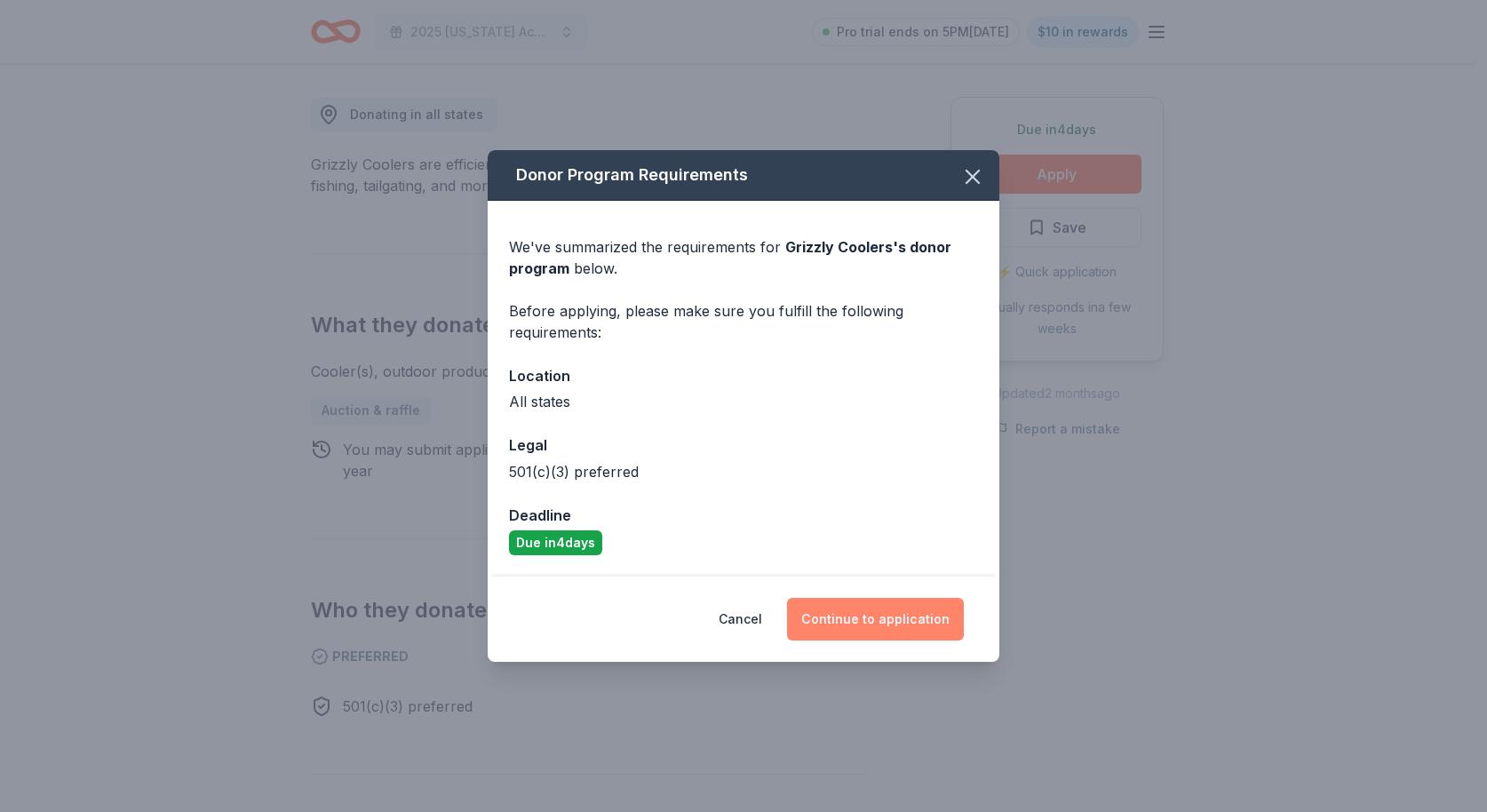
click at [892, 609] on button "Continue to application" at bounding box center [876, 619] width 177 height 43
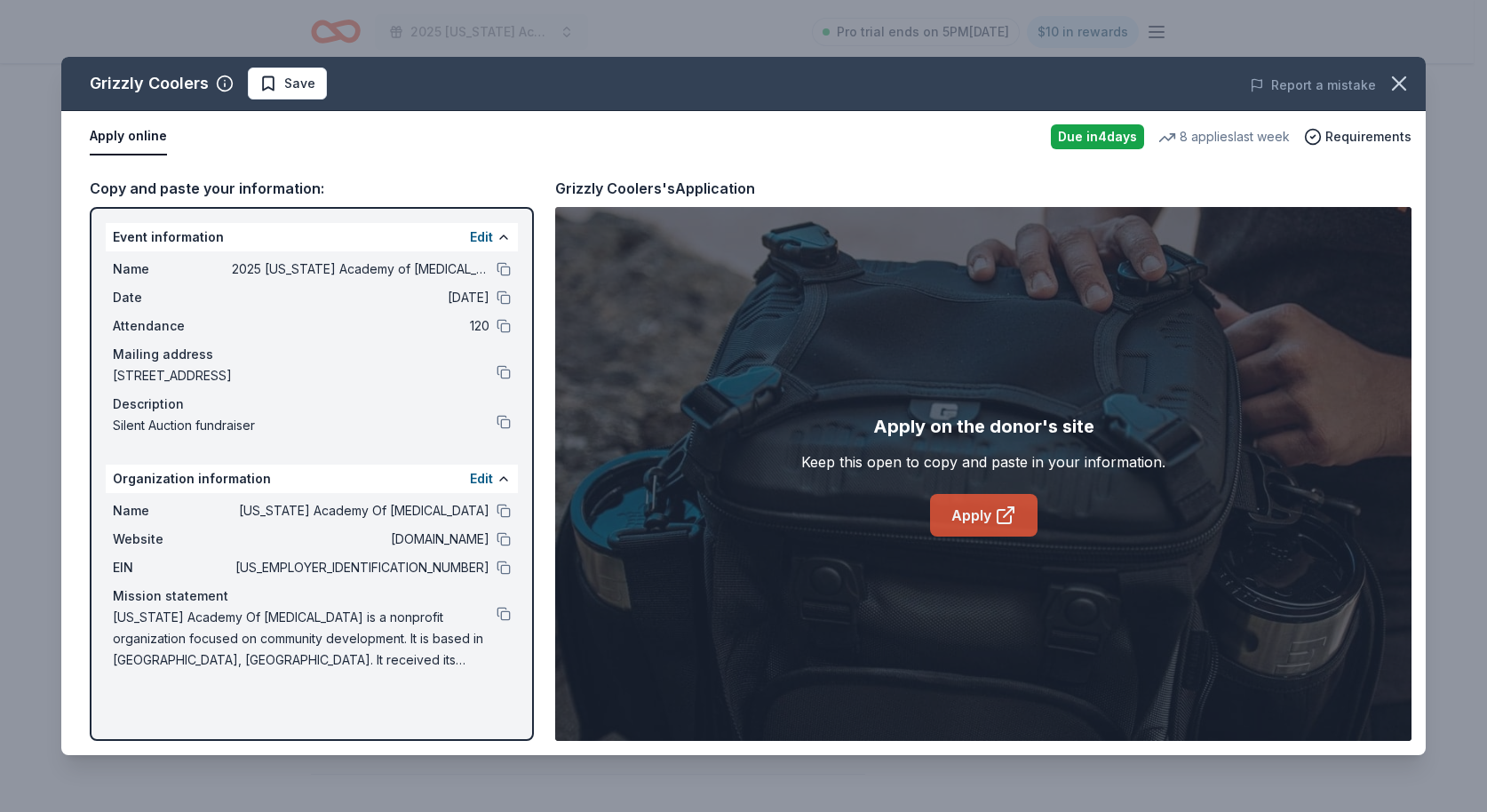
click at [995, 499] on link "Apply" at bounding box center [984, 514] width 107 height 43
click at [276, 83] on span "Save" at bounding box center [288, 83] width 56 height 21
click at [1403, 84] on icon "button" at bounding box center [1399, 83] width 25 height 25
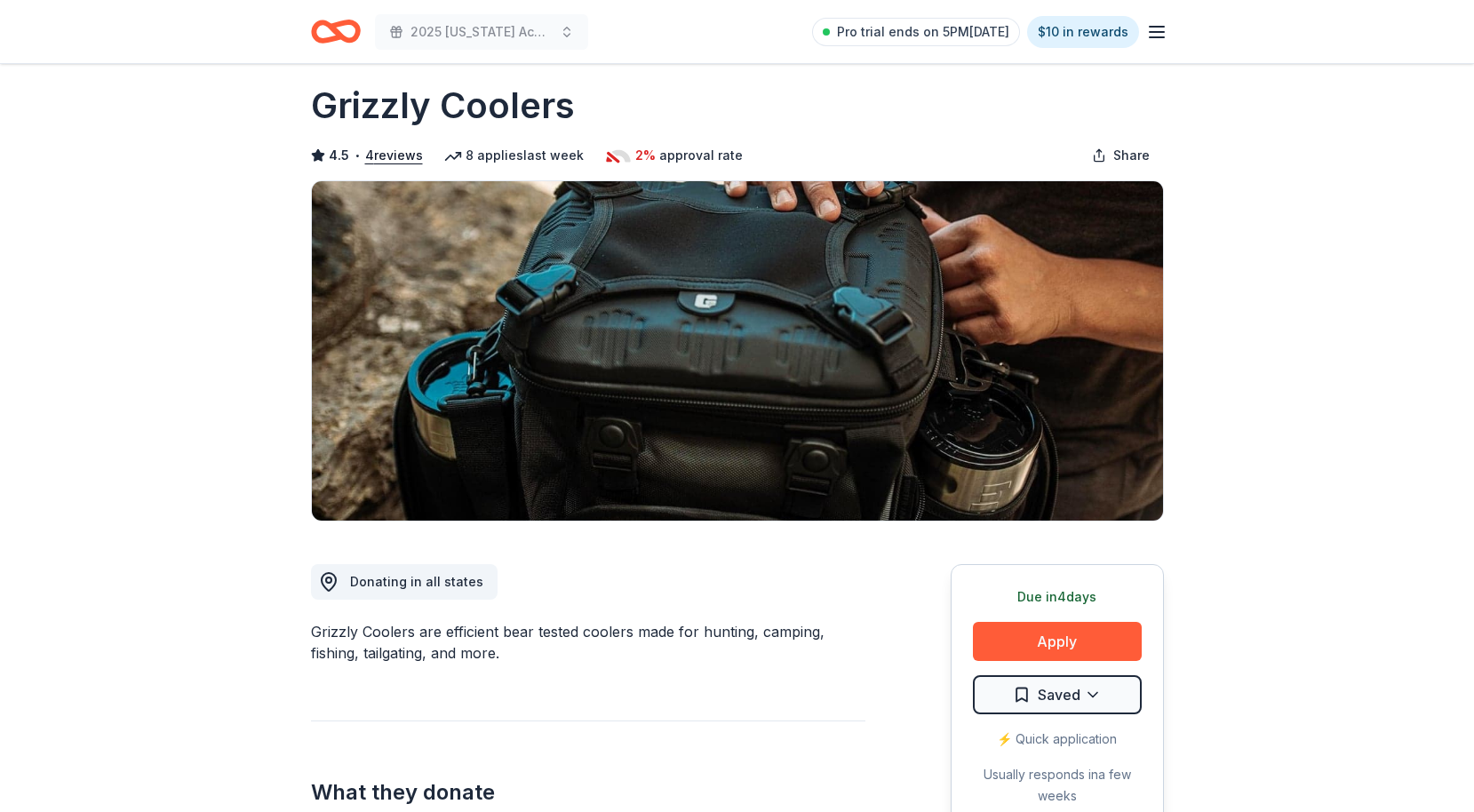
scroll to position [0, 0]
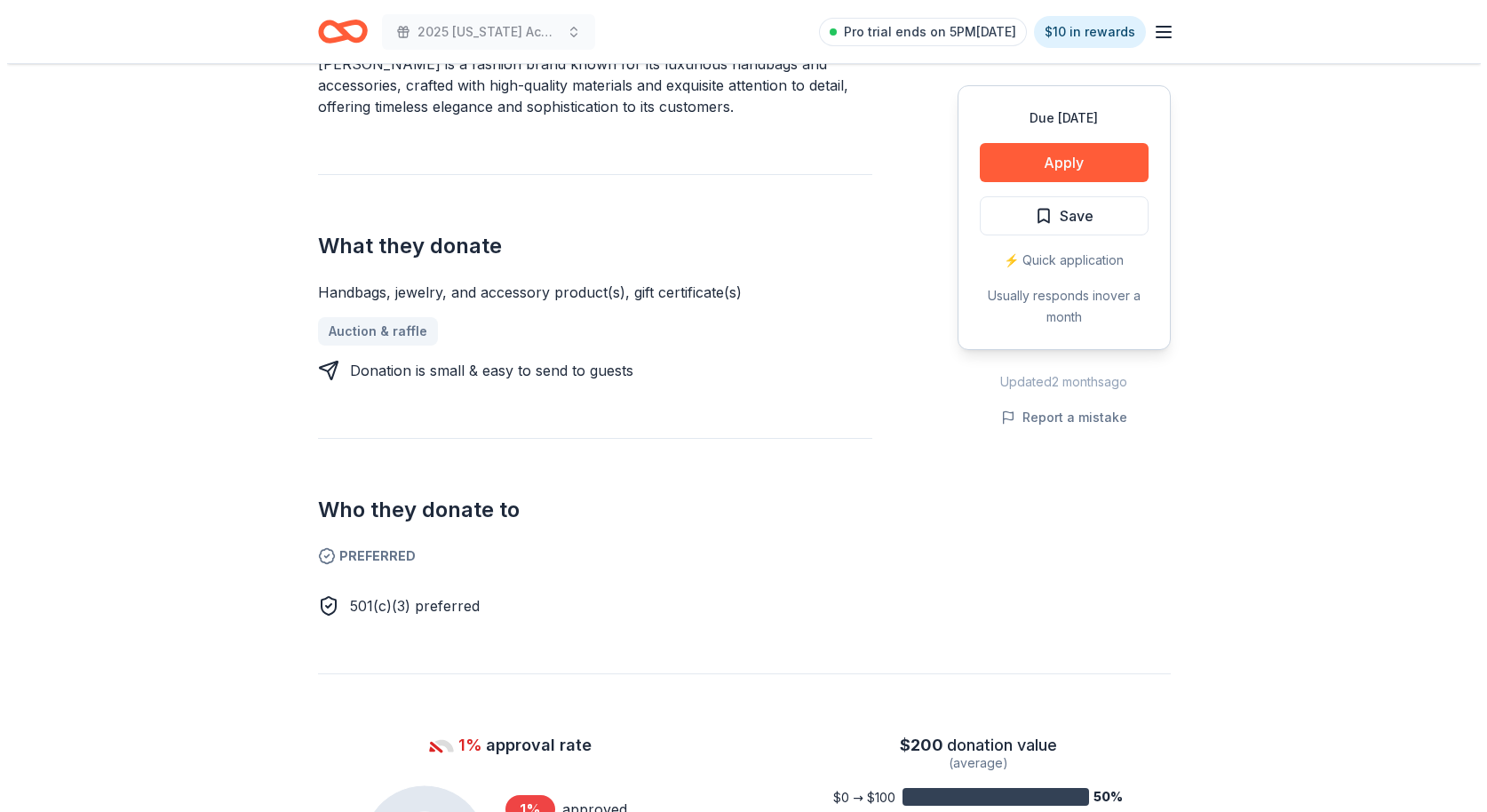
scroll to position [311, 0]
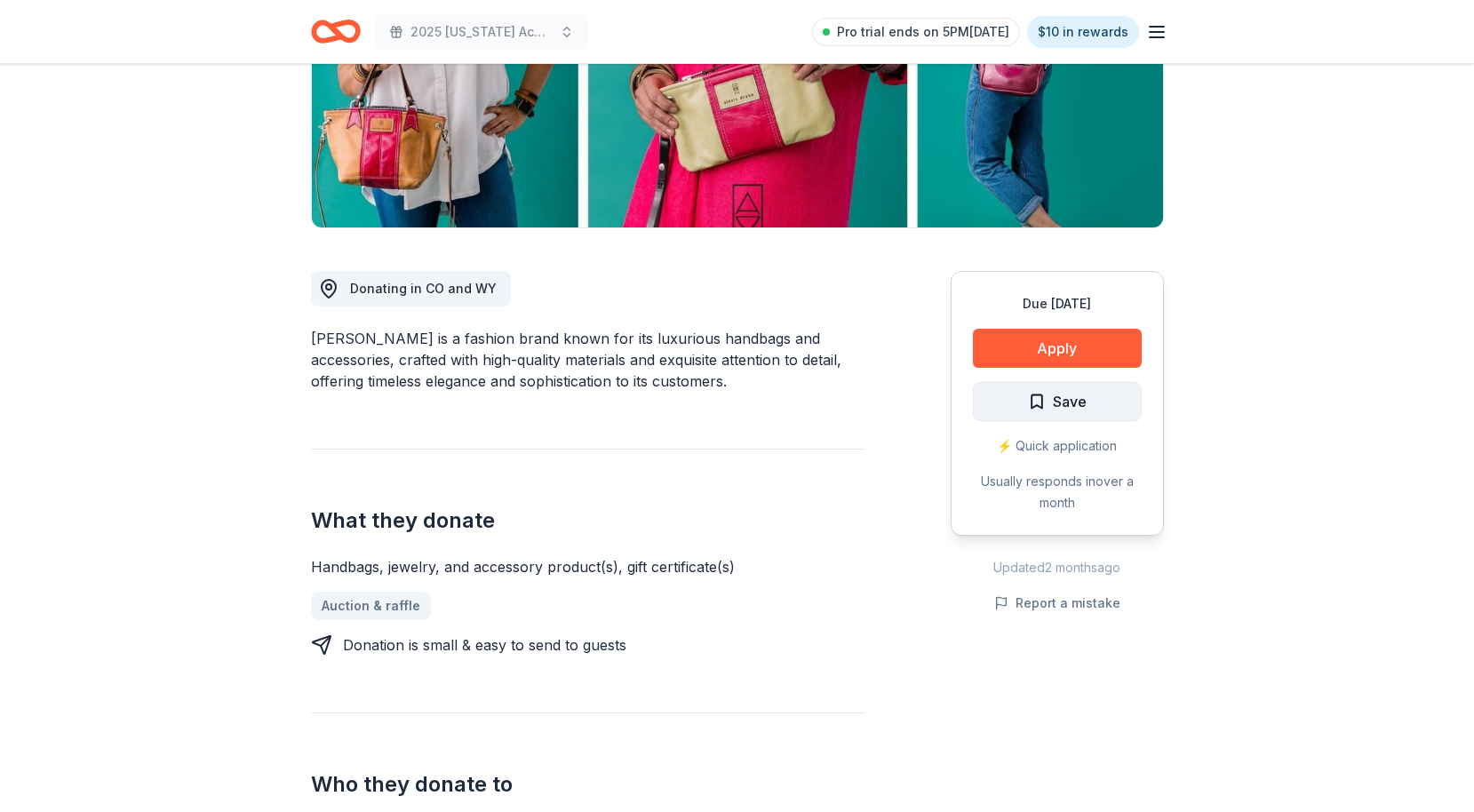
click at [1068, 410] on span "Save" at bounding box center [1070, 401] width 34 height 23
click at [1056, 366] on button "Apply" at bounding box center [1058, 347] width 169 height 39
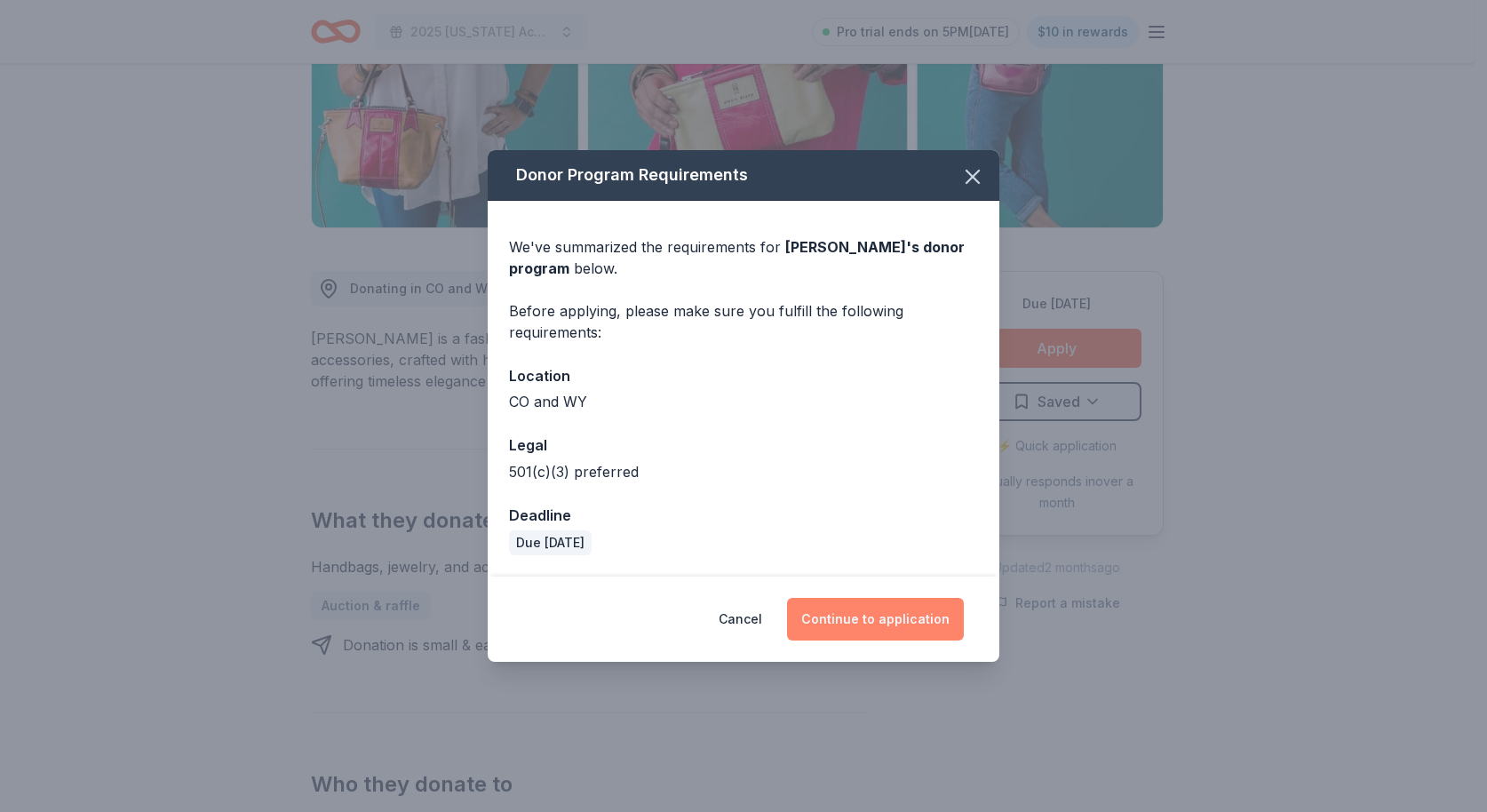
click at [899, 616] on button "Continue to application" at bounding box center [876, 619] width 177 height 43
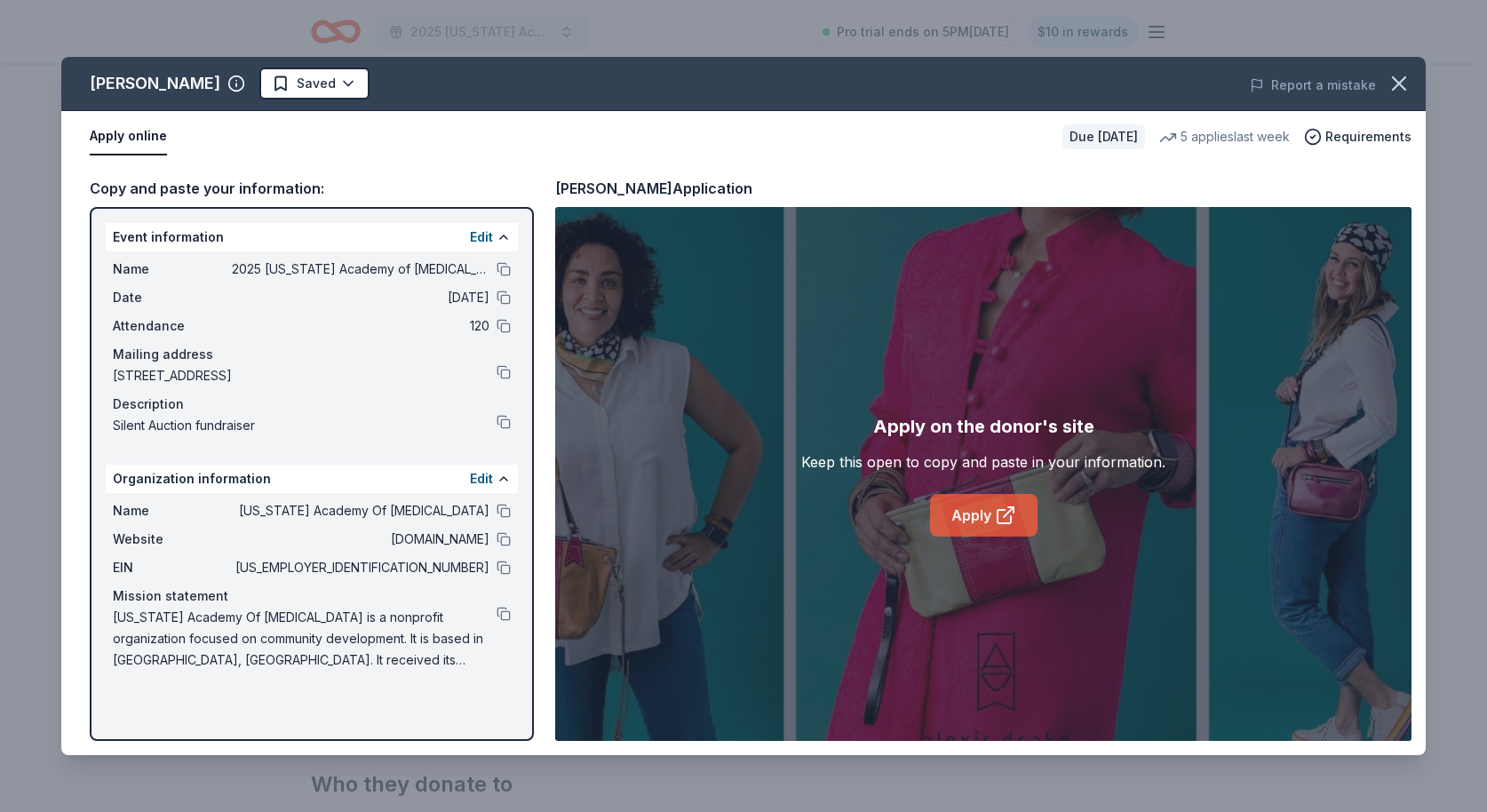
click at [980, 519] on link "Apply" at bounding box center [984, 514] width 107 height 43
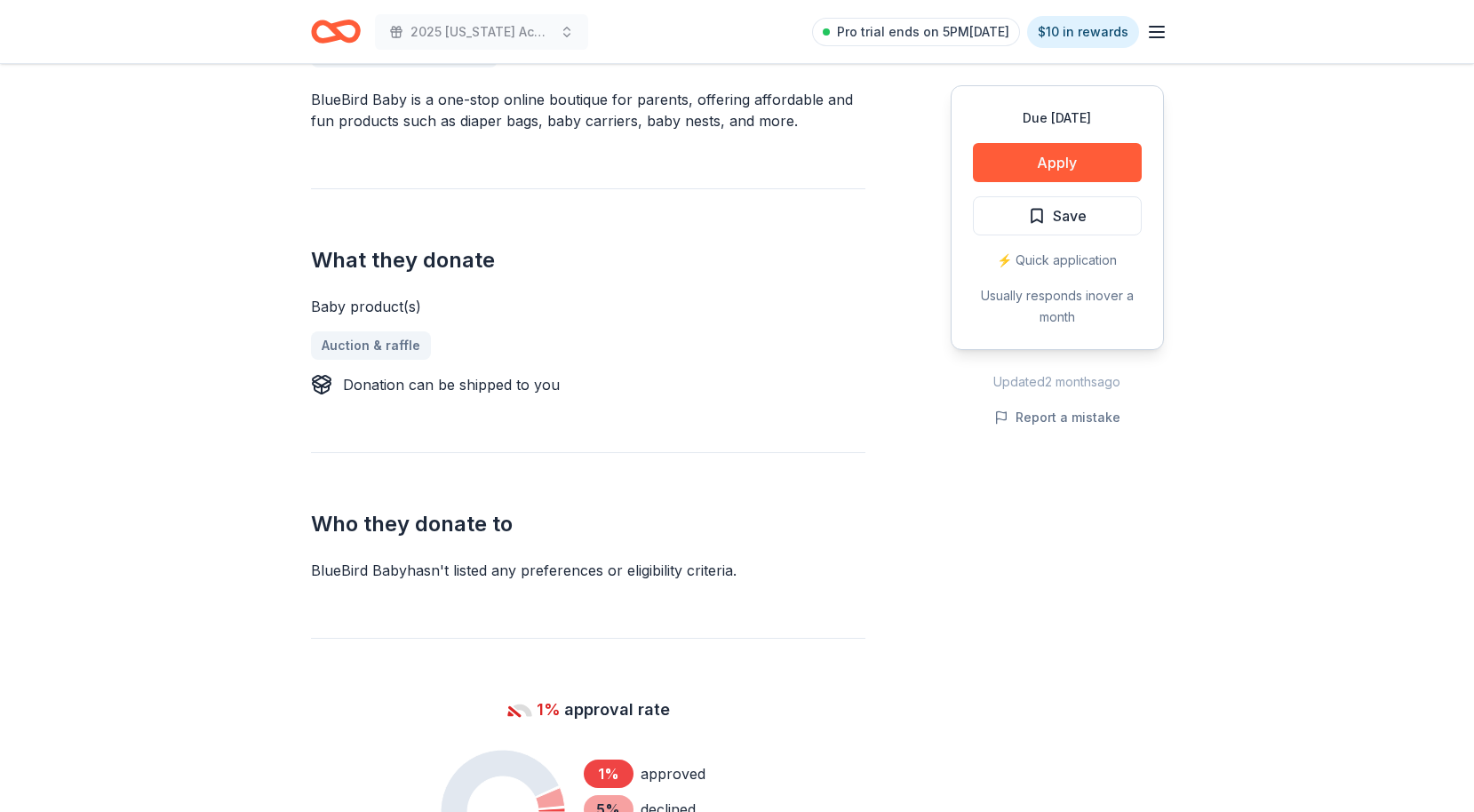
scroll to position [189, 0]
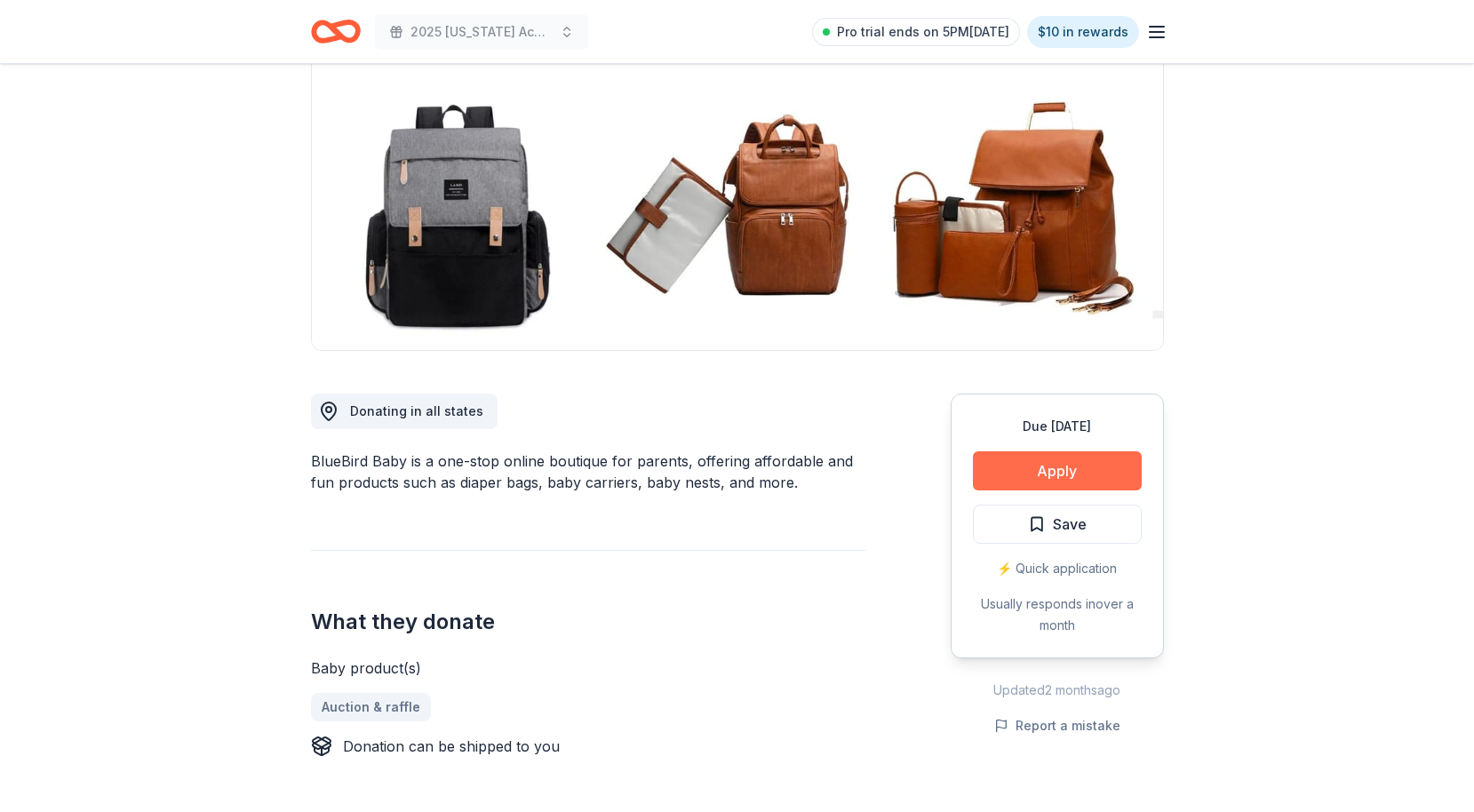
click at [1093, 473] on button "Apply" at bounding box center [1058, 470] width 169 height 39
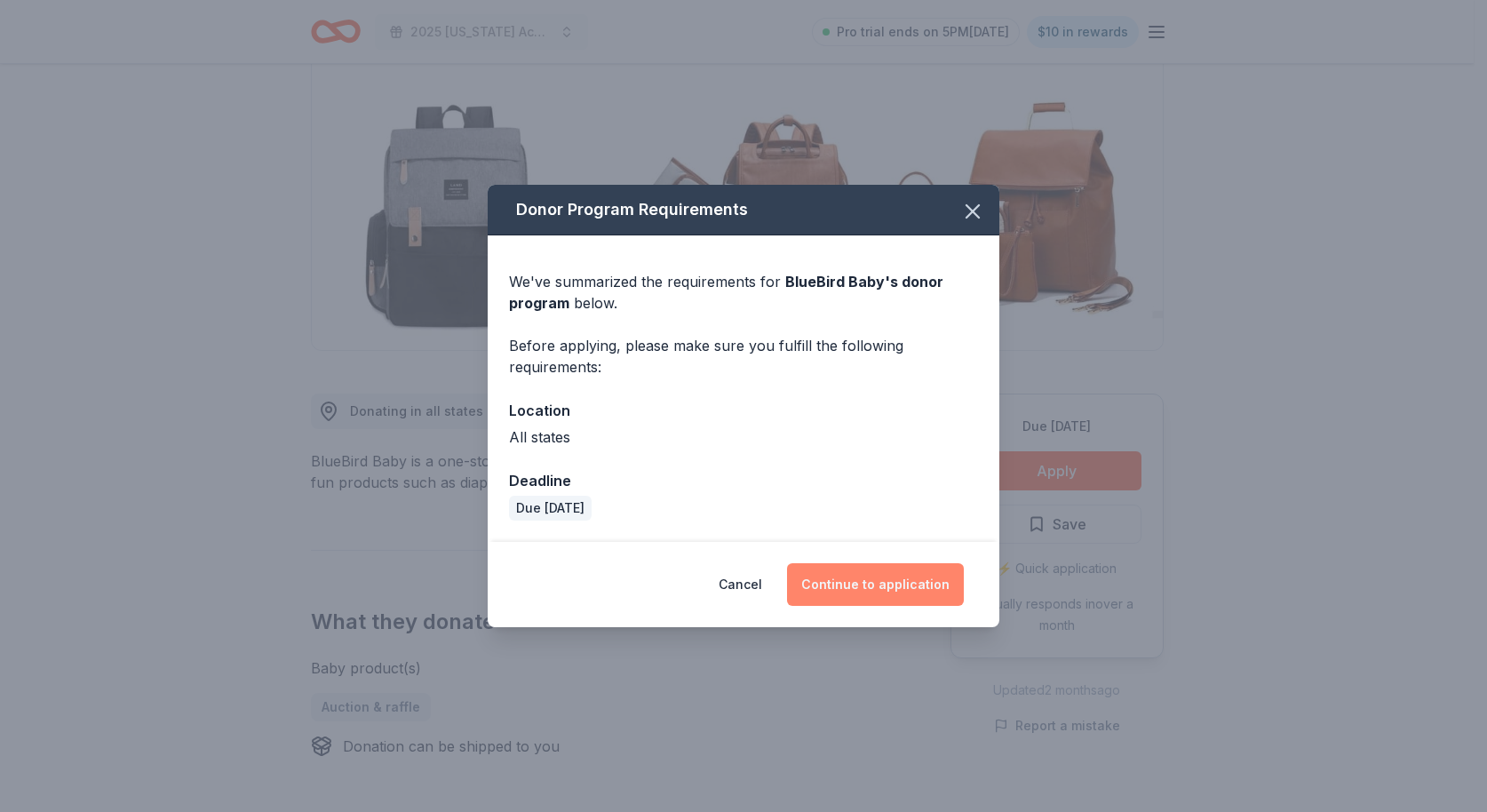
click at [907, 578] on button "Continue to application" at bounding box center [876, 584] width 177 height 43
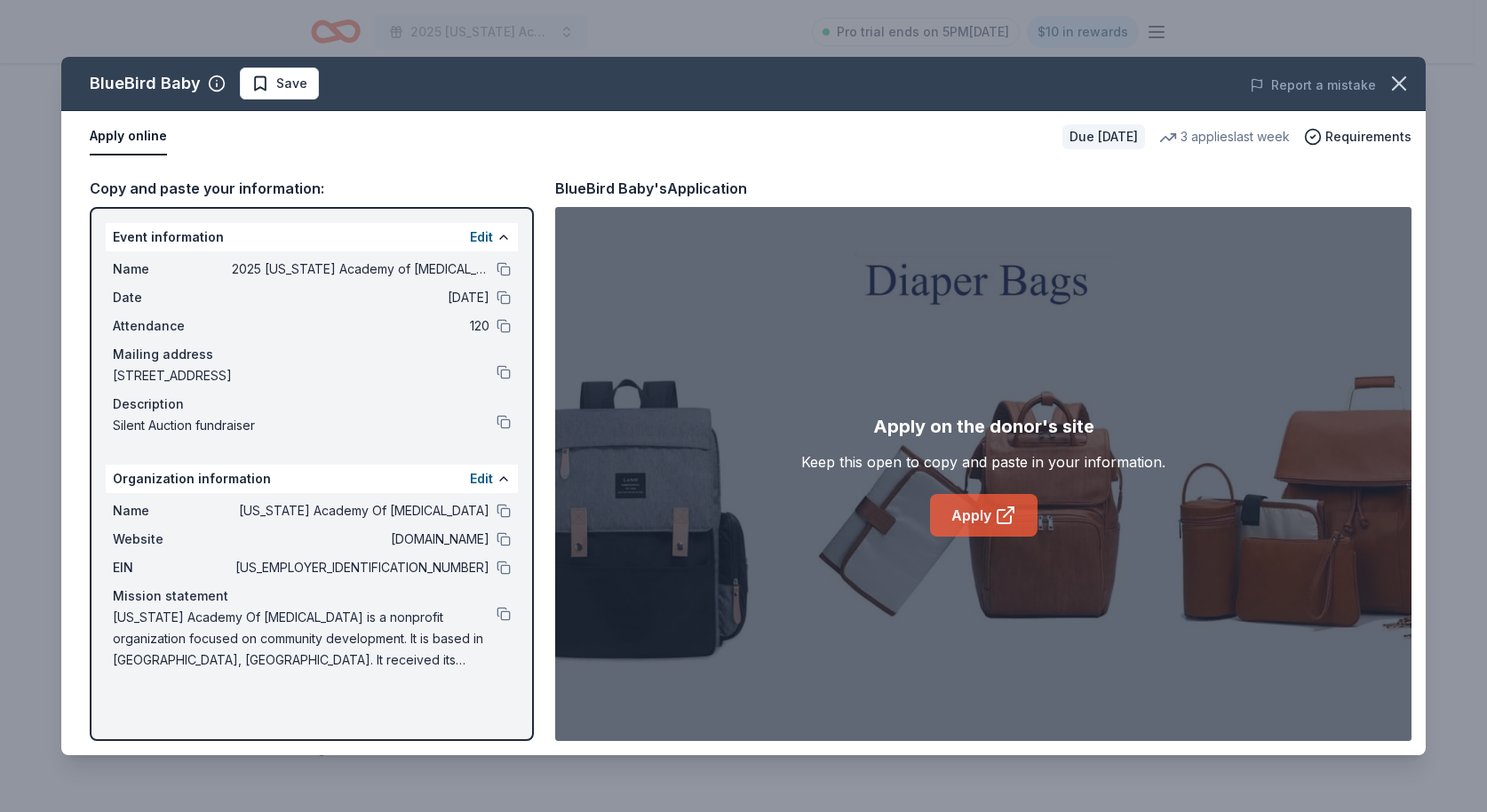
click at [1004, 507] on icon at bounding box center [1005, 514] width 21 height 21
click at [286, 83] on span "Save" at bounding box center [292, 83] width 31 height 21
click at [1403, 83] on icon "button" at bounding box center [1399, 83] width 25 height 25
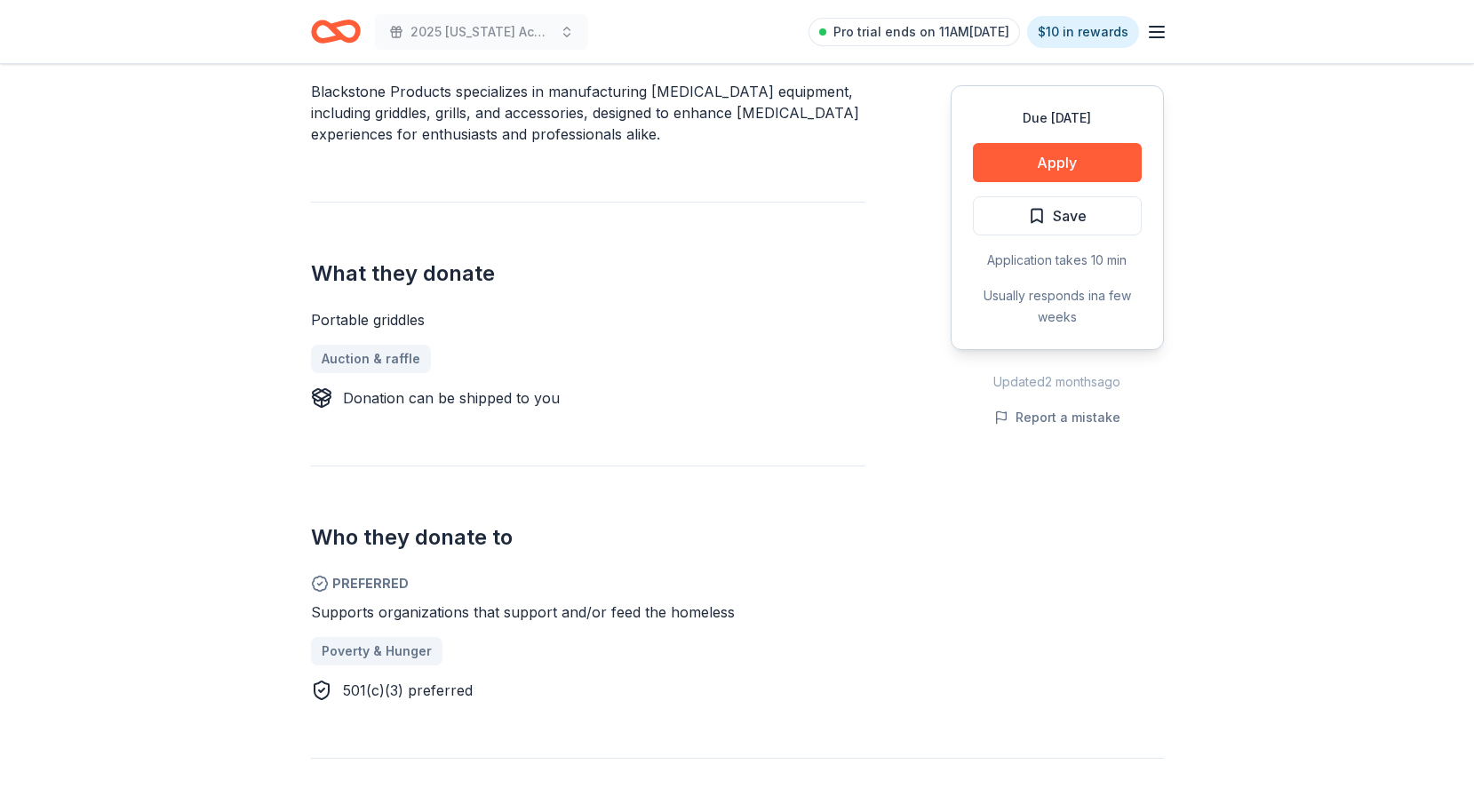
scroll to position [349, 0]
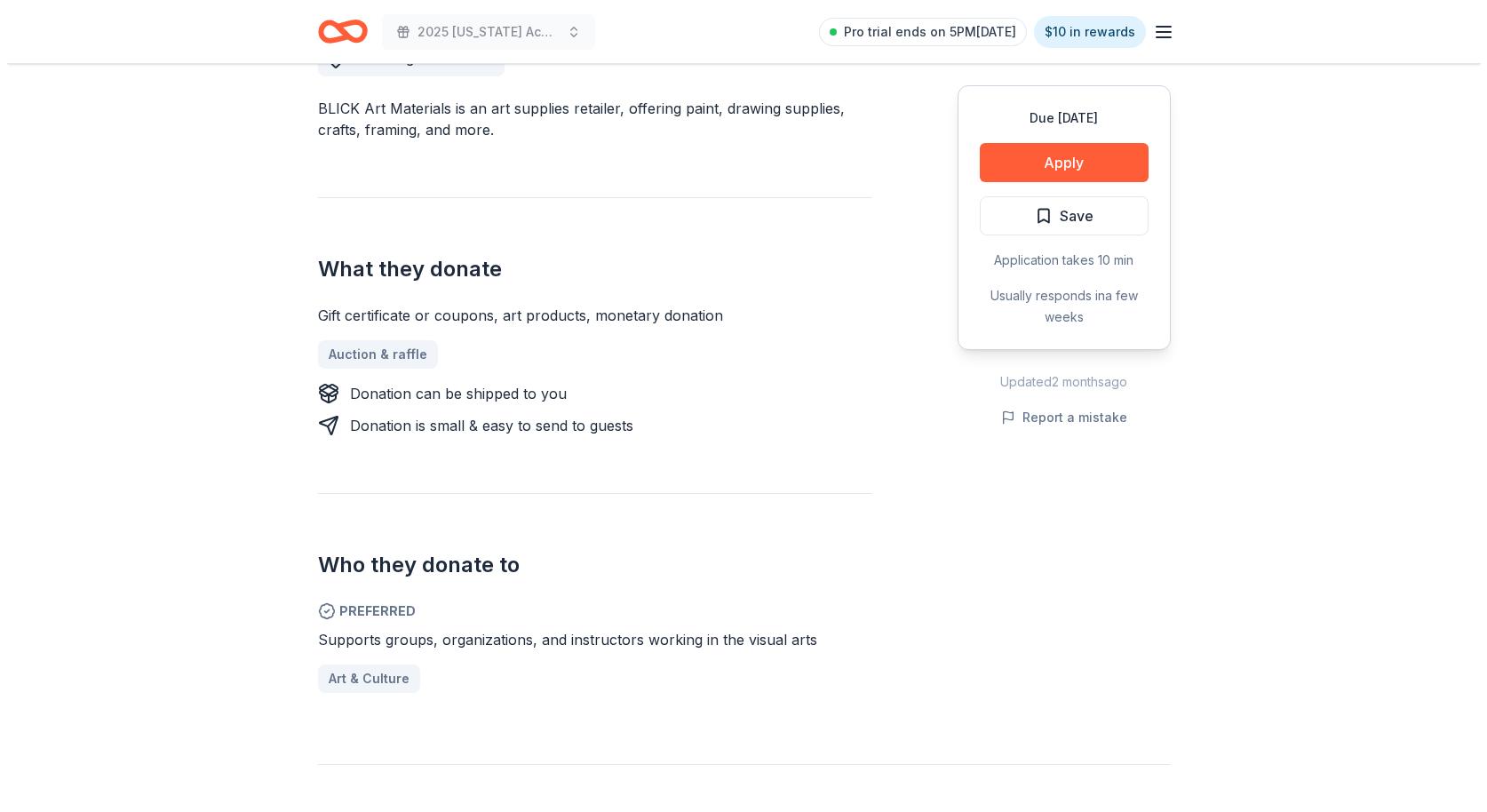
scroll to position [392, 0]
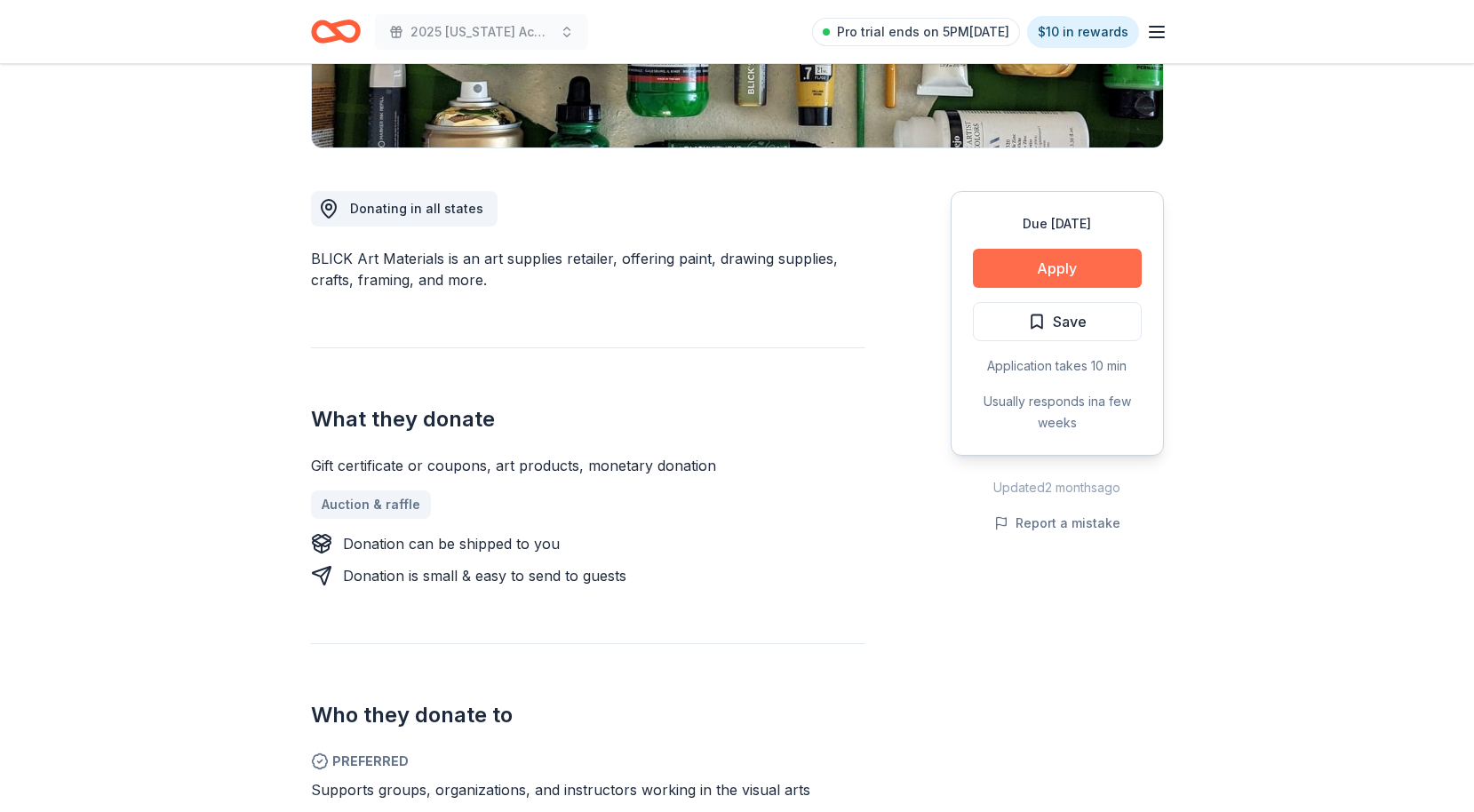
click at [1089, 266] on button "Apply" at bounding box center [1058, 268] width 169 height 39
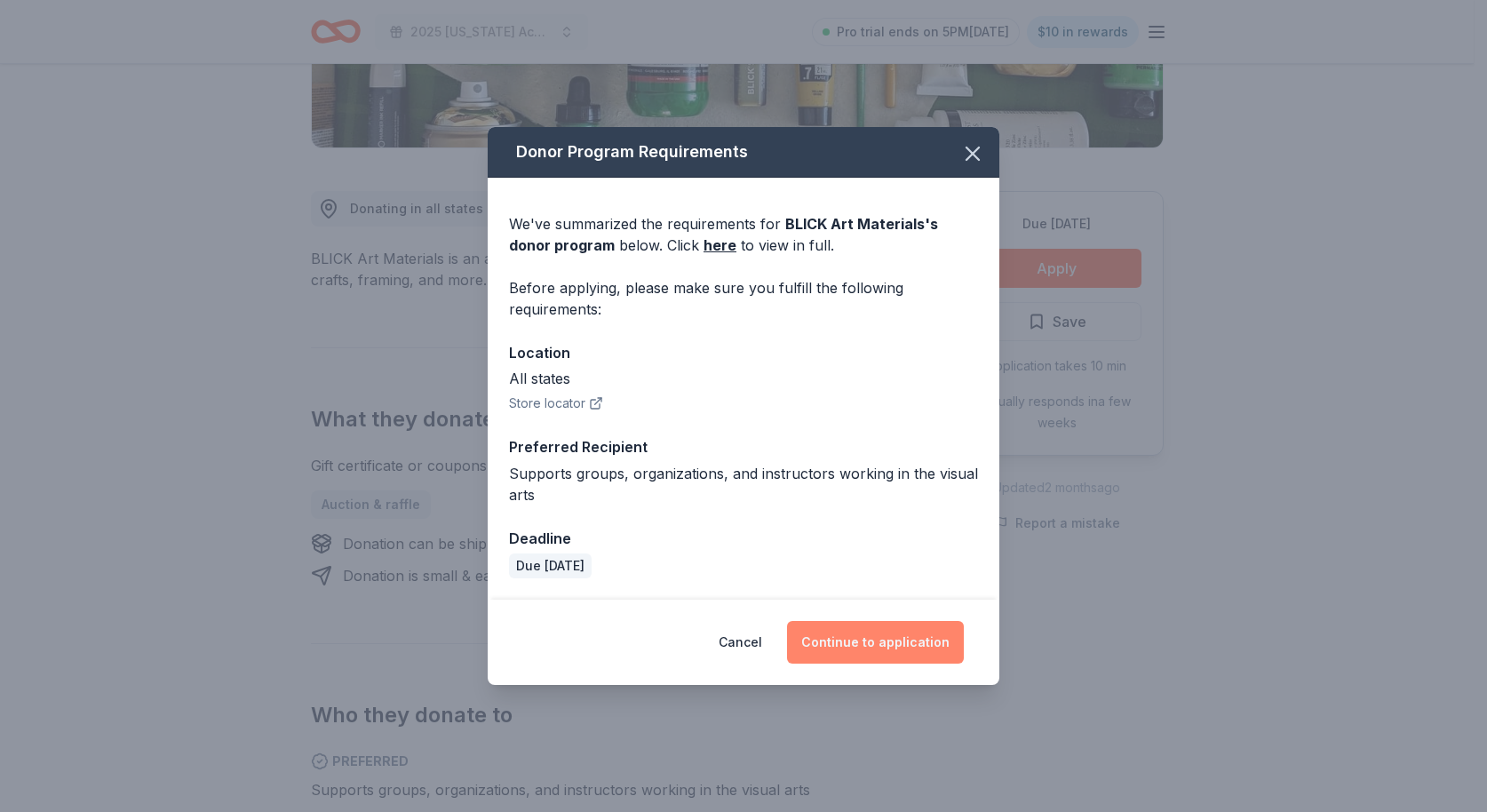
click at [908, 647] on button "Continue to application" at bounding box center [876, 642] width 177 height 43
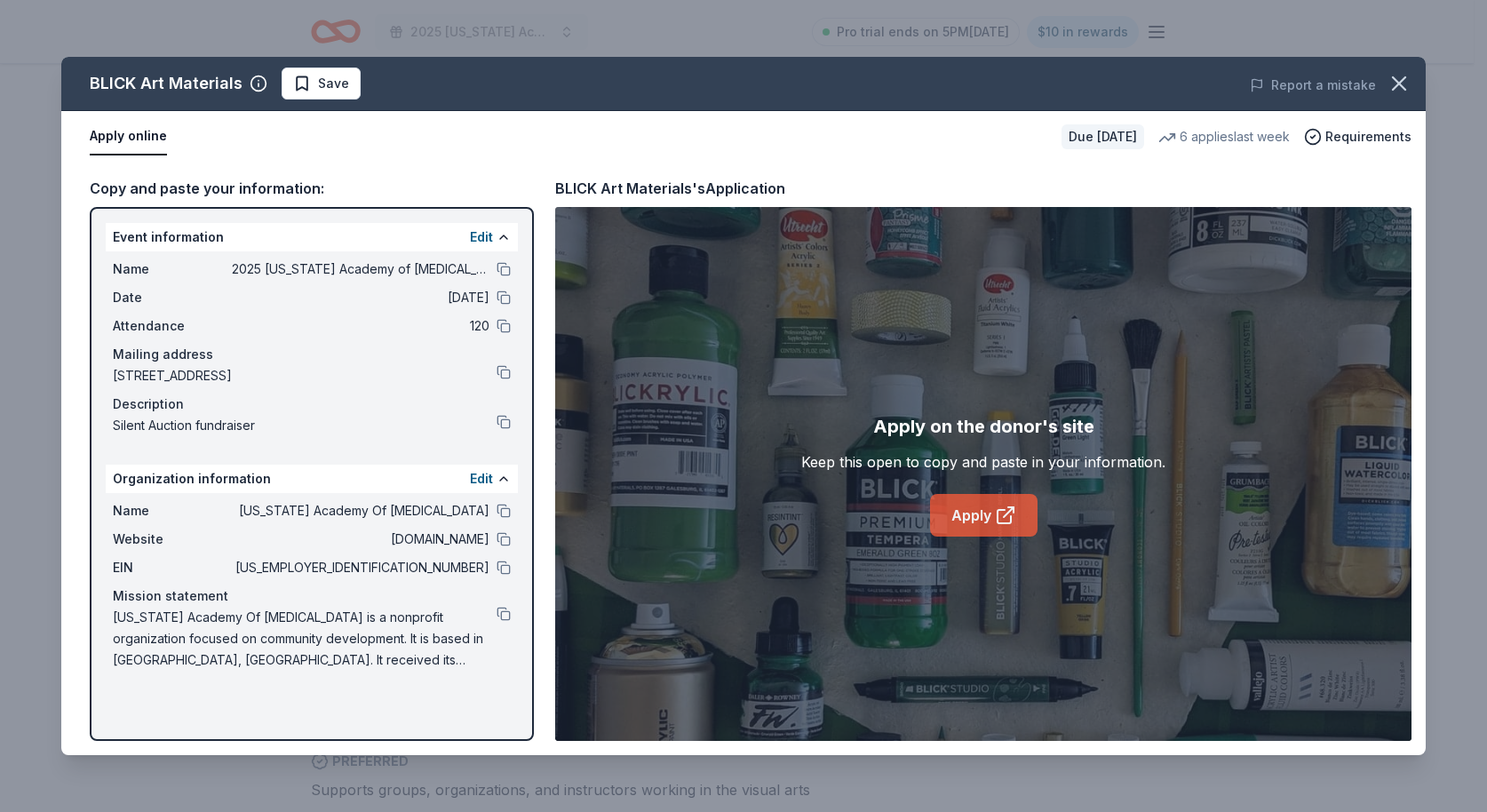
click at [975, 534] on link "Apply" at bounding box center [984, 514] width 107 height 43
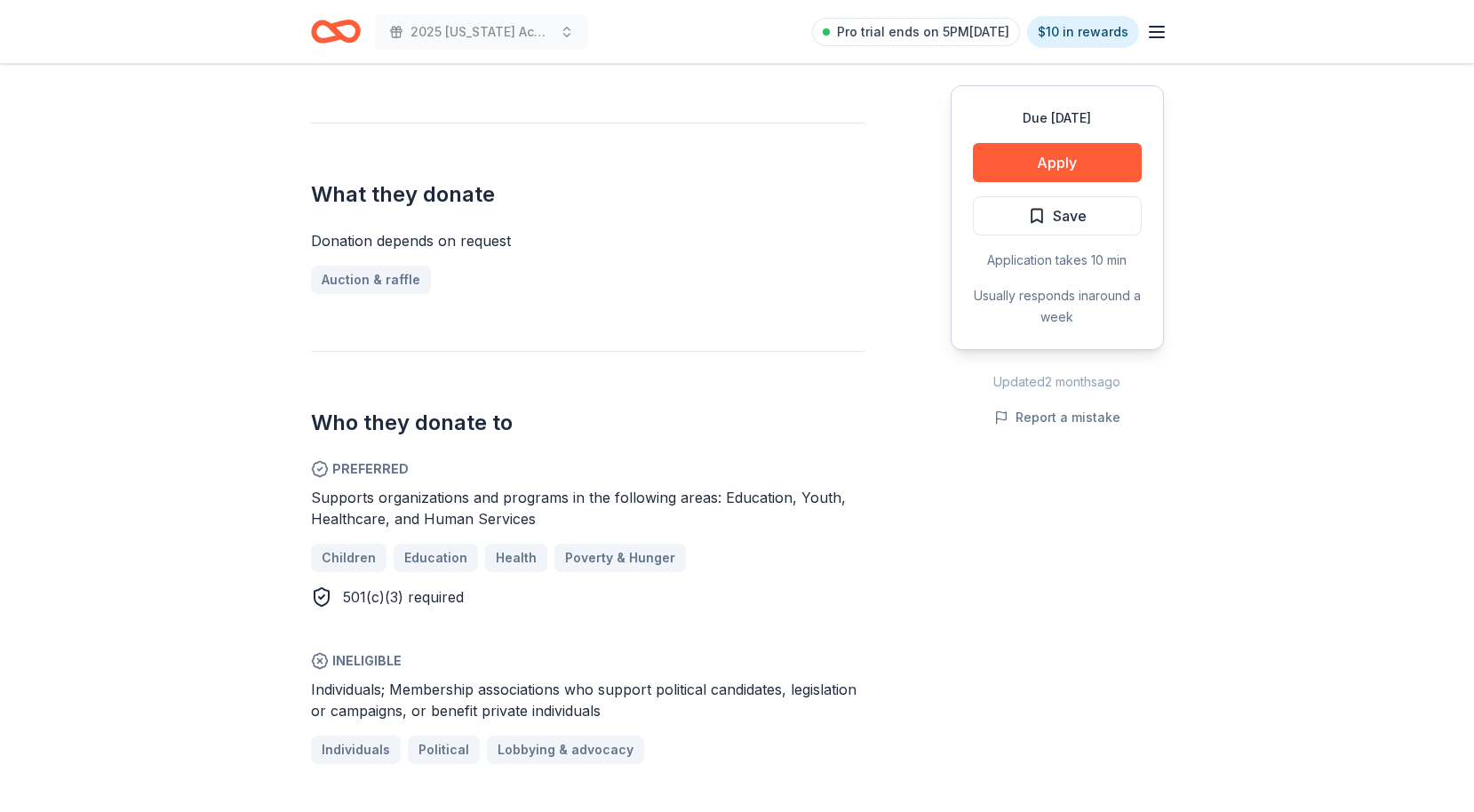
scroll to position [658, 0]
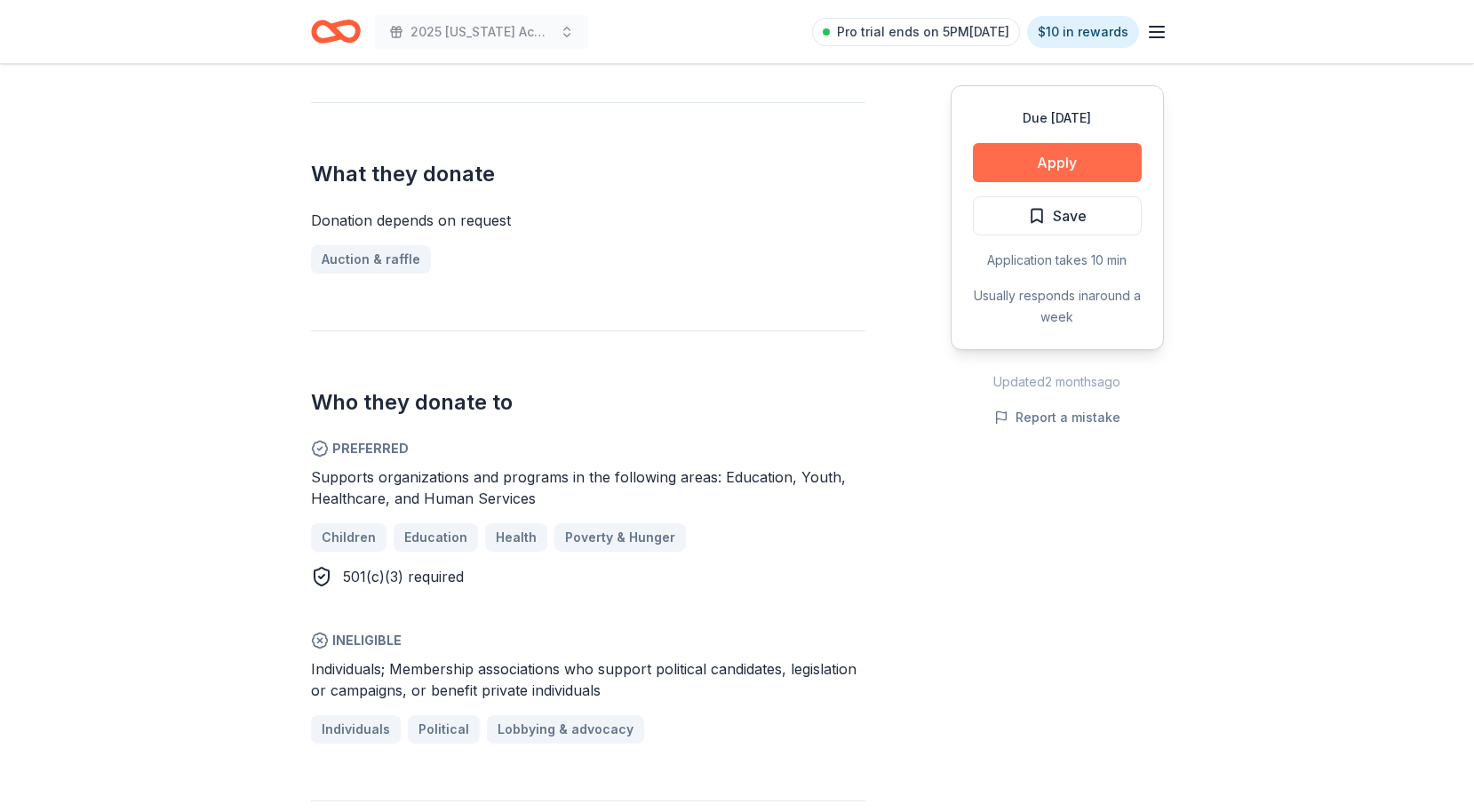
click at [1057, 168] on button "Apply" at bounding box center [1058, 162] width 169 height 39
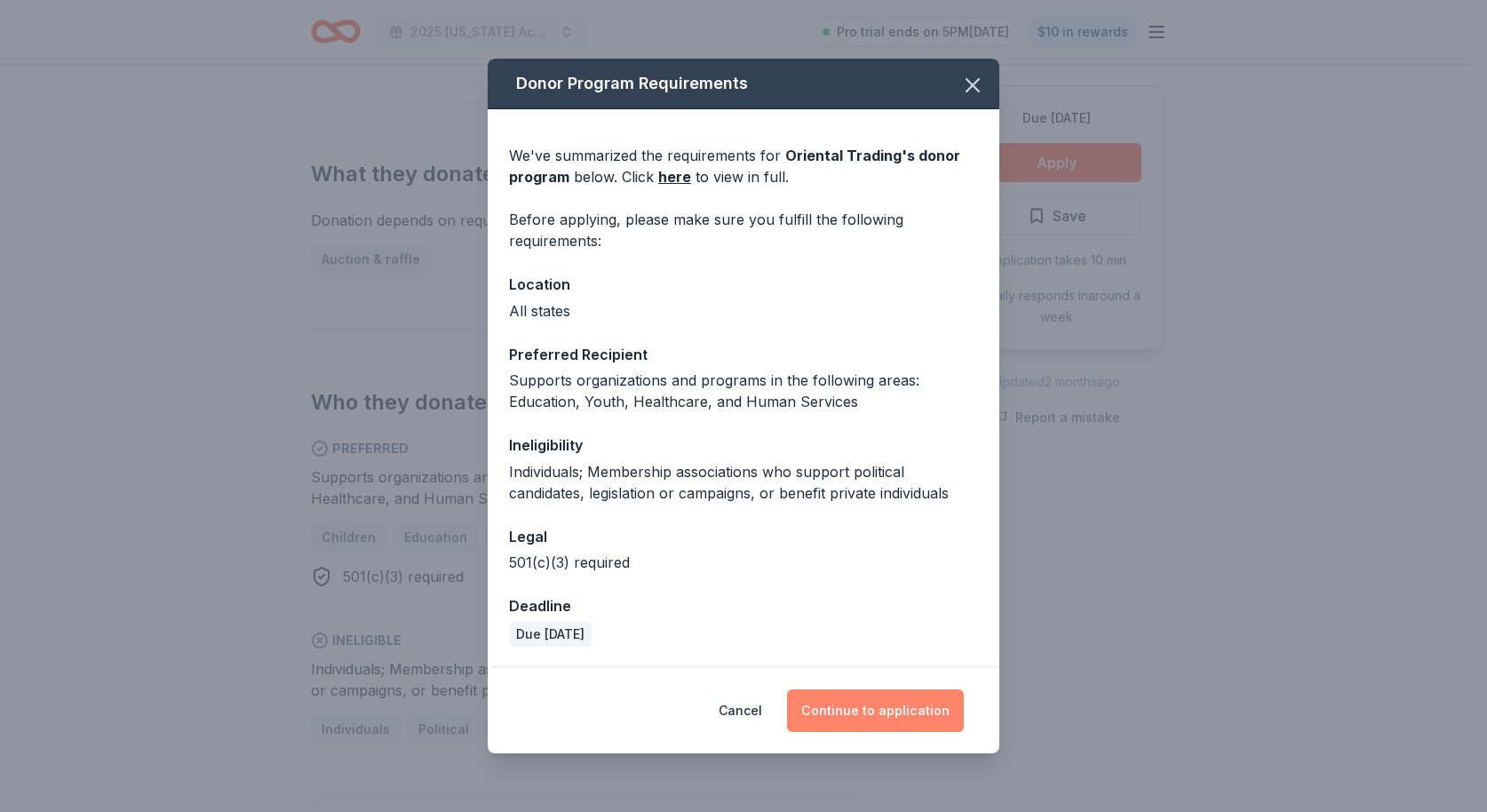
click at [864, 700] on button "Continue to application" at bounding box center [876, 710] width 177 height 43
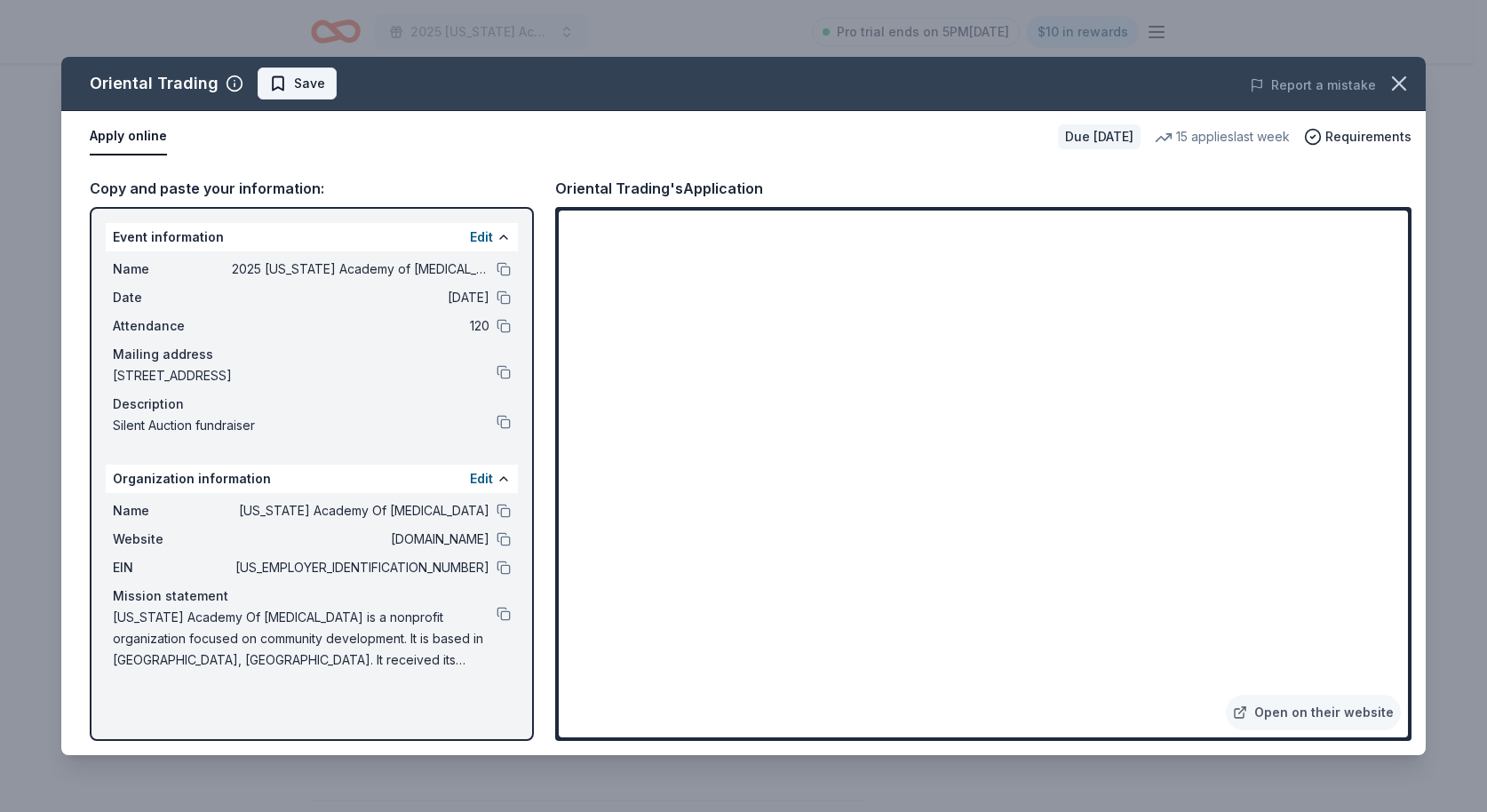
click at [294, 88] on span "Save" at bounding box center [309, 83] width 31 height 21
click at [1406, 87] on icon "button" at bounding box center [1399, 83] width 25 height 25
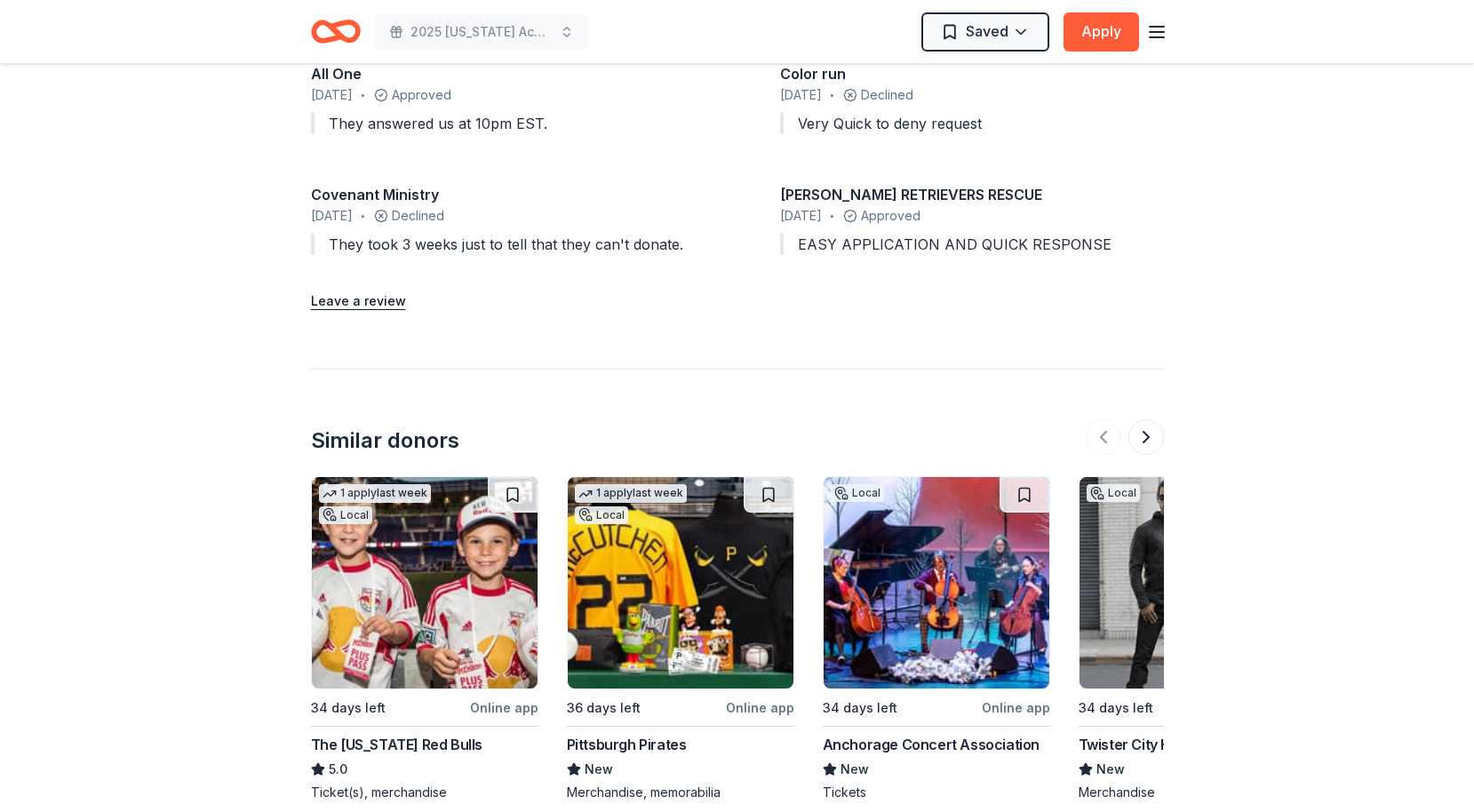
scroll to position [2383, 0]
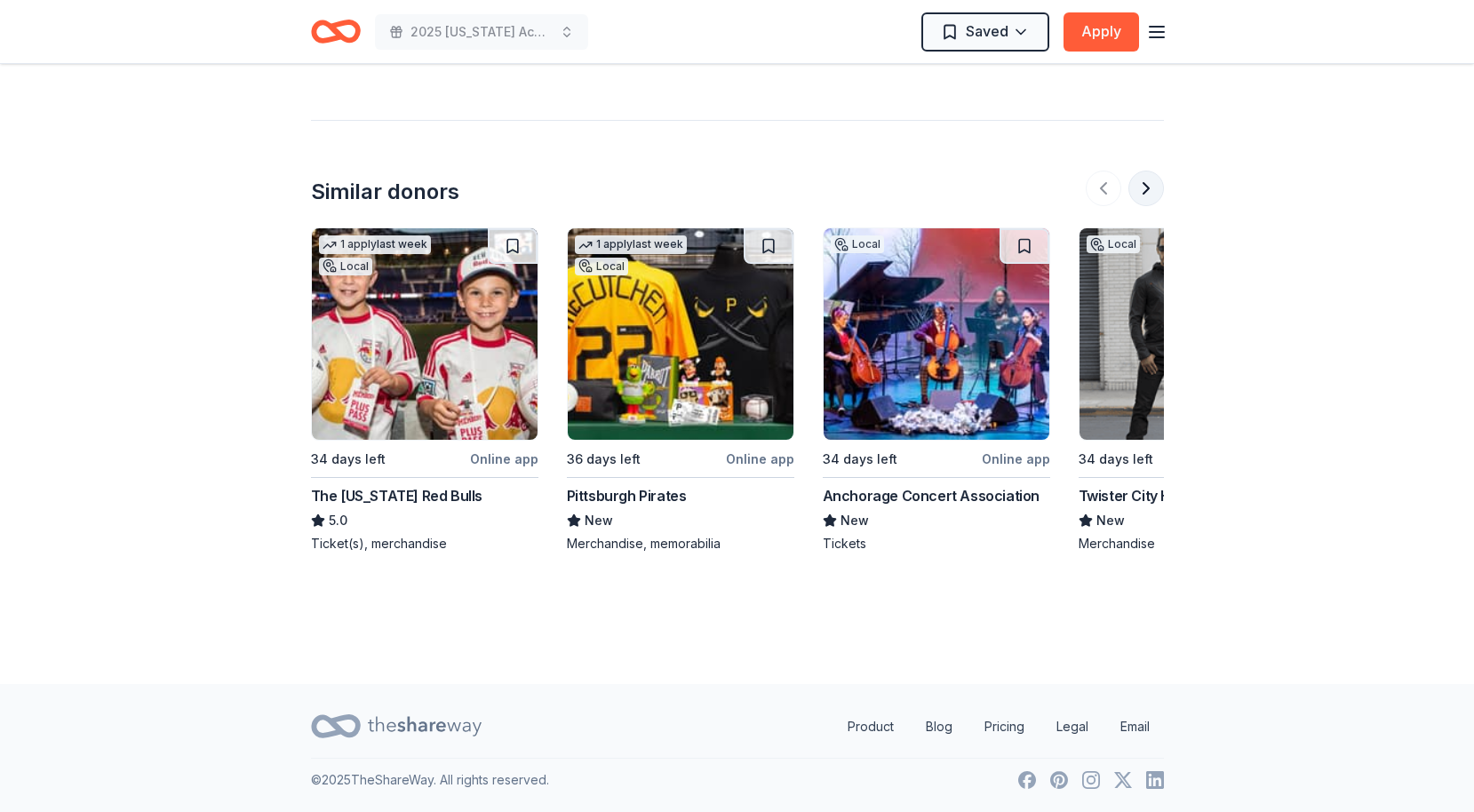
click at [1142, 203] on button at bounding box center [1147, 188] width 36 height 36
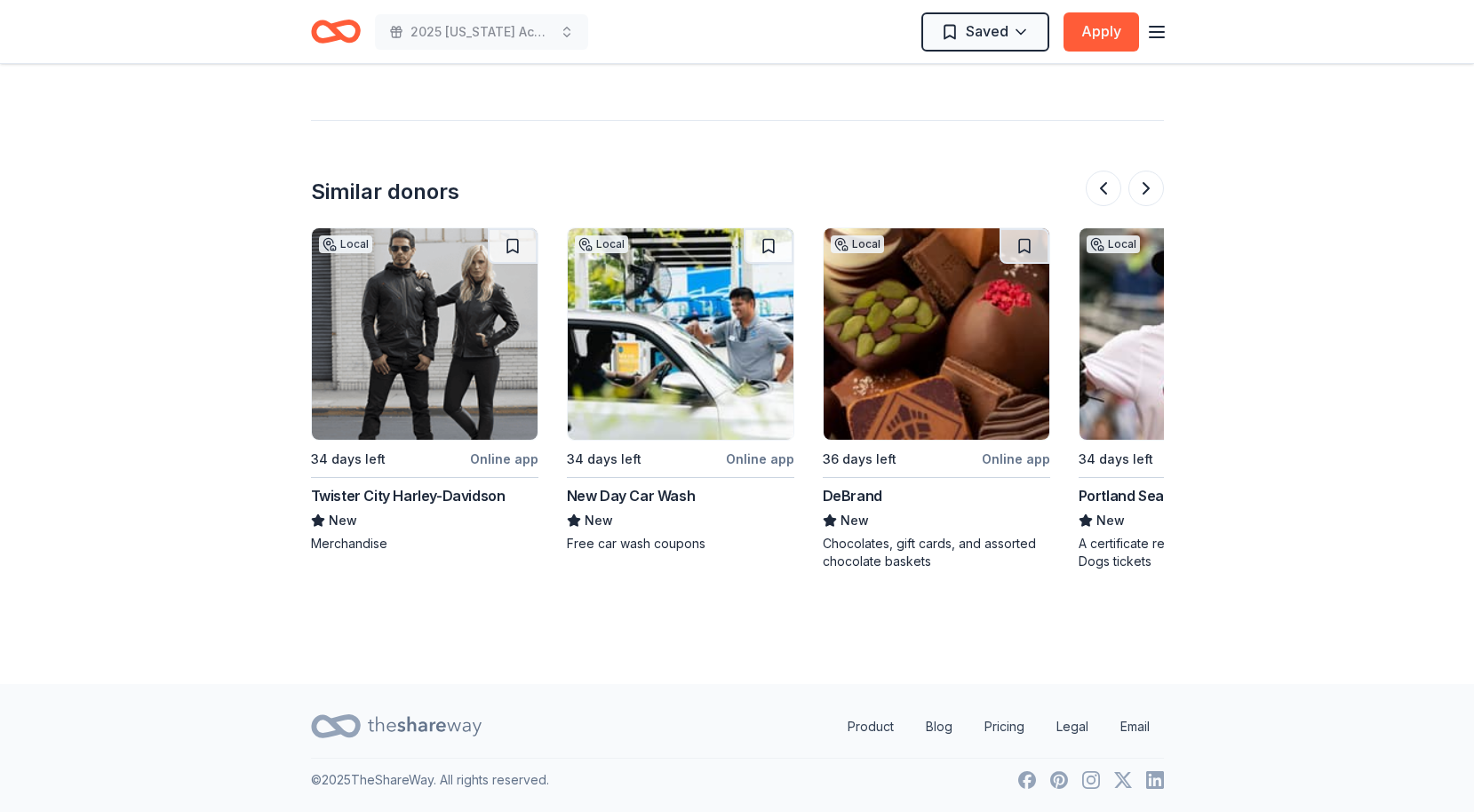
click at [923, 326] on img at bounding box center [937, 333] width 226 height 211
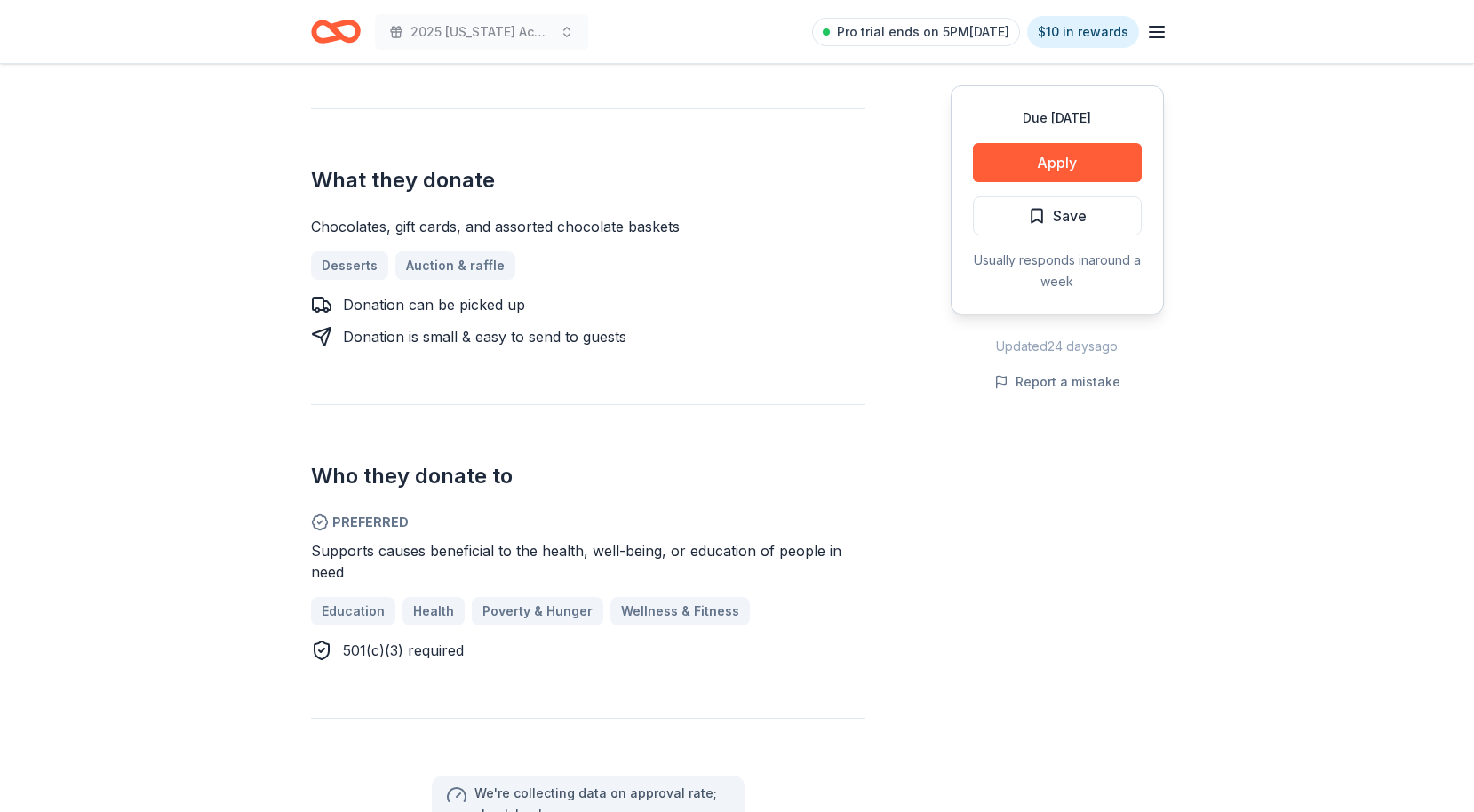
scroll to position [283, 0]
